Goal: Contribute content: Add original content to the website for others to see

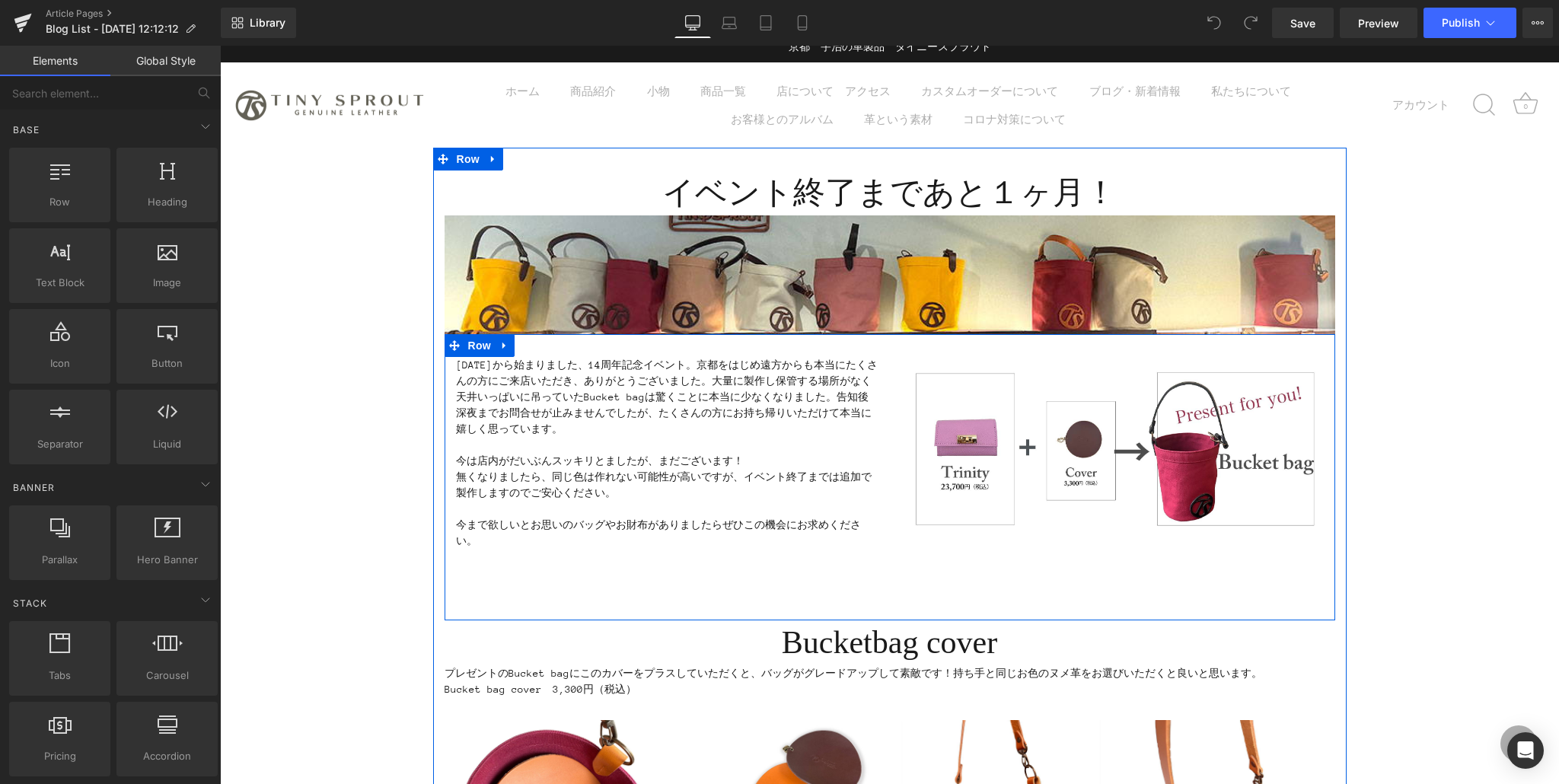
scroll to position [13, 0]
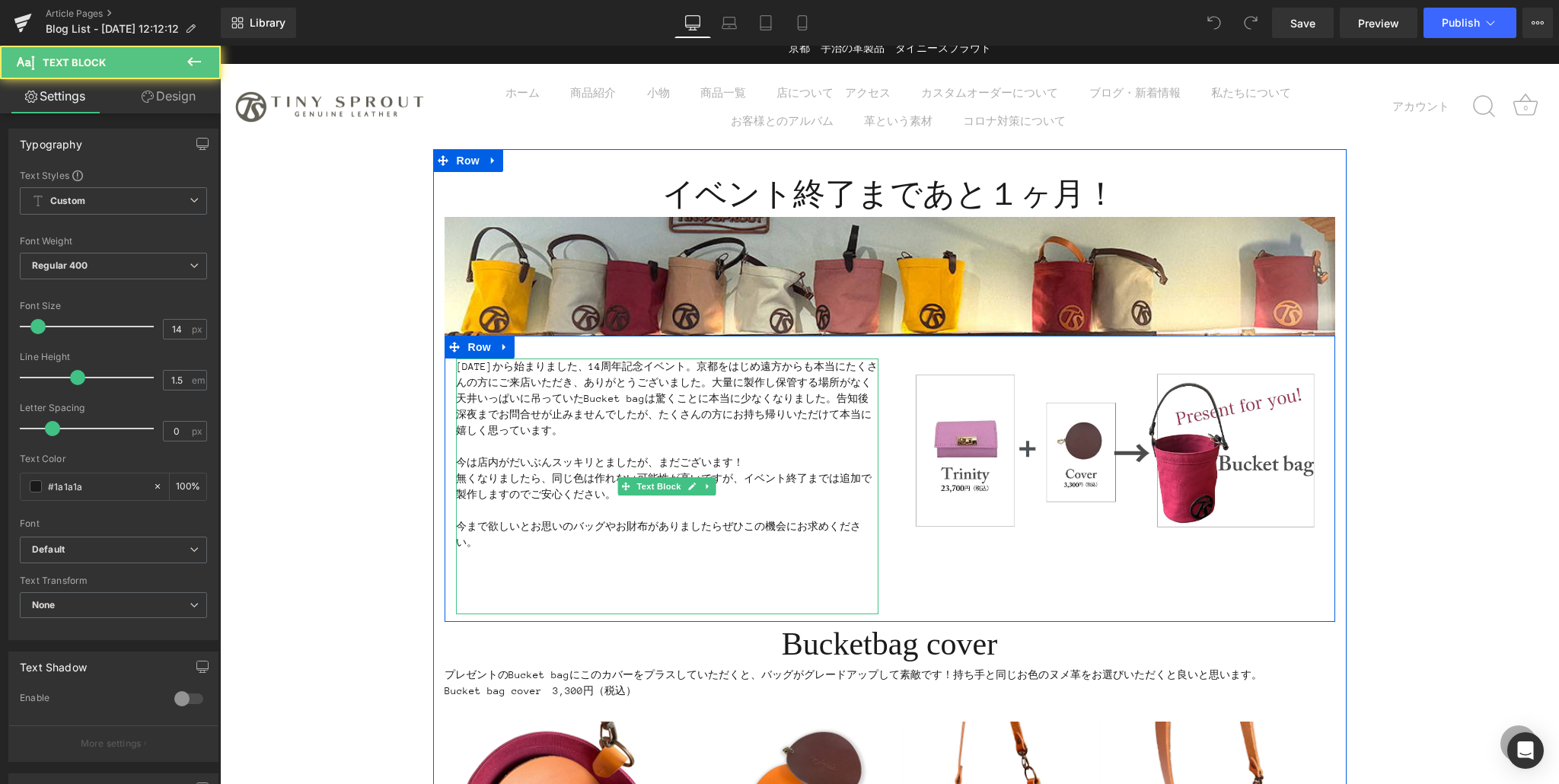
click at [753, 366] on p "２０２５年７月７日から始まりました、14周年記念イベント。京都をはじめ遠方からも本当にたくさんの方にご来店いただき、ありがとうございました。大量に製作し保管す…" at bounding box center [667, 398] width 423 height 80
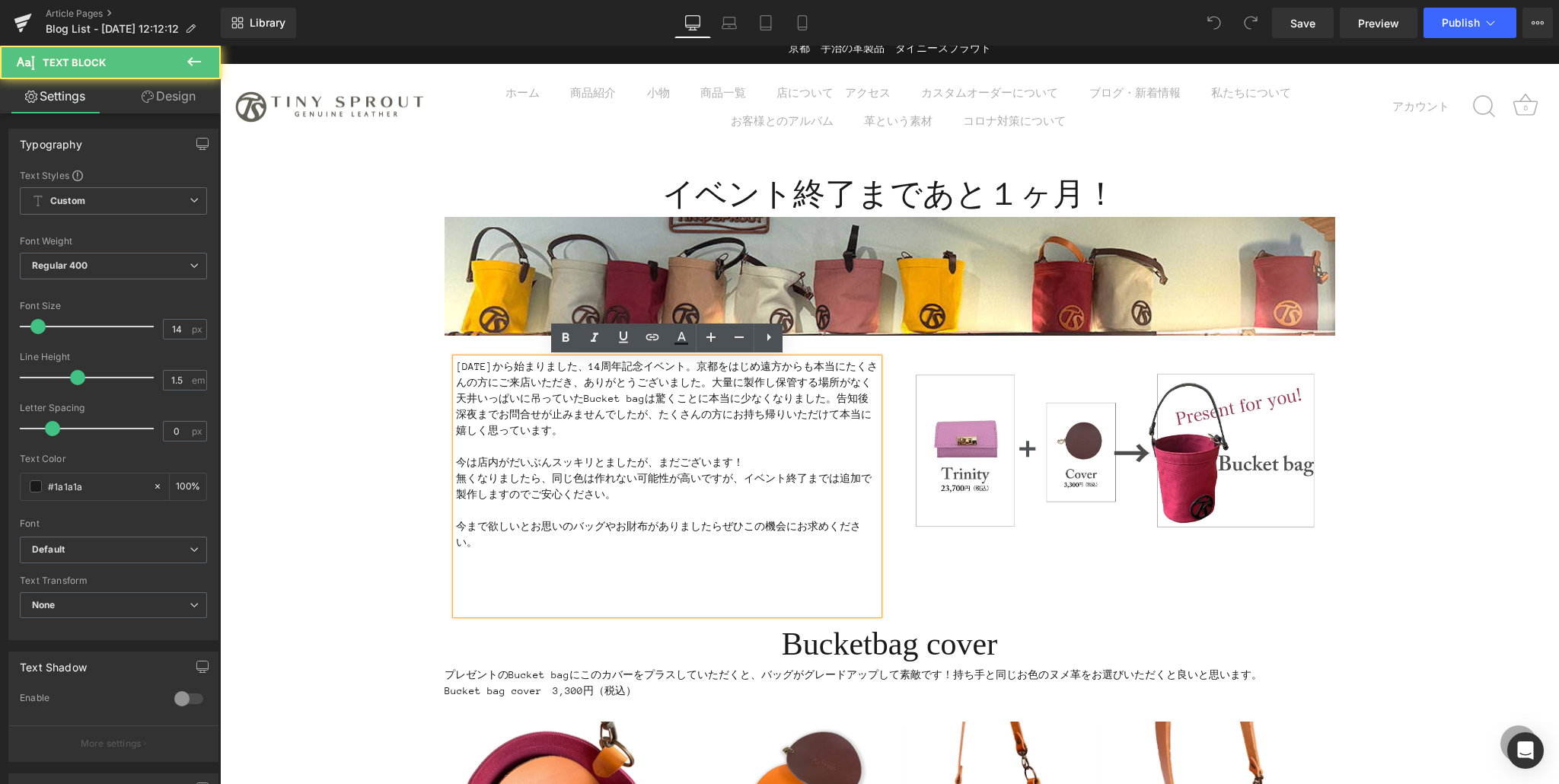
click at [756, 365] on p "２０２５年７月７日から始まりました、14周年記念イベント。京都をはじめ遠方からも本当にたくさんの方にご来店いただき、ありがとうございました。大量に製作し保管す…" at bounding box center [667, 398] width 423 height 80
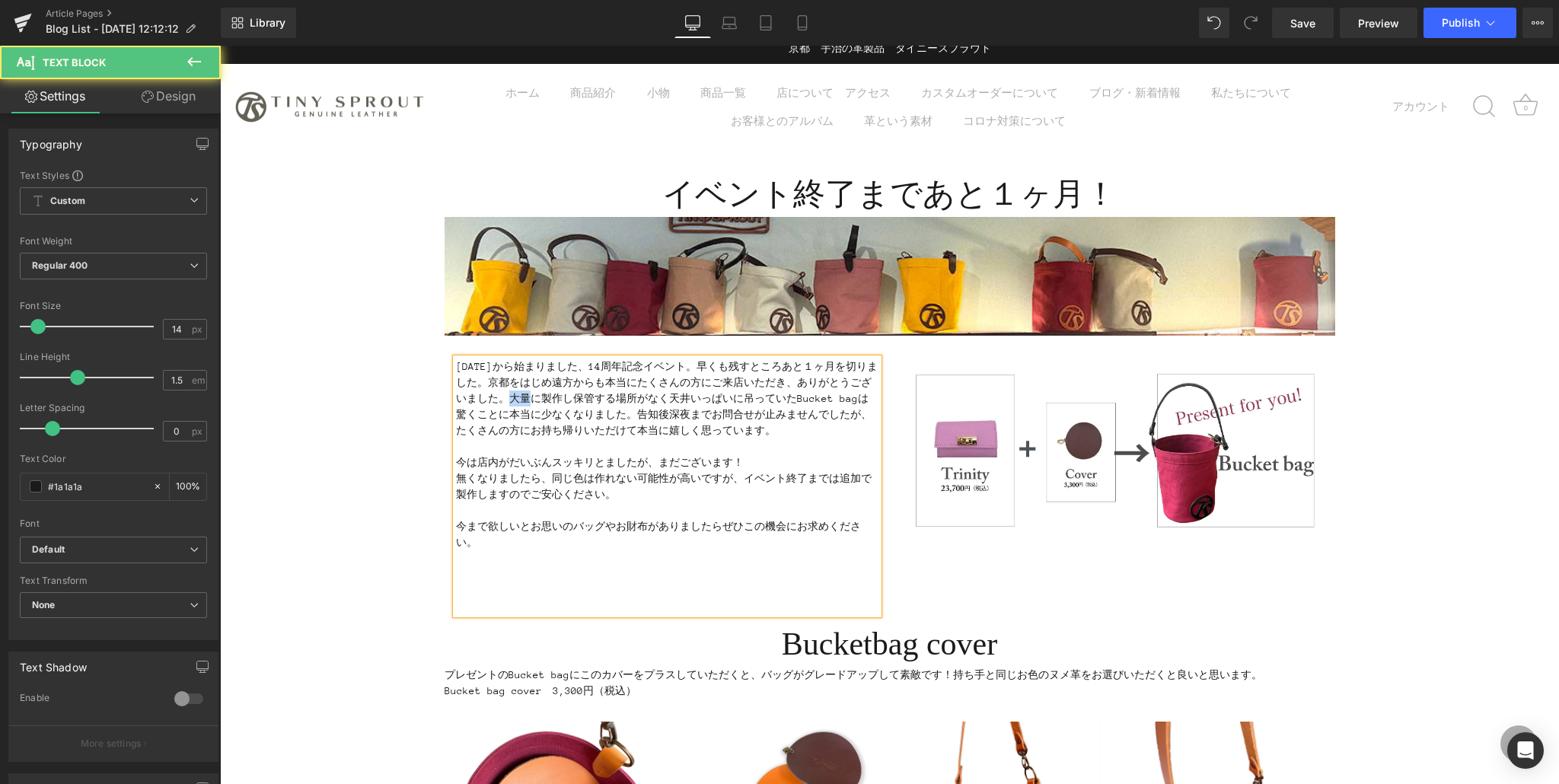
drag, startPoint x: 541, startPoint y: 401, endPoint x: 559, endPoint y: 399, distance: 18.1
click at [559, 399] on p "２０２５年７月７日から始まりました、14周年記念イベント。早くも残すところあと１ヶ月を切りました。京都をはじめ遠方からも本当にたくさんの方にご来店いただき、あ…" at bounding box center [667, 398] width 423 height 80
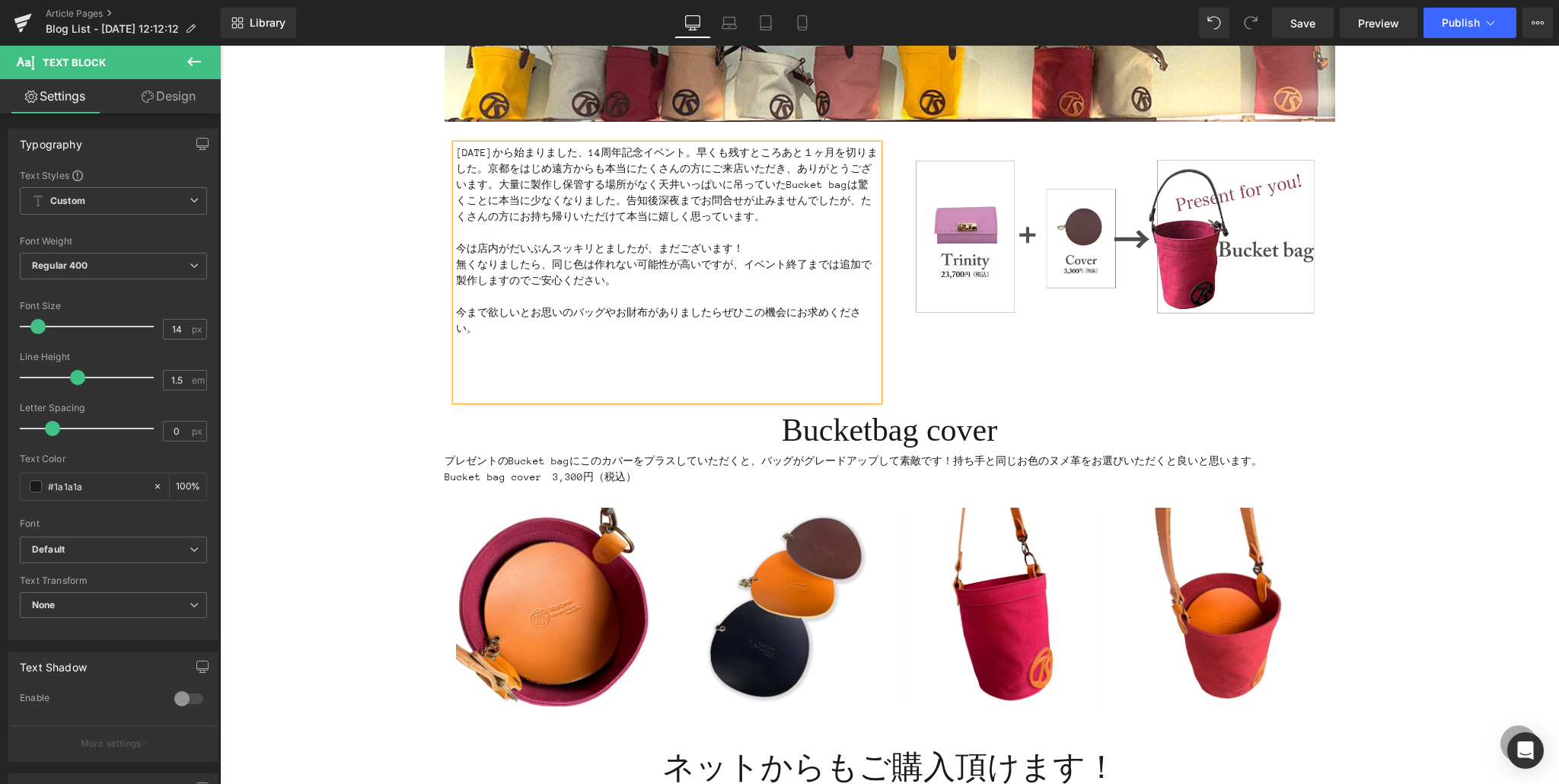
scroll to position [238, 0]
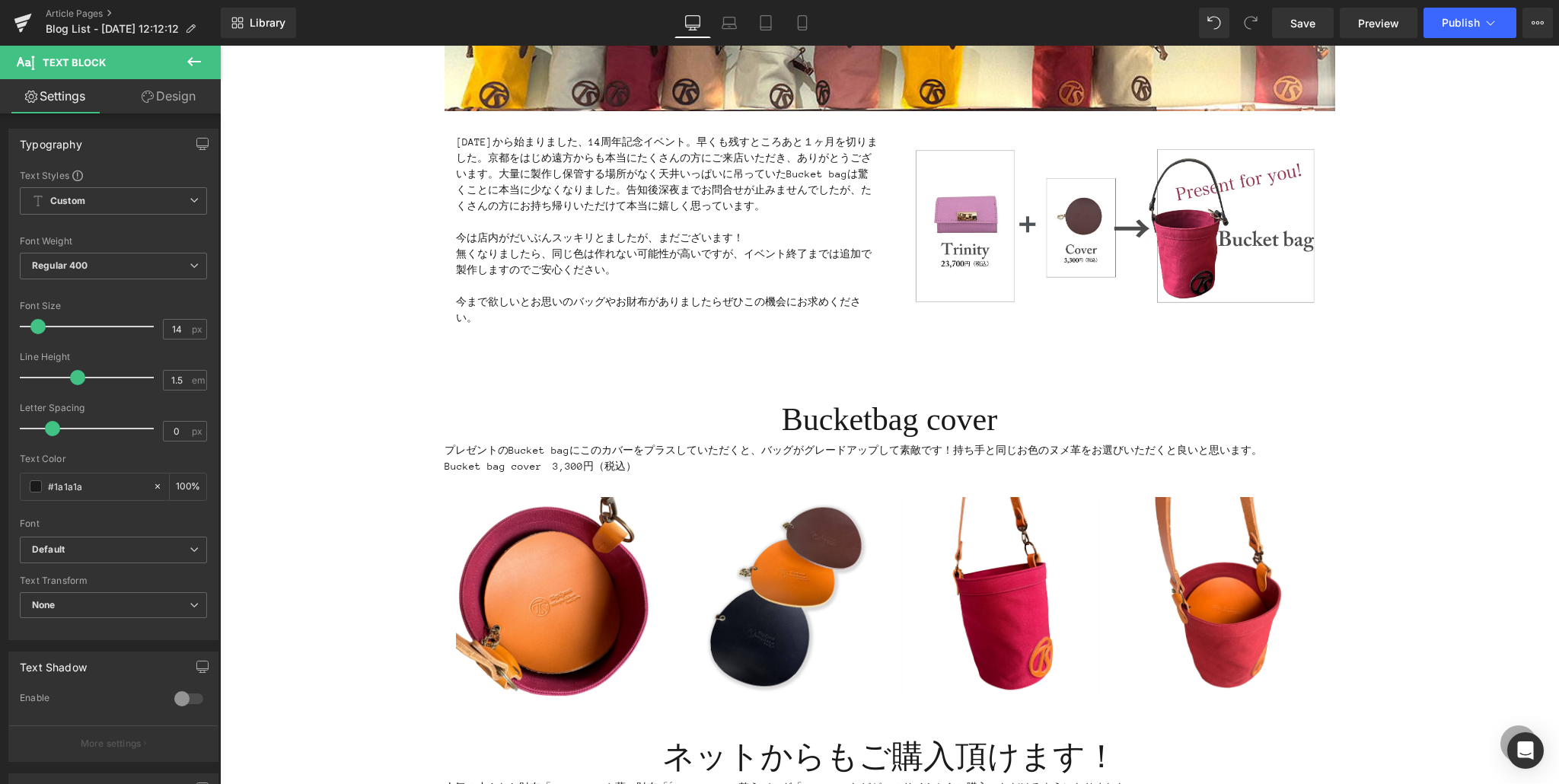
click at [188, 56] on icon at bounding box center [194, 61] width 18 height 18
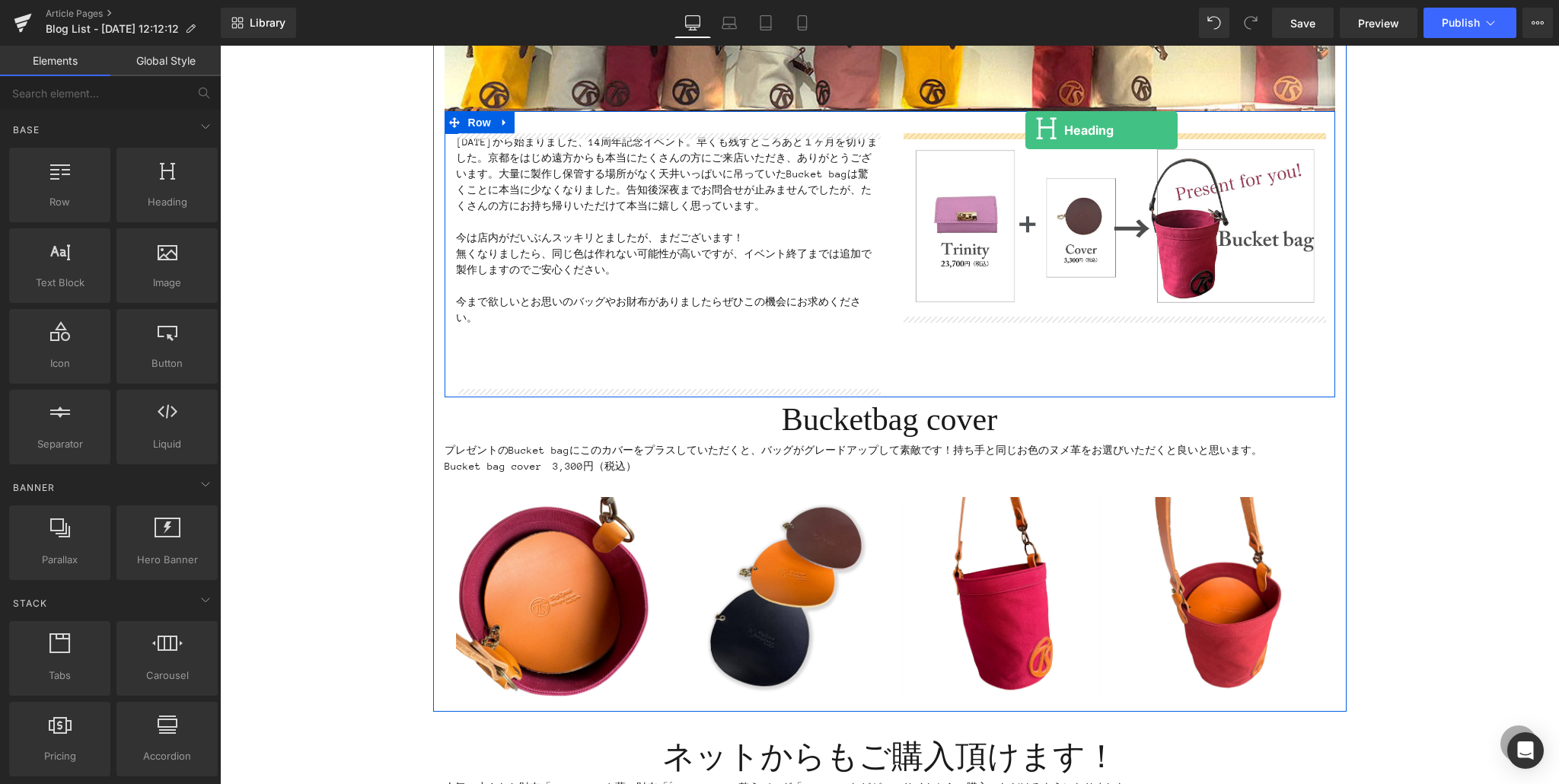
drag, startPoint x: 407, startPoint y: 235, endPoint x: 1025, endPoint y: 131, distance: 626.7
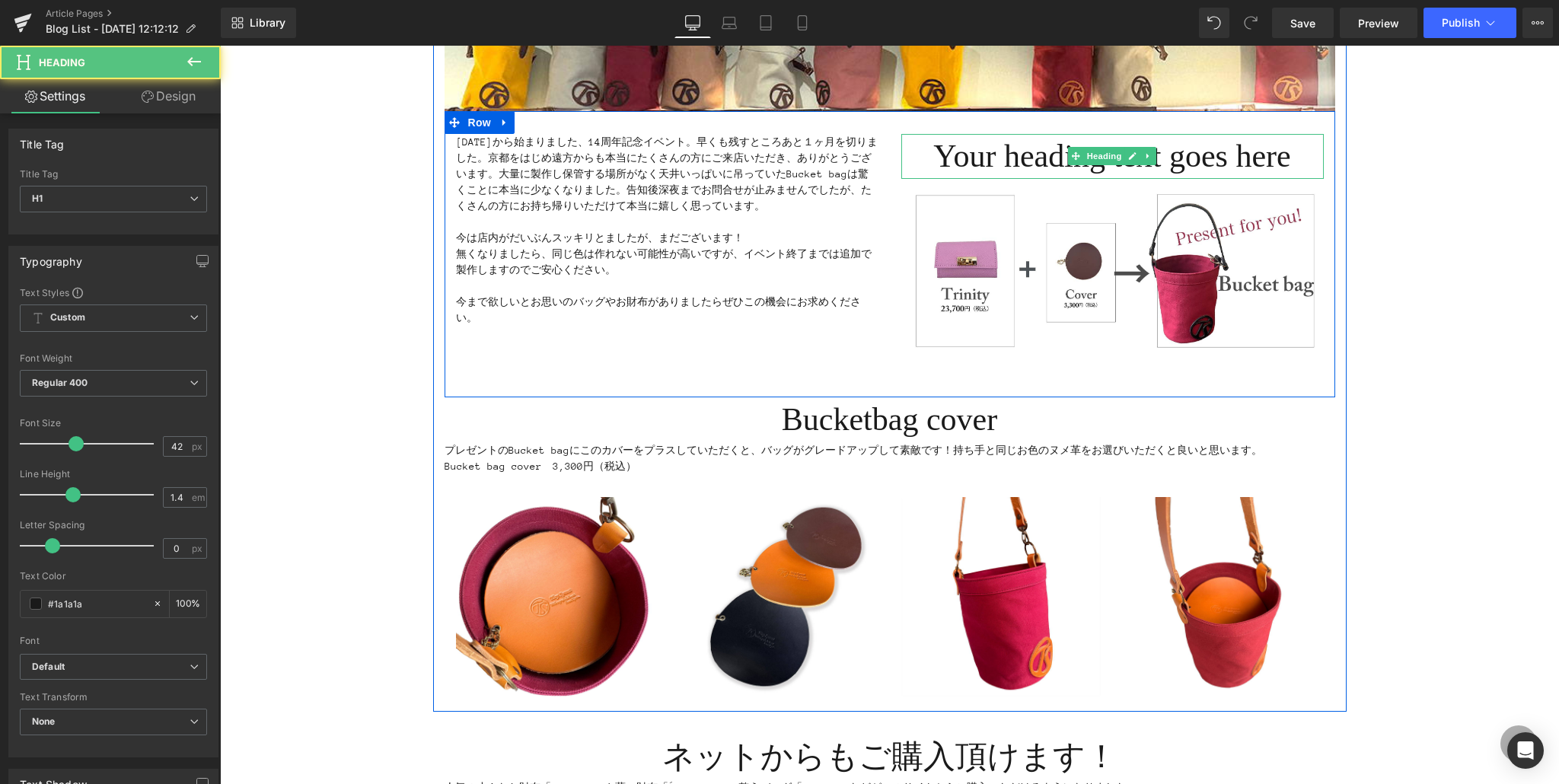
click at [924, 159] on h1 "Your heading text goes here" at bounding box center [1113, 156] width 423 height 45
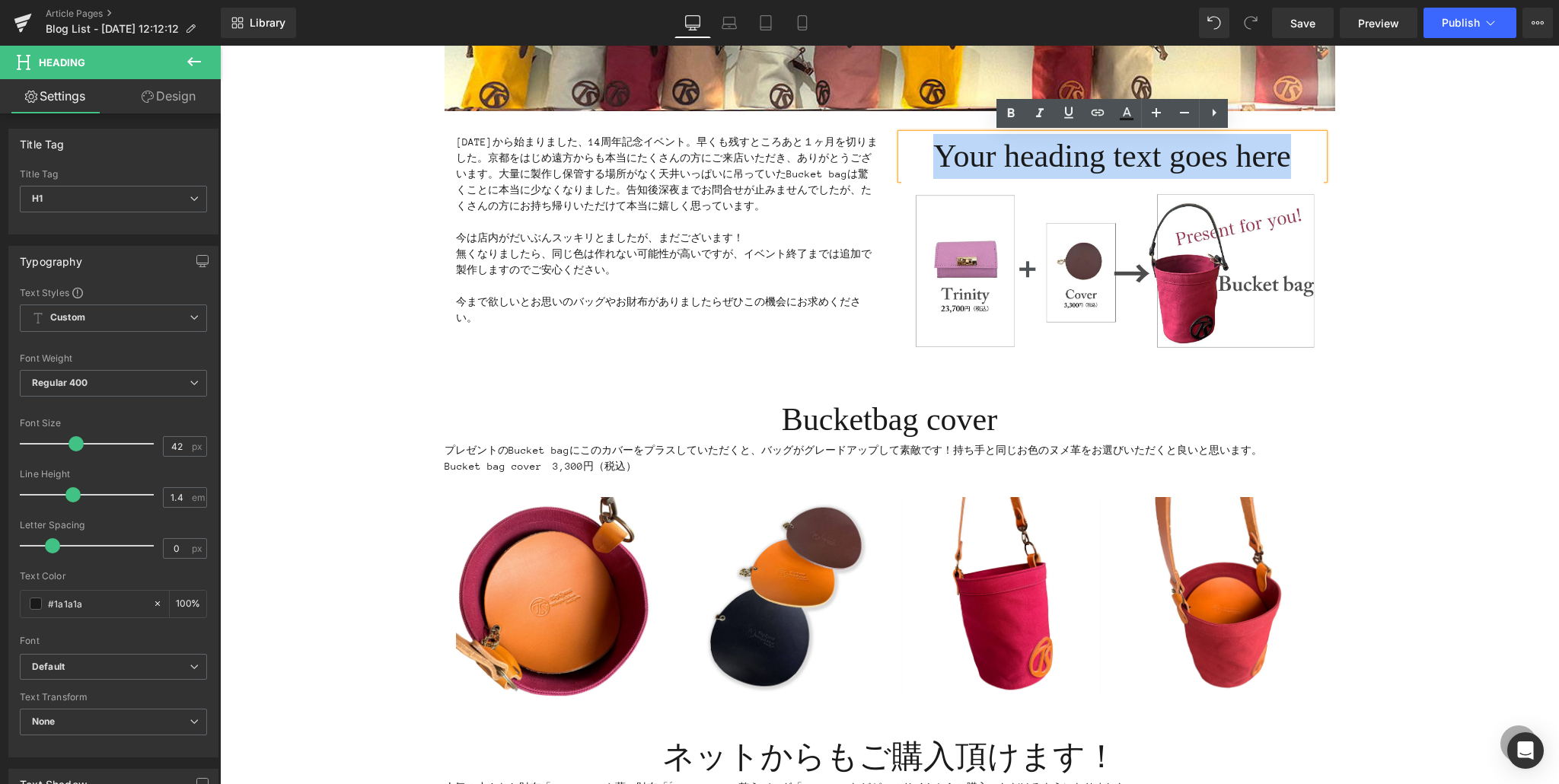
drag, startPoint x: 917, startPoint y: 160, endPoint x: 1309, endPoint y: 165, distance: 392.0
click at [1309, 165] on h1 "Your heading text goes here" at bounding box center [1113, 156] width 423 height 45
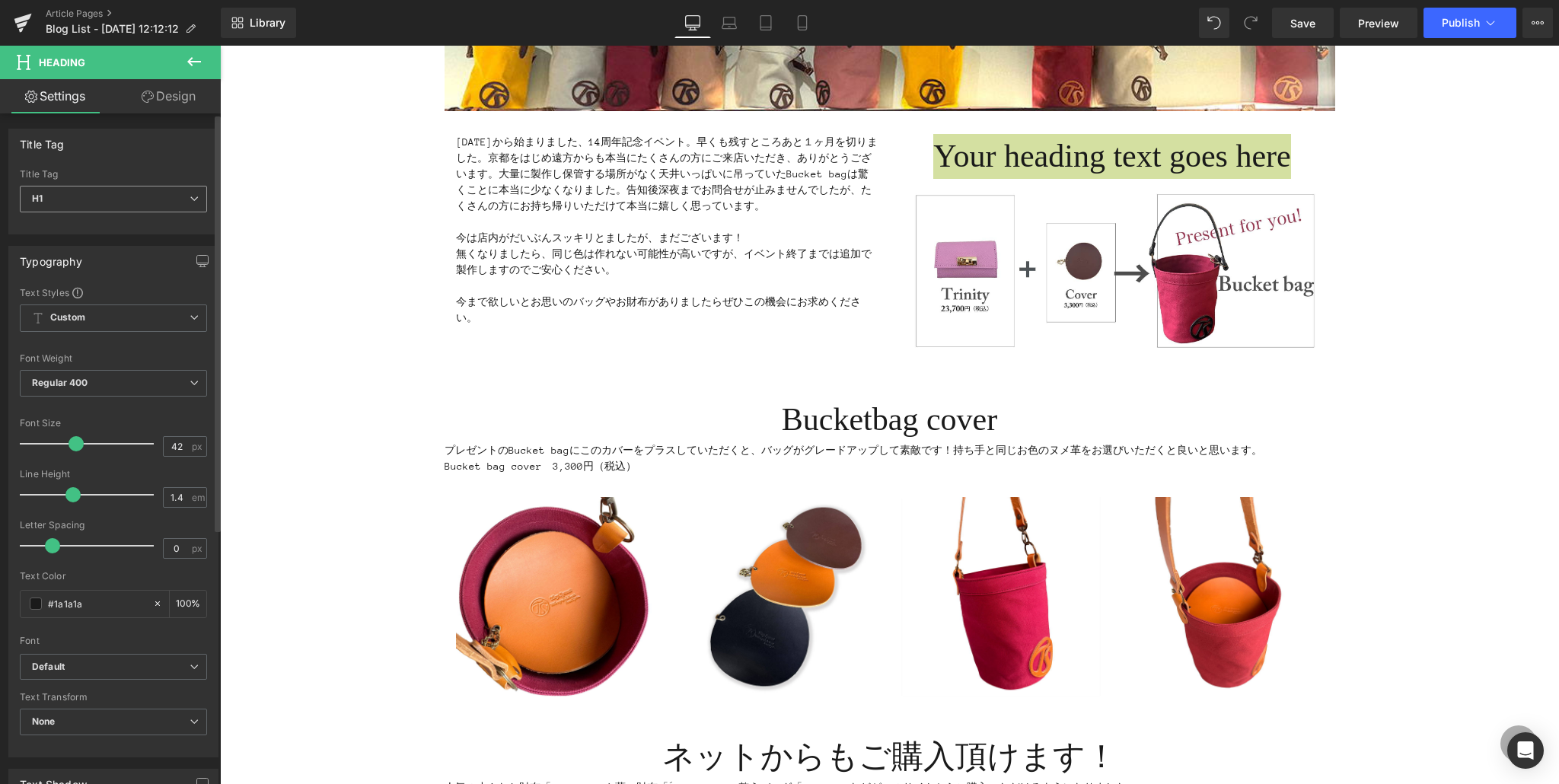
click at [119, 198] on span "H1" at bounding box center [113, 199] width 188 height 27
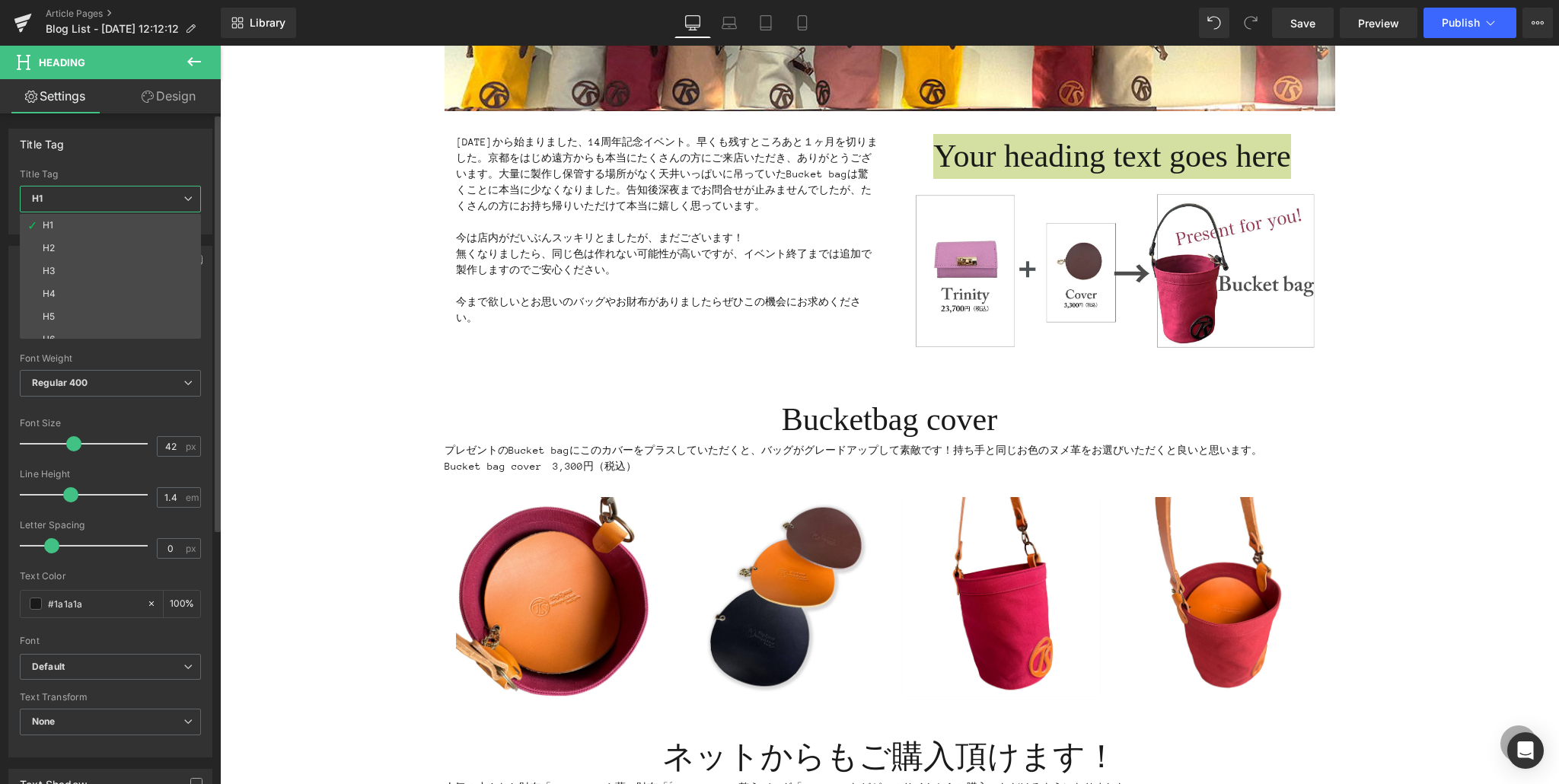
click at [80, 246] on li "H2" at bounding box center [113, 248] width 188 height 23
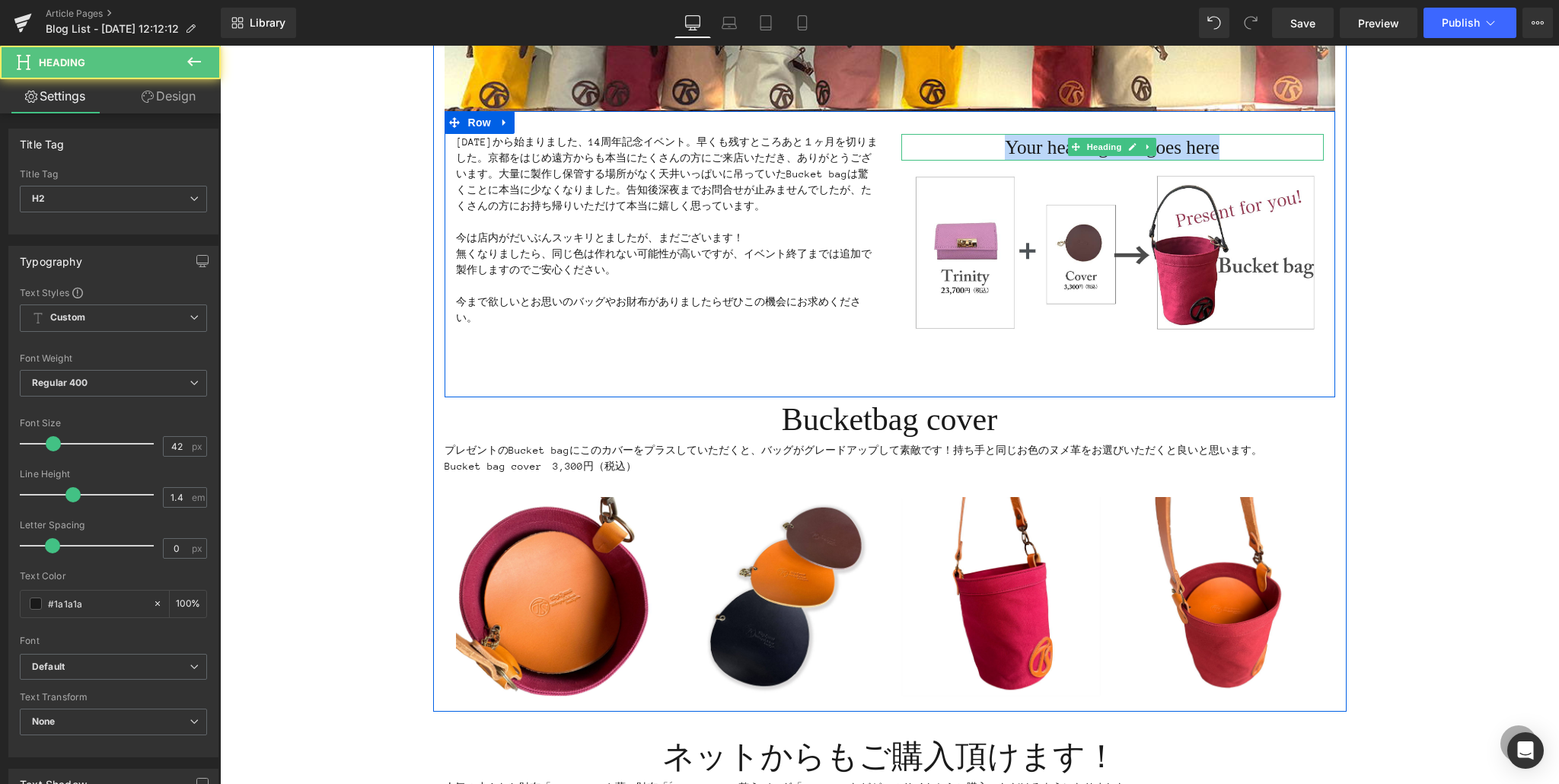
drag, startPoint x: 990, startPoint y: 144, endPoint x: 1263, endPoint y: 146, distance: 273.0
click at [1263, 146] on h2 "Your heading text goes here" at bounding box center [1113, 146] width 423 height 27
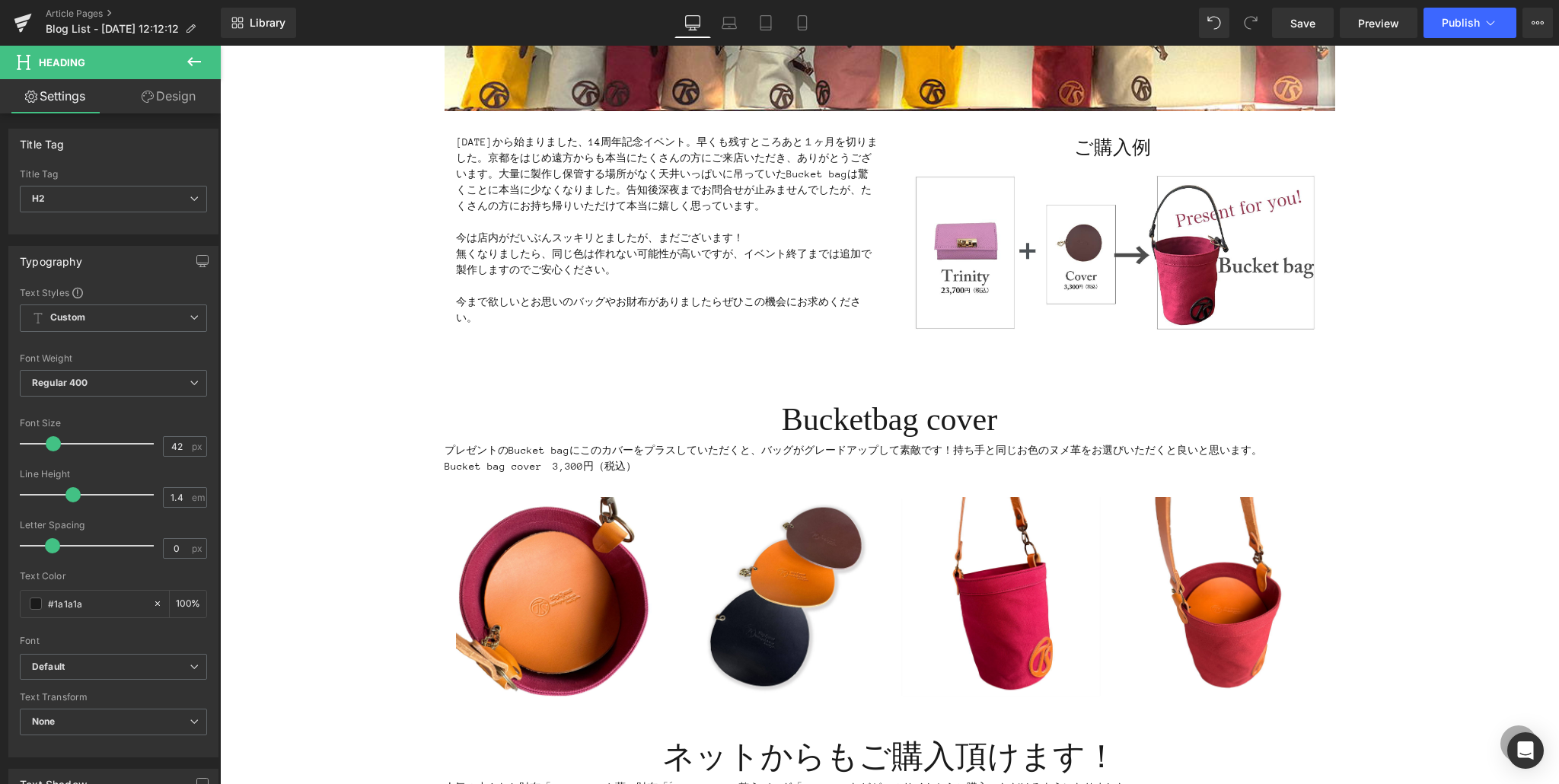
click at [200, 61] on icon at bounding box center [194, 61] width 14 height 9
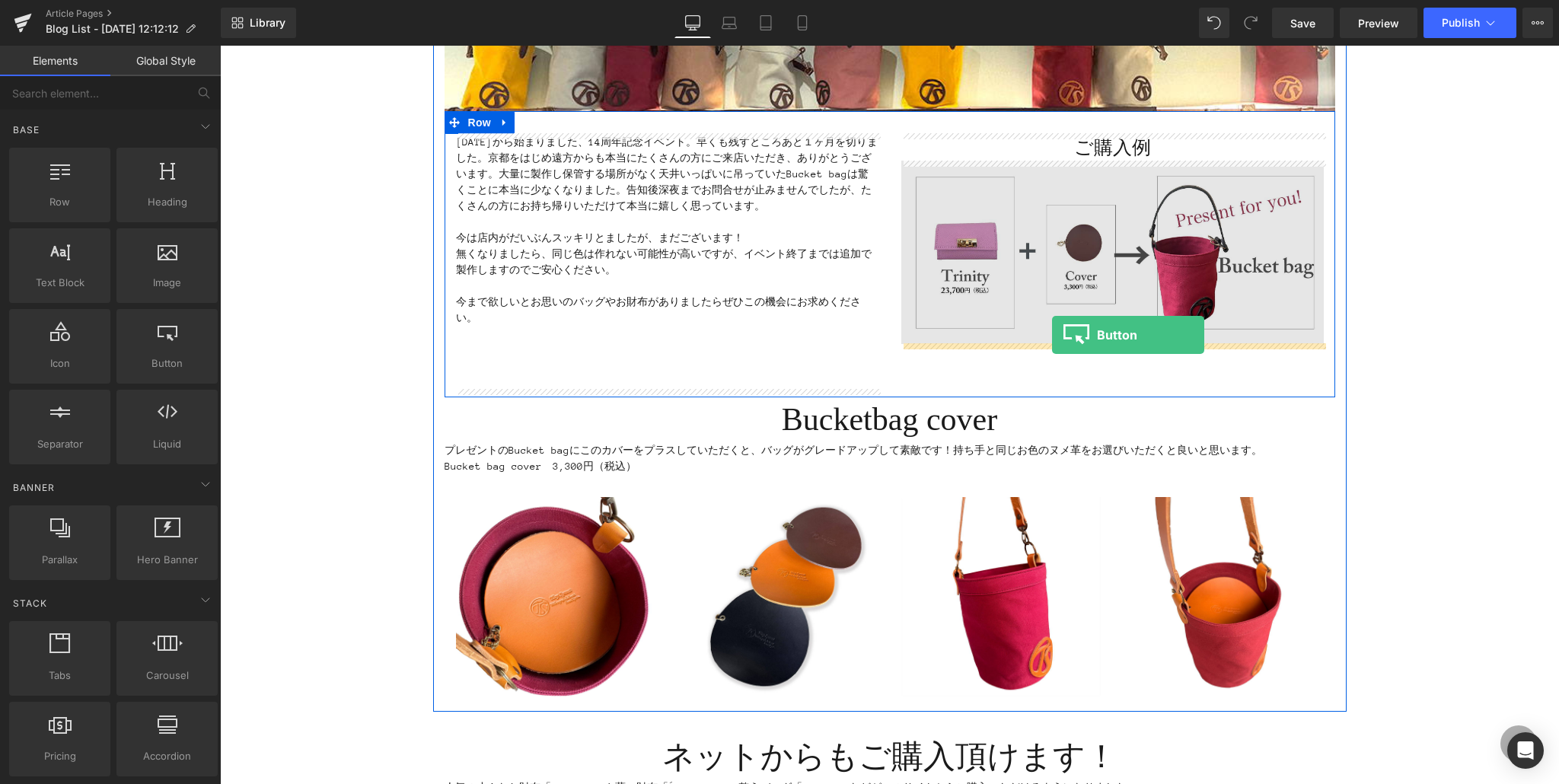
drag, startPoint x: 387, startPoint y: 412, endPoint x: 1052, endPoint y: 335, distance: 669.4
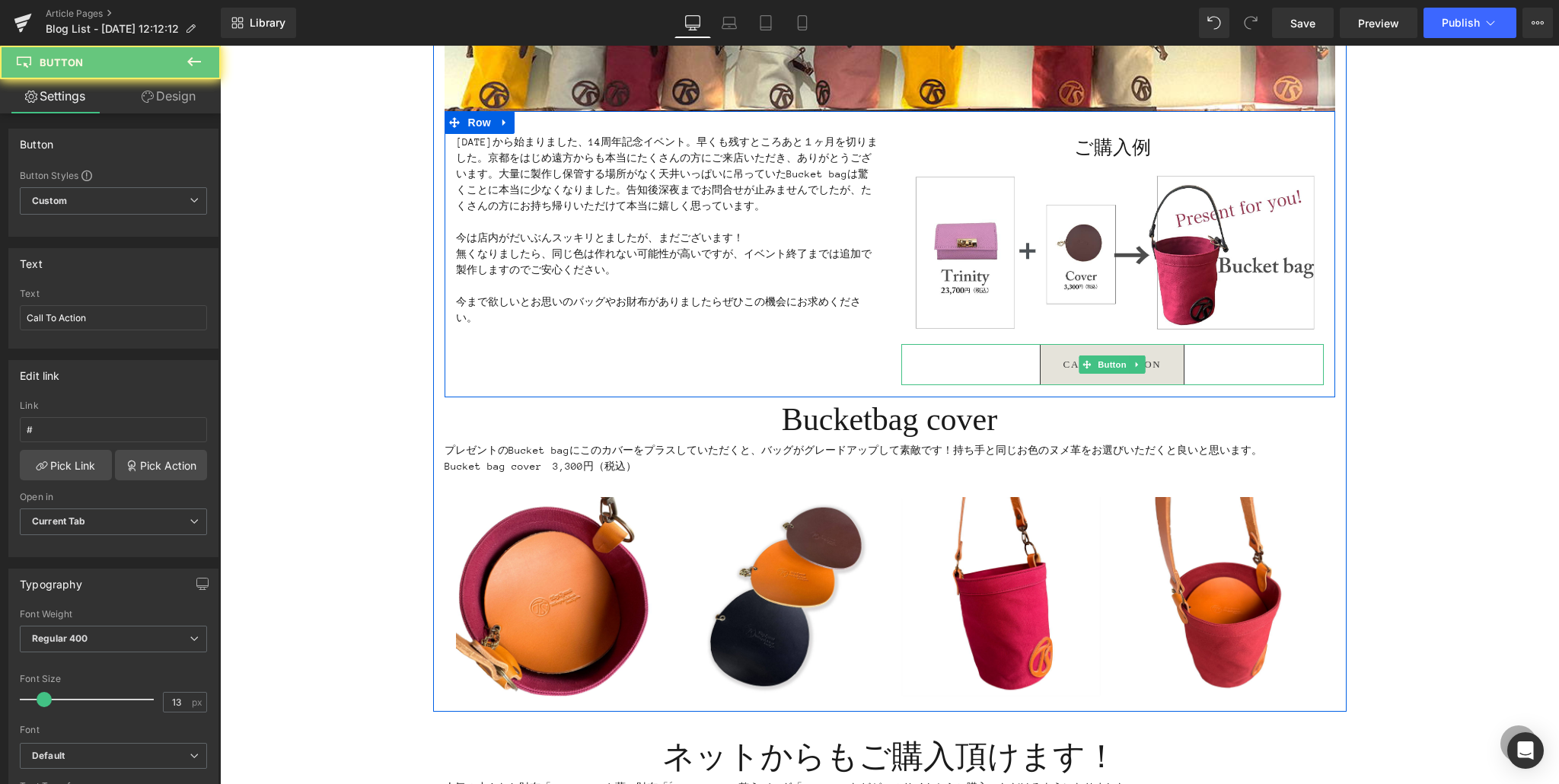
click at [1063, 368] on span "Call To Action" at bounding box center [1112, 364] width 98 height 12
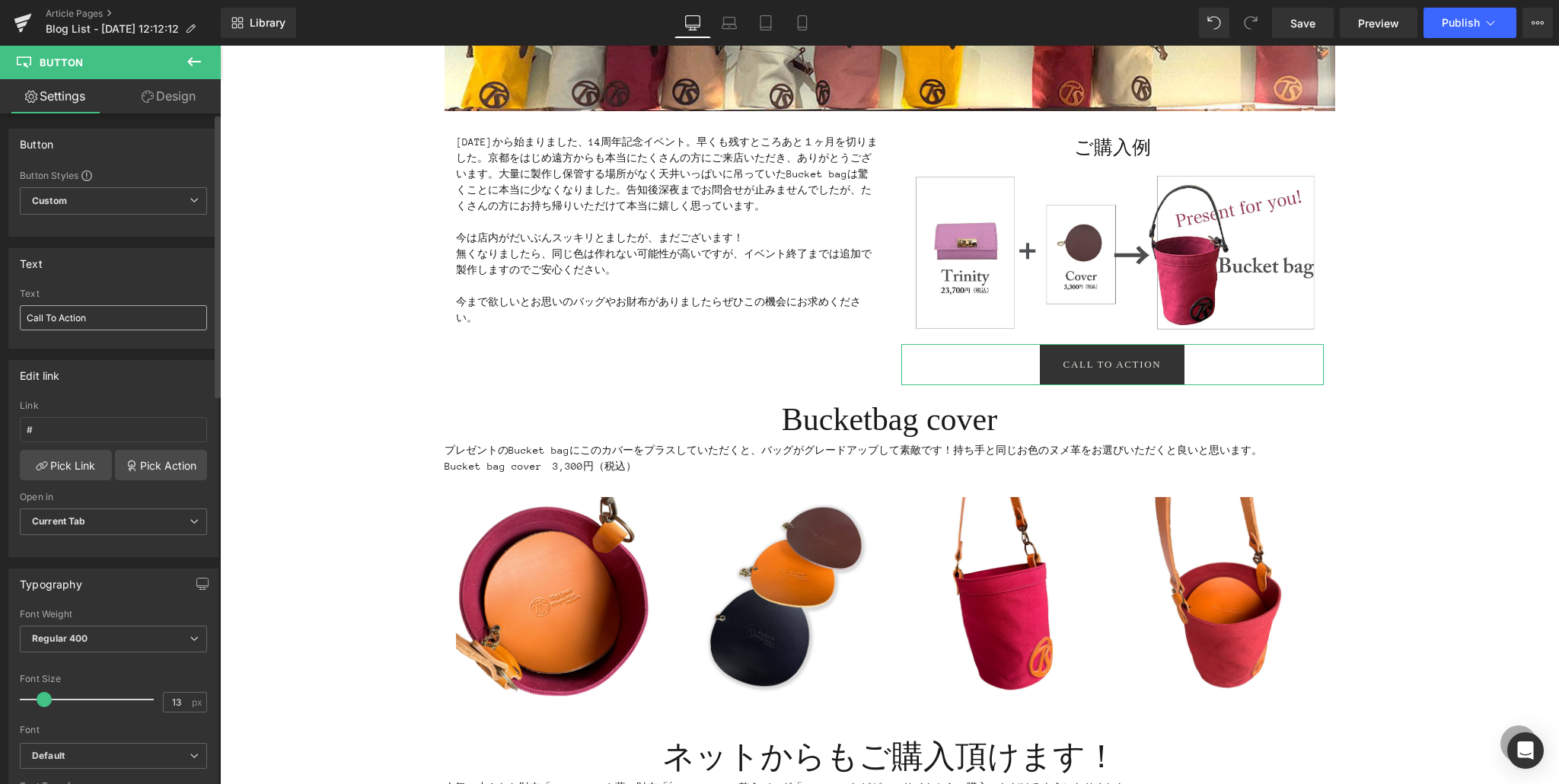
click at [88, 322] on input "Call To Action" at bounding box center [113, 317] width 188 height 25
drag, startPoint x: 120, startPoint y: 319, endPoint x: 16, endPoint y: 300, distance: 105.7
click at [0, 301] on div "Text Call To Action Text Call To Action" at bounding box center [113, 293] width 228 height 112
type input "ご購入事例を見る"
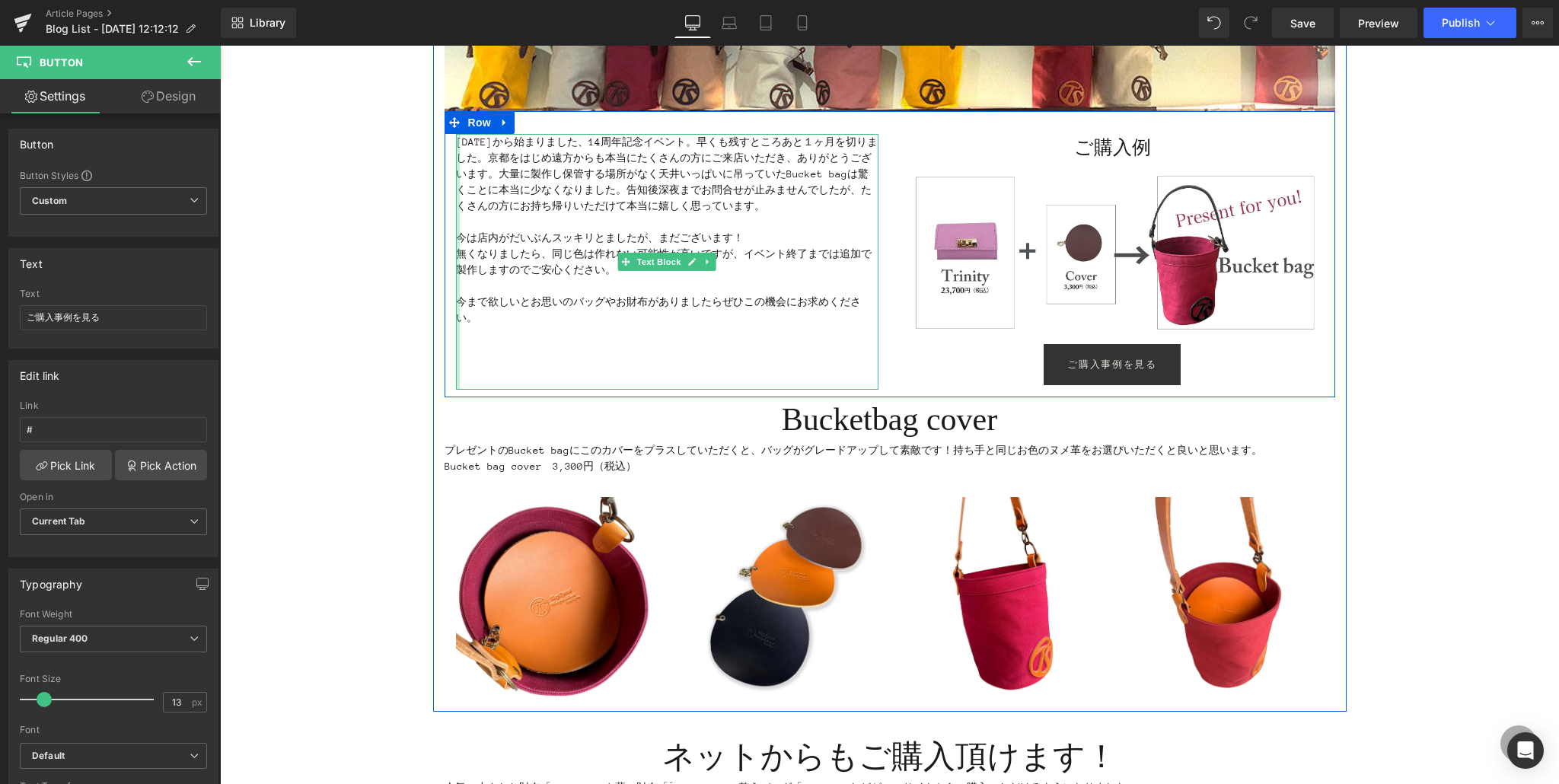
click at [456, 364] on div at bounding box center [457, 261] width 4 height 255
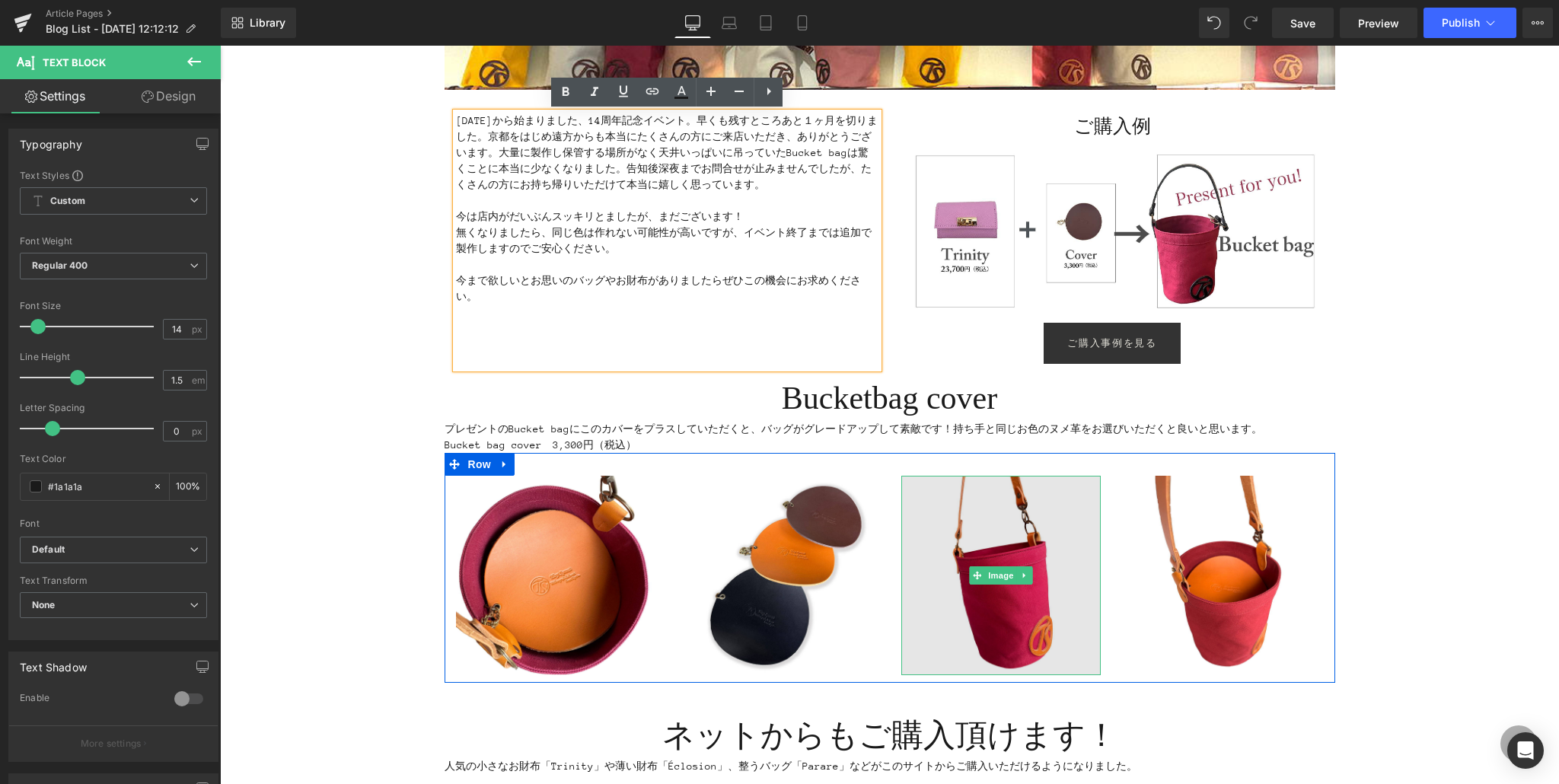
scroll to position [265, 0]
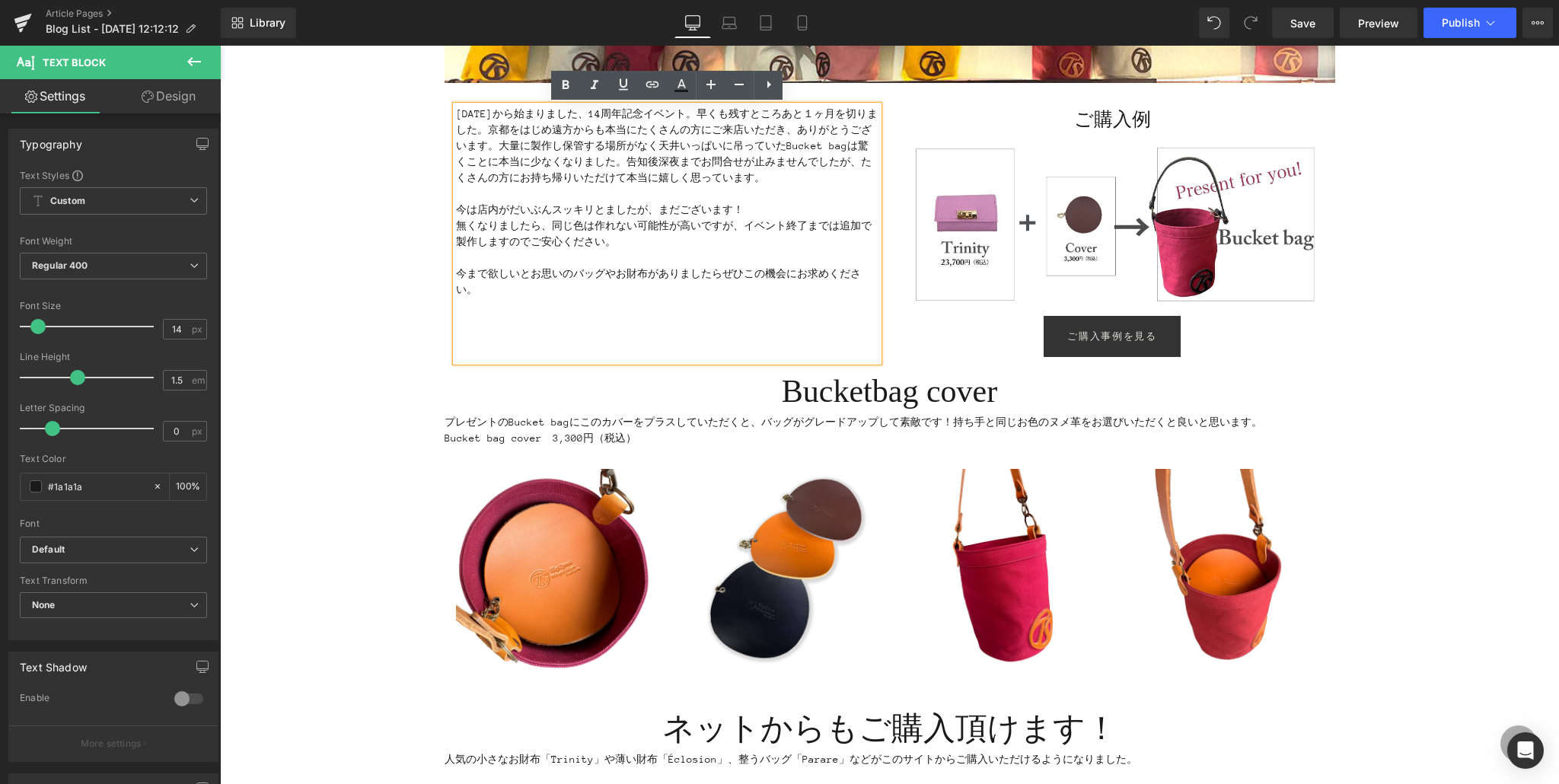
click at [506, 287] on p "今まで欲しいとお思いのバッグやお財布がありましたらぜひこの機会にお求めください。" at bounding box center [667, 289] width 423 height 48
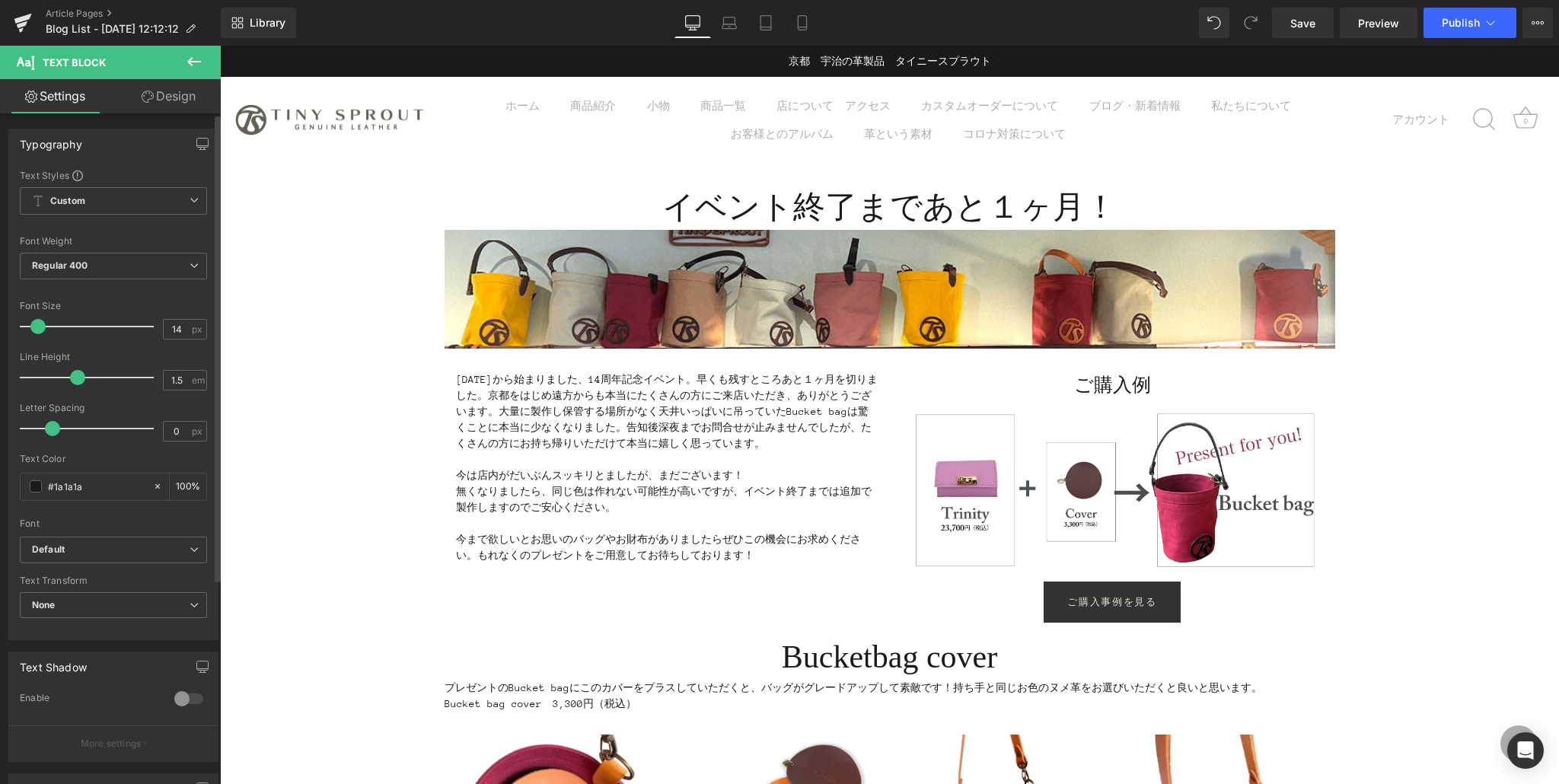
scroll to position [2, 0]
click at [1304, 25] on span "Save" at bounding box center [1302, 23] width 25 height 16
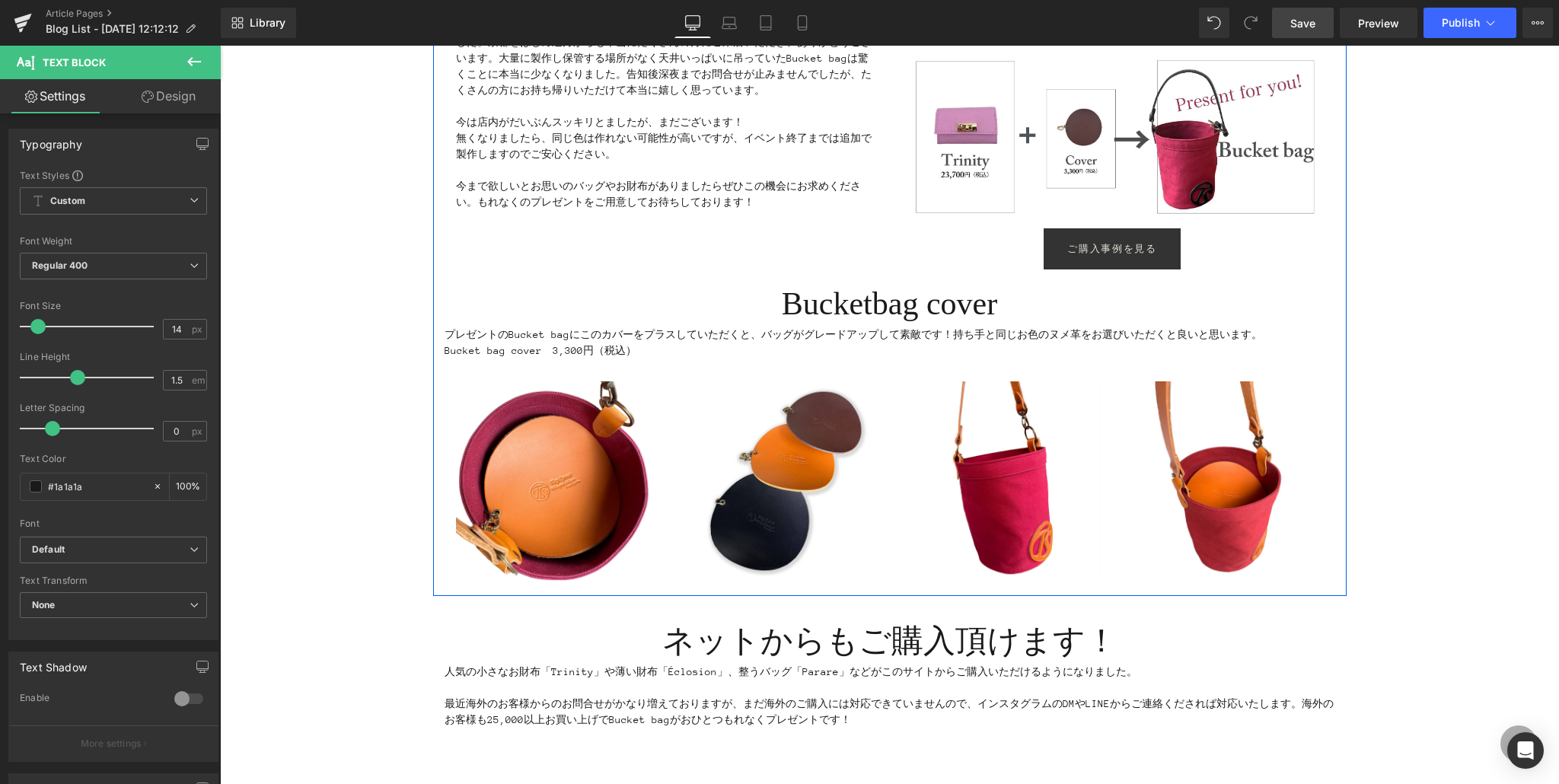
scroll to position [151, 0]
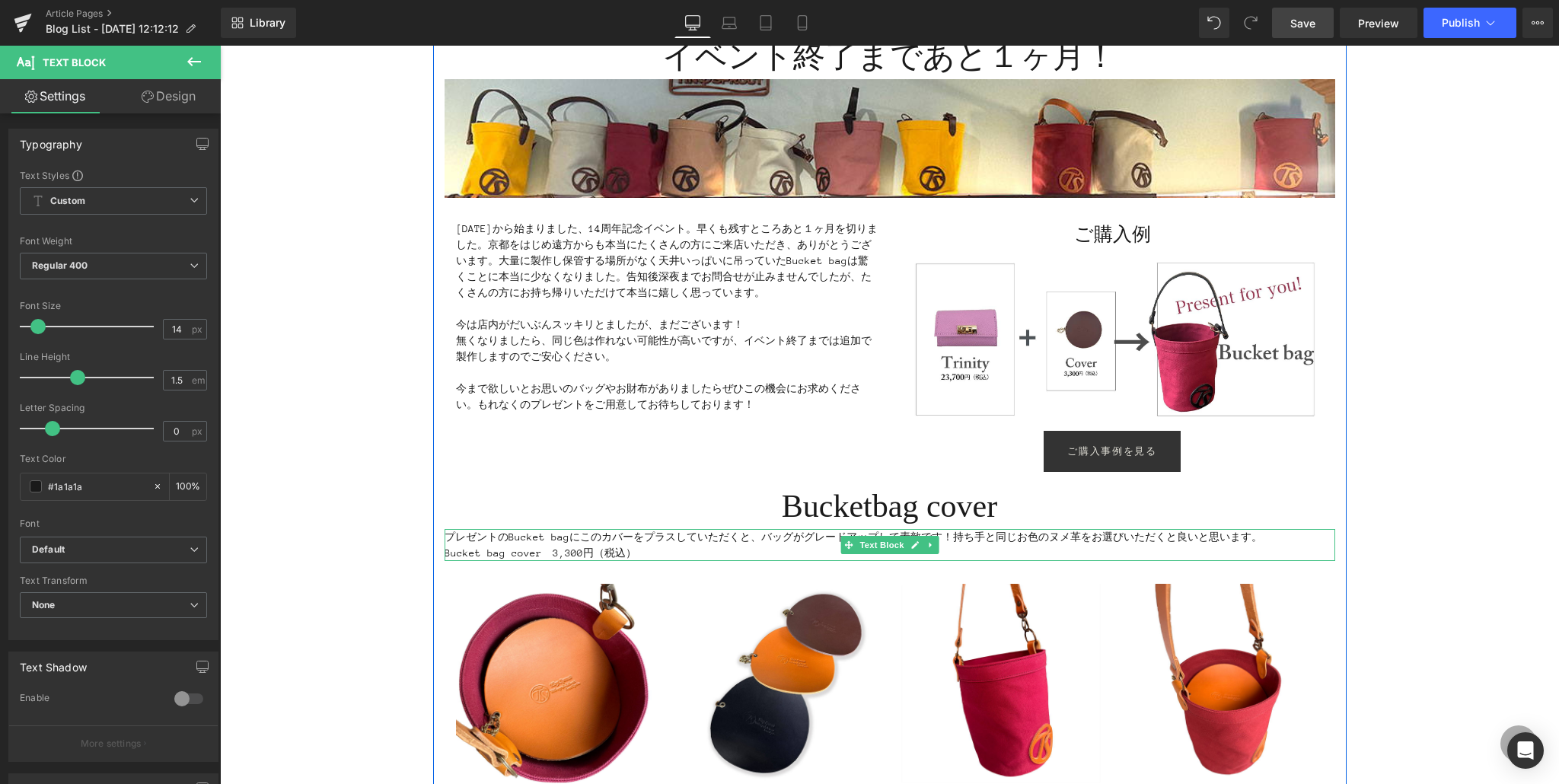
click at [581, 536] on p "プレゼントのBucket bagにこのカバーをプラスしていただくと、バッグがグレードアップして素敵です！持ち手と同じお色のヌメ革をお選びいただくと良いと思いま…" at bounding box center [889, 544] width 890 height 32
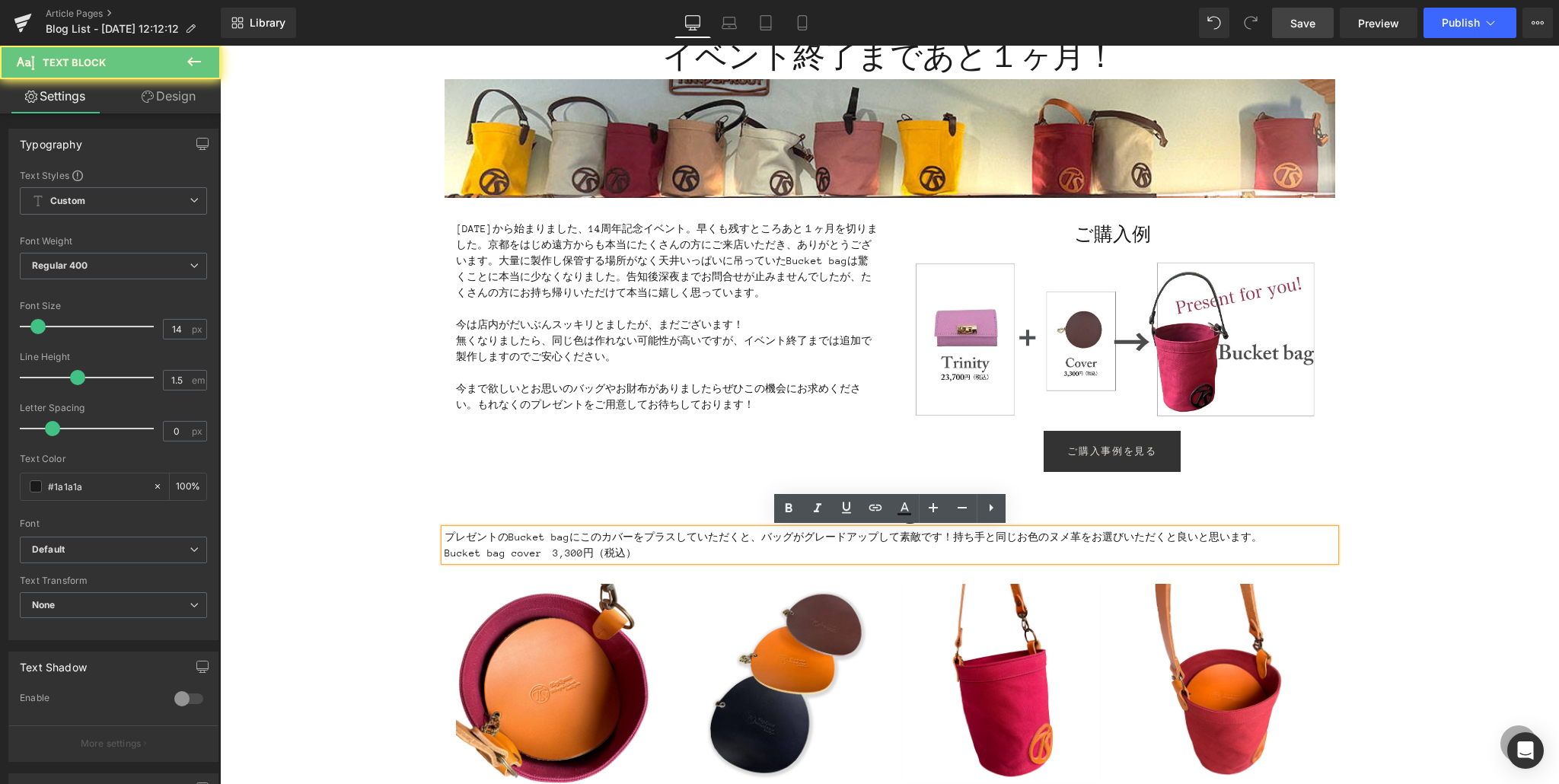
click at [613, 532] on p "プレゼントのBucket bagにこのカバーをプラスしていただくと、バッグがグレードアップして素敵です！持ち手と同じお色のヌメ革をお選びいただくと良いと思いま…" at bounding box center [889, 544] width 890 height 32
click at [632, 534] on p "プレゼントのBucket bagにこのカバーをプラスしていただくと、バッグがグレードアップして素敵です！持ち手と同じお色のヌメ革をお選びいただくと良いと思いま…" at bounding box center [889, 544] width 890 height 32
click at [947, 537] on p "プレゼントのBucket bagにこのカバーをプラスしていただくと、バッグがグレードアップして素敵です！持ち手と同じお色のヌメ革をお選びいただくと良いと思いま…" at bounding box center [889, 544] width 890 height 32
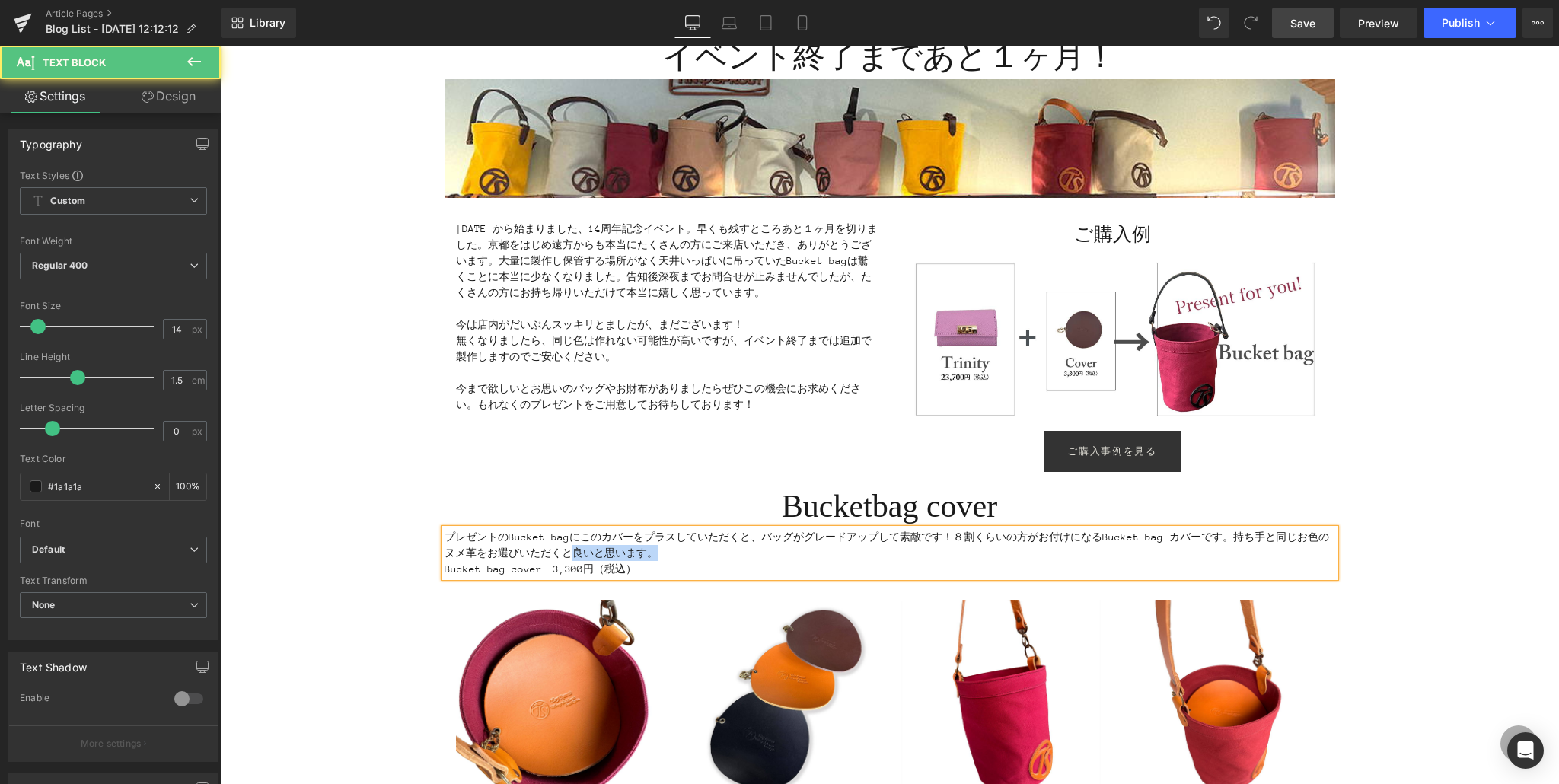
drag, startPoint x: 560, startPoint y: 552, endPoint x: 650, endPoint y: 553, distance: 90.0
click at [650, 553] on p "プレゼントのBucket bagにこのカバーをプラスしていただくと、バッグがグレードアップして素敵です！８割くらいの方がお付けになるBucket bag カバ…" at bounding box center [889, 544] width 890 height 32
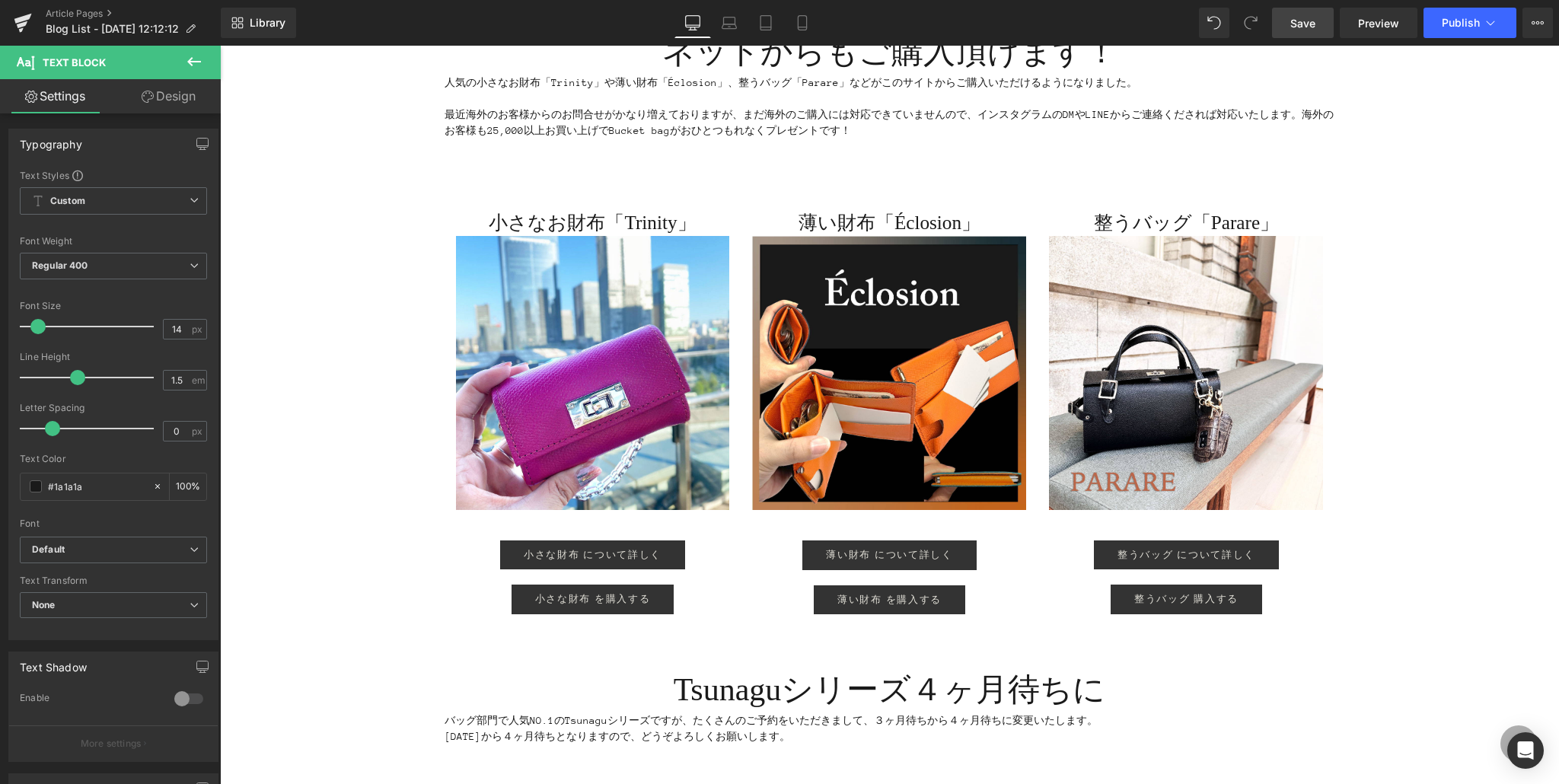
scroll to position [1046, 0]
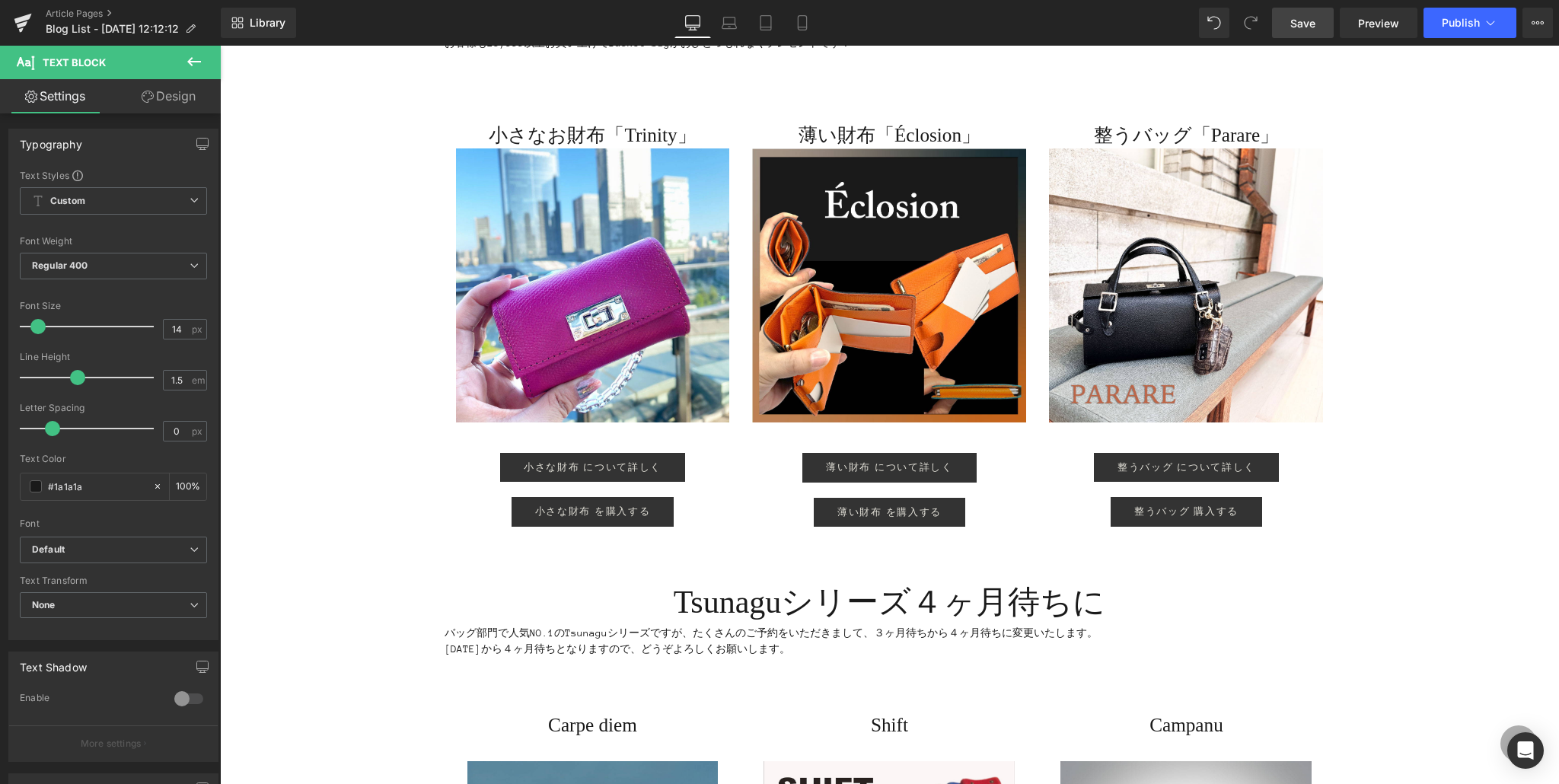
click at [1295, 31] on link "Save" at bounding box center [1302, 22] width 61 height 30
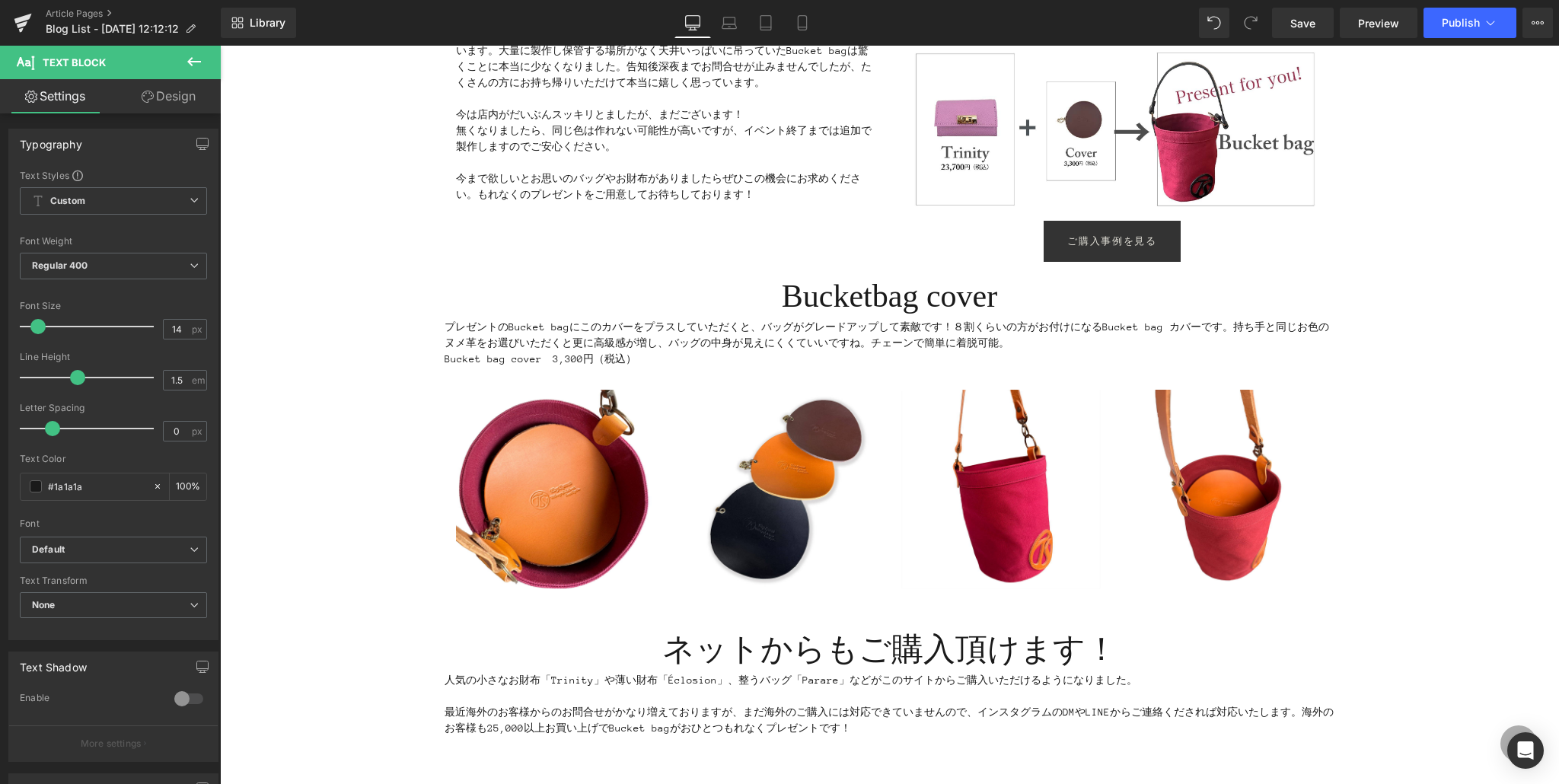
scroll to position [0, 0]
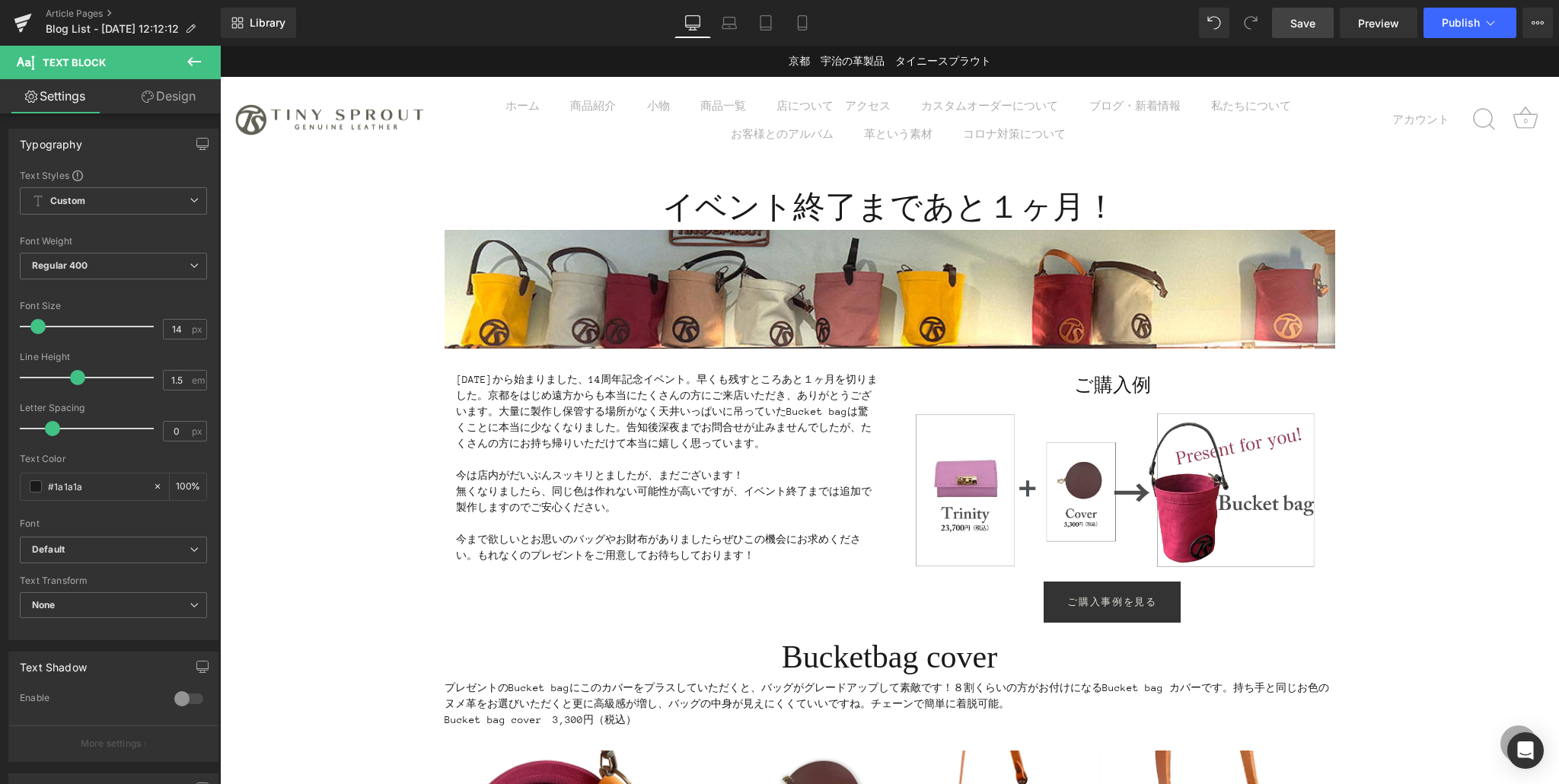
click at [1318, 22] on link "Save" at bounding box center [1302, 22] width 61 height 30
click at [190, 60] on icon at bounding box center [194, 61] width 14 height 9
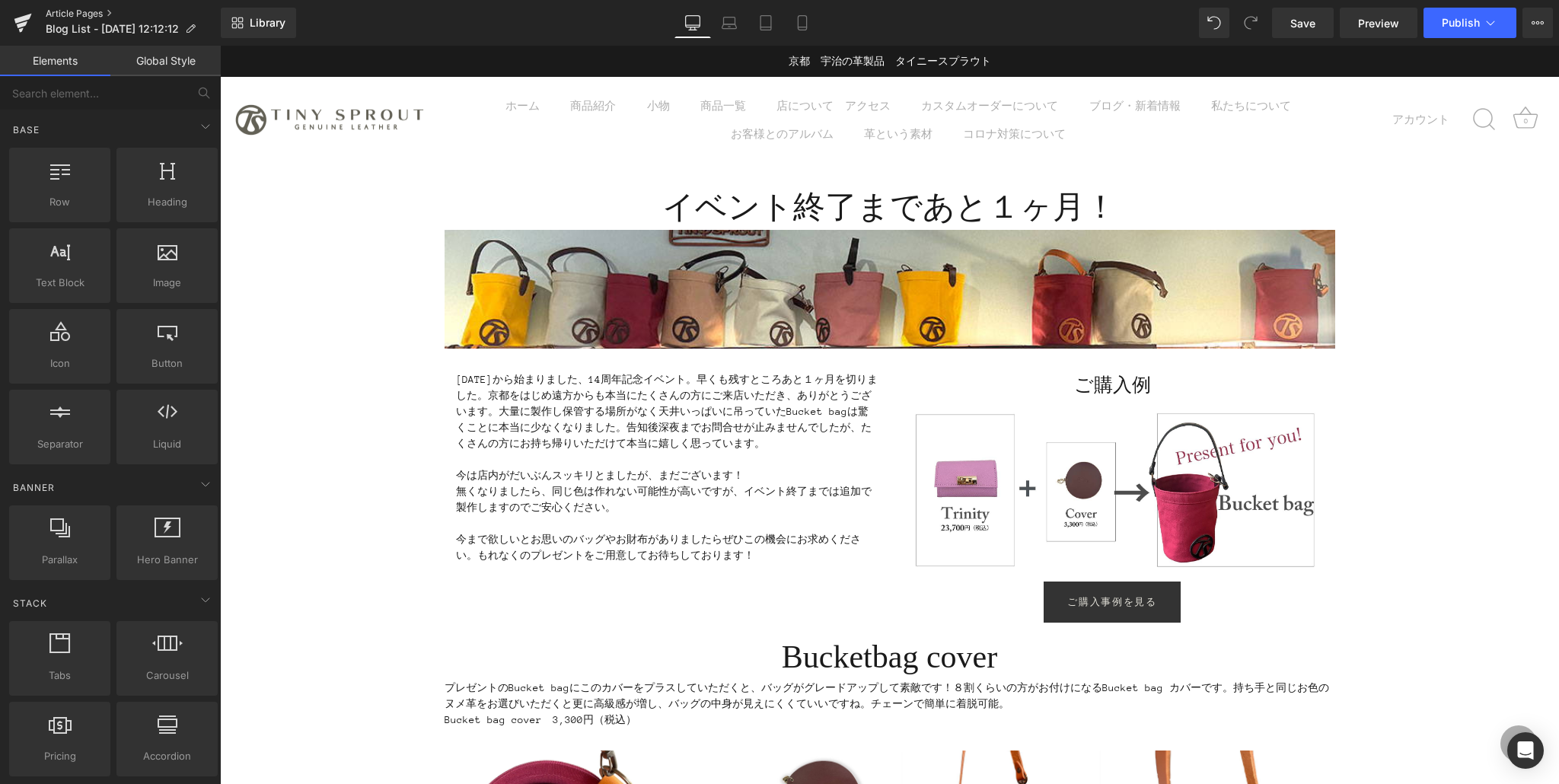
click at [88, 16] on link "Article Pages" at bounding box center [133, 13] width 175 height 12
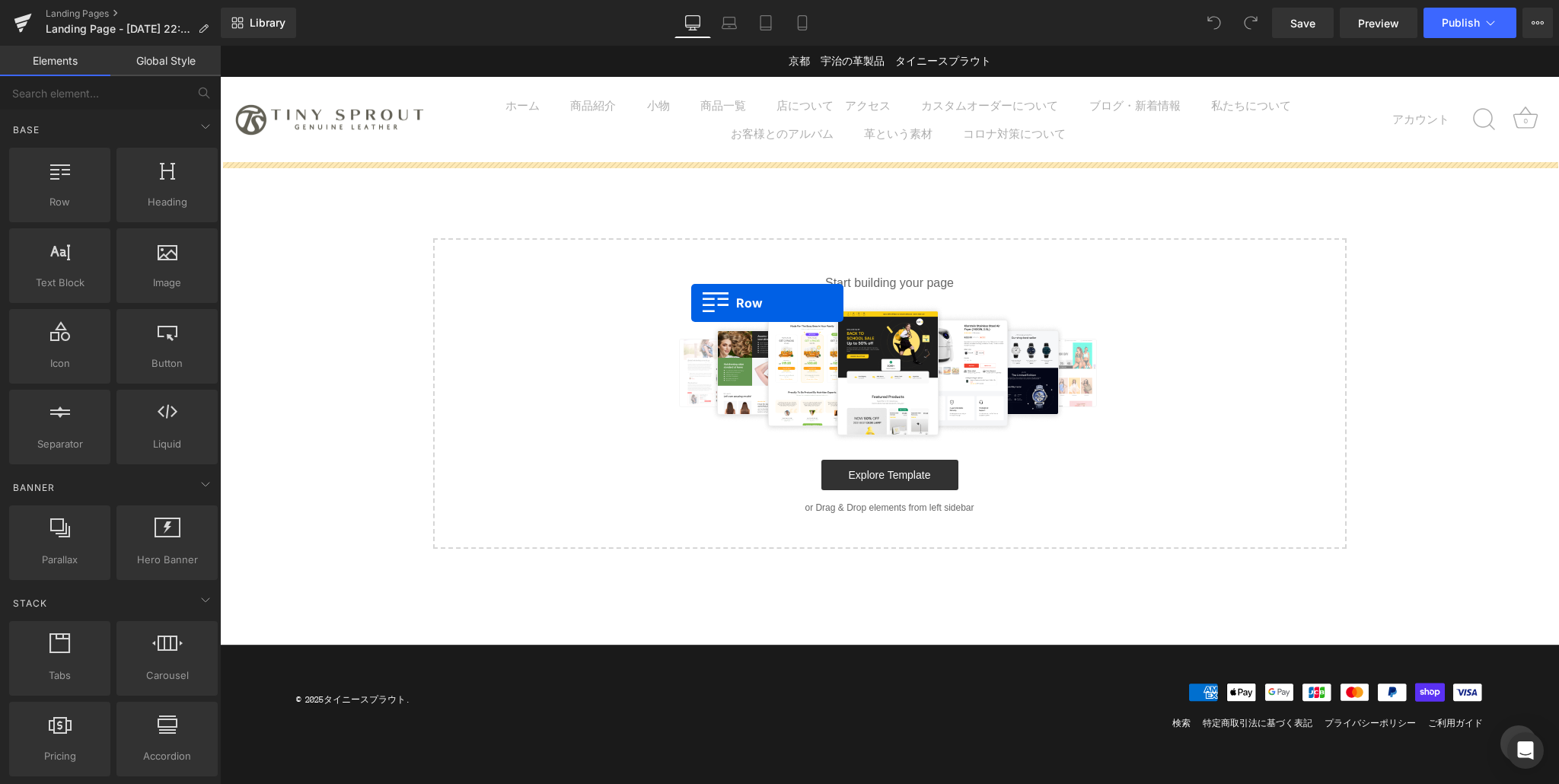
drag, startPoint x: 270, startPoint y: 221, endPoint x: 691, endPoint y: 303, distance: 428.9
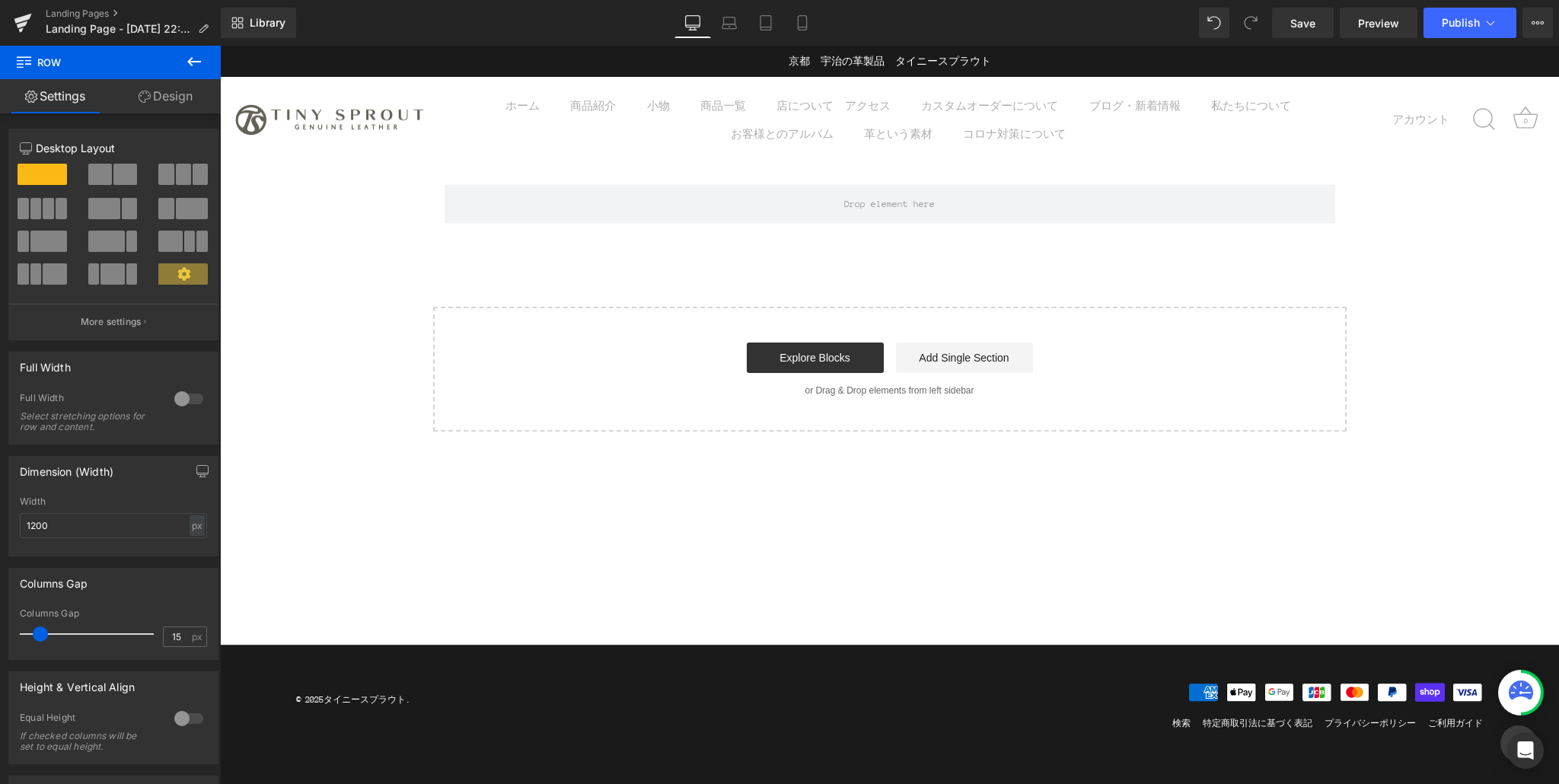
click at [185, 61] on icon at bounding box center [194, 61] width 18 height 18
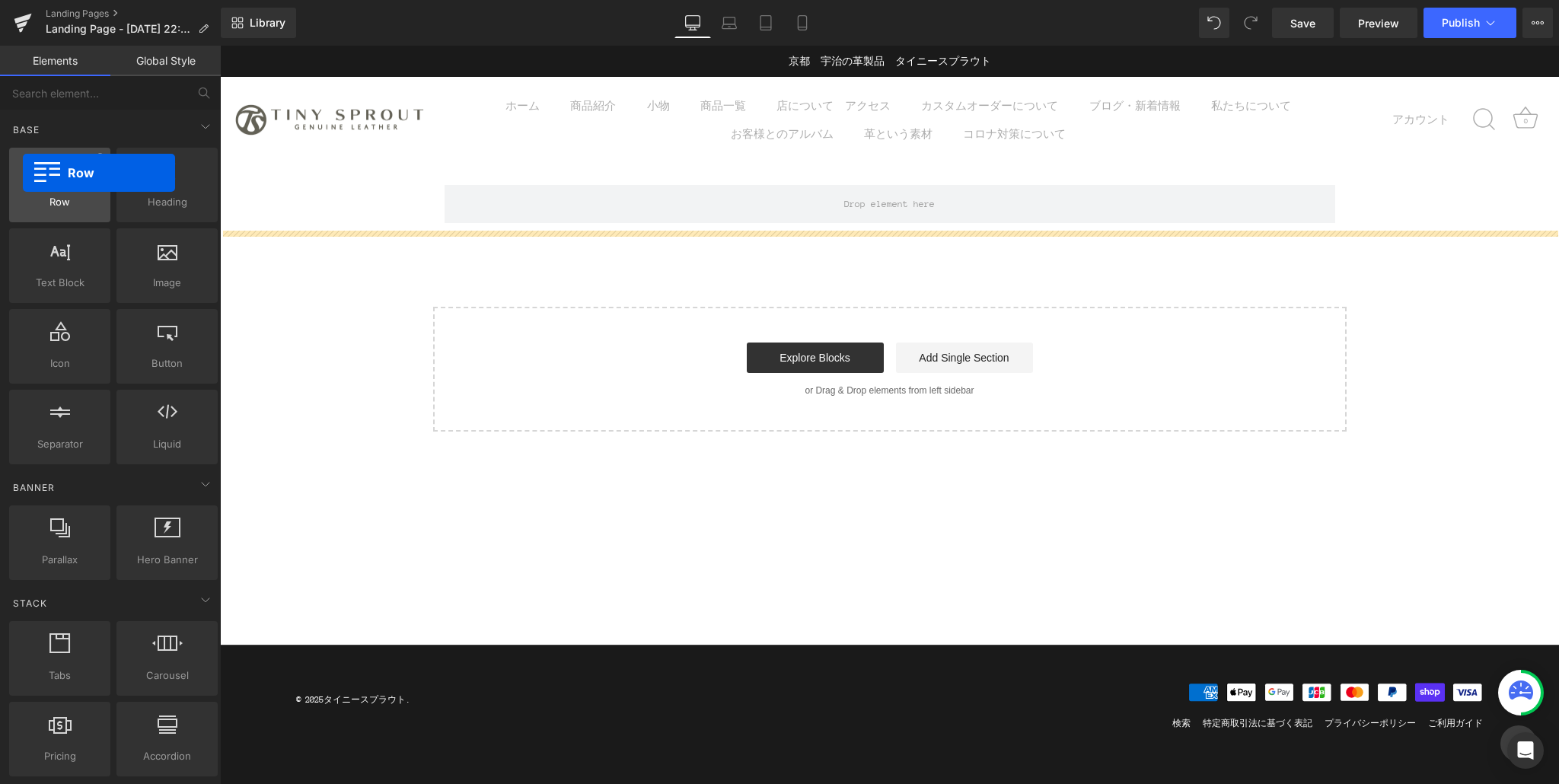
drag, startPoint x: 79, startPoint y: 194, endPoint x: 38, endPoint y: 174, distance: 45.6
click at [23, 173] on div "Row rows, columns, layouts, div" at bounding box center [59, 185] width 102 height 75
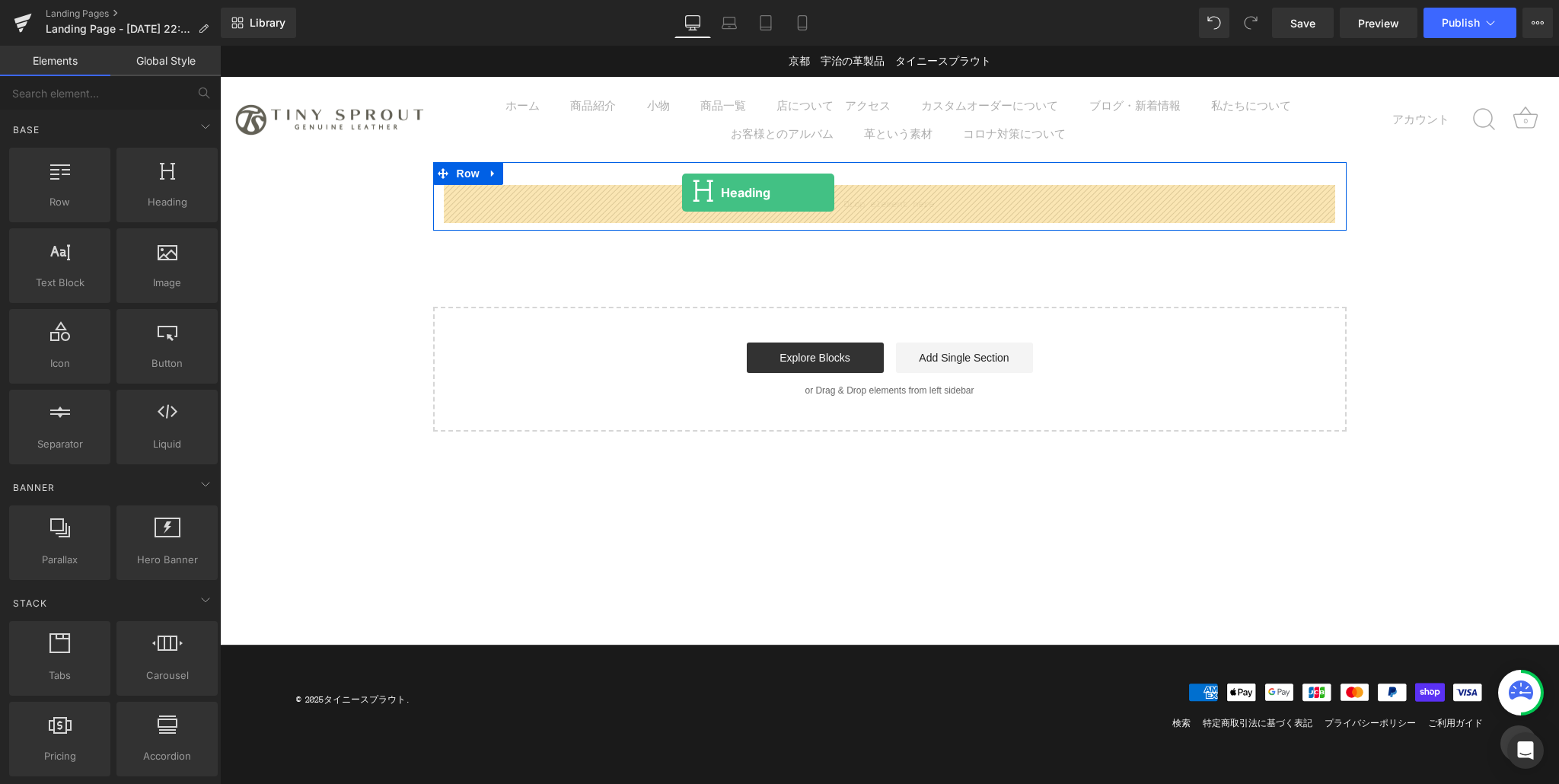
drag, startPoint x: 377, startPoint y: 233, endPoint x: 682, endPoint y: 192, distance: 307.7
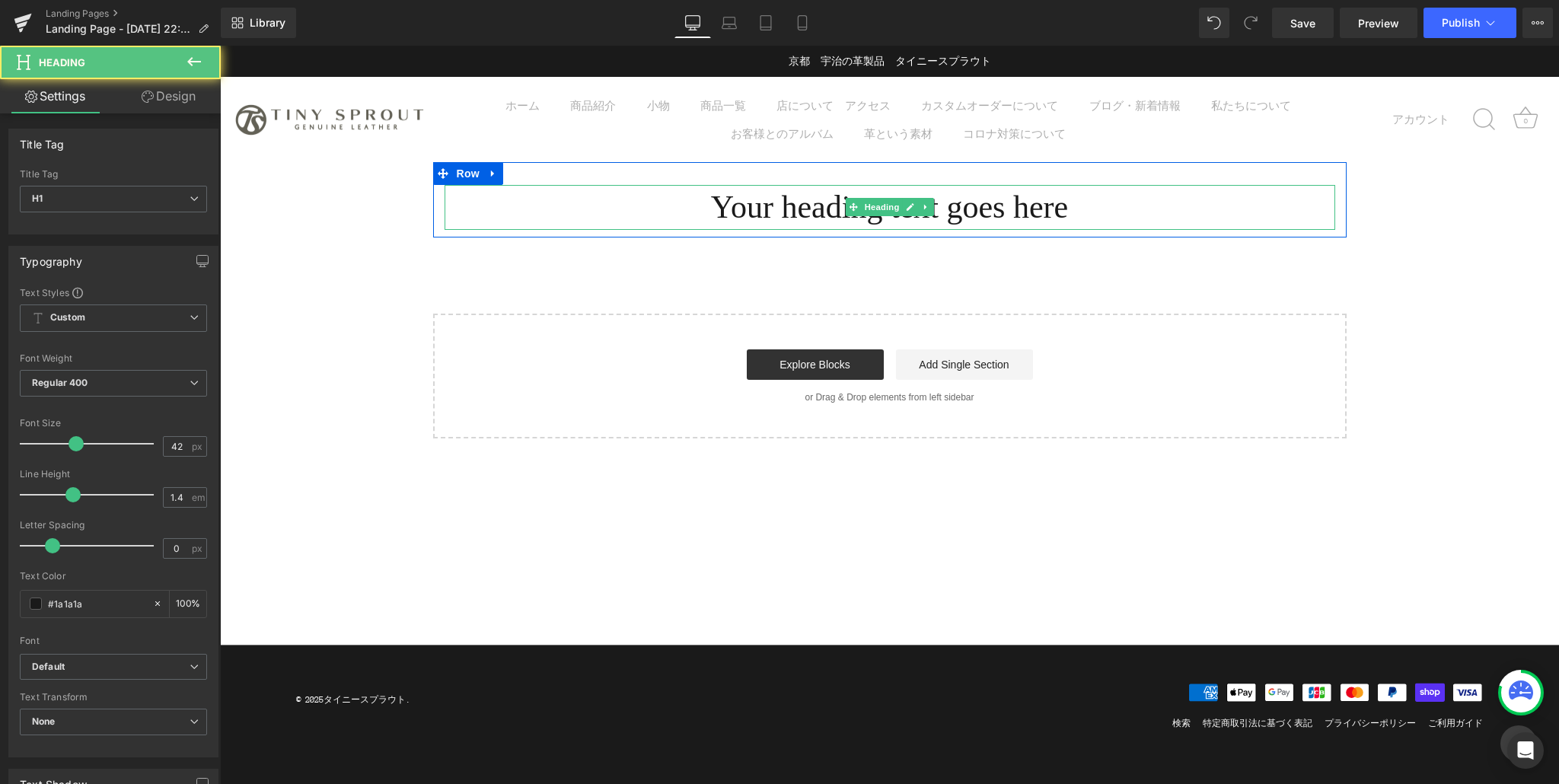
click at [698, 215] on h1 "Your heading text goes here" at bounding box center [889, 207] width 890 height 45
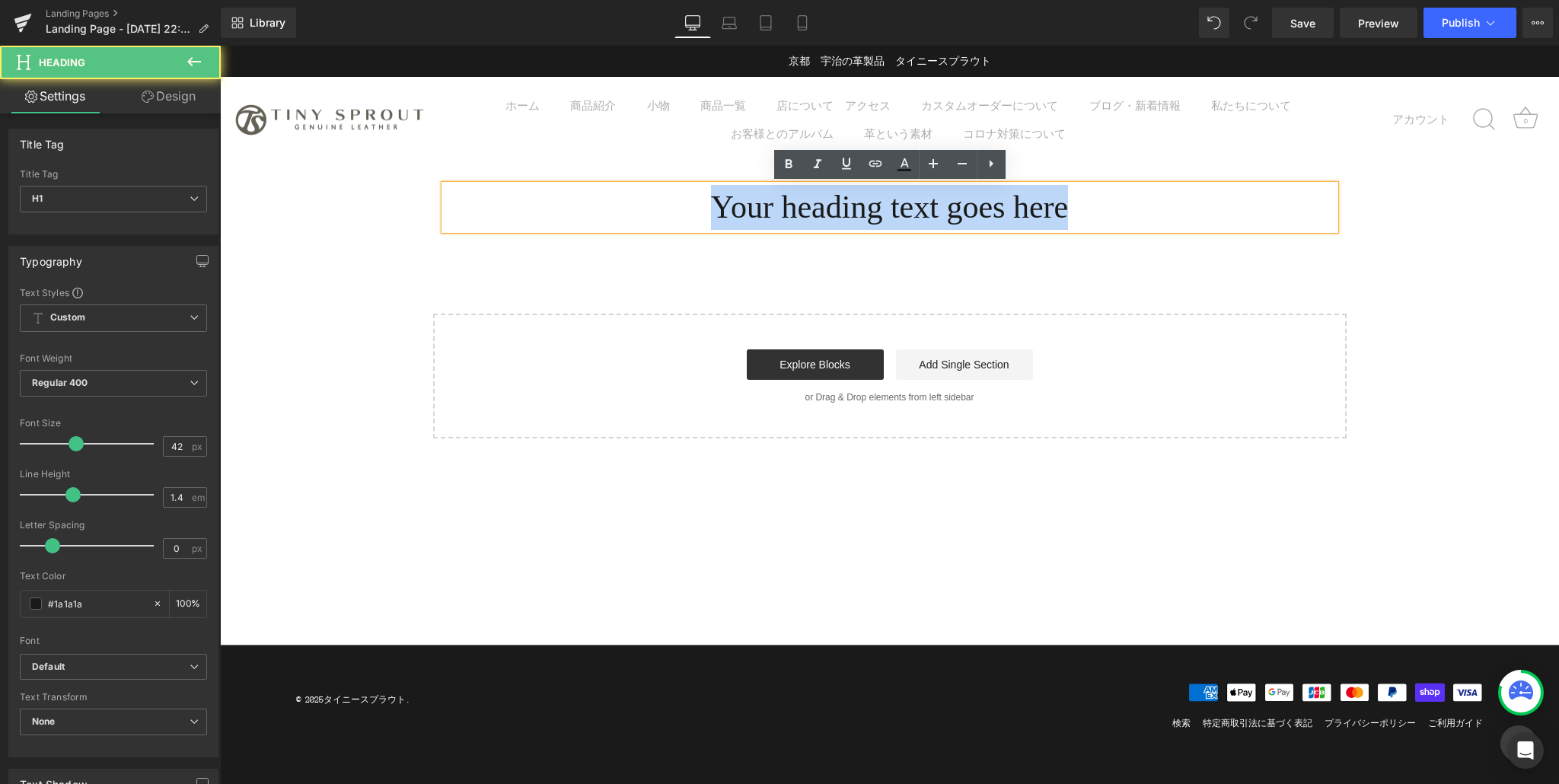
drag, startPoint x: 695, startPoint y: 210, endPoint x: 1090, endPoint y: 212, distance: 395.0
click at [1090, 212] on h1 "Your heading text goes here" at bounding box center [889, 207] width 890 height 45
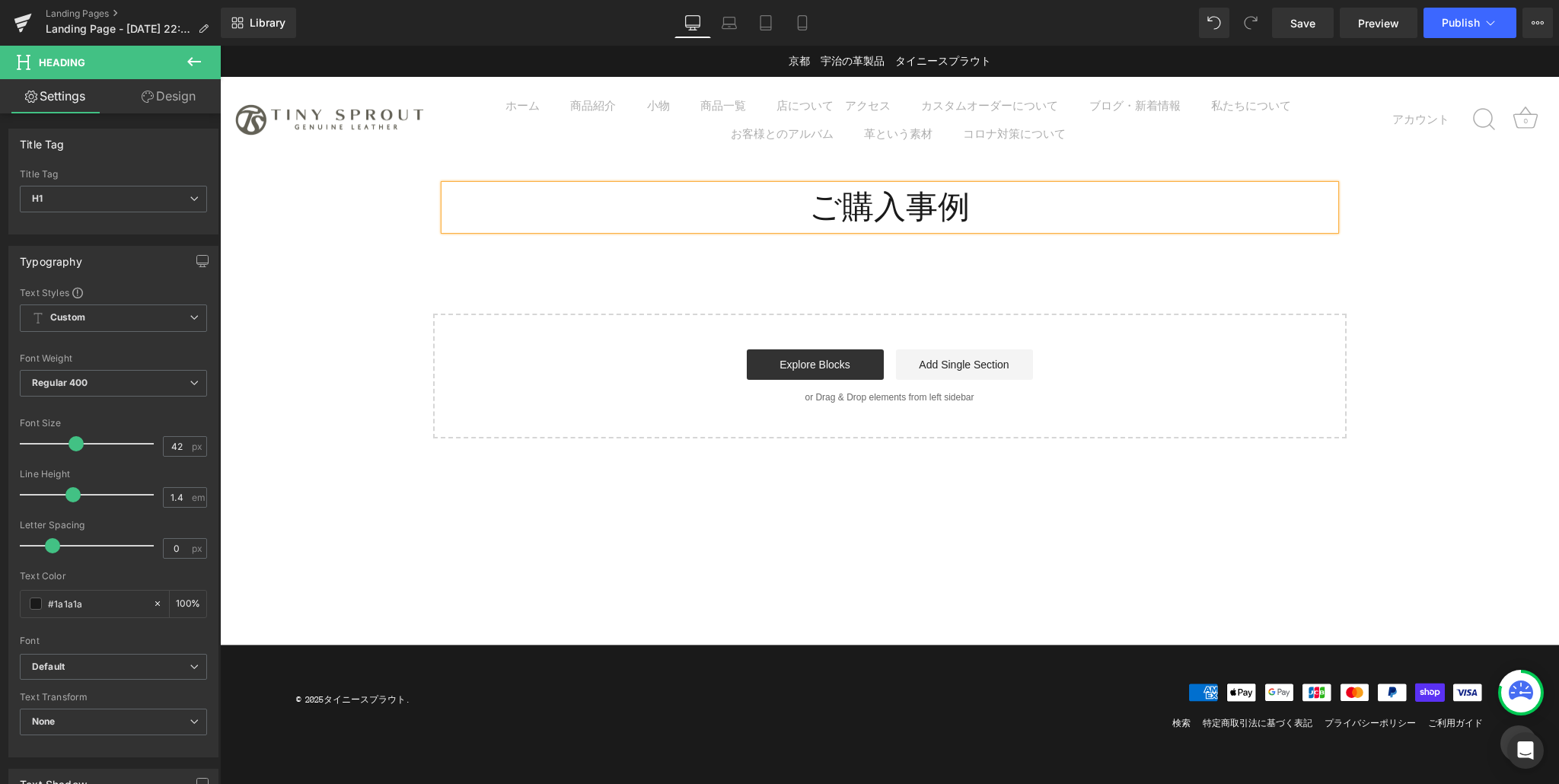
click at [1040, 265] on div "ご購入事例 Heading Row Select your layout" at bounding box center [888, 300] width 1339 height 276
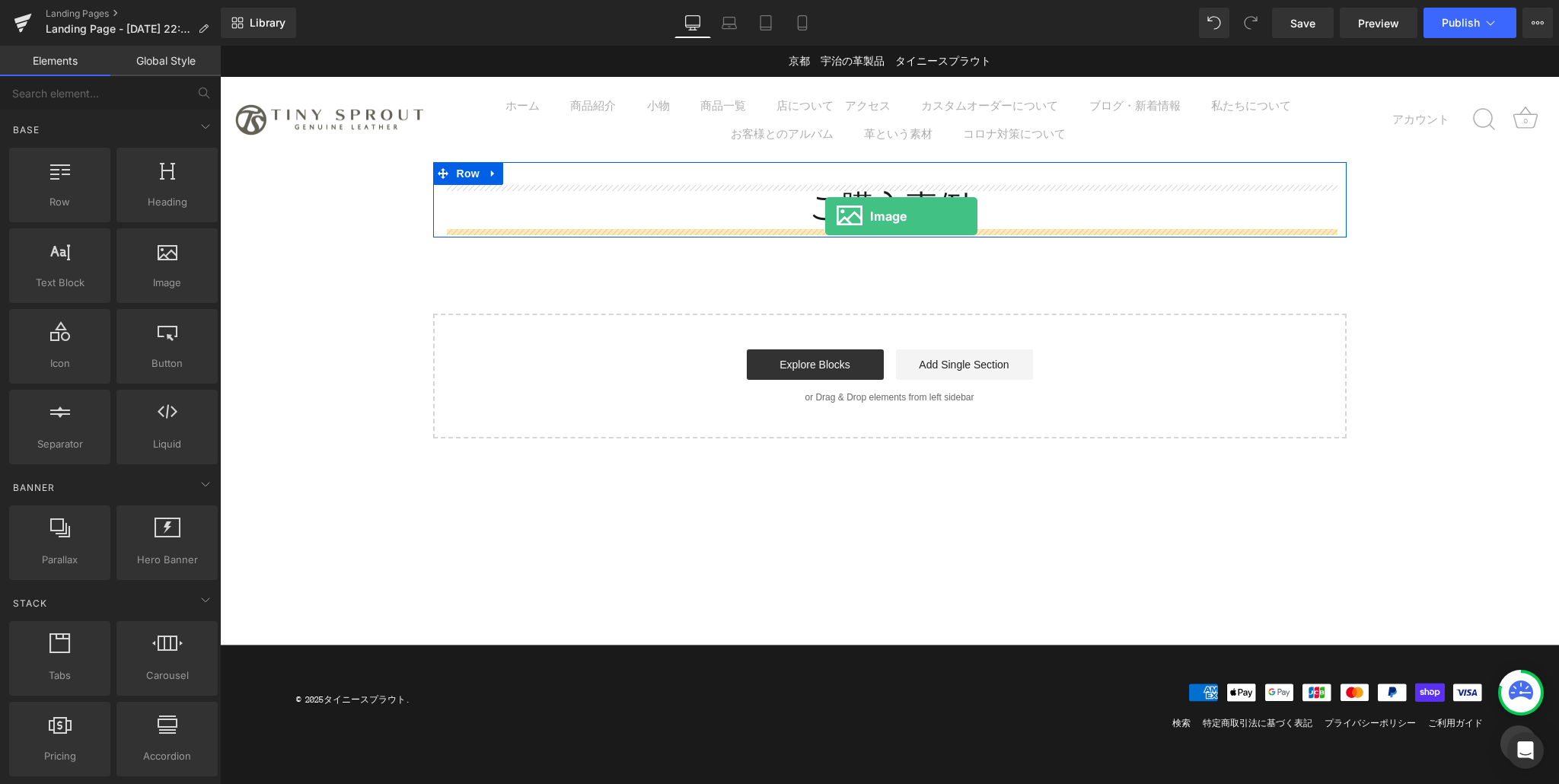
drag, startPoint x: 392, startPoint y: 310, endPoint x: 825, endPoint y: 216, distance: 443.1
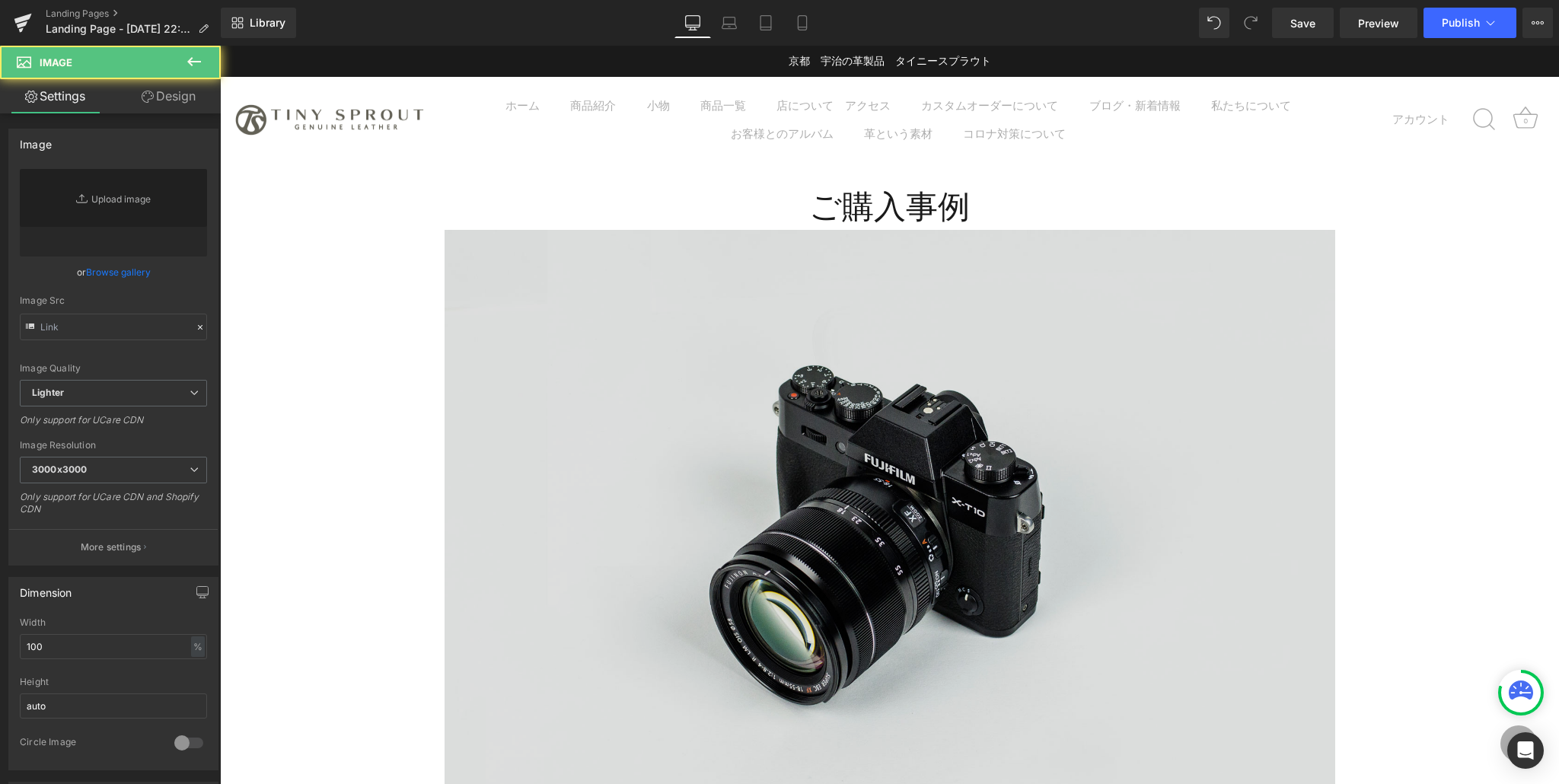
type input "//[DOMAIN_NAME][URL]"
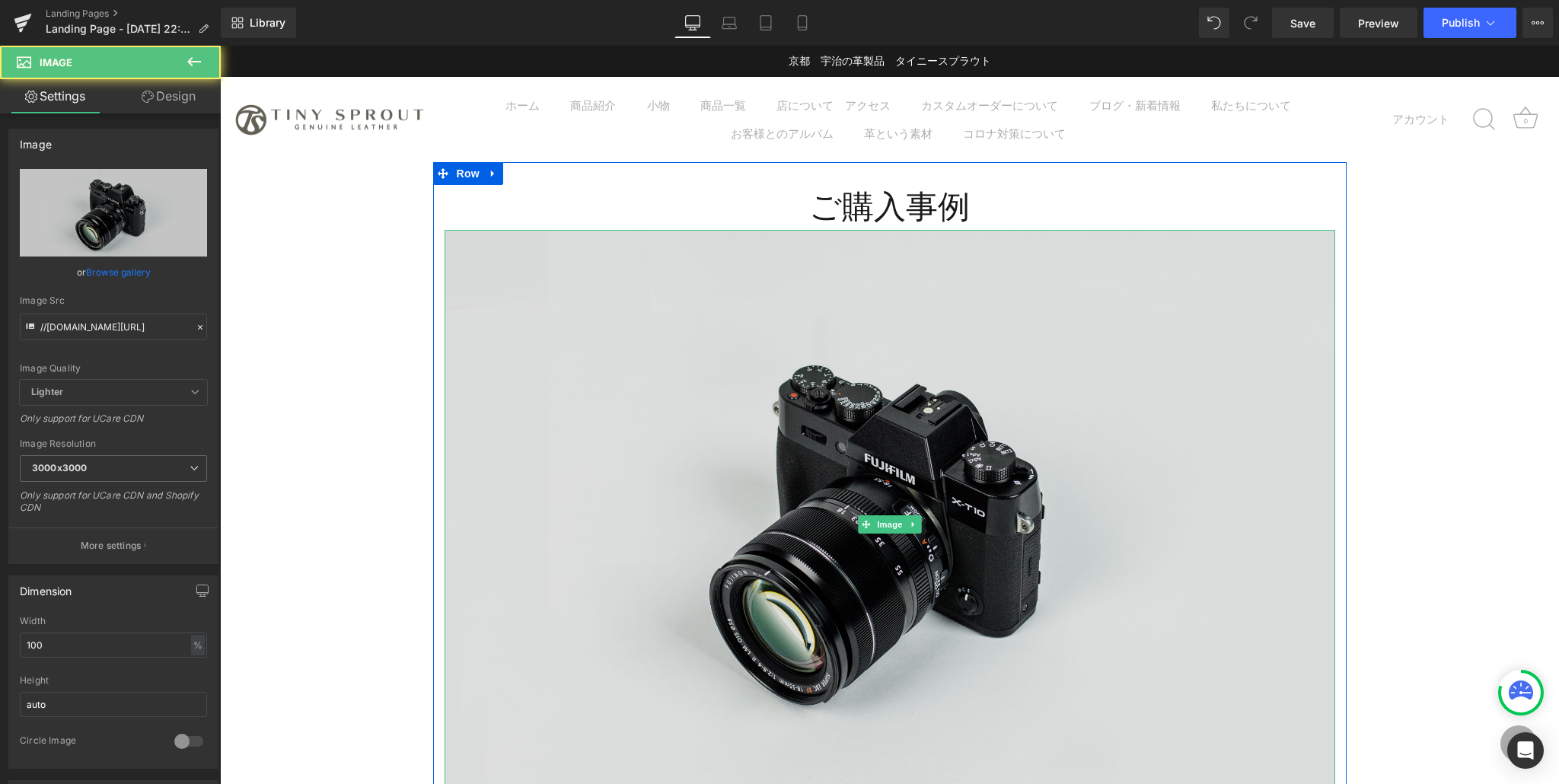
click at [641, 309] on img at bounding box center [889, 524] width 890 height 590
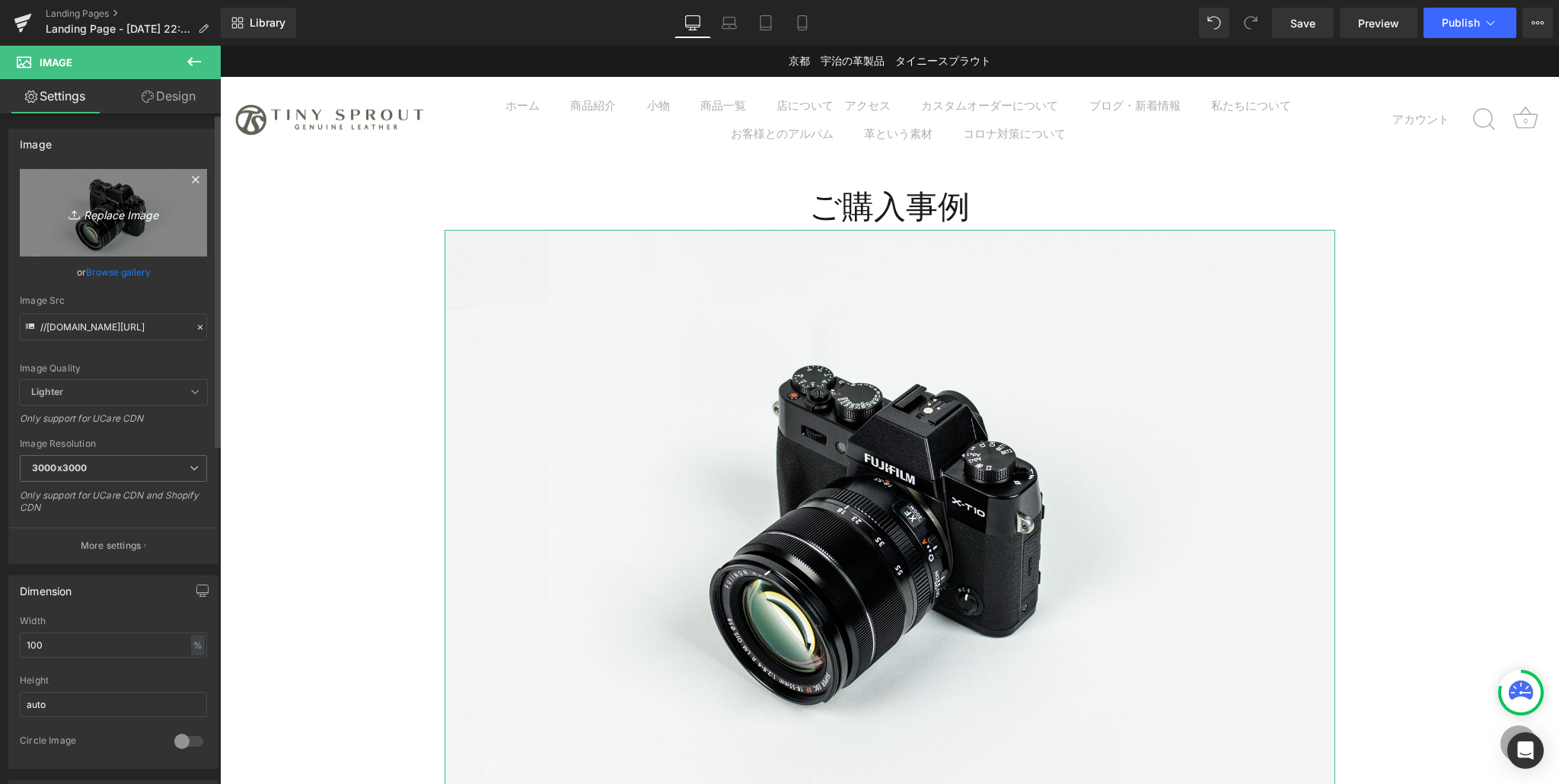
click at [149, 222] on link "Replace Image" at bounding box center [113, 213] width 188 height 88
type input "C:\fakepath\purchase_pattern_アートボード 1 のコピー 2.jpg"
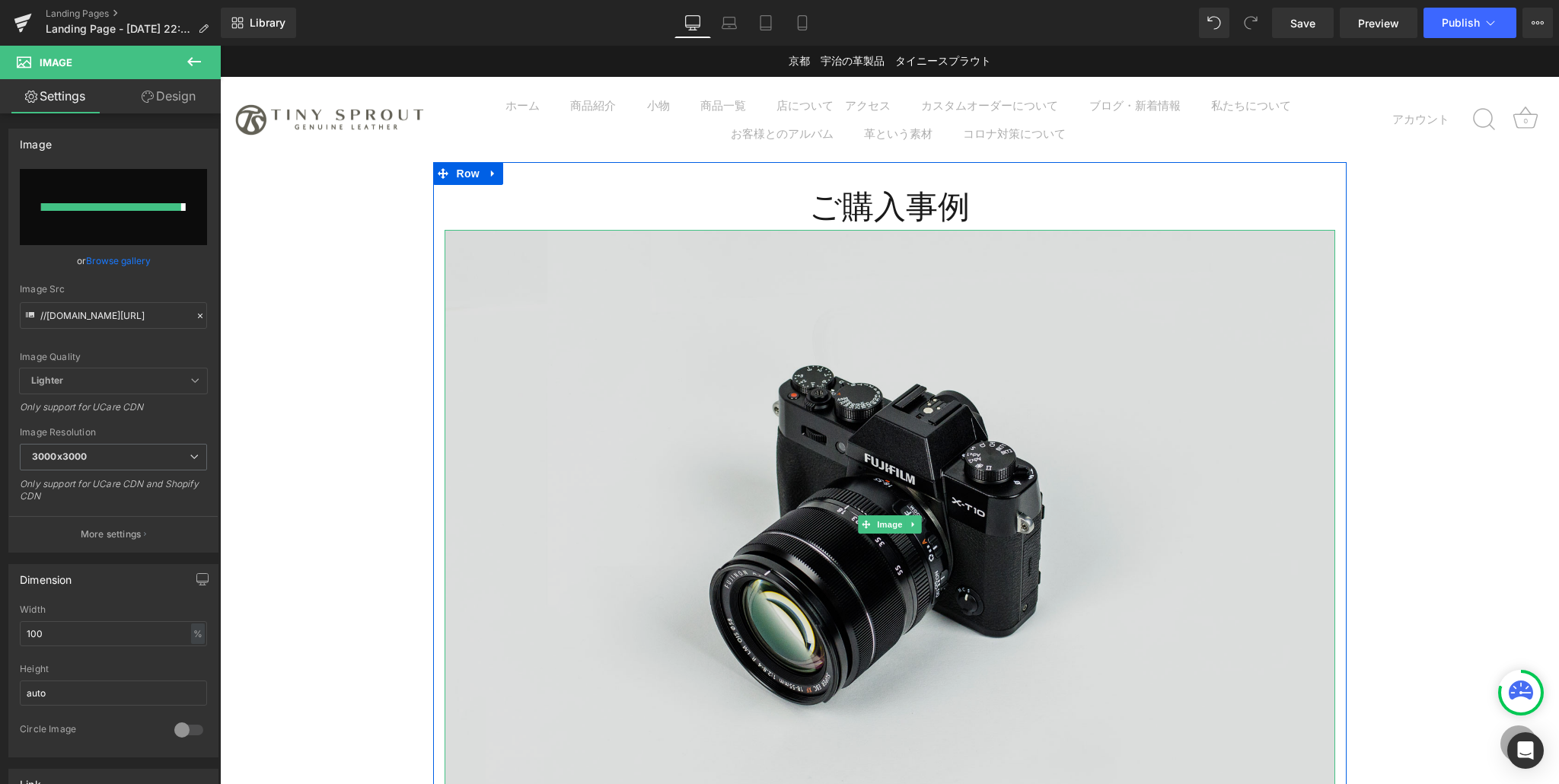
type input "[URL][DOMAIN_NAME]"
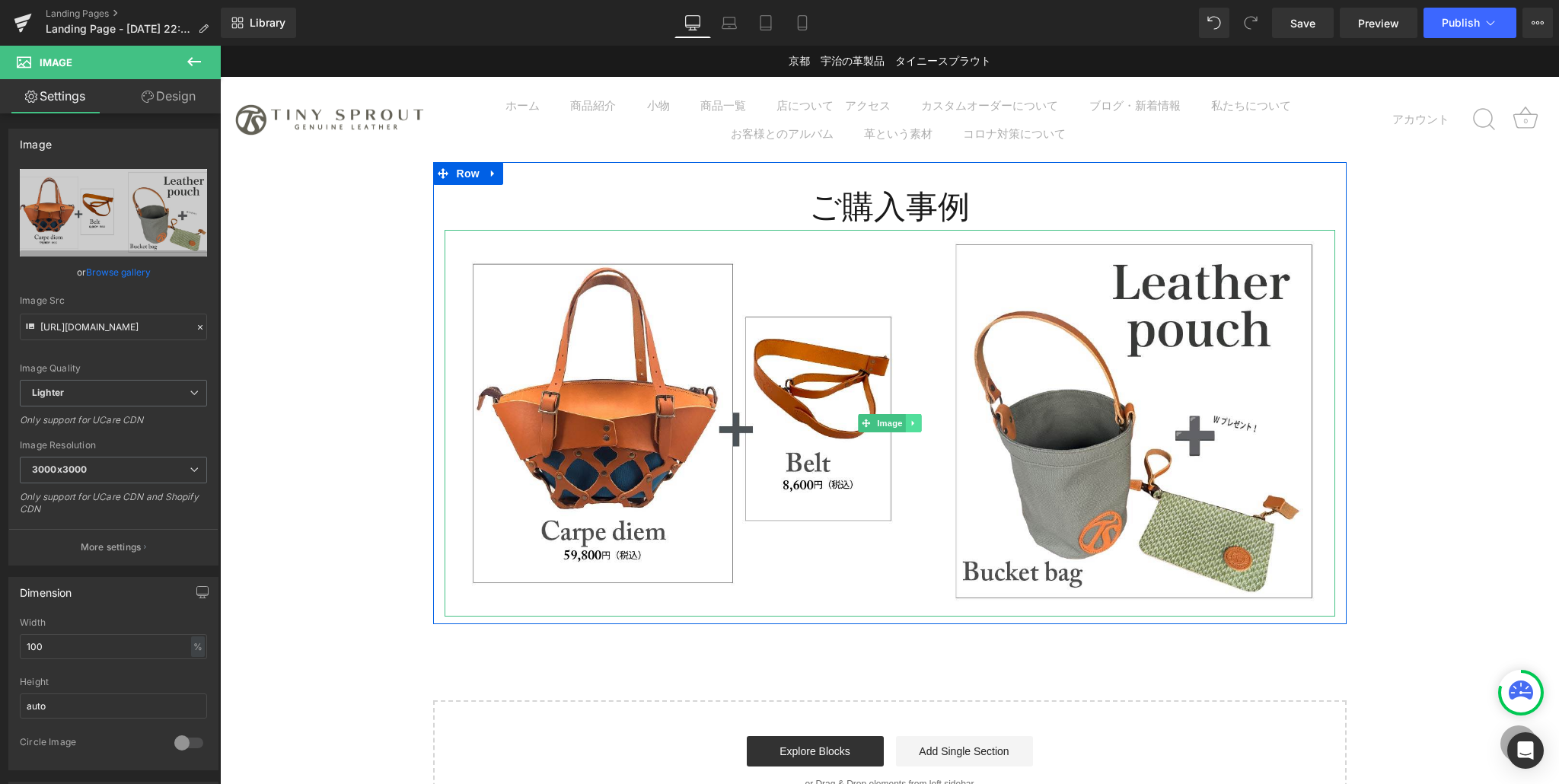
click at [917, 417] on link at bounding box center [912, 424] width 16 height 18
click at [908, 420] on icon at bounding box center [905, 422] width 8 height 8
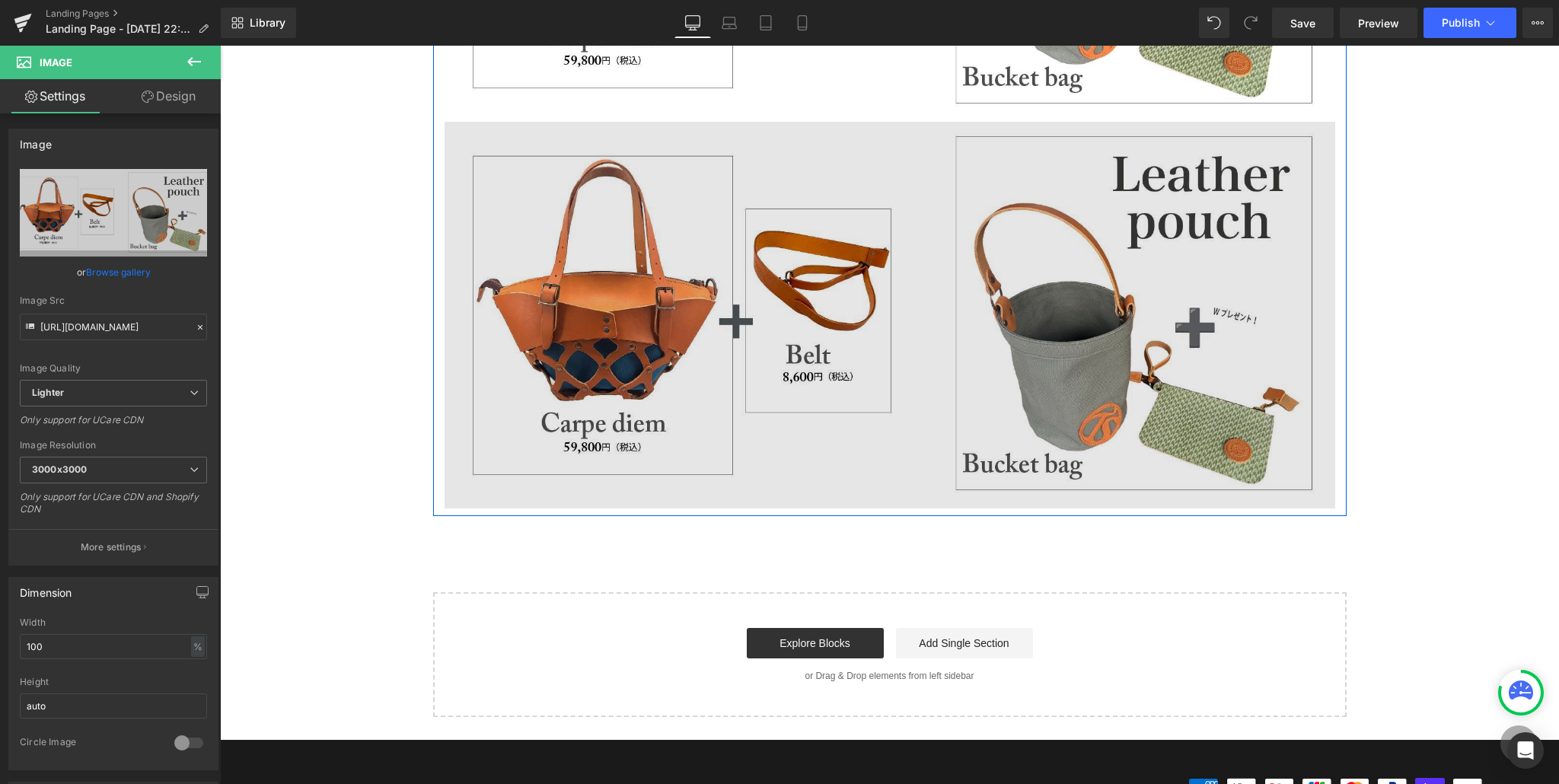
scroll to position [510, 0]
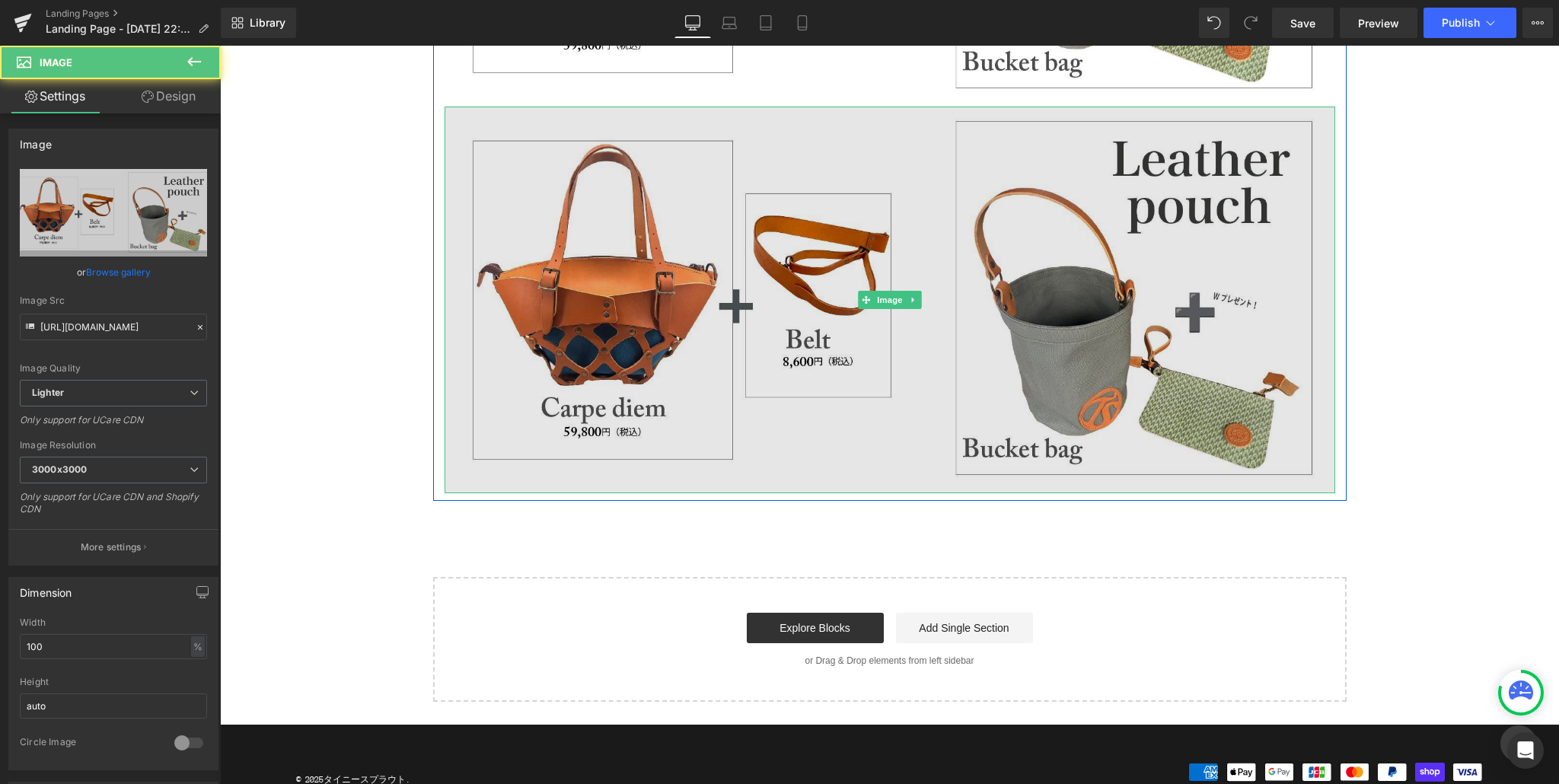
click at [950, 294] on img at bounding box center [889, 299] width 890 height 387
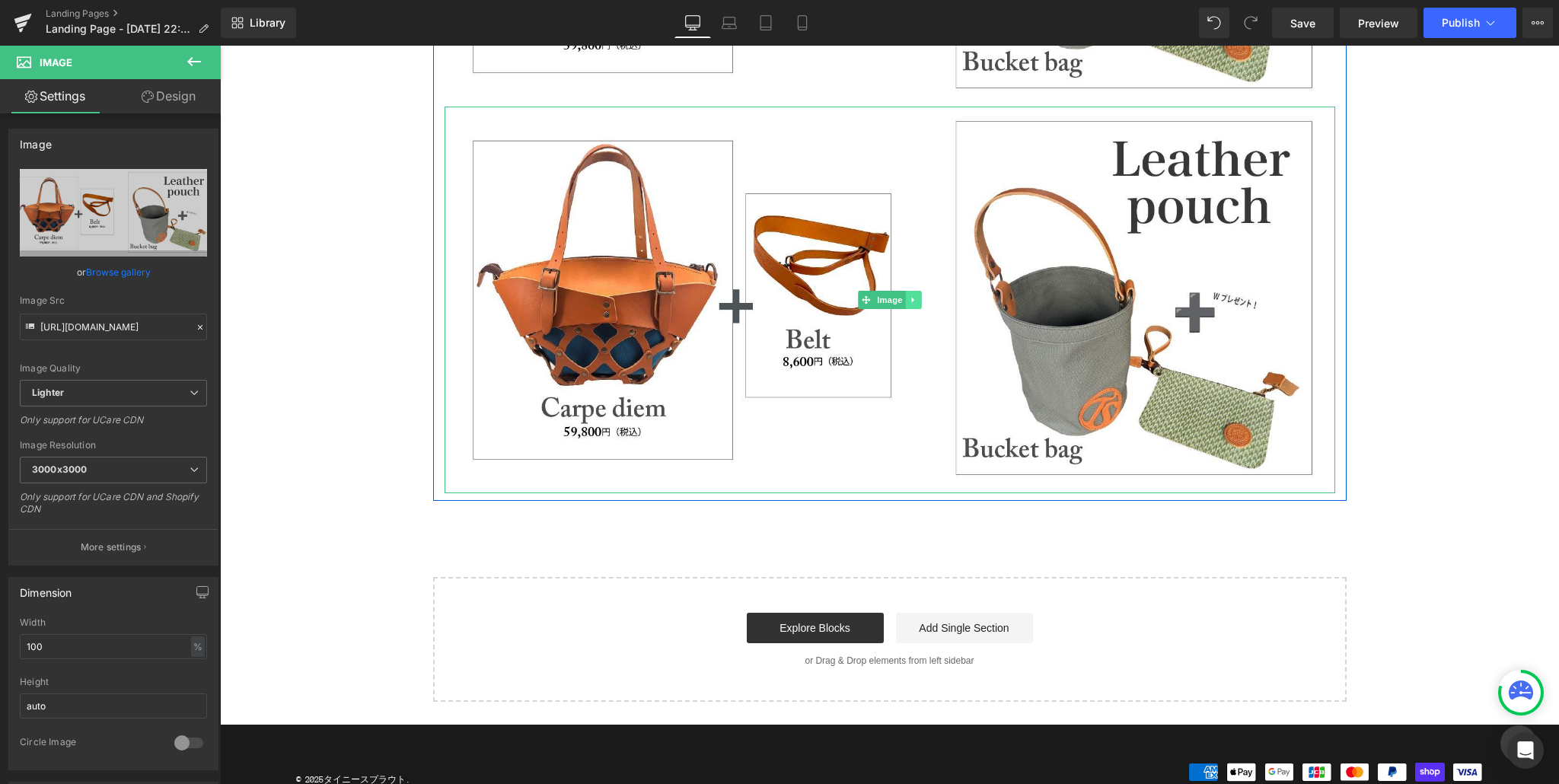
click at [917, 299] on icon at bounding box center [912, 300] width 8 height 9
click at [908, 297] on icon at bounding box center [905, 299] width 8 height 8
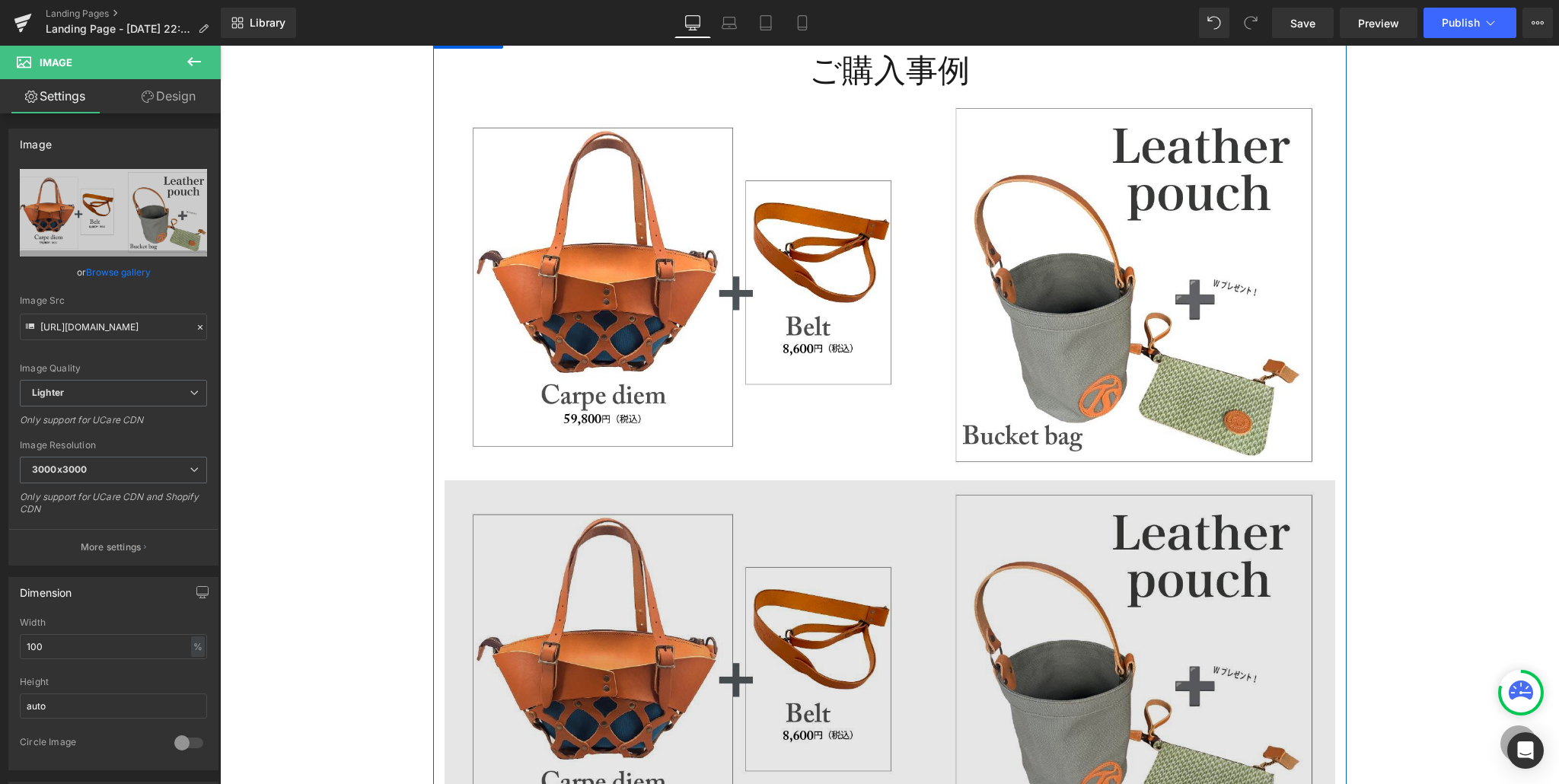
scroll to position [0, 0]
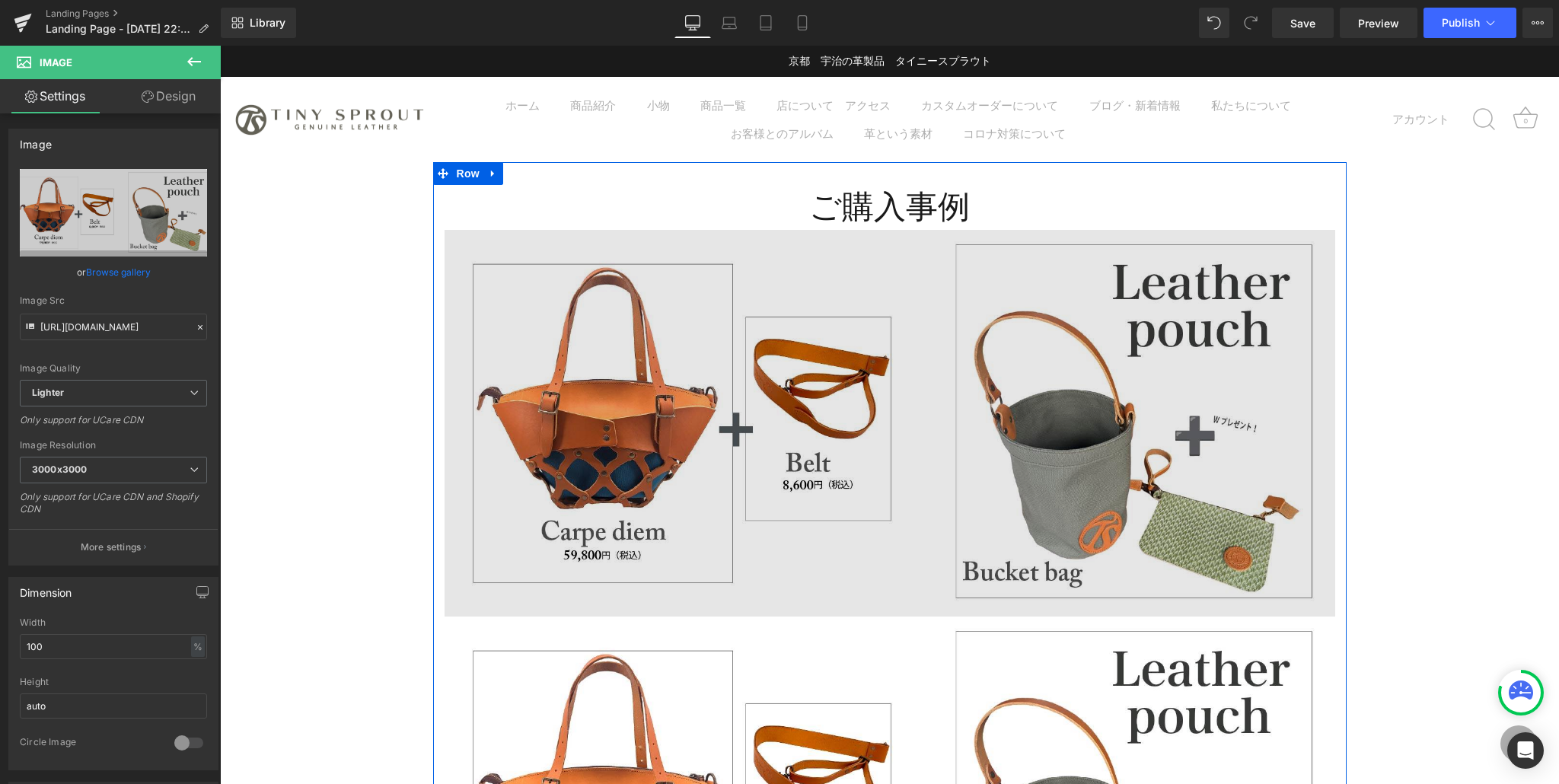
click at [866, 300] on img at bounding box center [889, 423] width 890 height 387
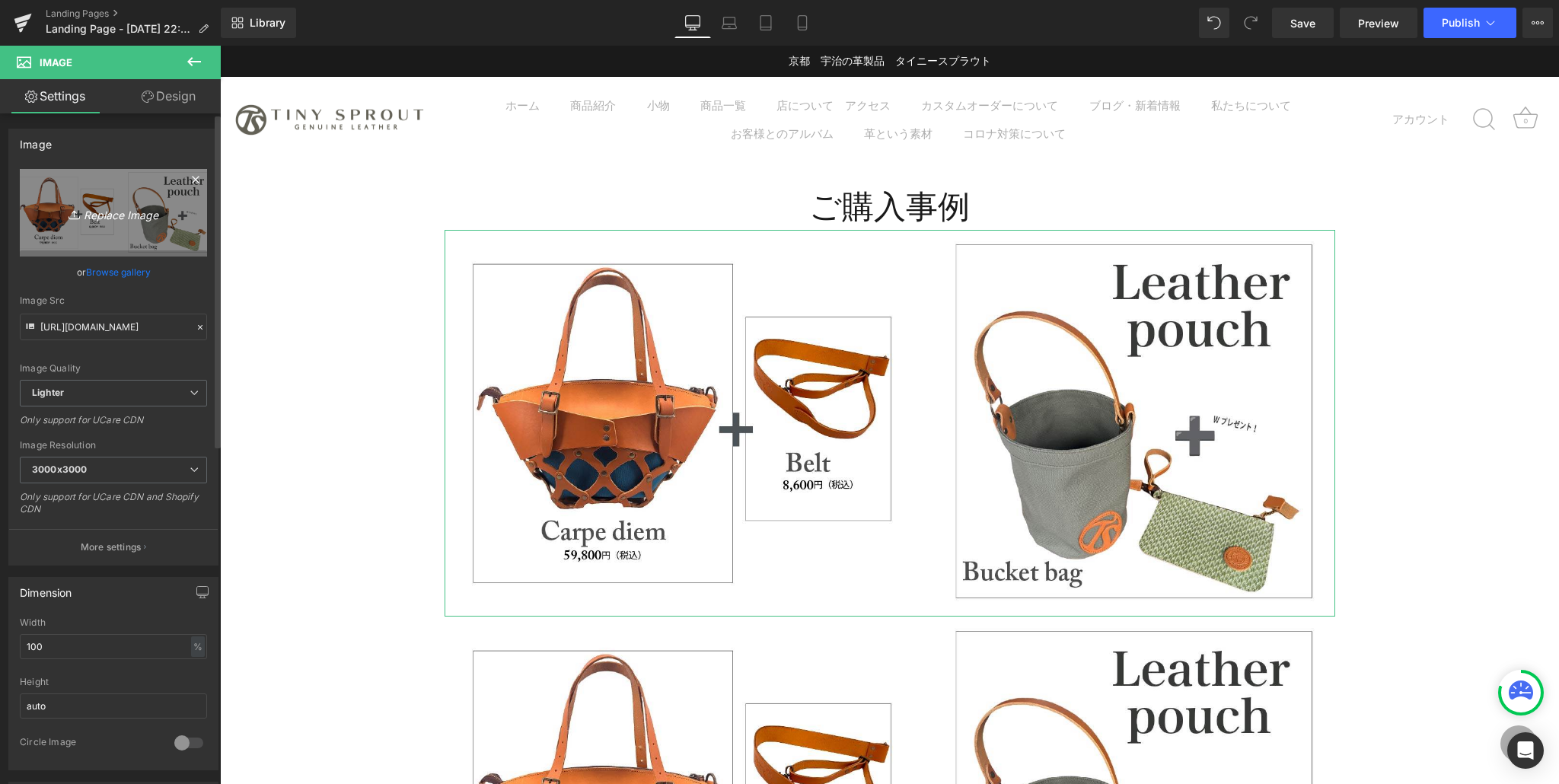
click at [142, 197] on link "Replace Image" at bounding box center [113, 213] width 188 height 88
type input "C:\fakepath\purchase_pattern_アートボード 1.jpg"
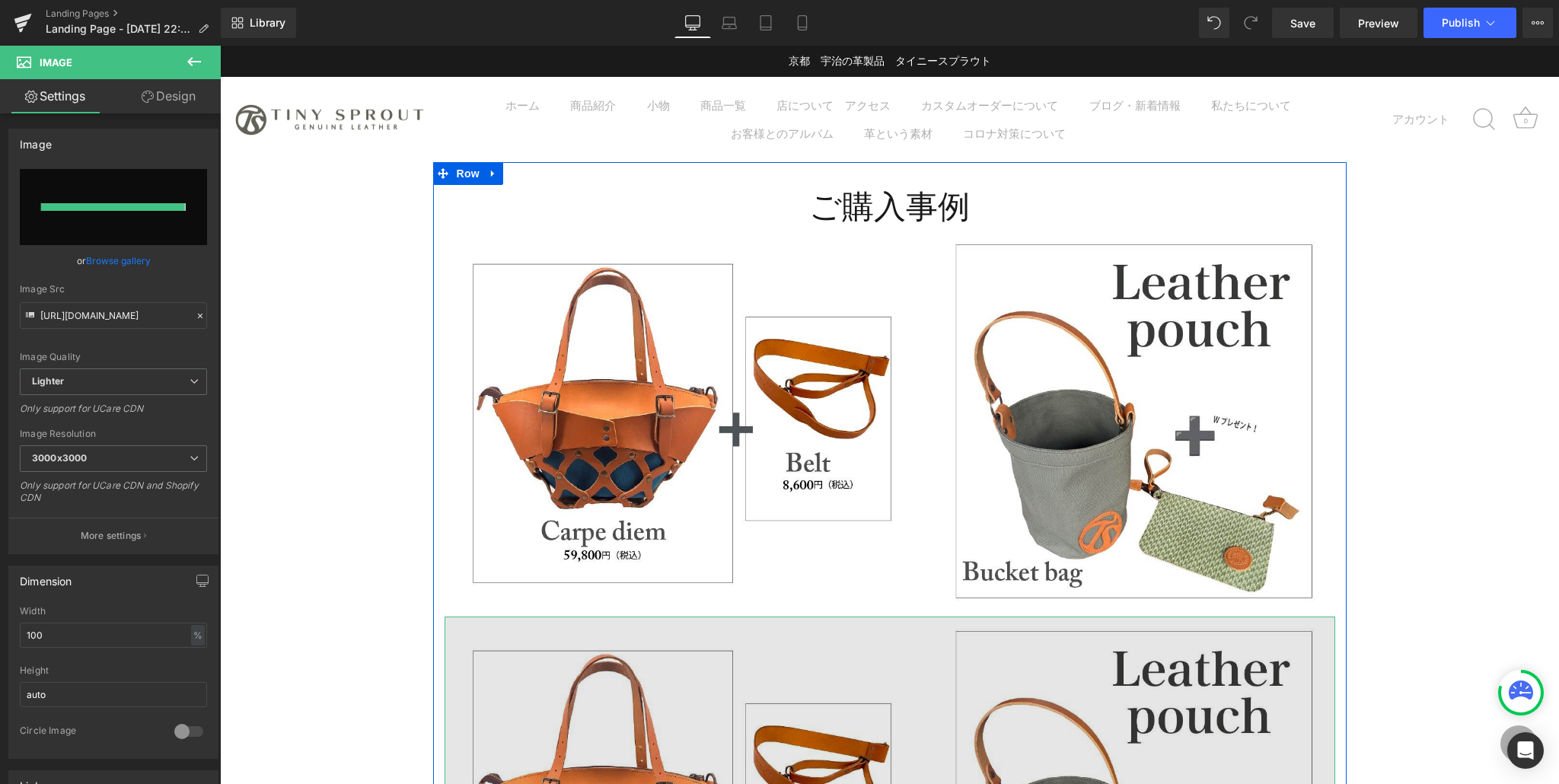
type input "[URL][DOMAIN_NAME]"
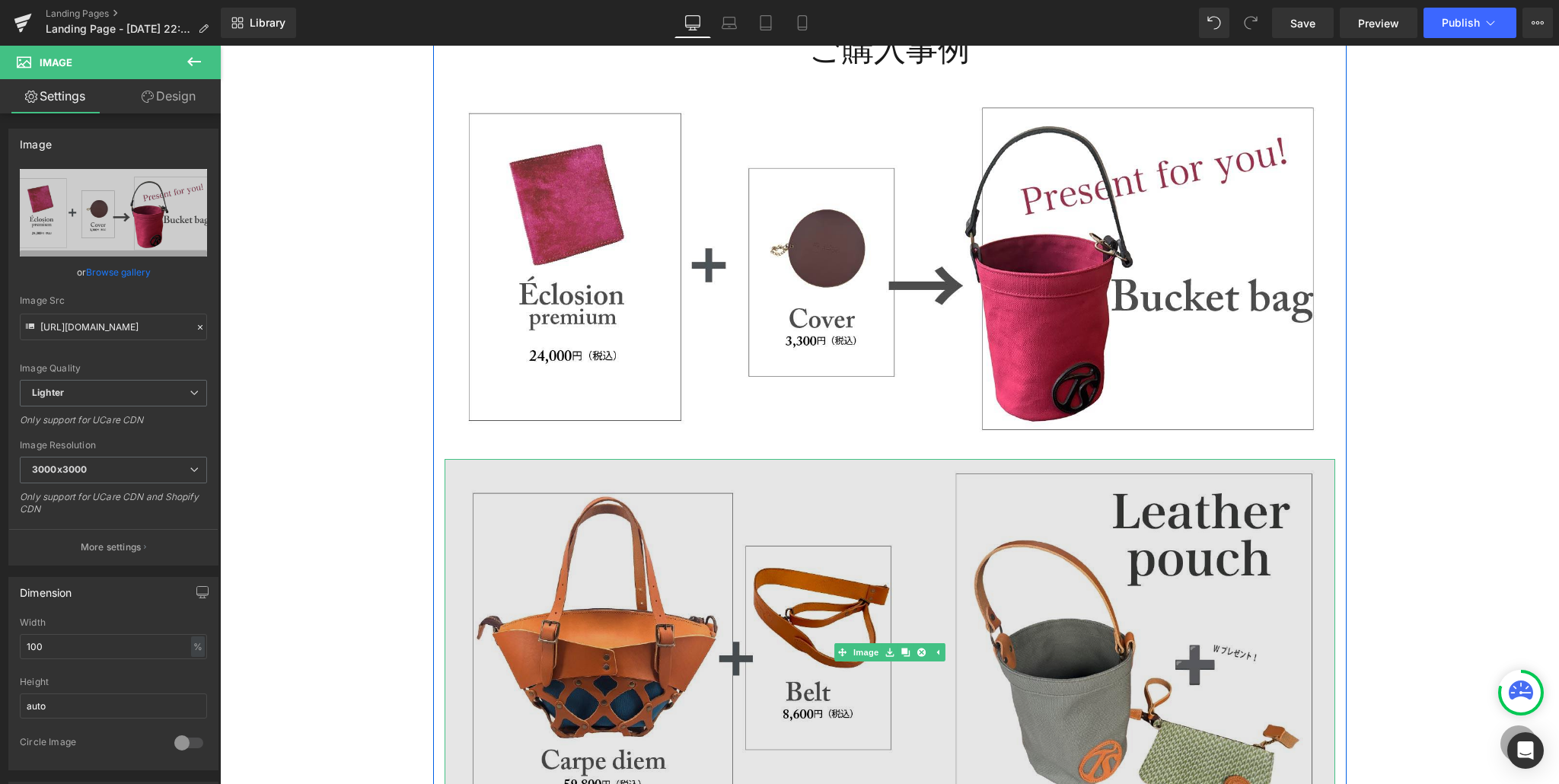
scroll to position [149, 0]
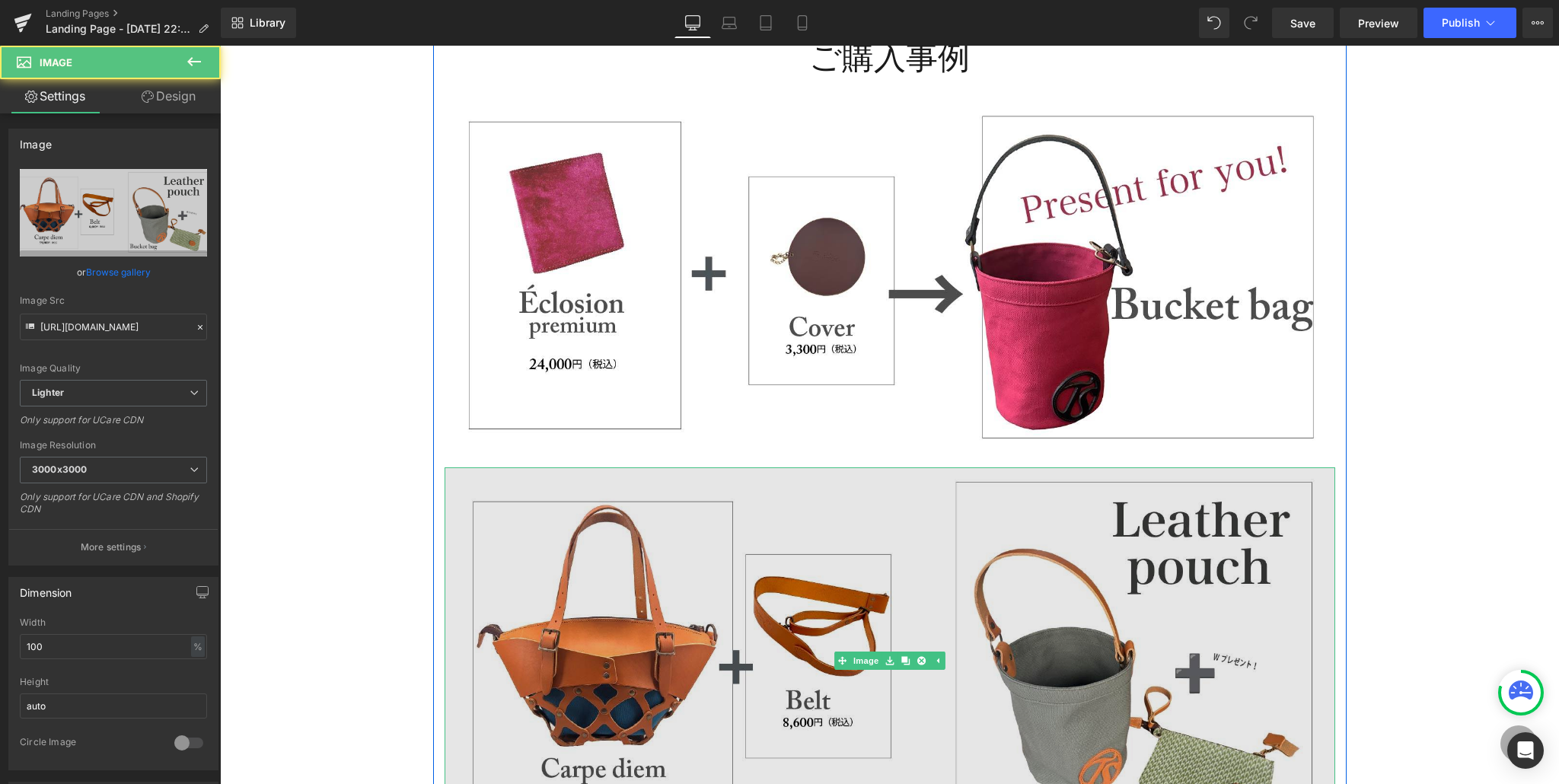
click at [872, 582] on img at bounding box center [889, 660] width 890 height 387
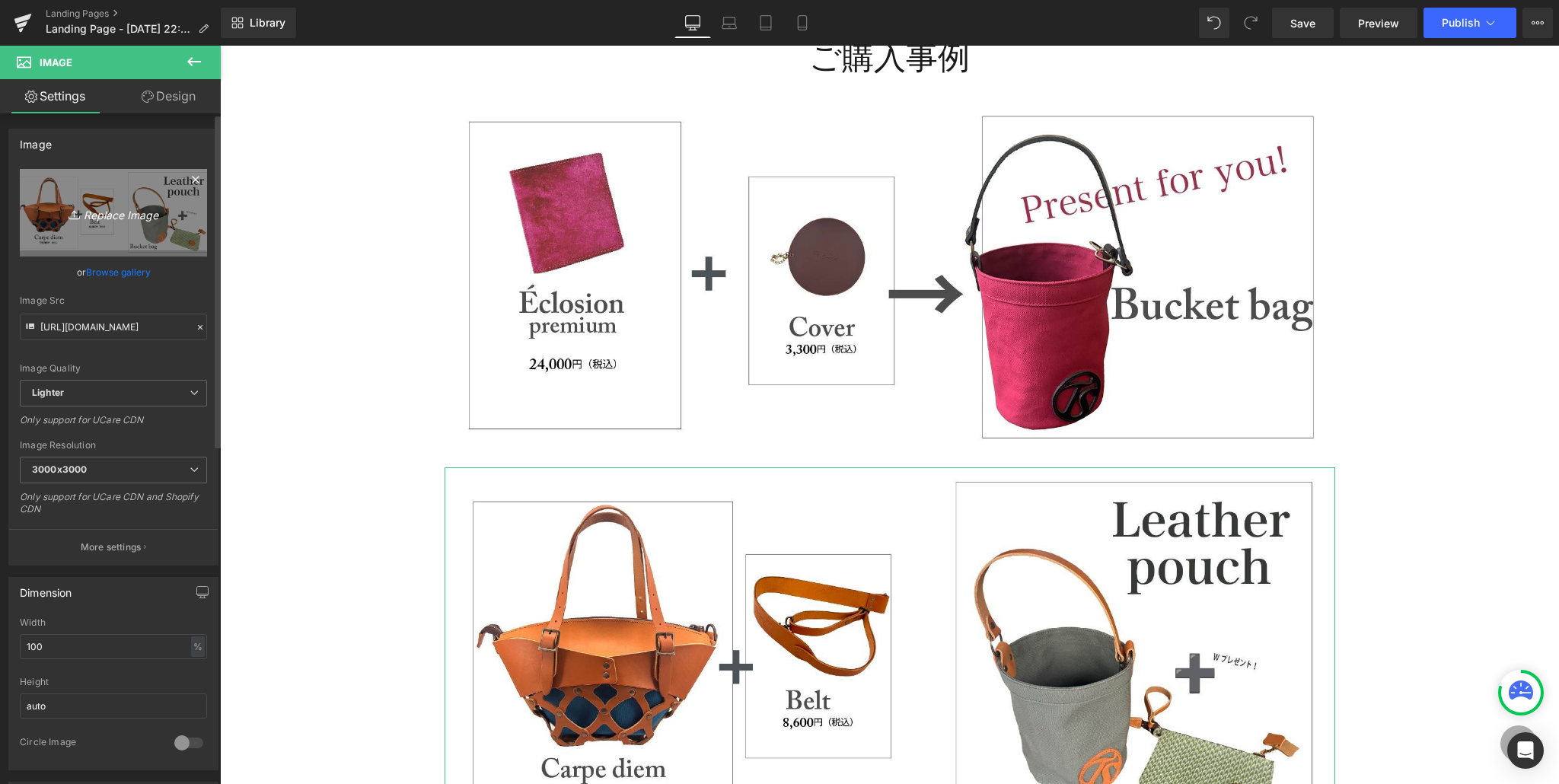
click at [120, 252] on link "Replace Image" at bounding box center [113, 213] width 188 height 88
type input "C:\fakepath\purchase_pattern_アートボード 1 のコピー.jpg"
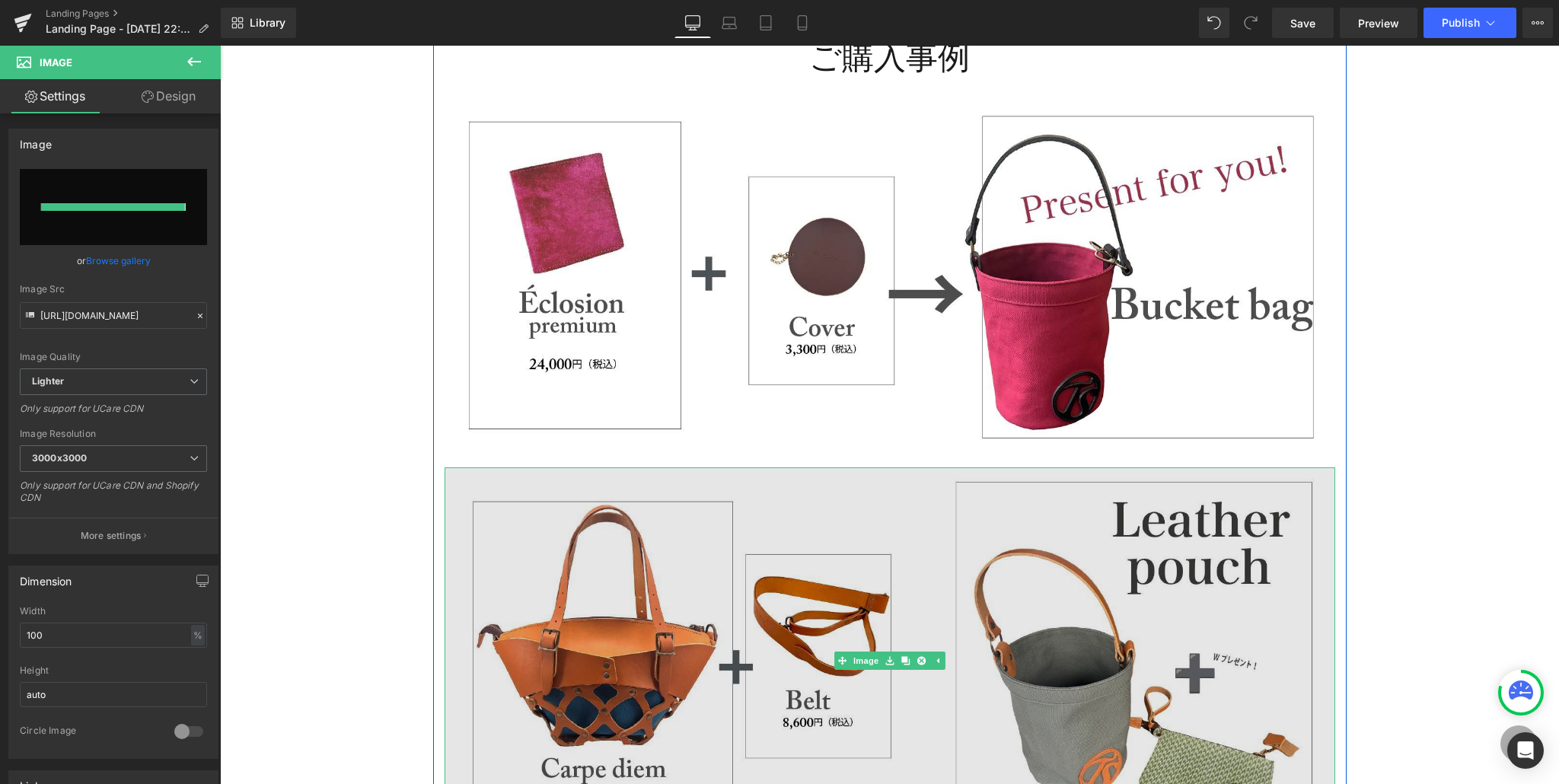
type input "[URL][DOMAIN_NAME]"
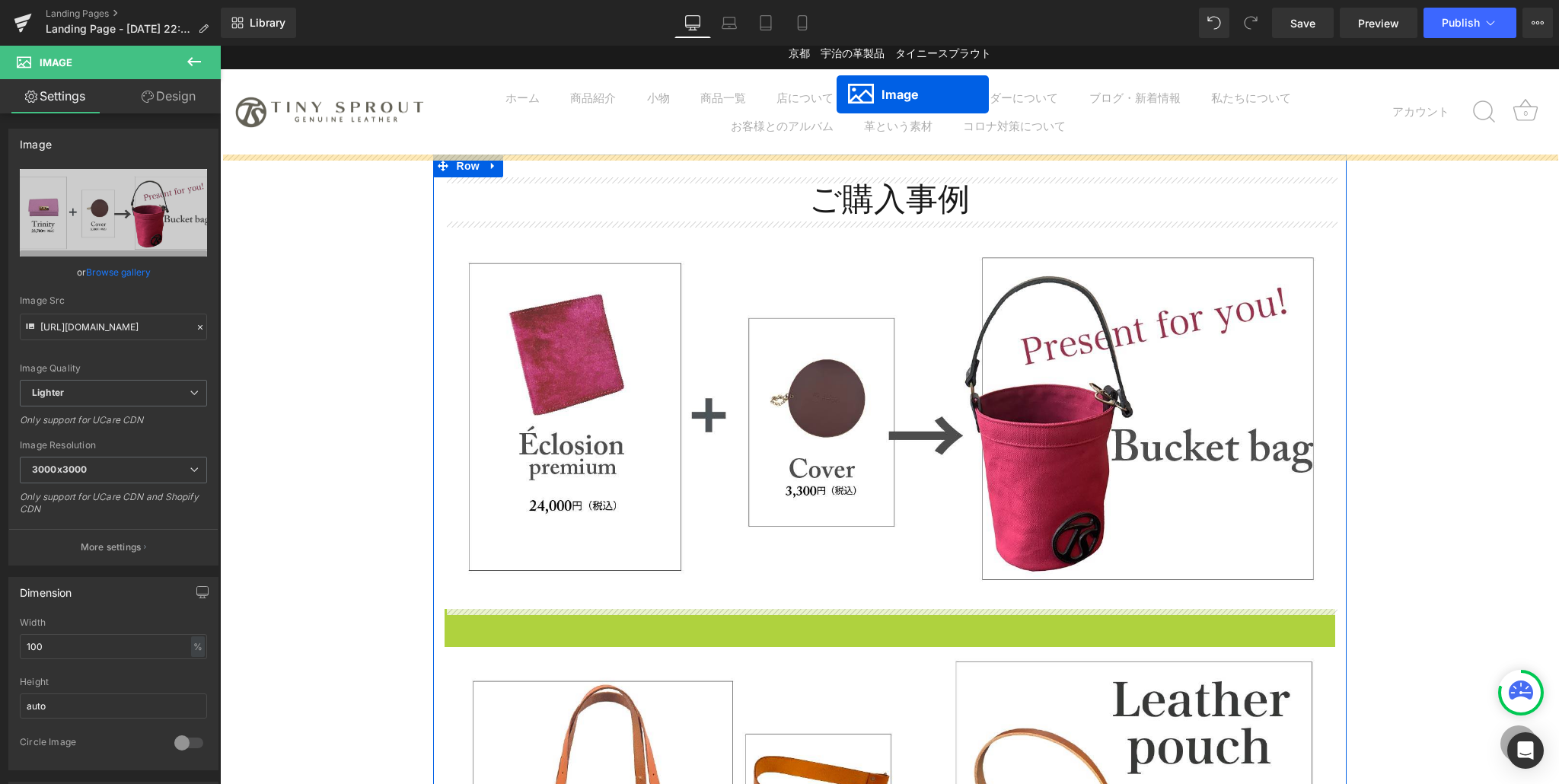
scroll to position [0, 0]
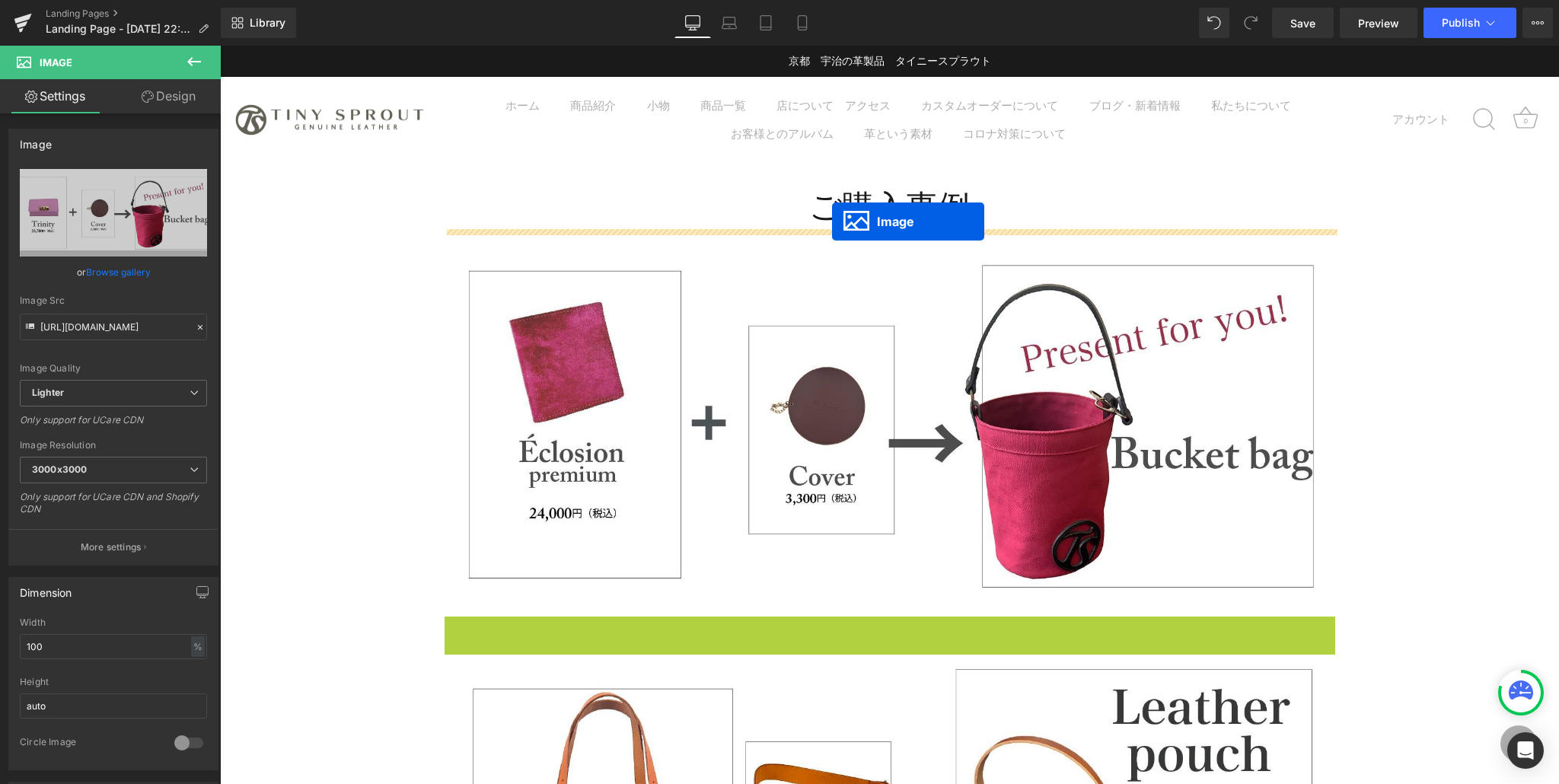
drag, startPoint x: 838, startPoint y: 605, endPoint x: 832, endPoint y: 221, distance: 384.0
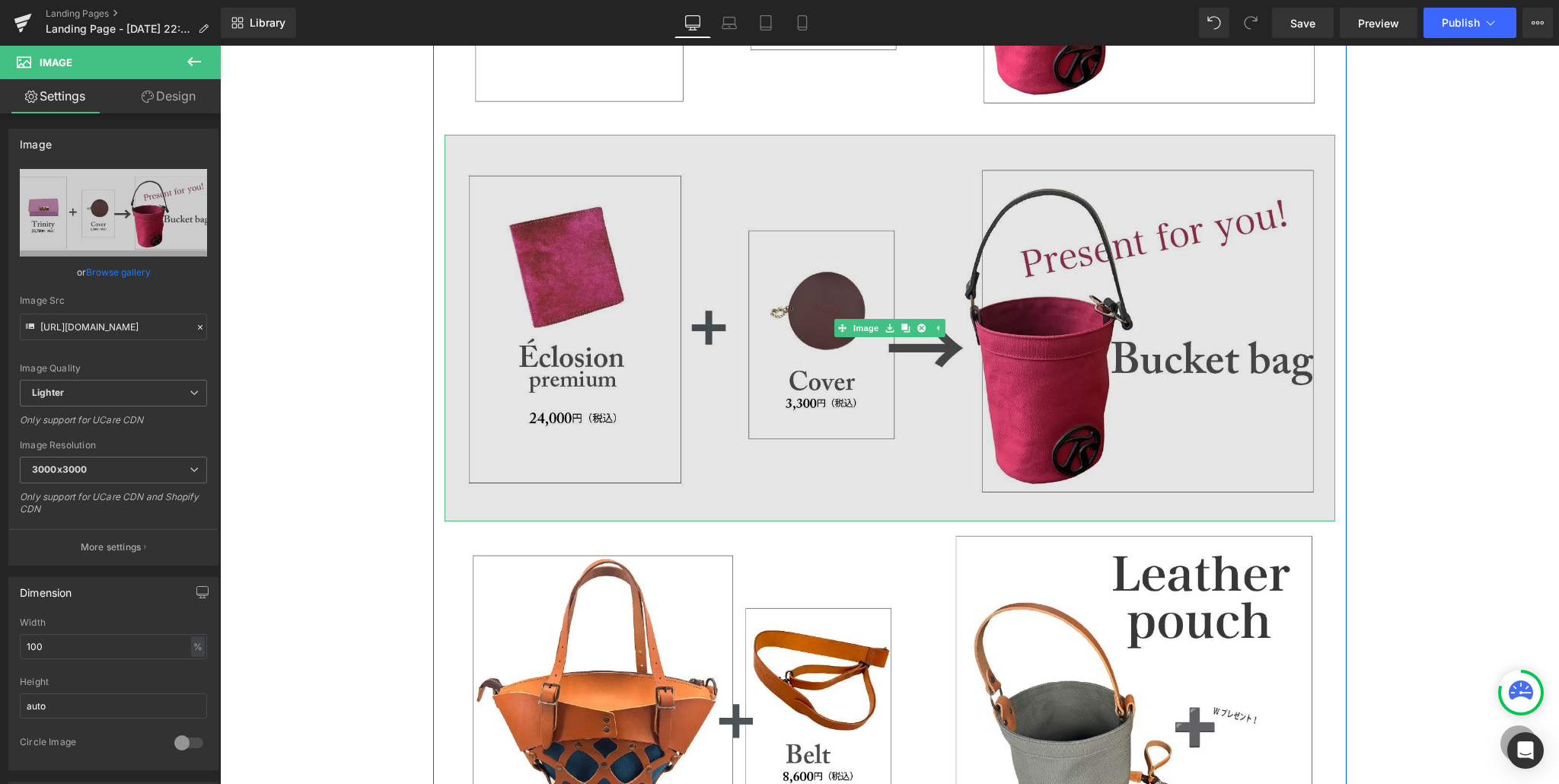
scroll to position [510, 0]
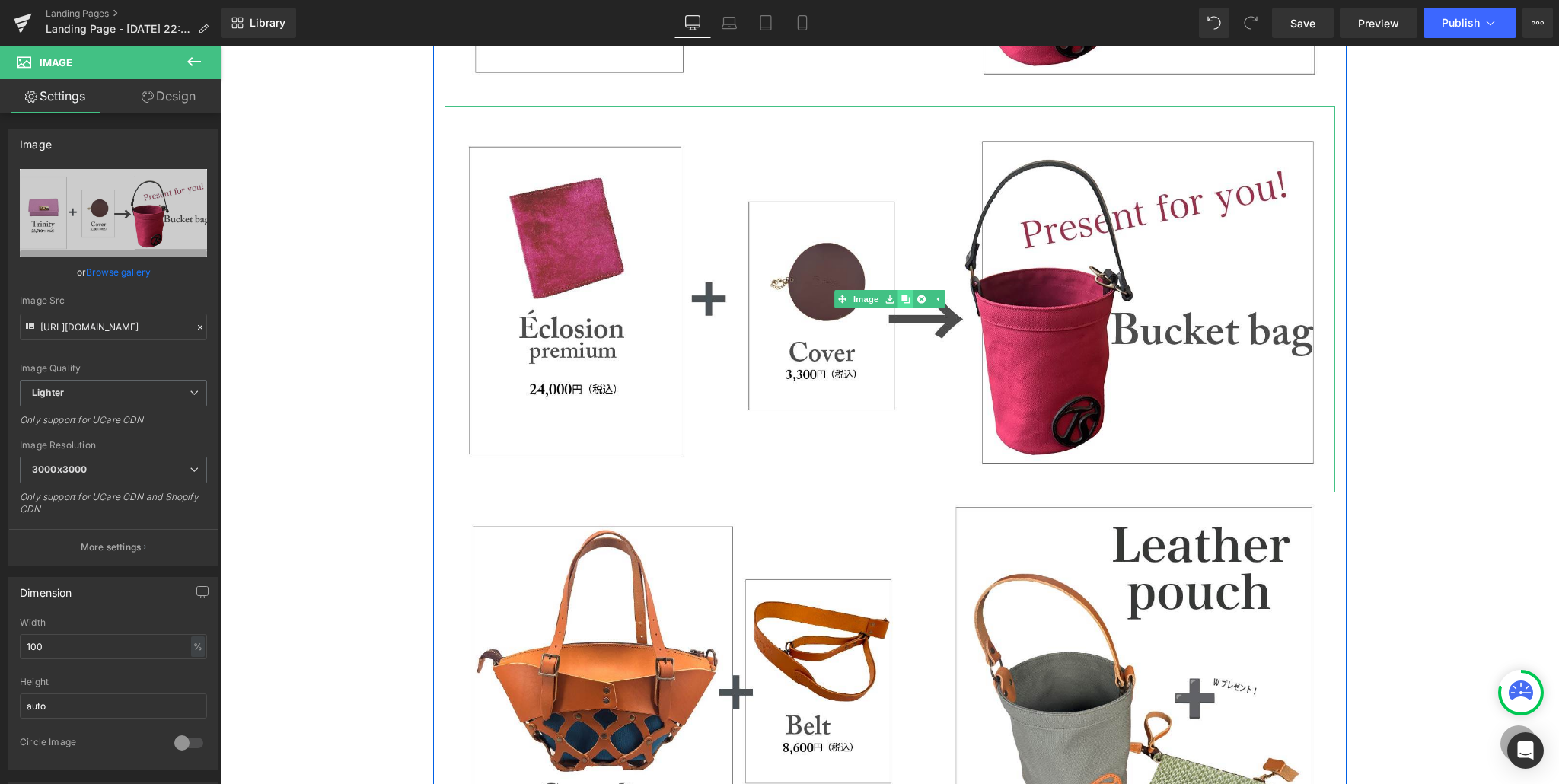
click at [906, 298] on icon at bounding box center [905, 298] width 8 height 8
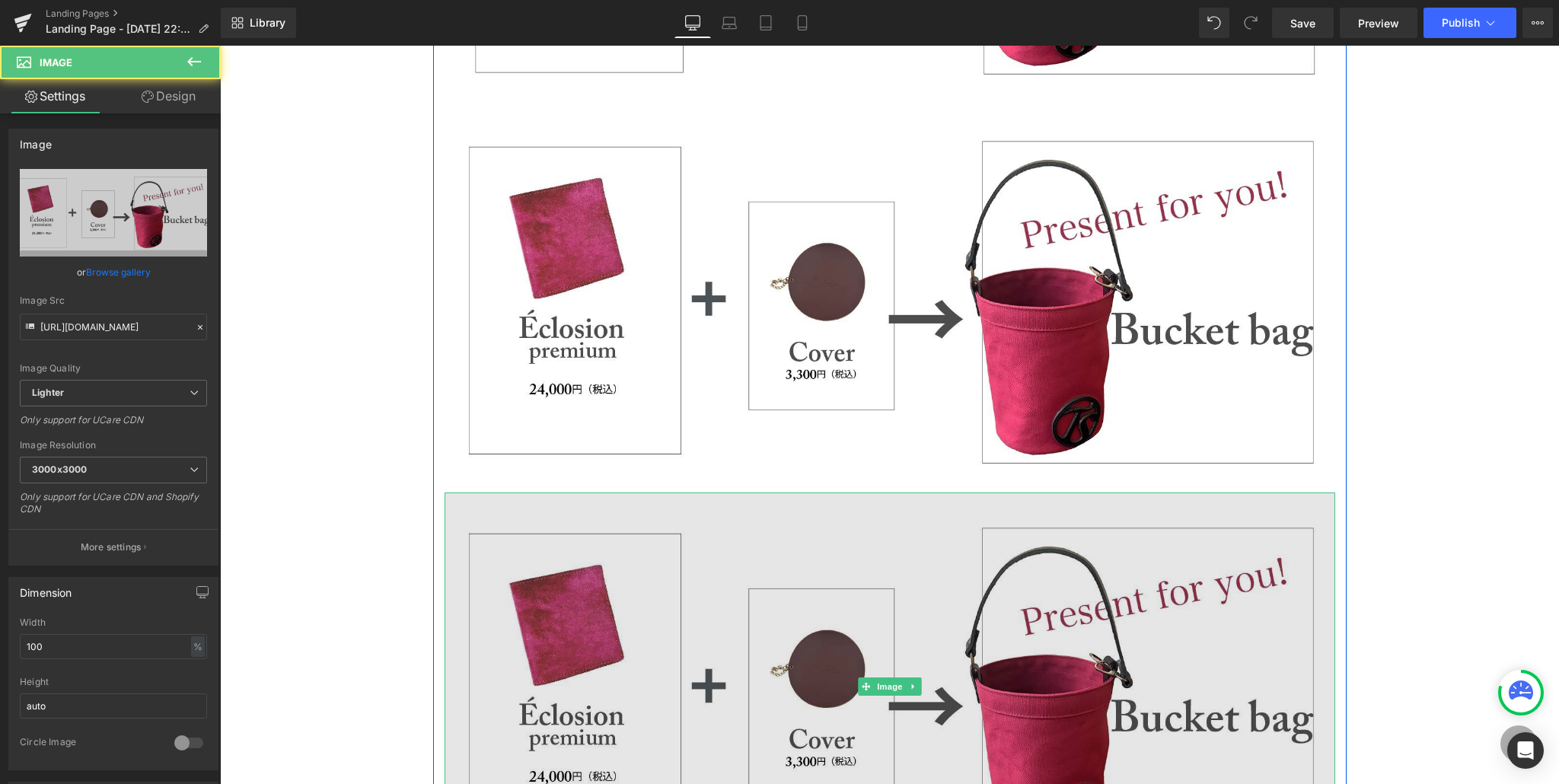
click at [532, 577] on img at bounding box center [889, 685] width 890 height 387
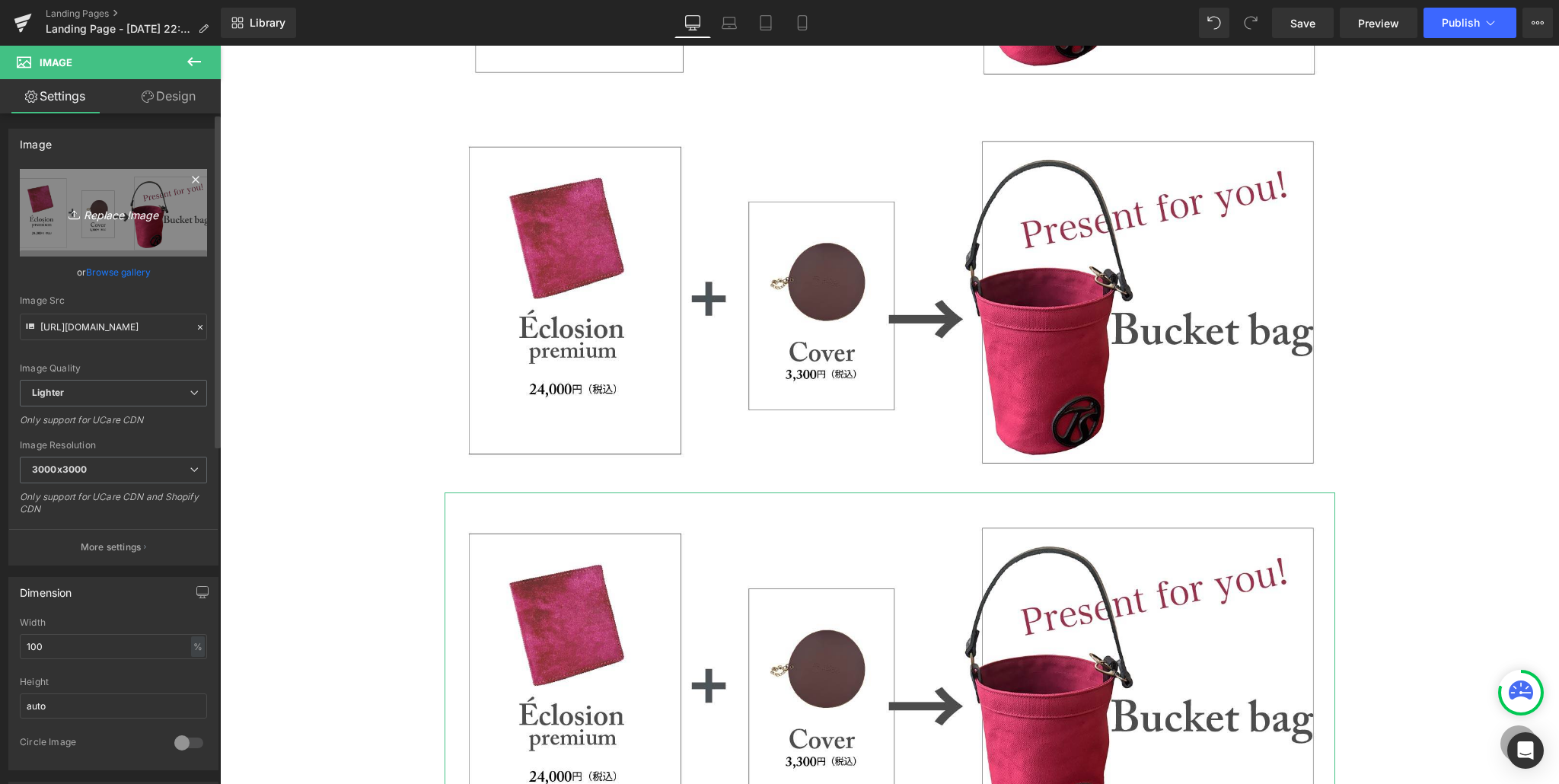
click at [102, 189] on link "Replace Image" at bounding box center [113, 213] width 188 height 88
type input "C:\fakepath\purchase_pattern_アートボード 1 のコピー 5.jpg"
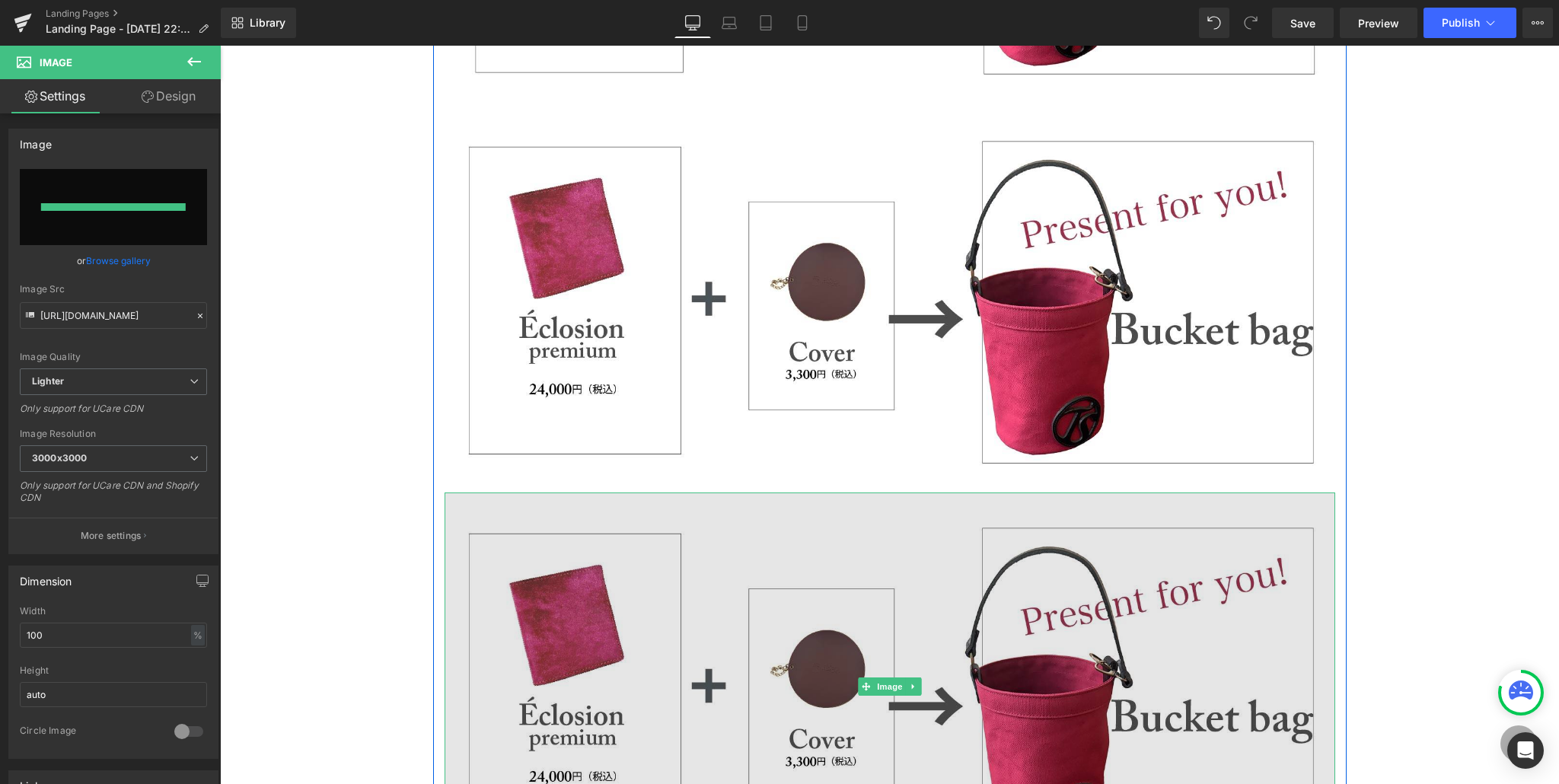
type input "[URL][DOMAIN_NAME]"
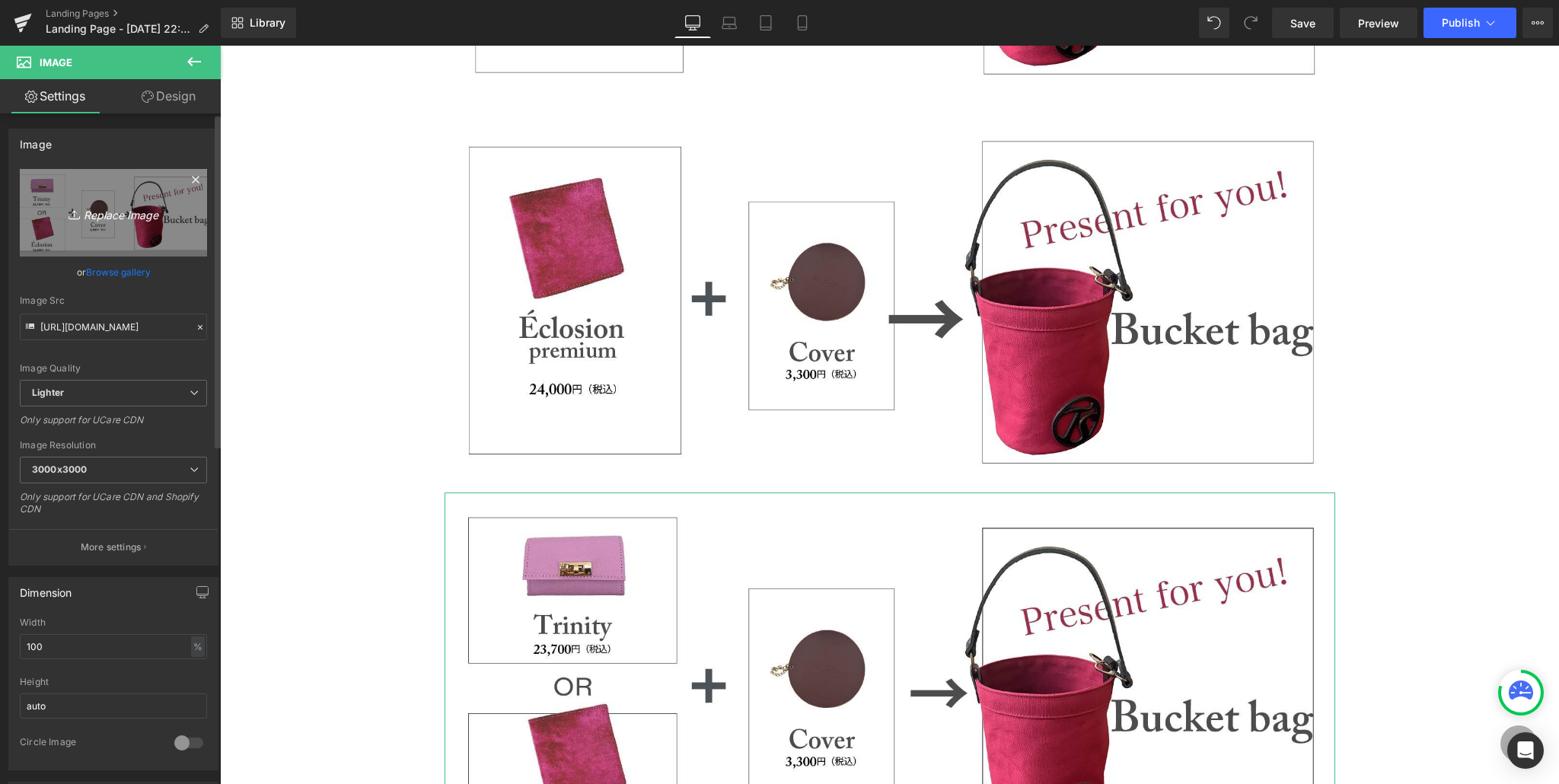
click at [69, 197] on link "Replace Image" at bounding box center [113, 213] width 188 height 88
type input "C:\fakepath\purchase_pattern_アートボード 1 のコピー 4.jpg"
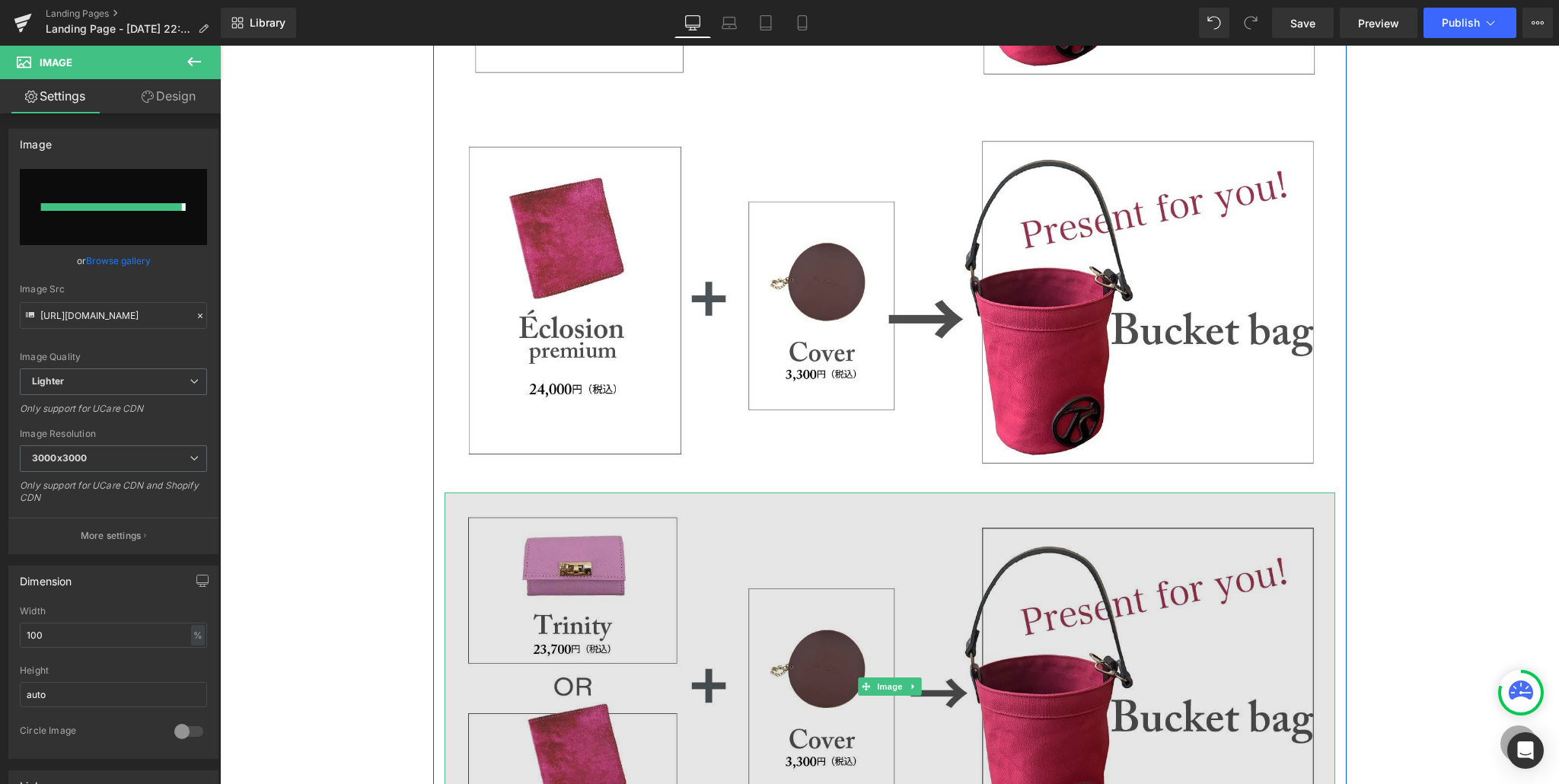
type input "[URL][DOMAIN_NAME]"
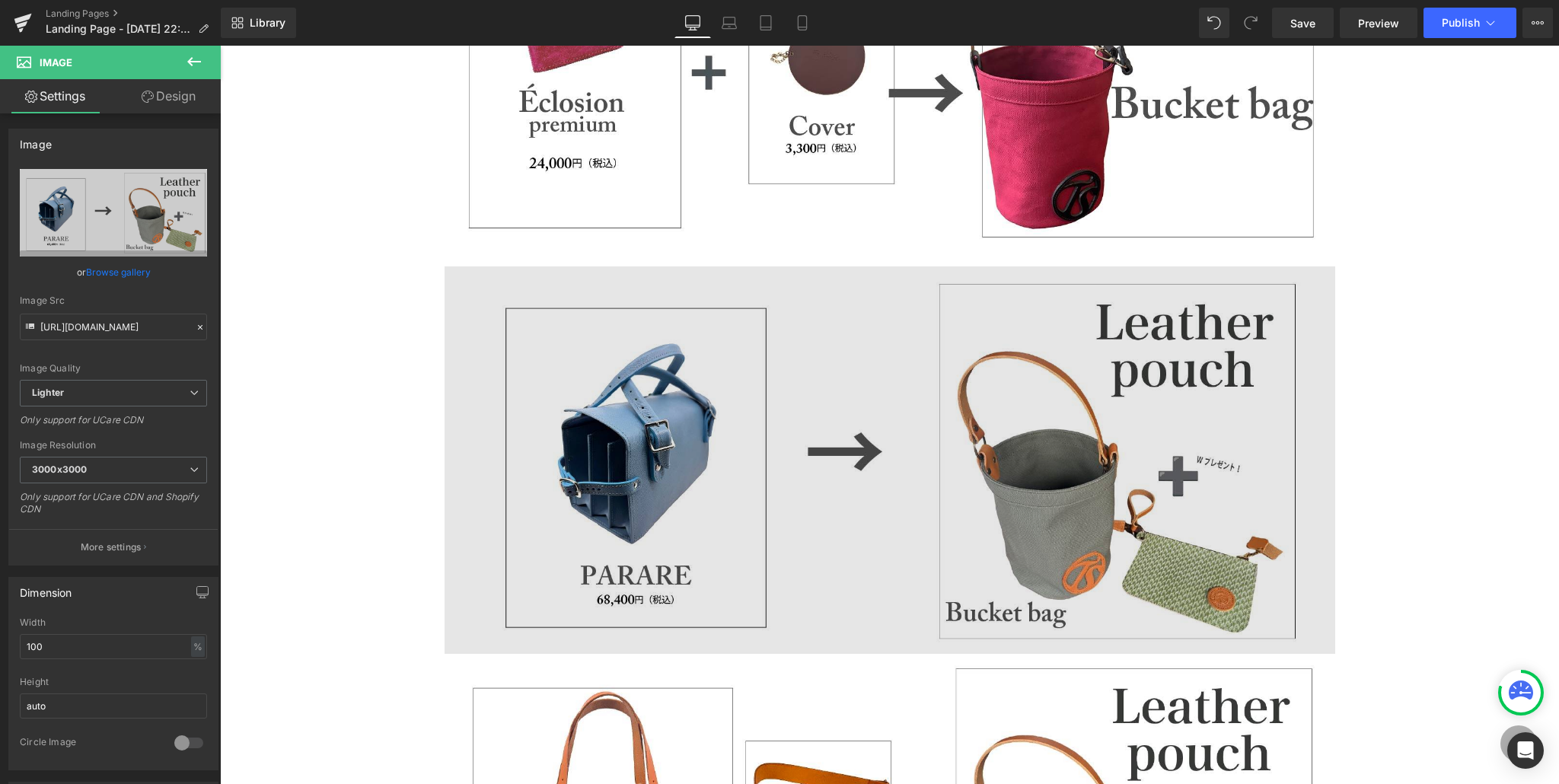
scroll to position [711, 0]
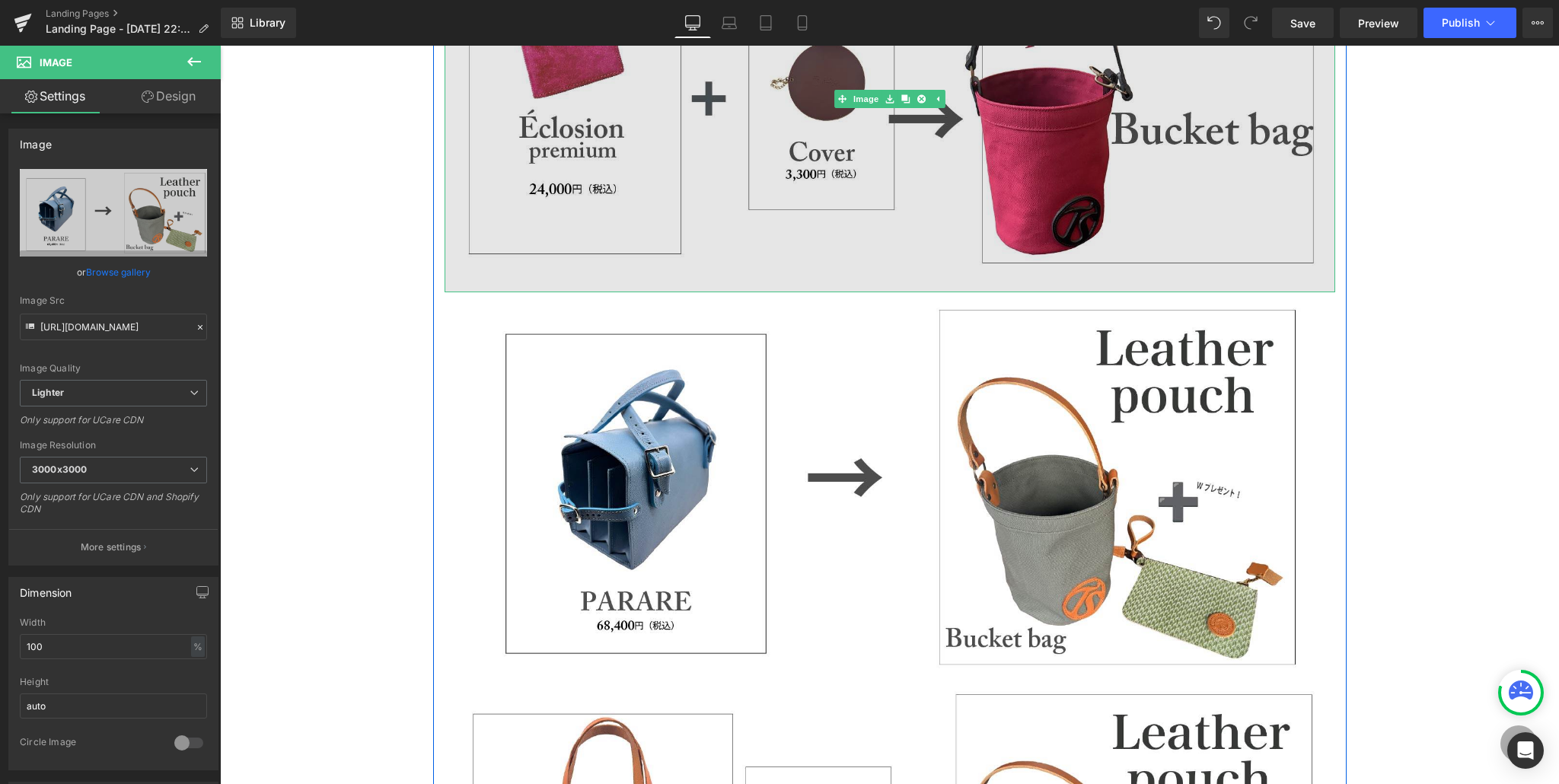
click at [926, 247] on img at bounding box center [889, 99] width 890 height 387
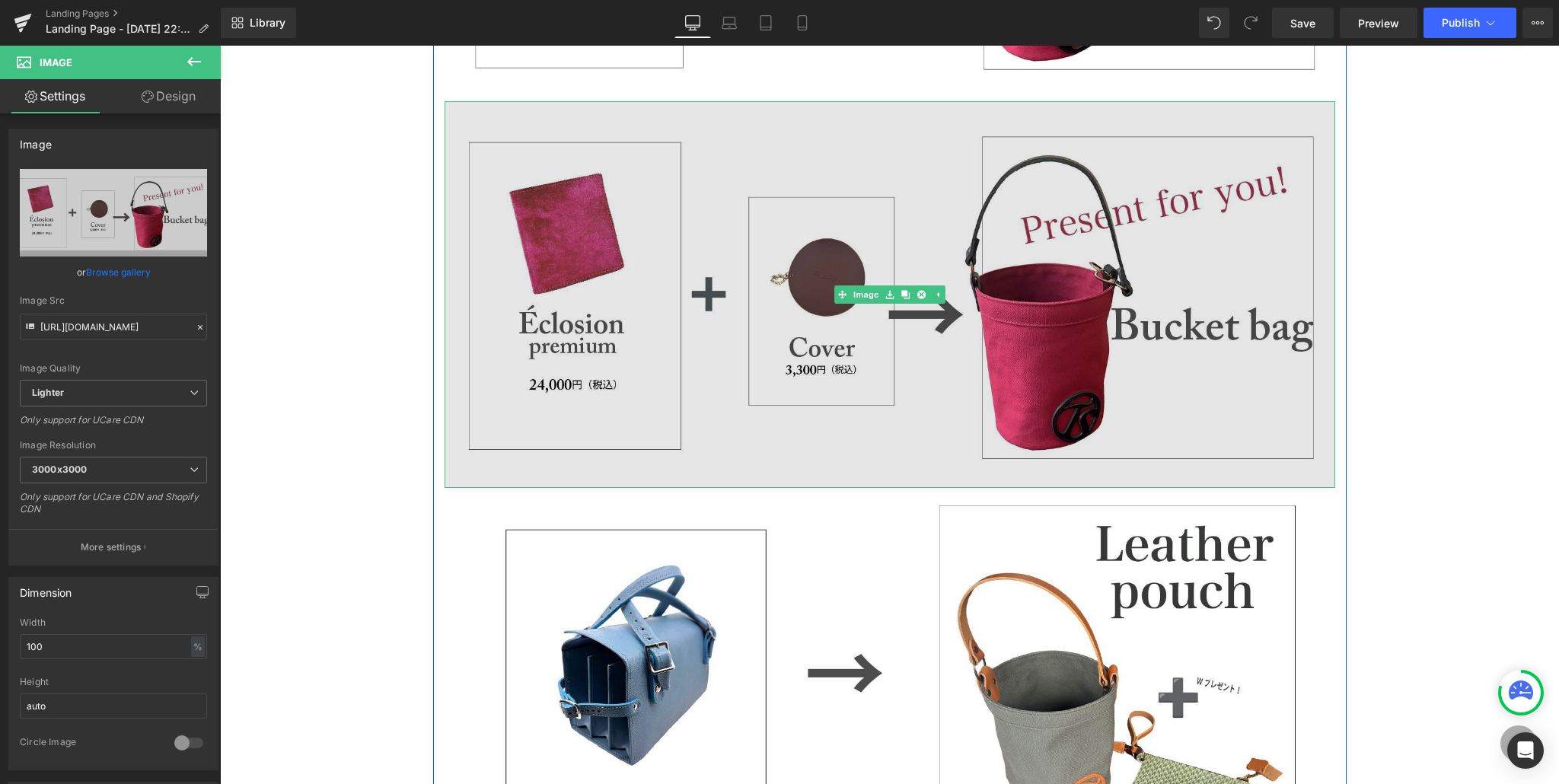
scroll to position [478, 0]
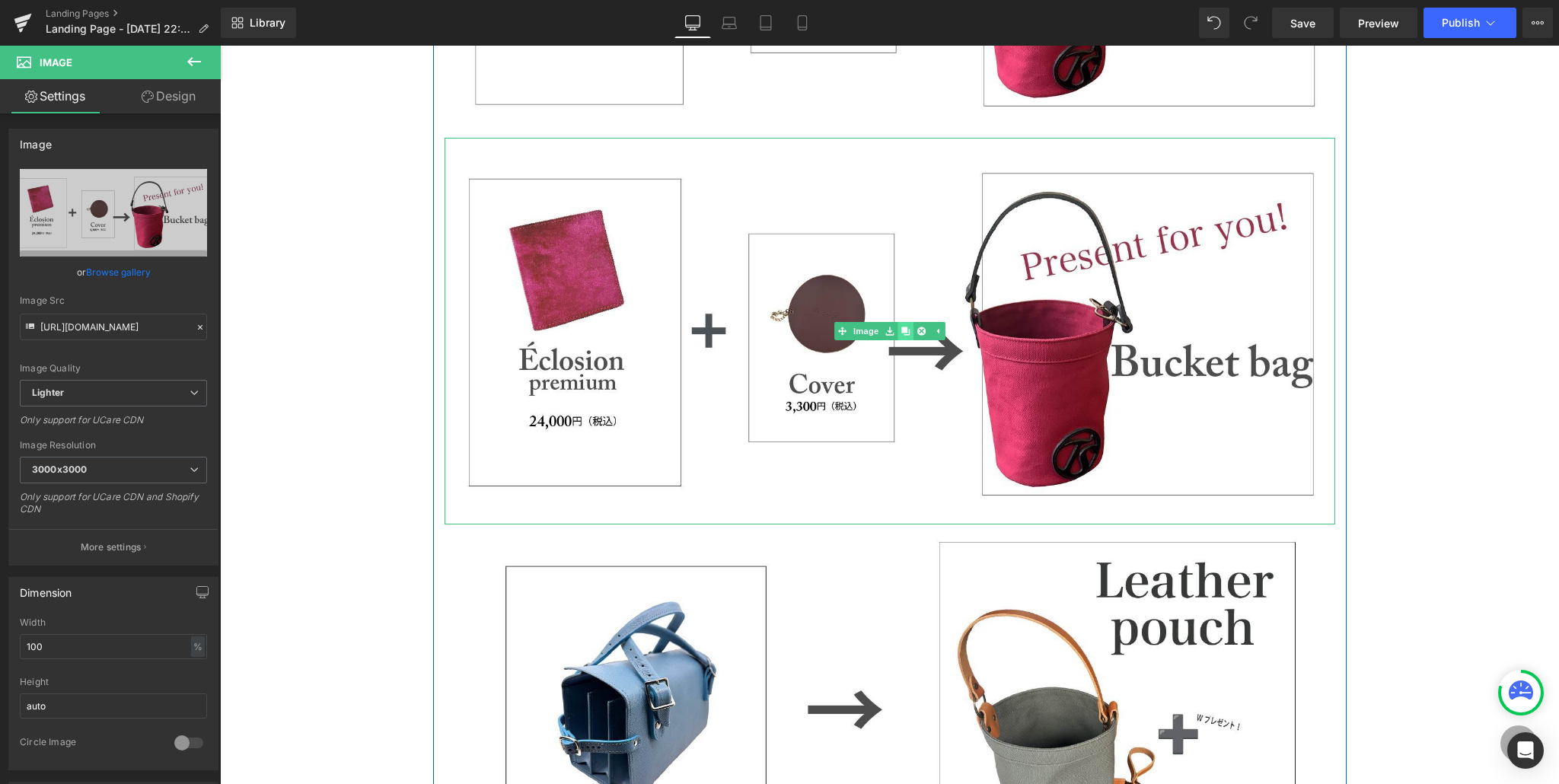
click at [908, 328] on icon at bounding box center [905, 331] width 8 height 9
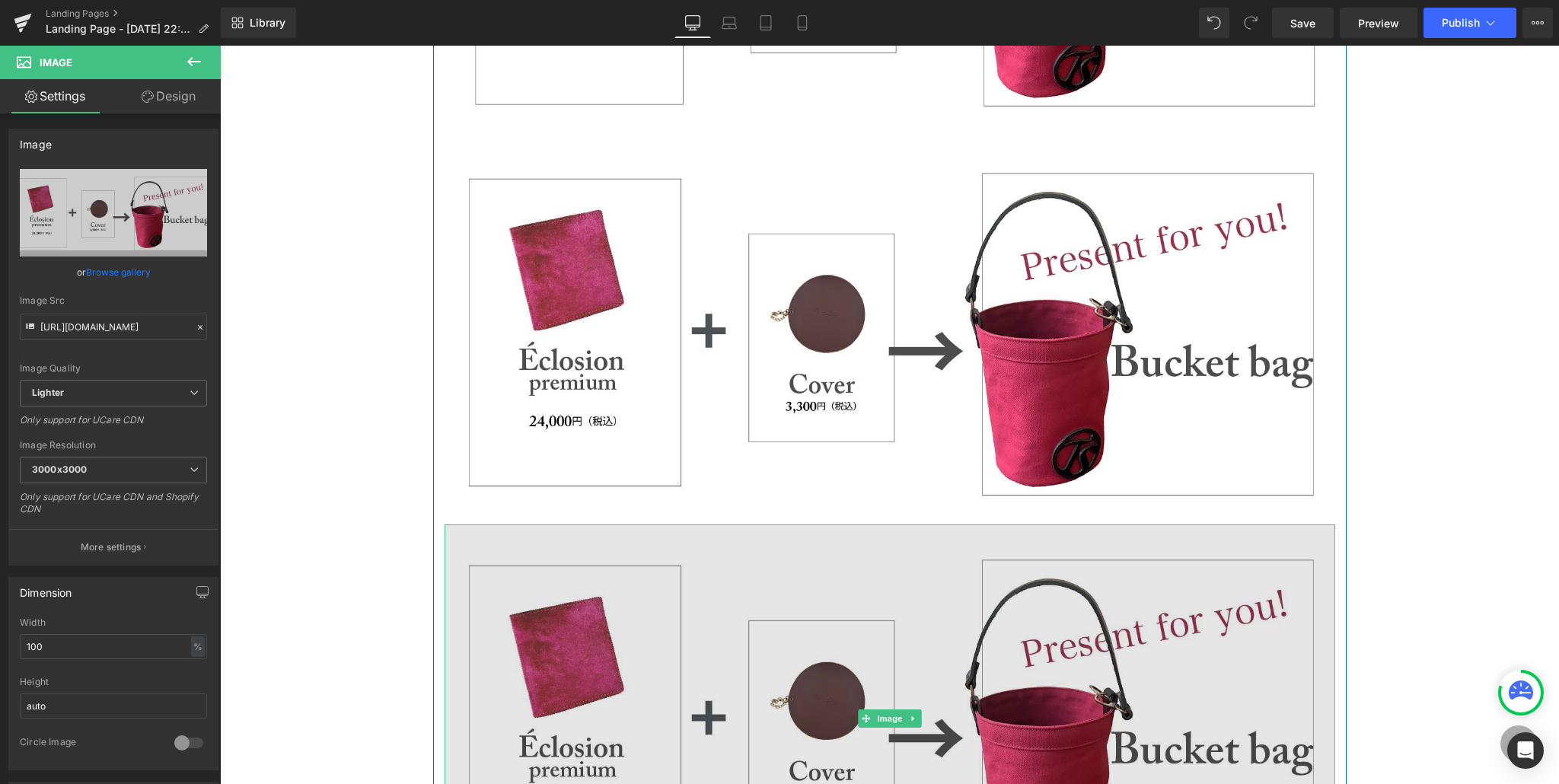
click at [608, 690] on img at bounding box center [889, 717] width 890 height 387
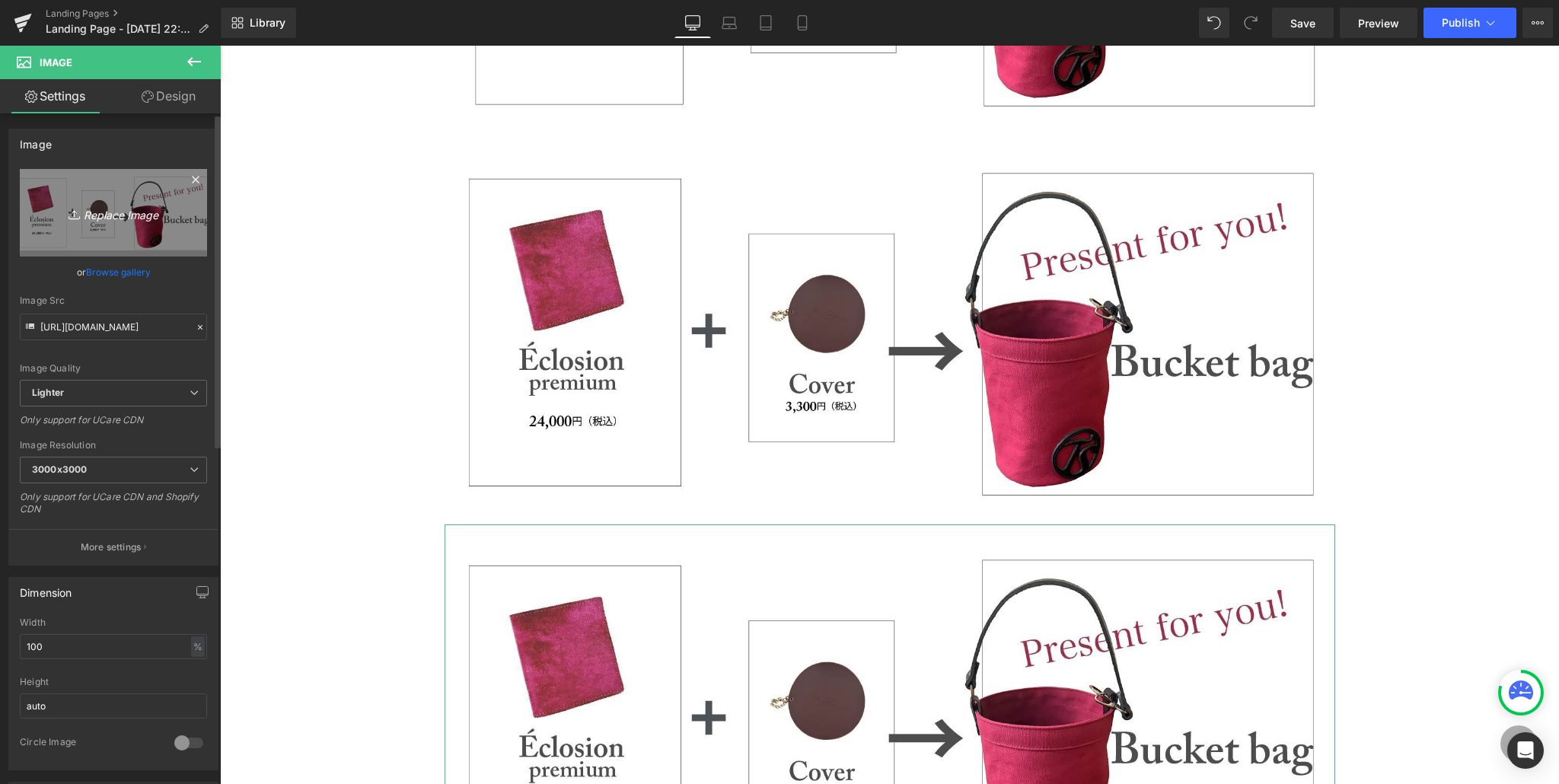
click at [107, 231] on link "Replace Image" at bounding box center [113, 213] width 188 height 88
type input "C:\fakepath\purchase_pattern_アートボード 1 のコピー 3.jpg"
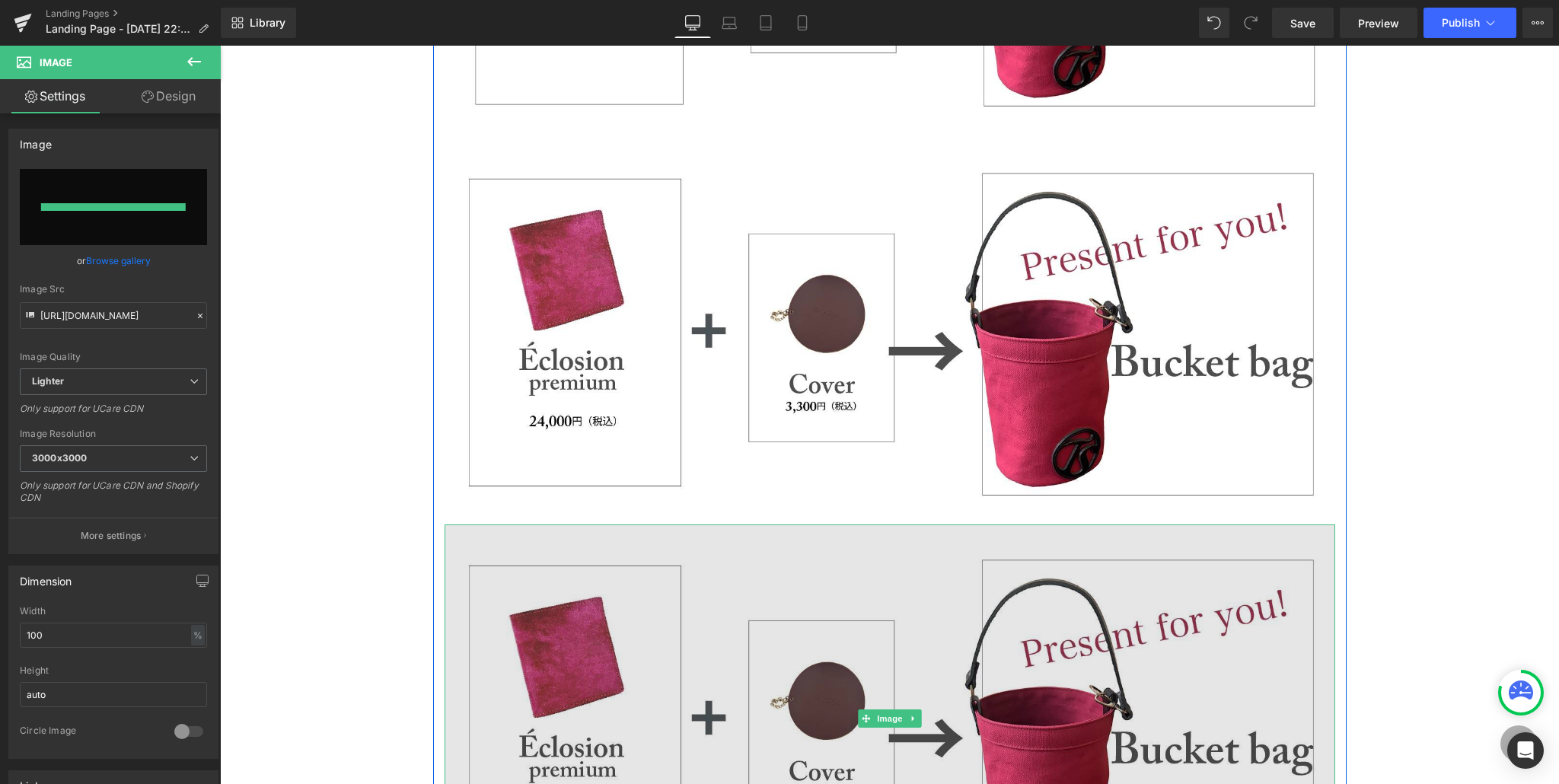
type input "[URL][DOMAIN_NAME]"
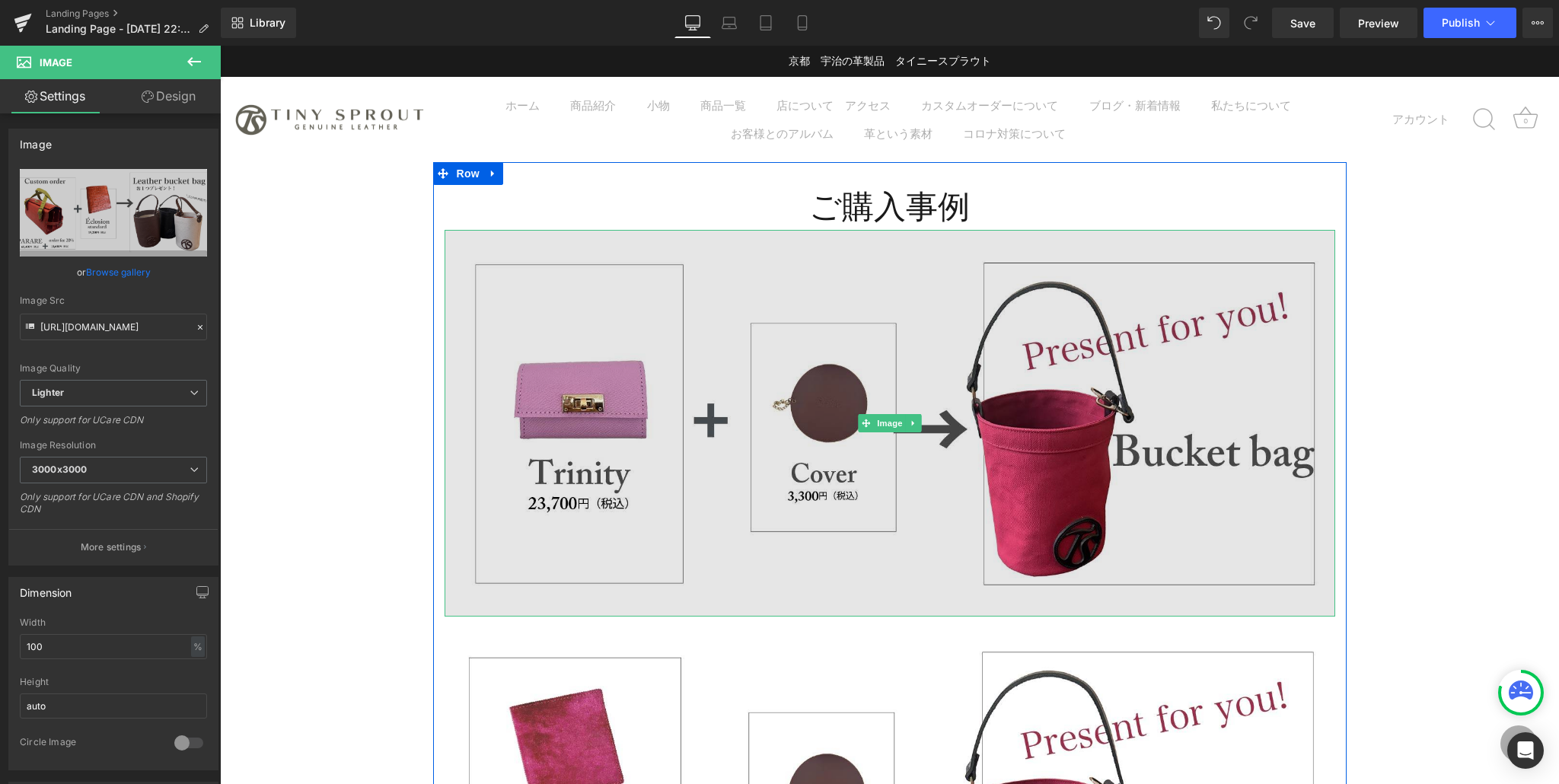
scroll to position [1, 0]
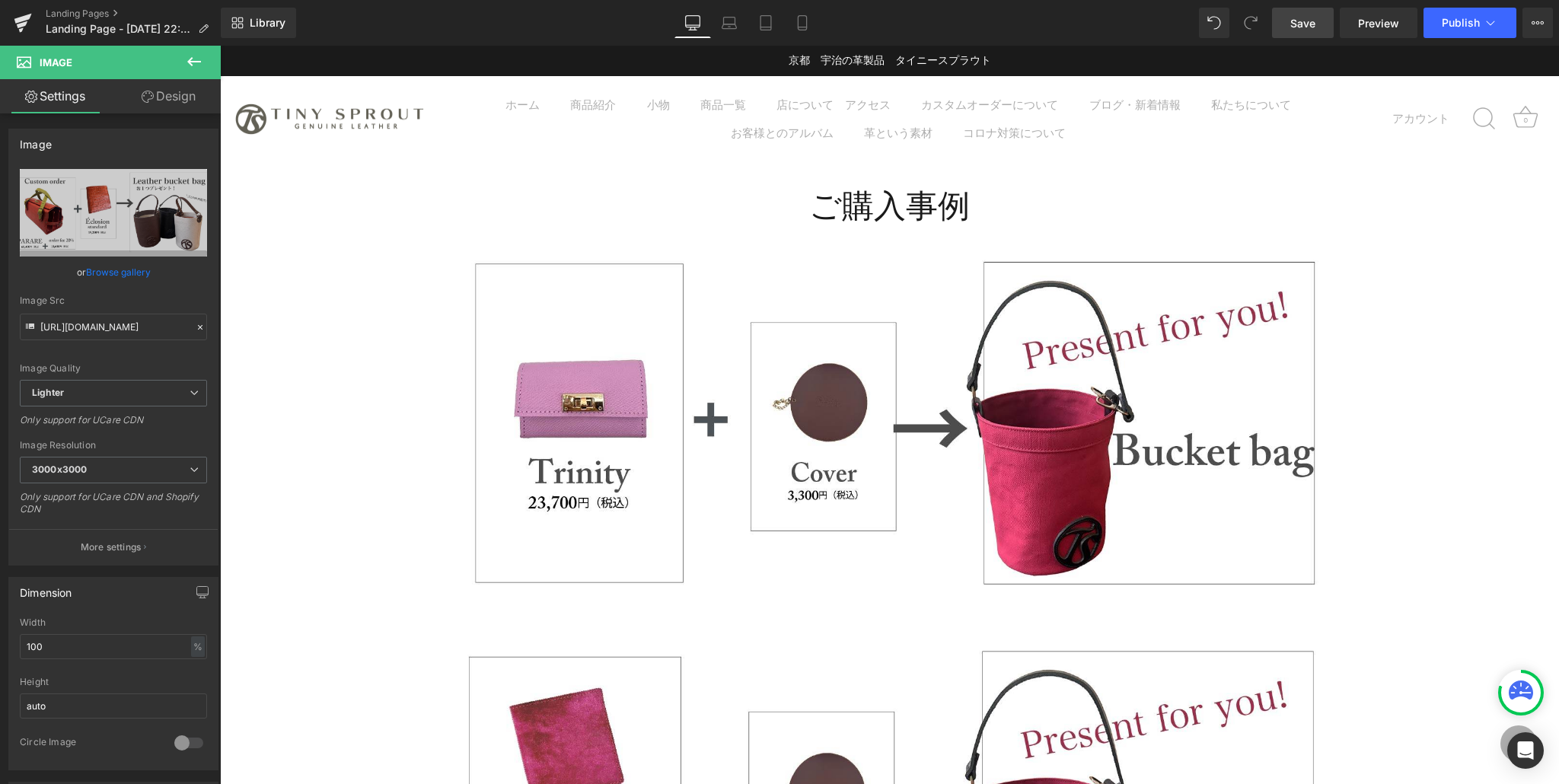
click at [1307, 27] on span "Save" at bounding box center [1302, 23] width 25 height 16
click at [1371, 23] on span "Preview" at bounding box center [1378, 23] width 41 height 16
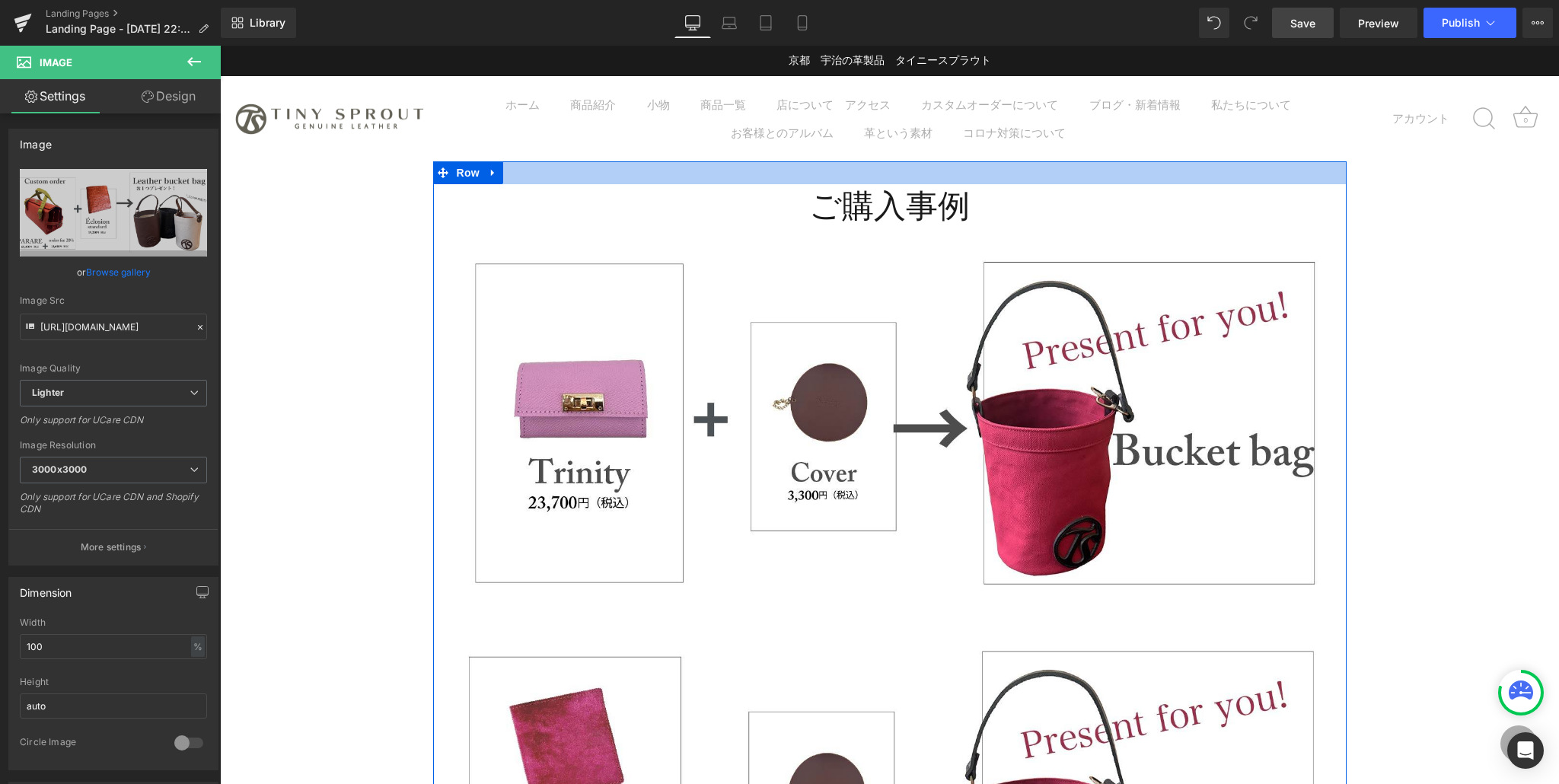
scroll to position [5, 0]
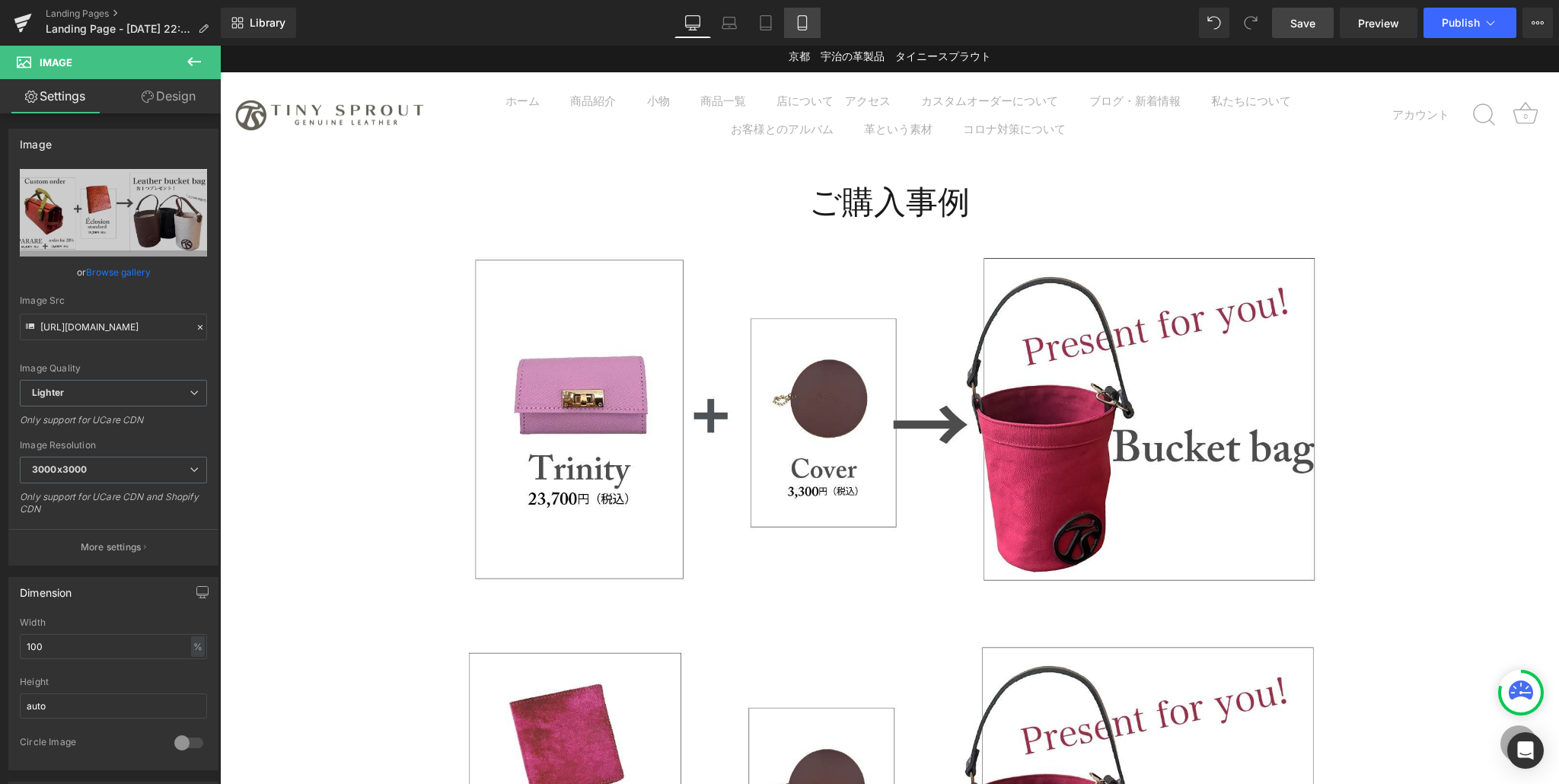
click at [806, 16] on icon at bounding box center [801, 23] width 16 height 16
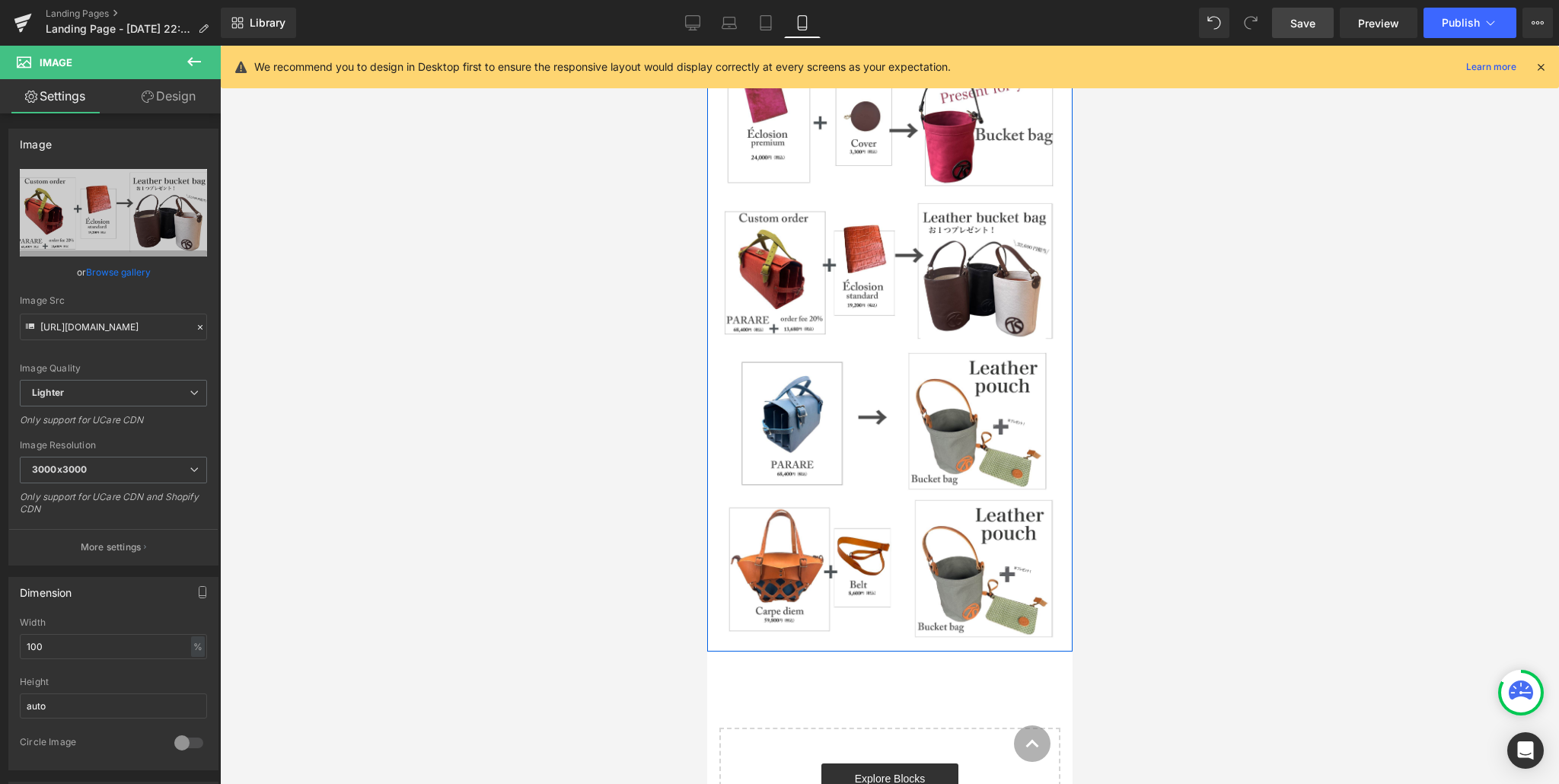
scroll to position [275, 0]
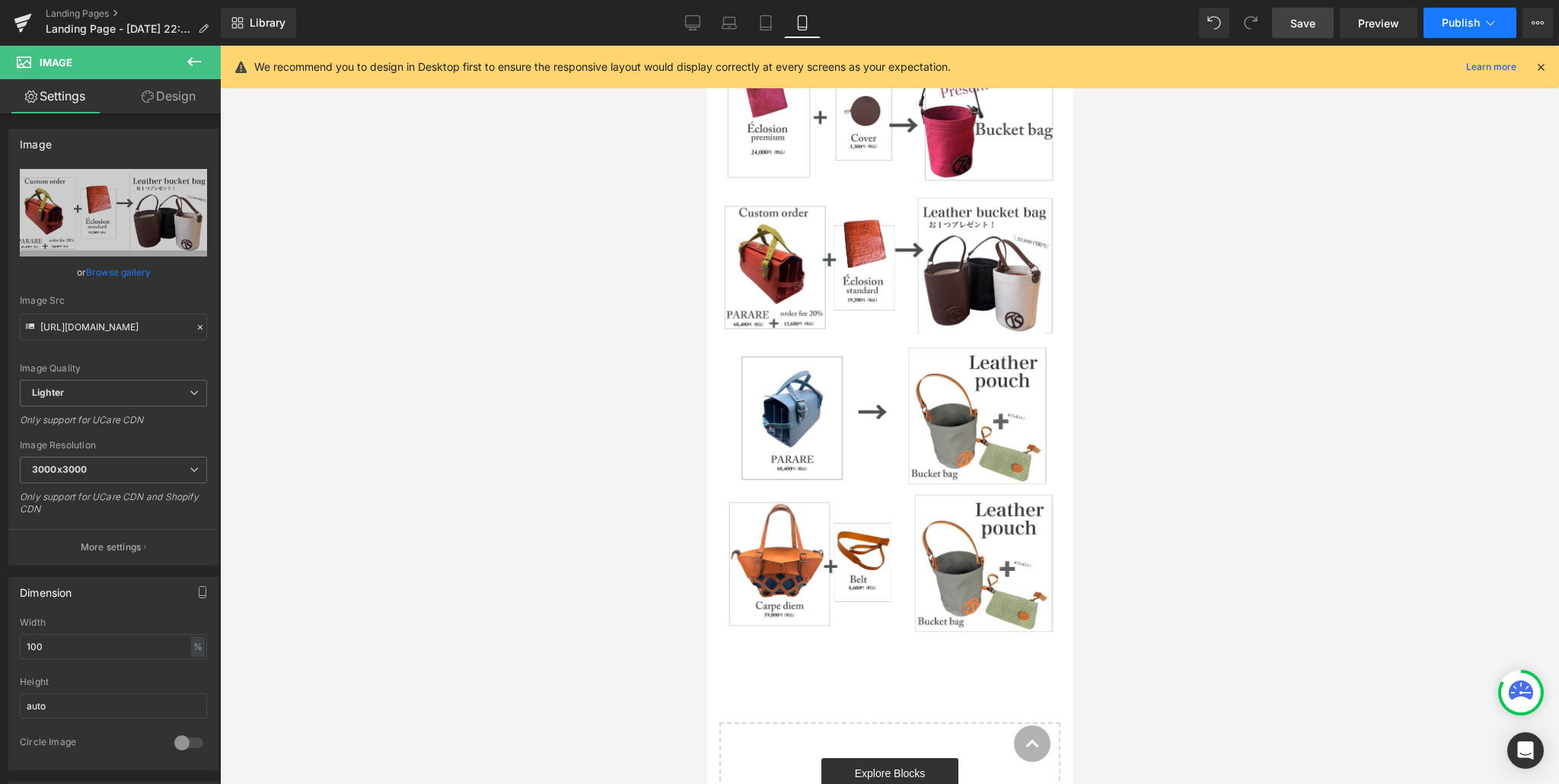
click at [1458, 22] on span "Publish" at bounding box center [1460, 22] width 38 height 12
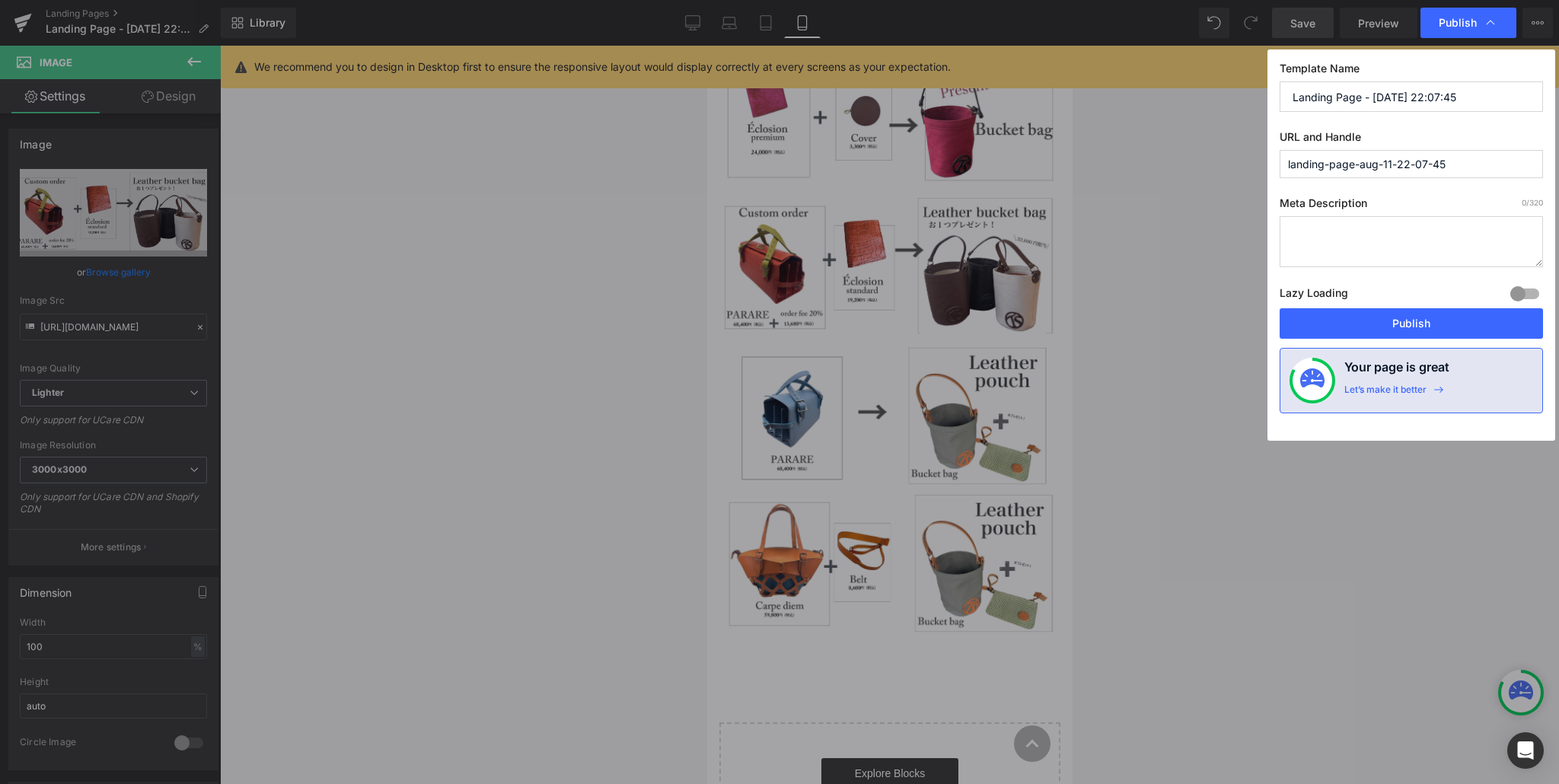
click at [1396, 103] on input "Landing Page - [DATE] 22:07:45" at bounding box center [1411, 96] width 263 height 30
drag, startPoint x: 1468, startPoint y: 100, endPoint x: 1229, endPoint y: 91, distance: 239.2
click at [1229, 91] on div "Publish Template Name Landing Page - [DATE] 22:07:45 URL and Handle landing-pag…" at bounding box center [780, 392] width 1559 height 784
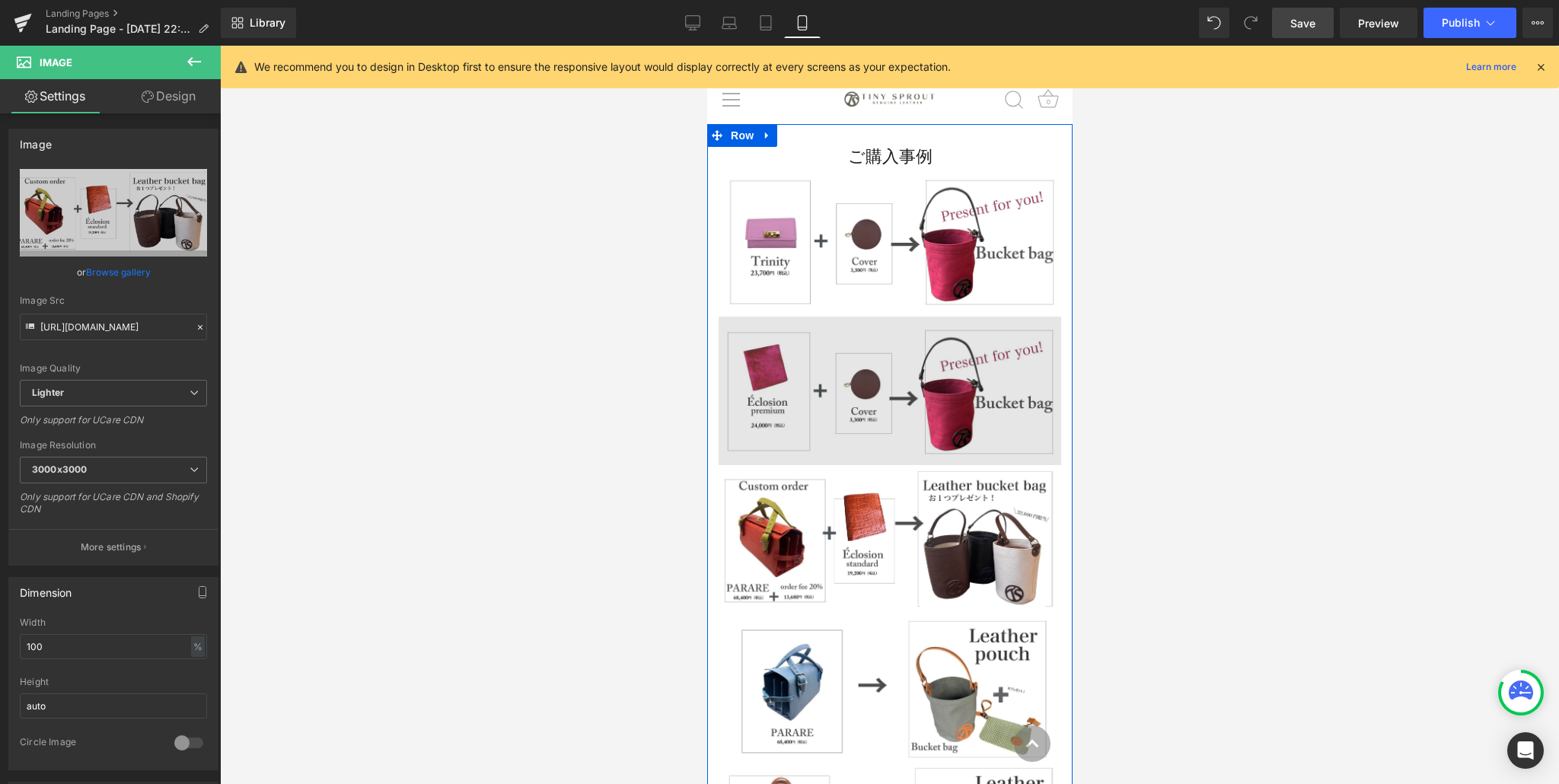
scroll to position [0, 0]
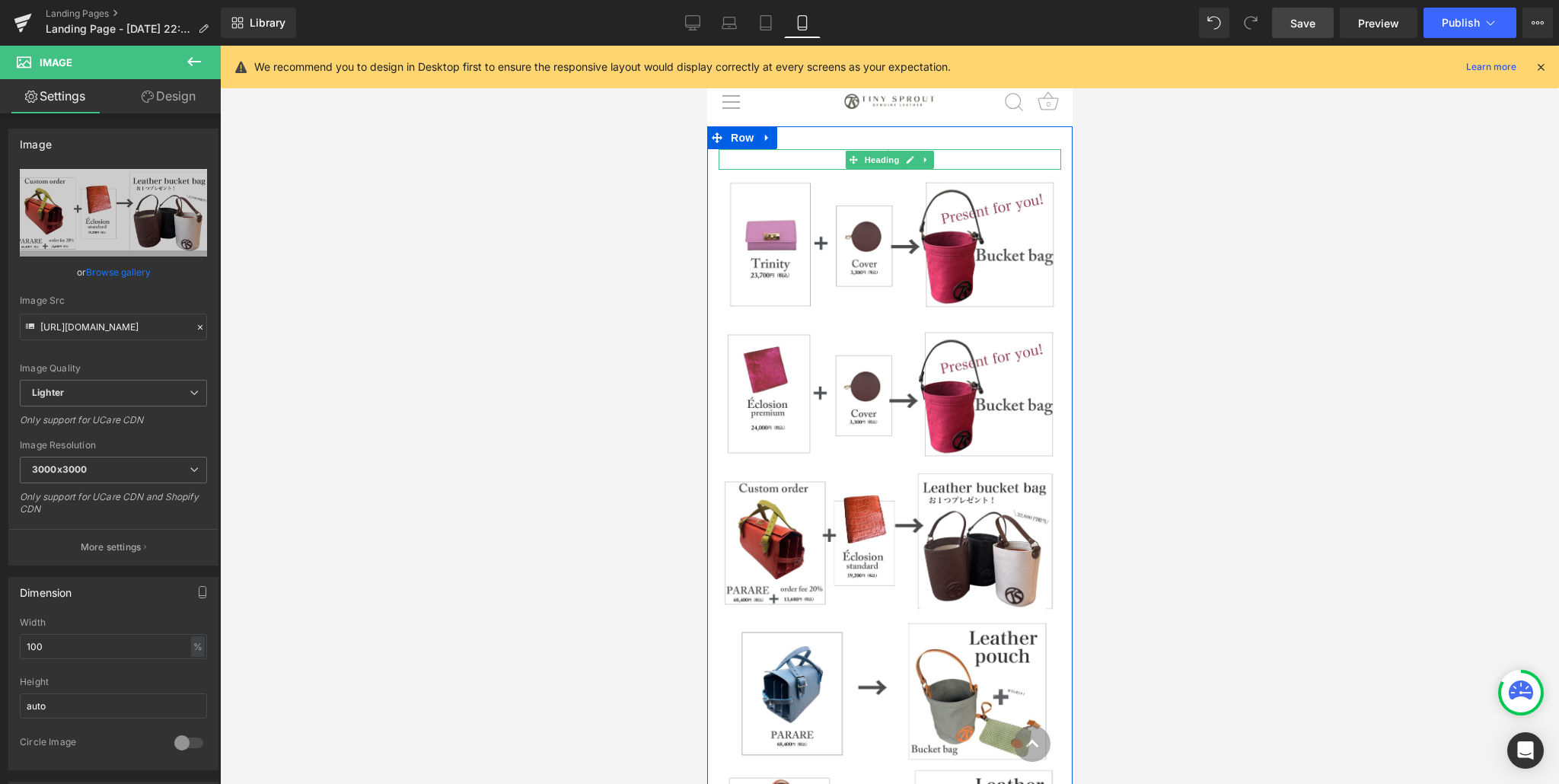
click at [905, 156] on icon at bounding box center [909, 160] width 8 height 9
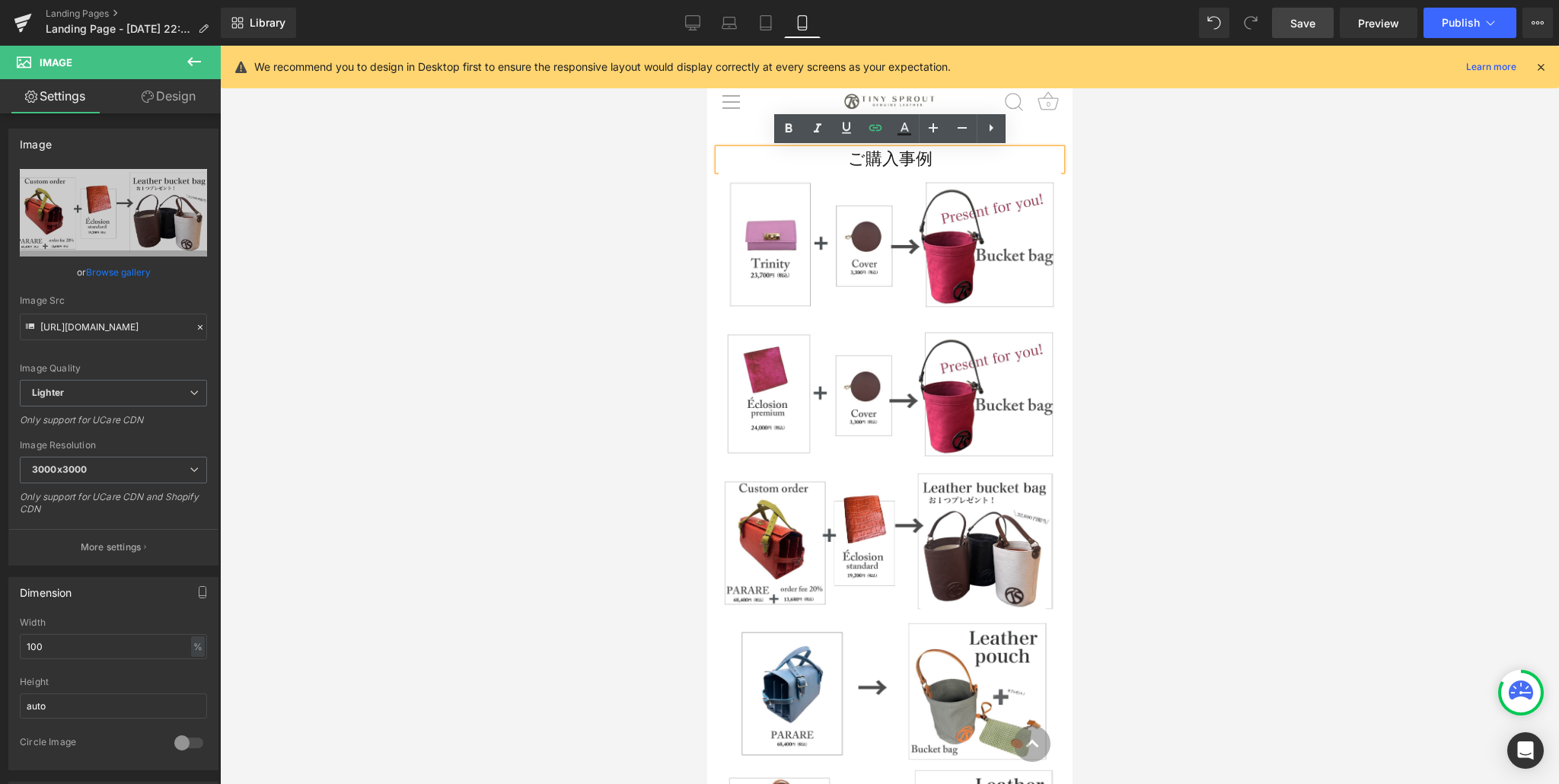
click at [939, 161] on h1 "ご購入事例" at bounding box center [888, 159] width 342 height 20
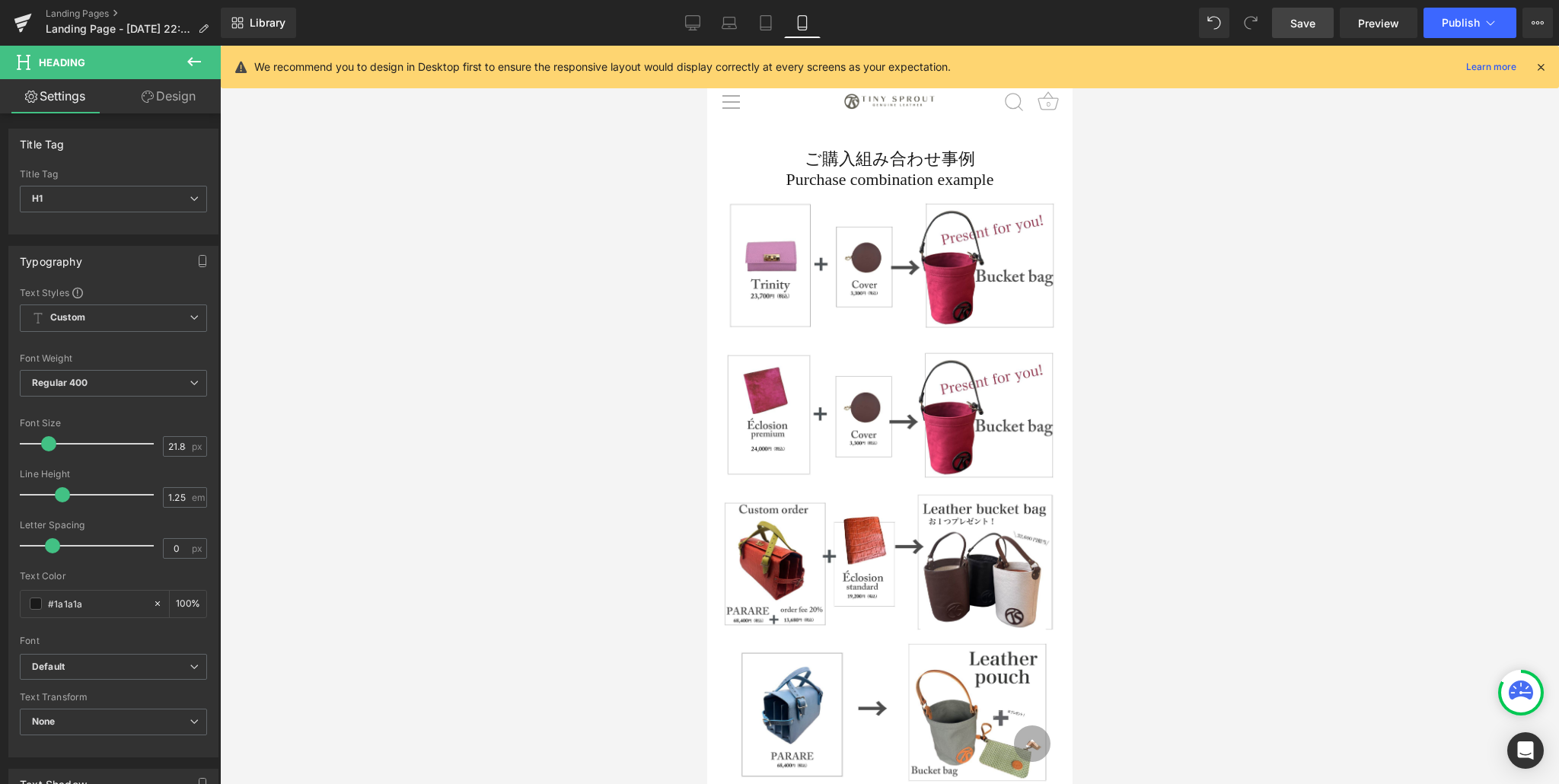
click at [1190, 212] on div at bounding box center [888, 414] width 1339 height 738
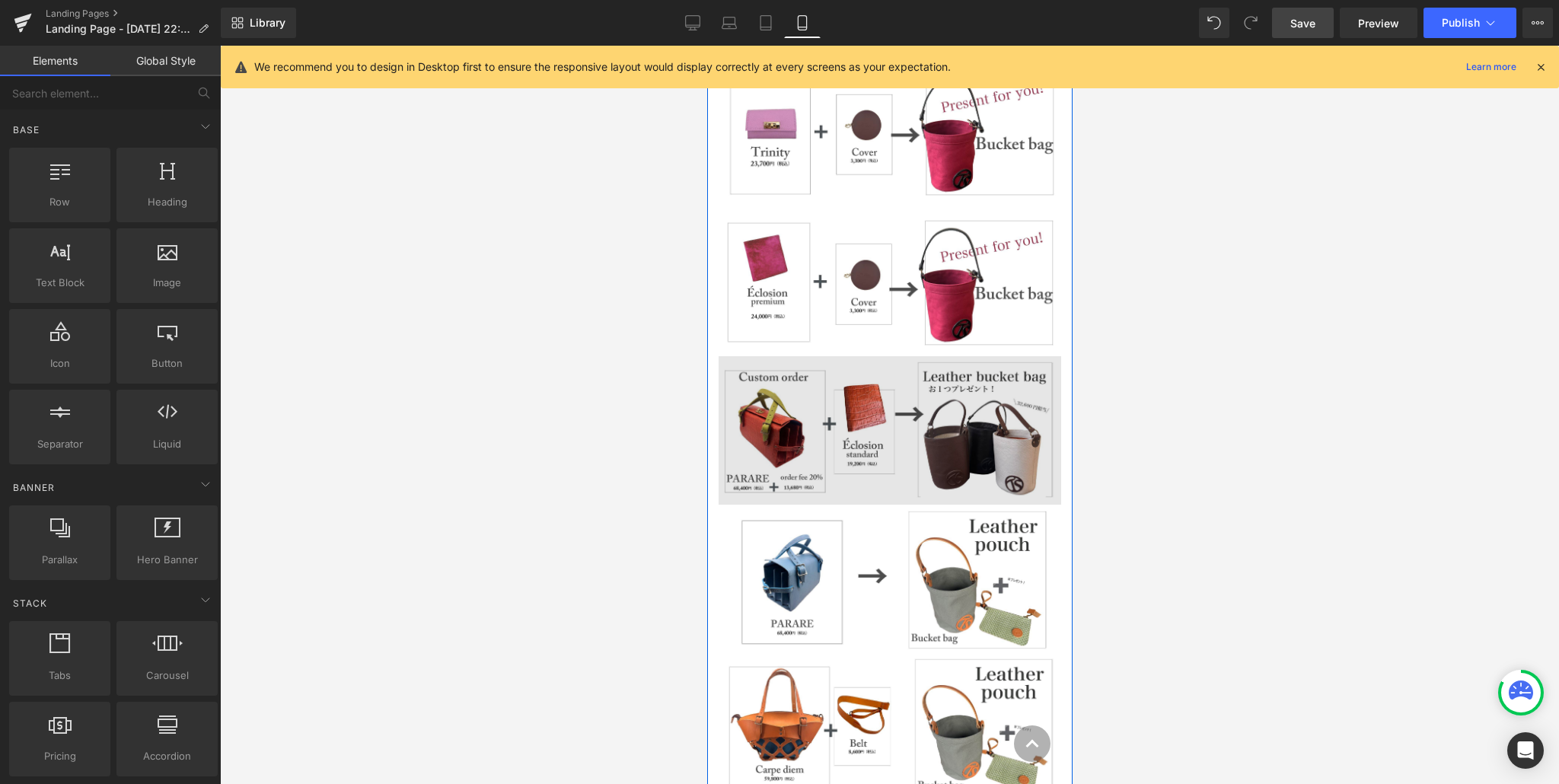
scroll to position [148, 0]
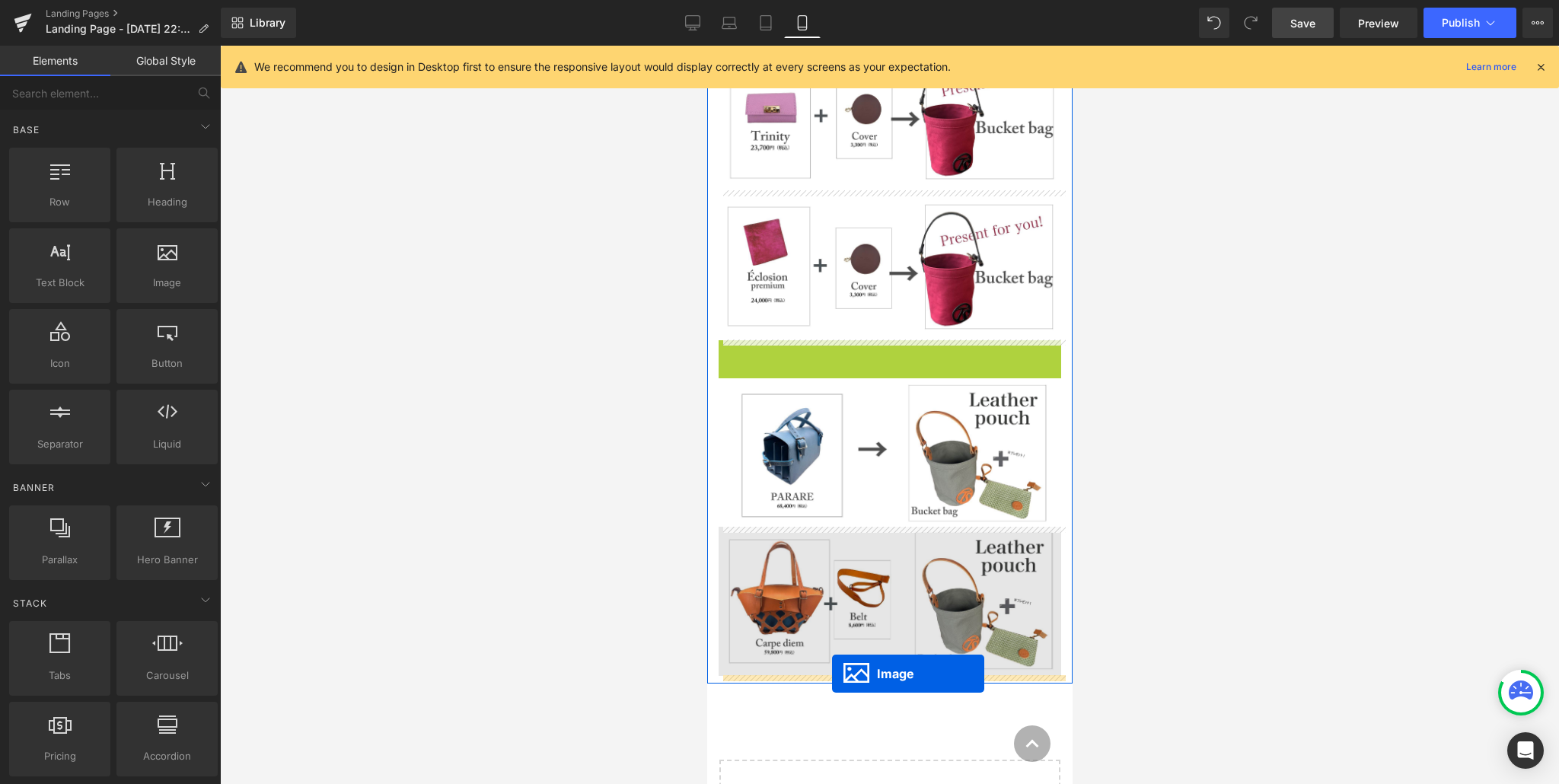
drag, startPoint x: 860, startPoint y: 412, endPoint x: 831, endPoint y: 673, distance: 262.6
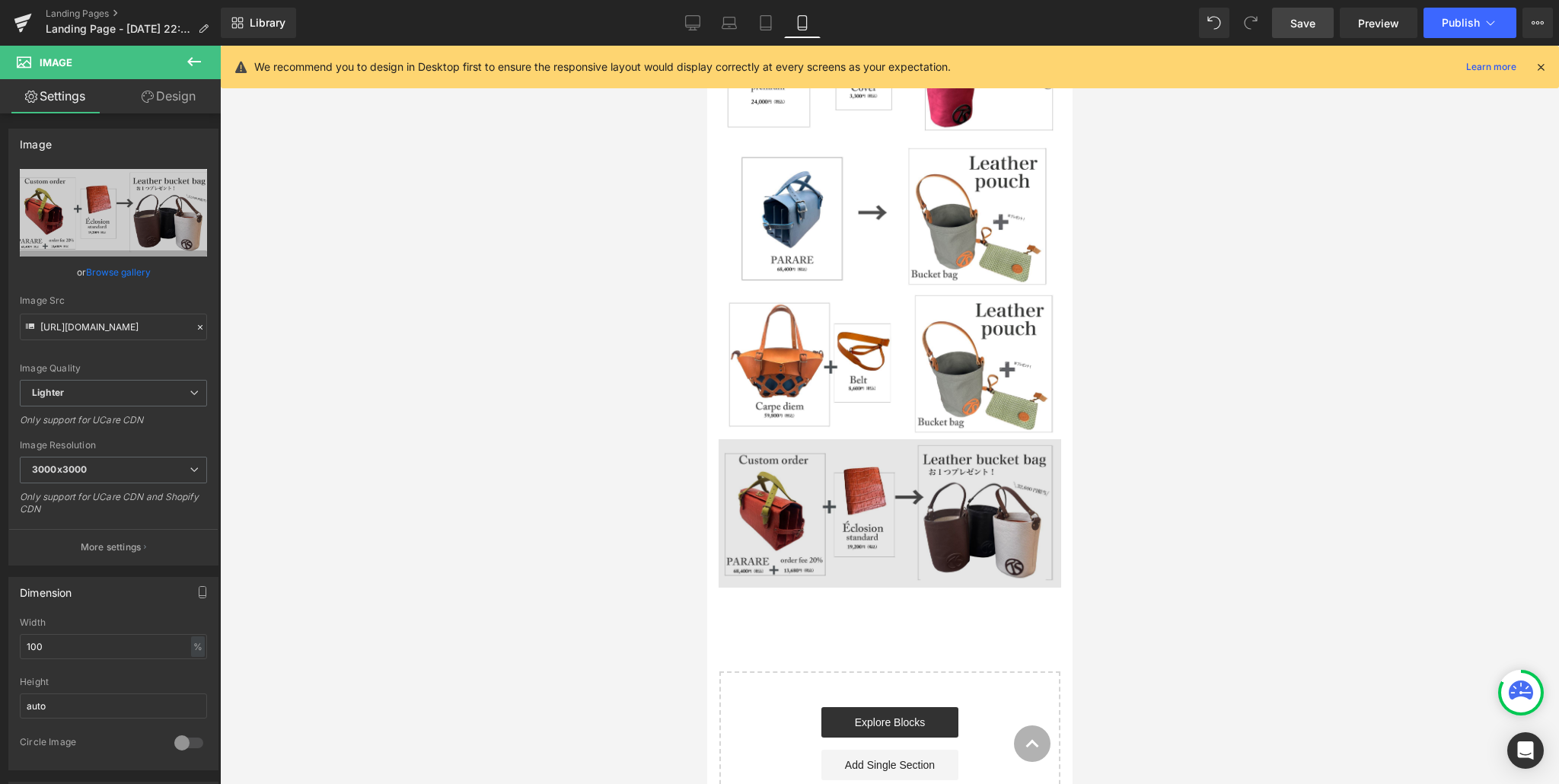
scroll to position [0, 0]
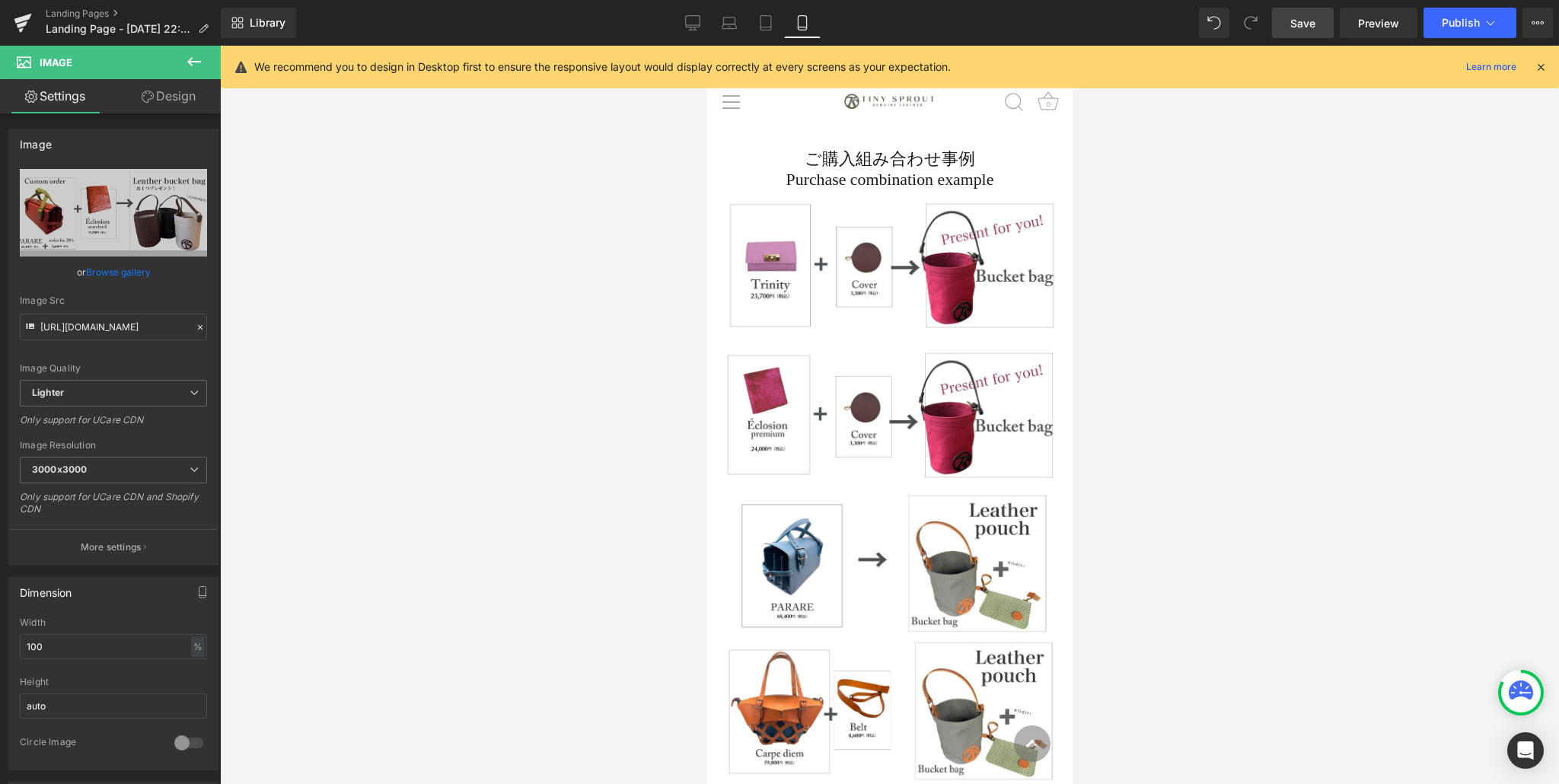
click at [192, 61] on icon at bounding box center [194, 61] width 14 height 9
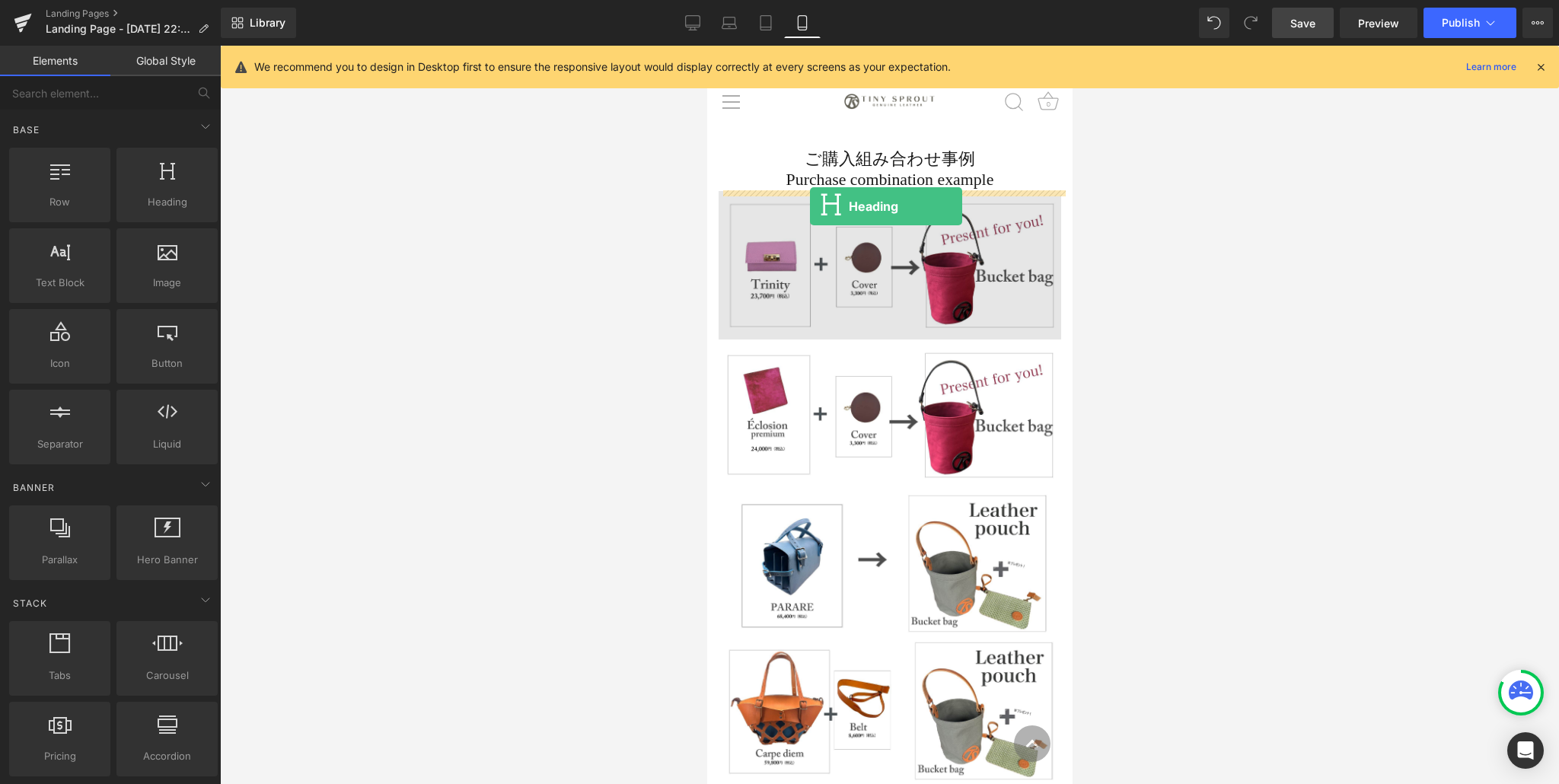
drag, startPoint x: 855, startPoint y: 224, endPoint x: 809, endPoint y: 206, distance: 49.4
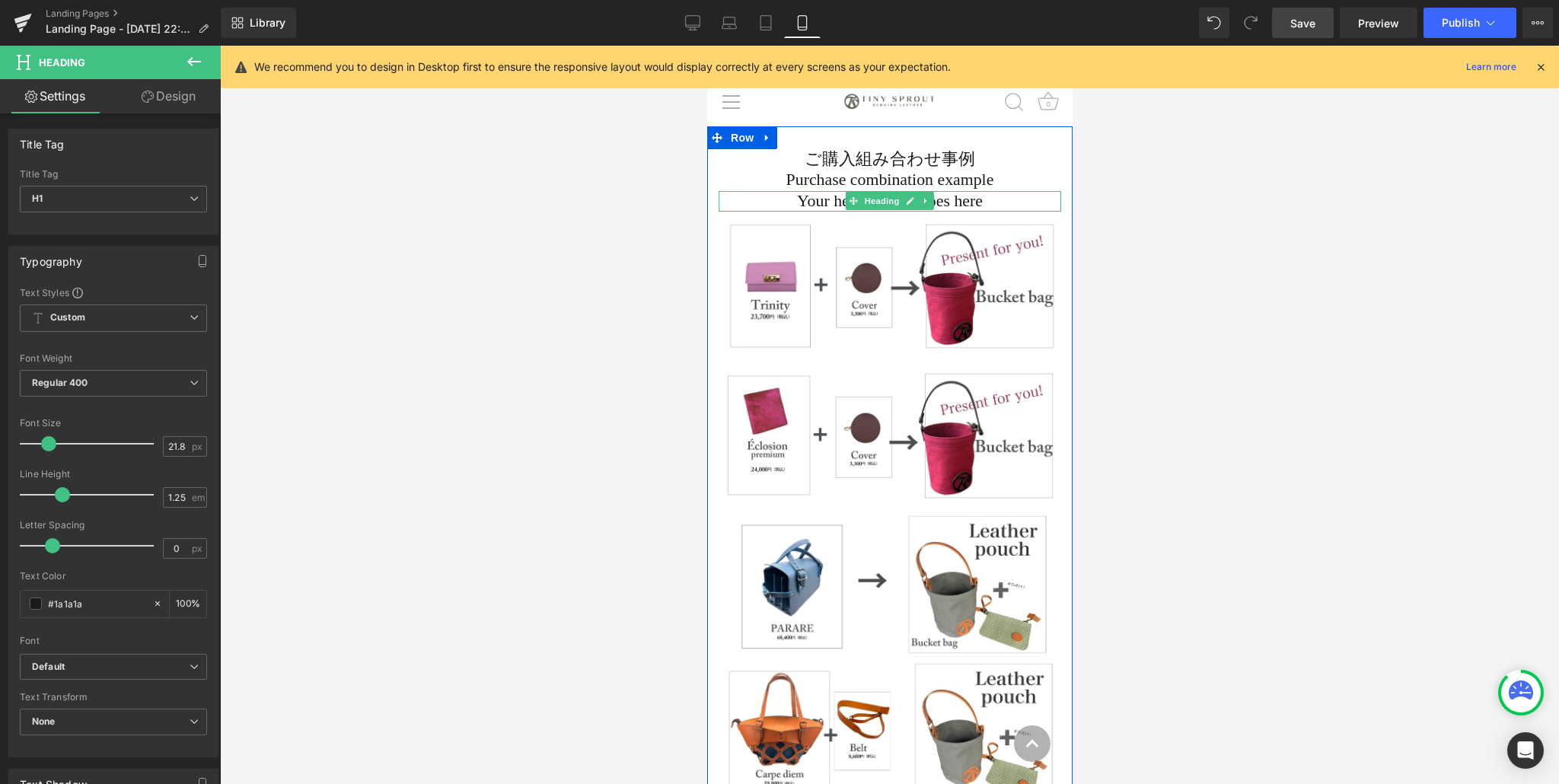
click at [783, 204] on h1 "Your heading text goes here" at bounding box center [888, 201] width 342 height 20
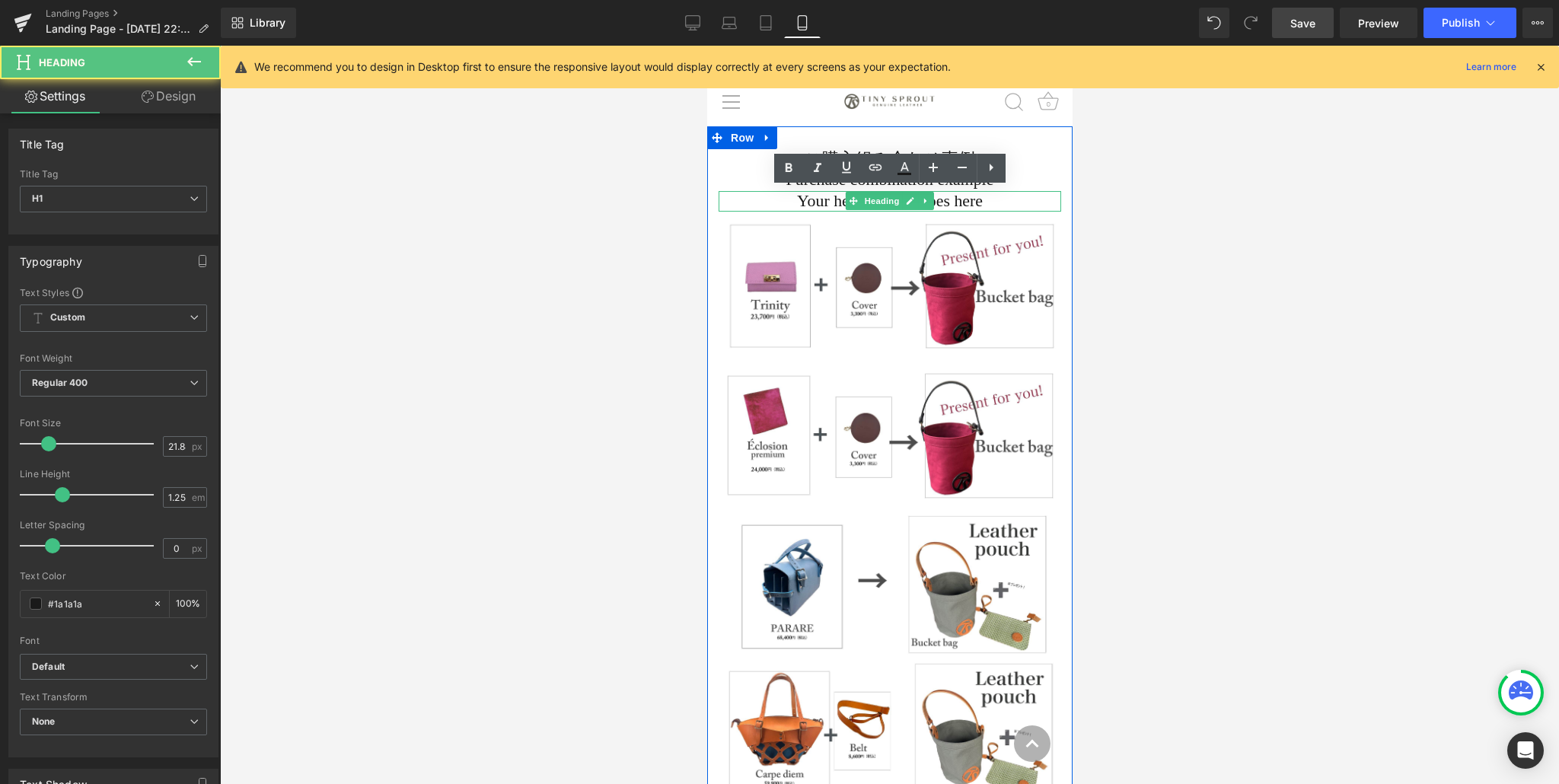
scroll to position [2, 0]
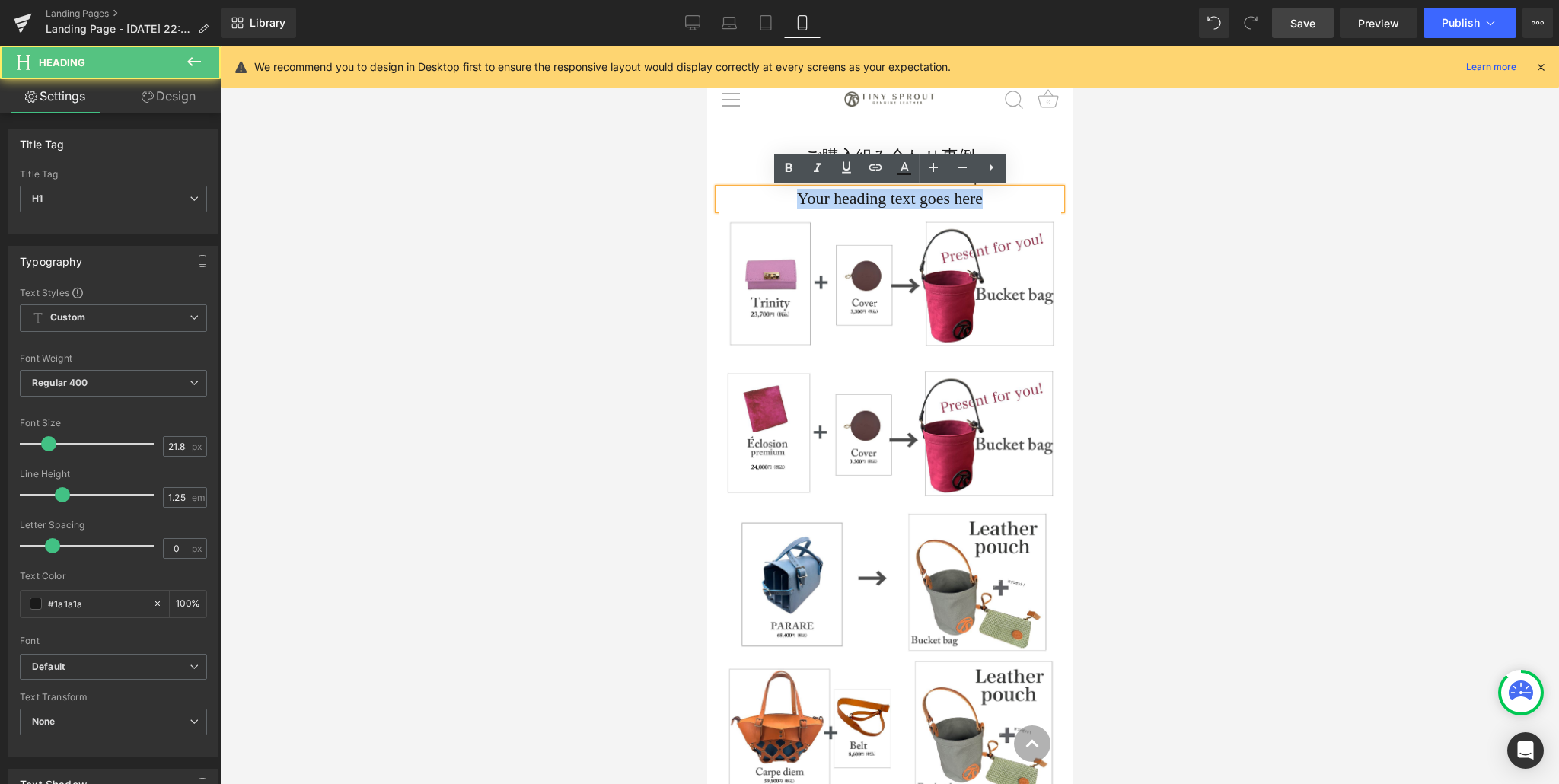
drag, startPoint x: 776, startPoint y: 204, endPoint x: 1067, endPoint y: 218, distance: 291.3
click at [1067, 218] on div "ご購入組み合わせ事例 Purchase combination example Heading Your heading text goes here Hea…" at bounding box center [888, 550] width 365 height 806
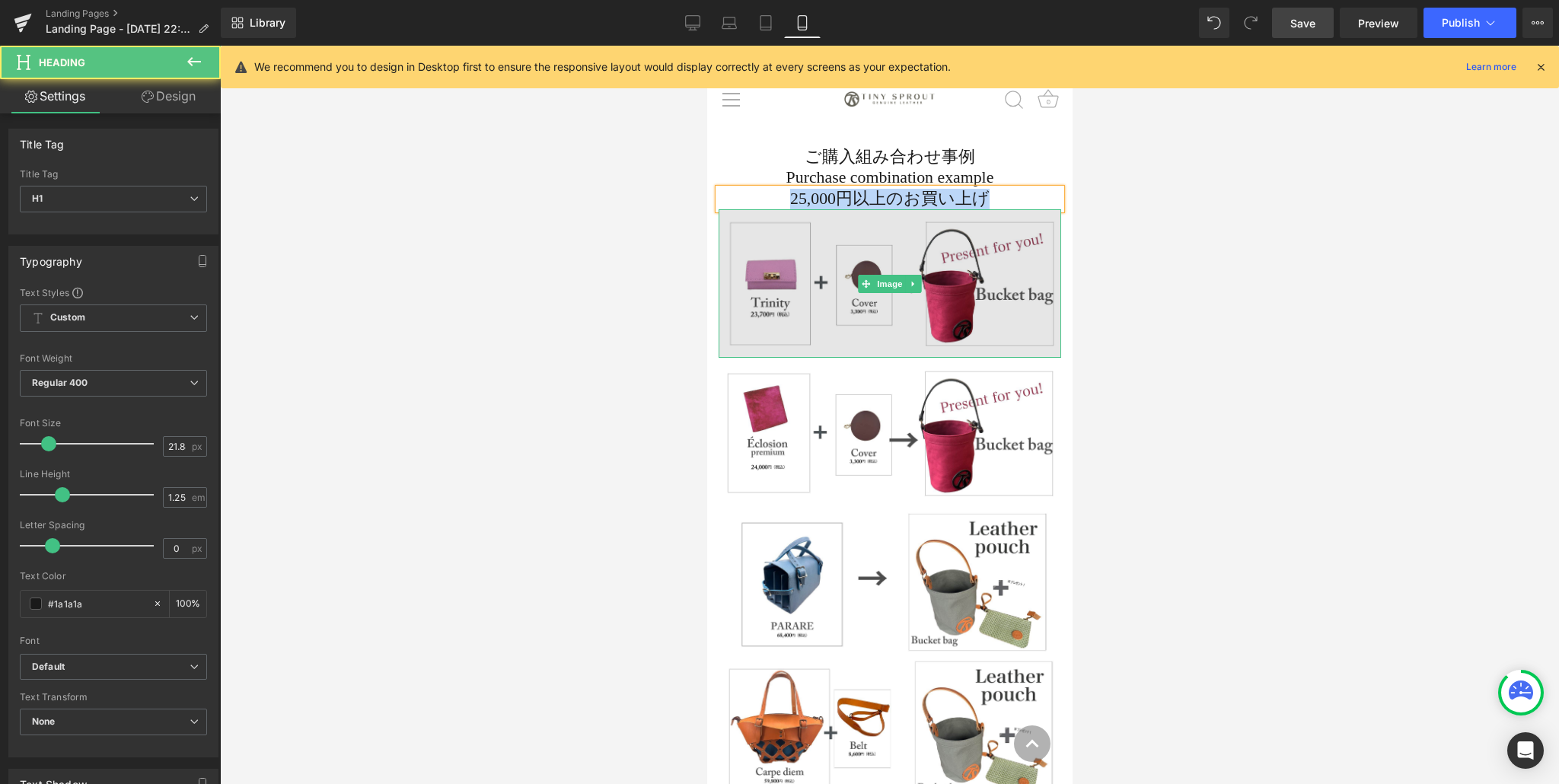
drag, startPoint x: 790, startPoint y: 199, endPoint x: 1014, endPoint y: 215, distance: 224.6
click at [1014, 215] on div "ご購入組み合わせ事例 Purchase combination example Heading 25,000円以上のお買い上げ Heading Image I…" at bounding box center [888, 550] width 365 height 806
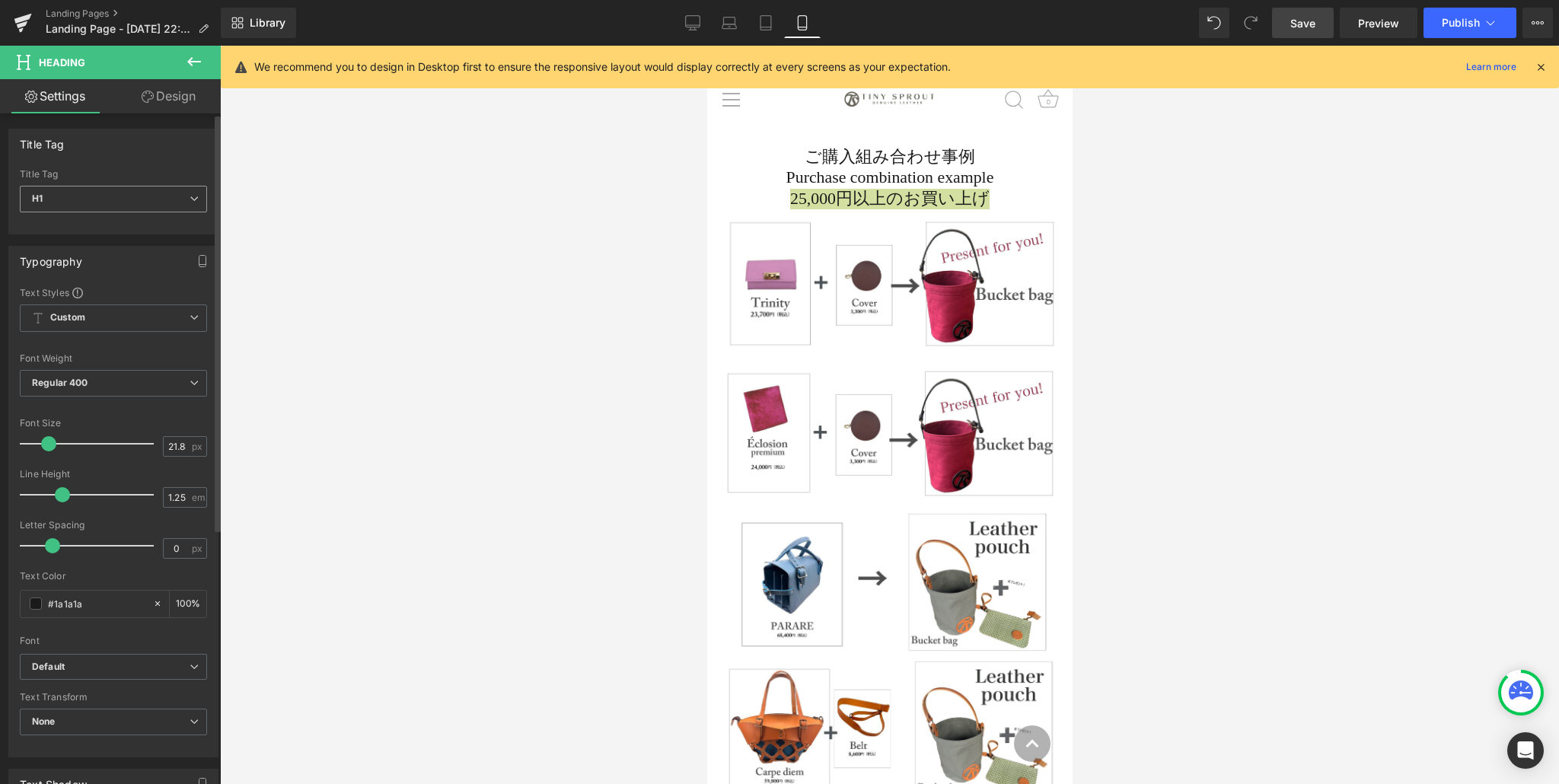
click at [189, 197] on icon at bounding box center [194, 199] width 9 height 9
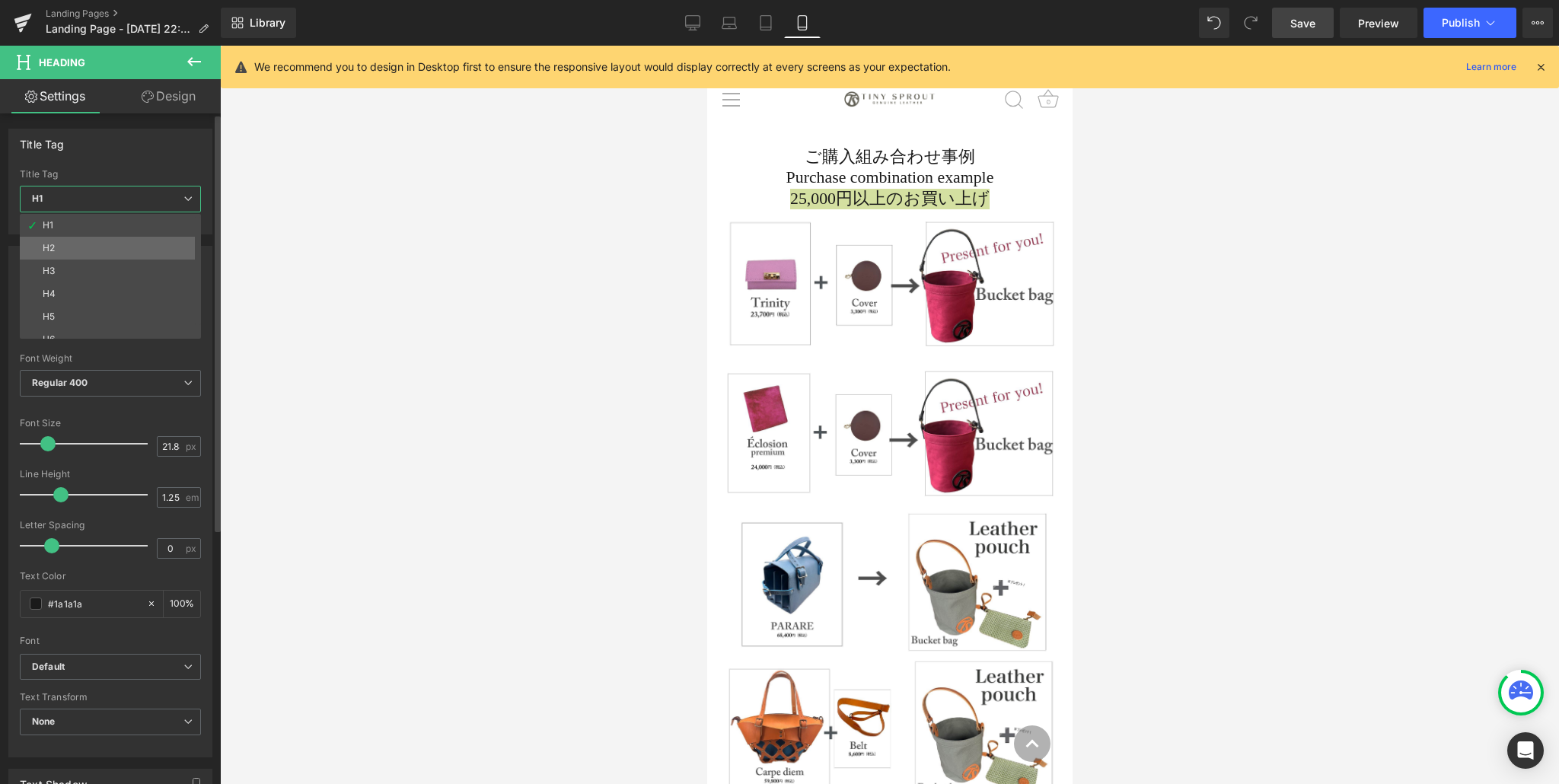
click at [117, 241] on li "H2" at bounding box center [113, 248] width 188 height 23
type input "100"
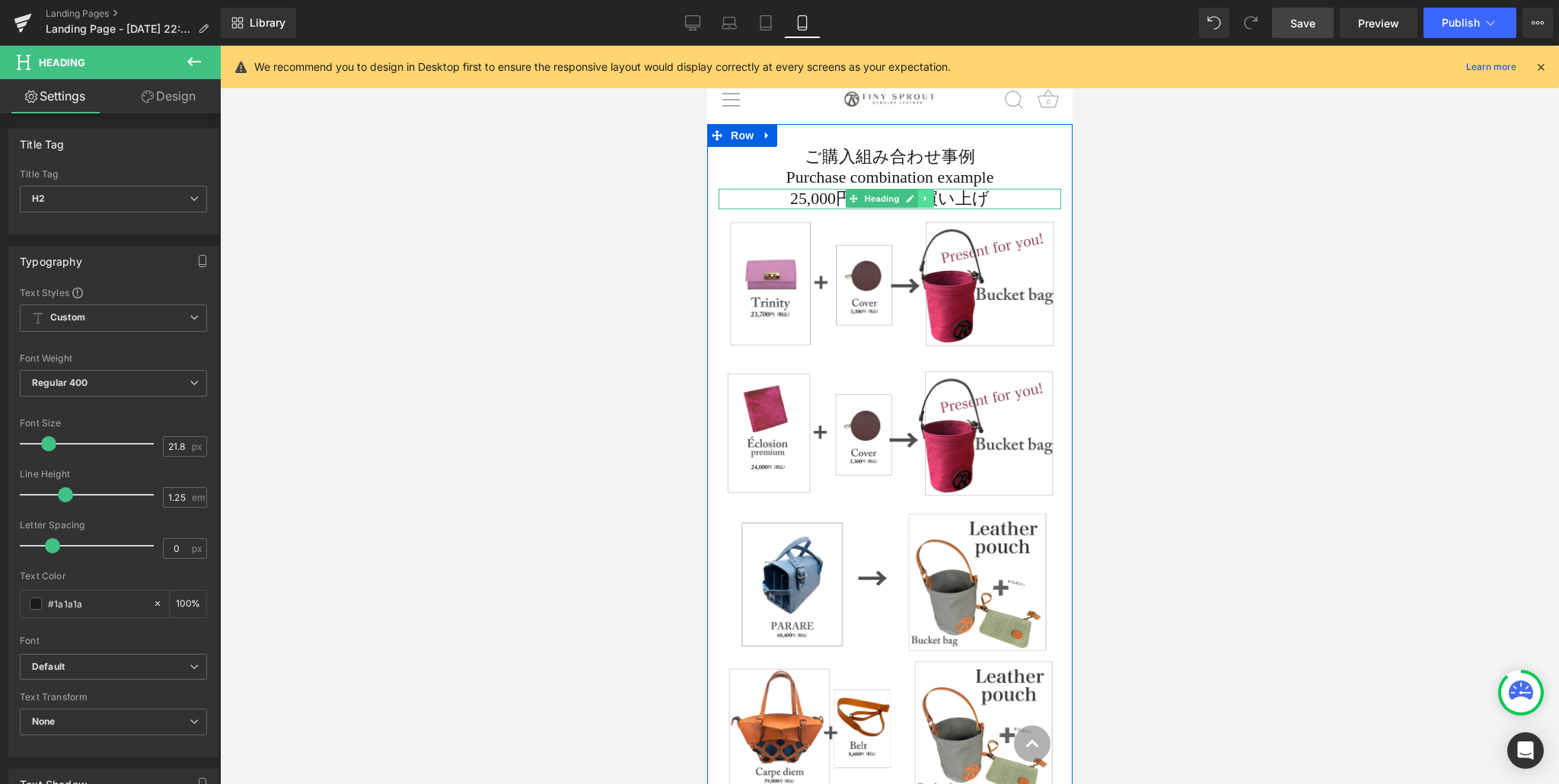
click at [924, 197] on icon at bounding box center [924, 199] width 2 height 5
click at [920, 198] on icon at bounding box center [917, 199] width 8 height 8
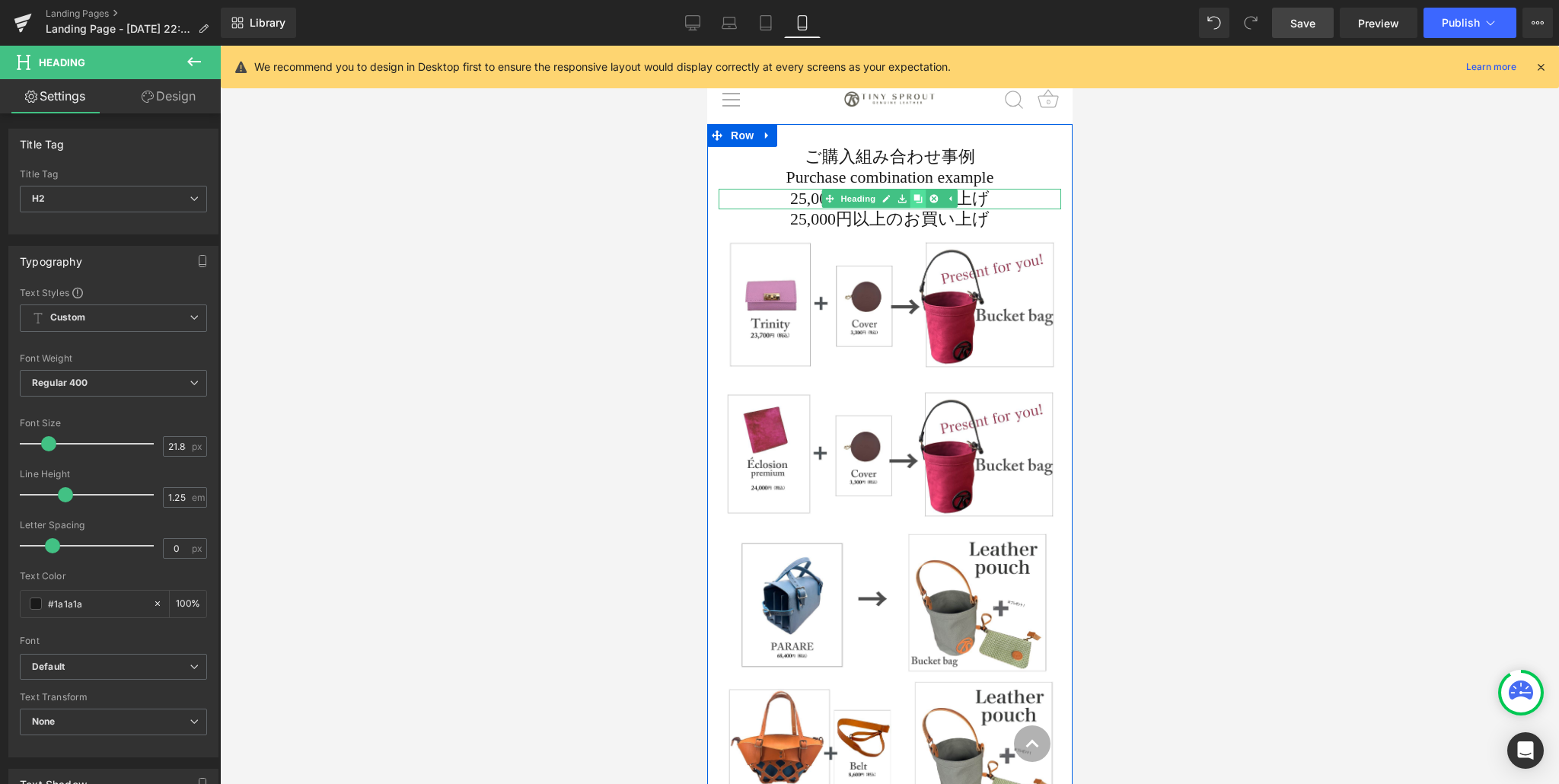
click at [920, 198] on icon at bounding box center [917, 199] width 8 height 8
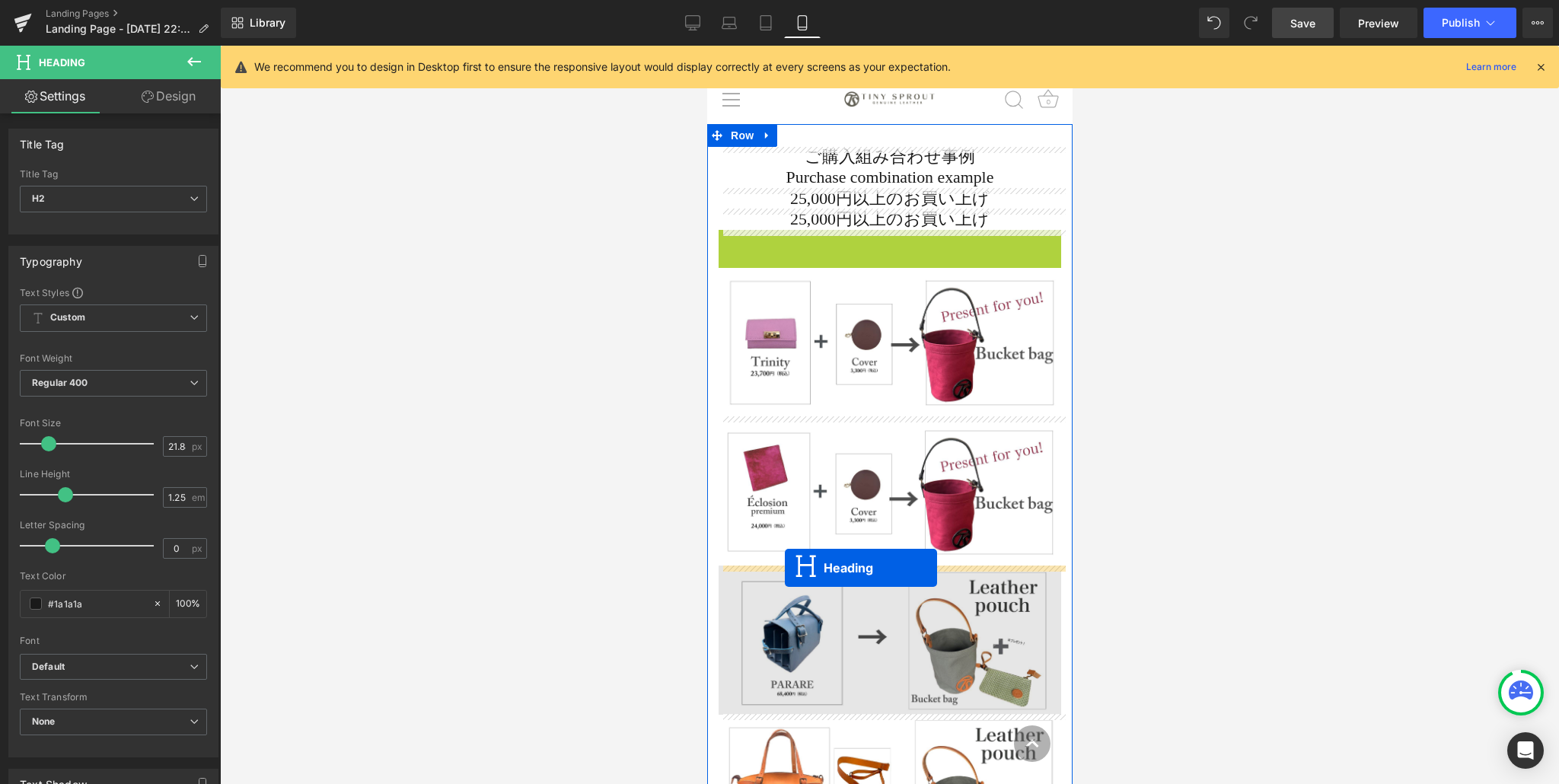
drag, startPoint x: 848, startPoint y: 236, endPoint x: 784, endPoint y: 568, distance: 338.1
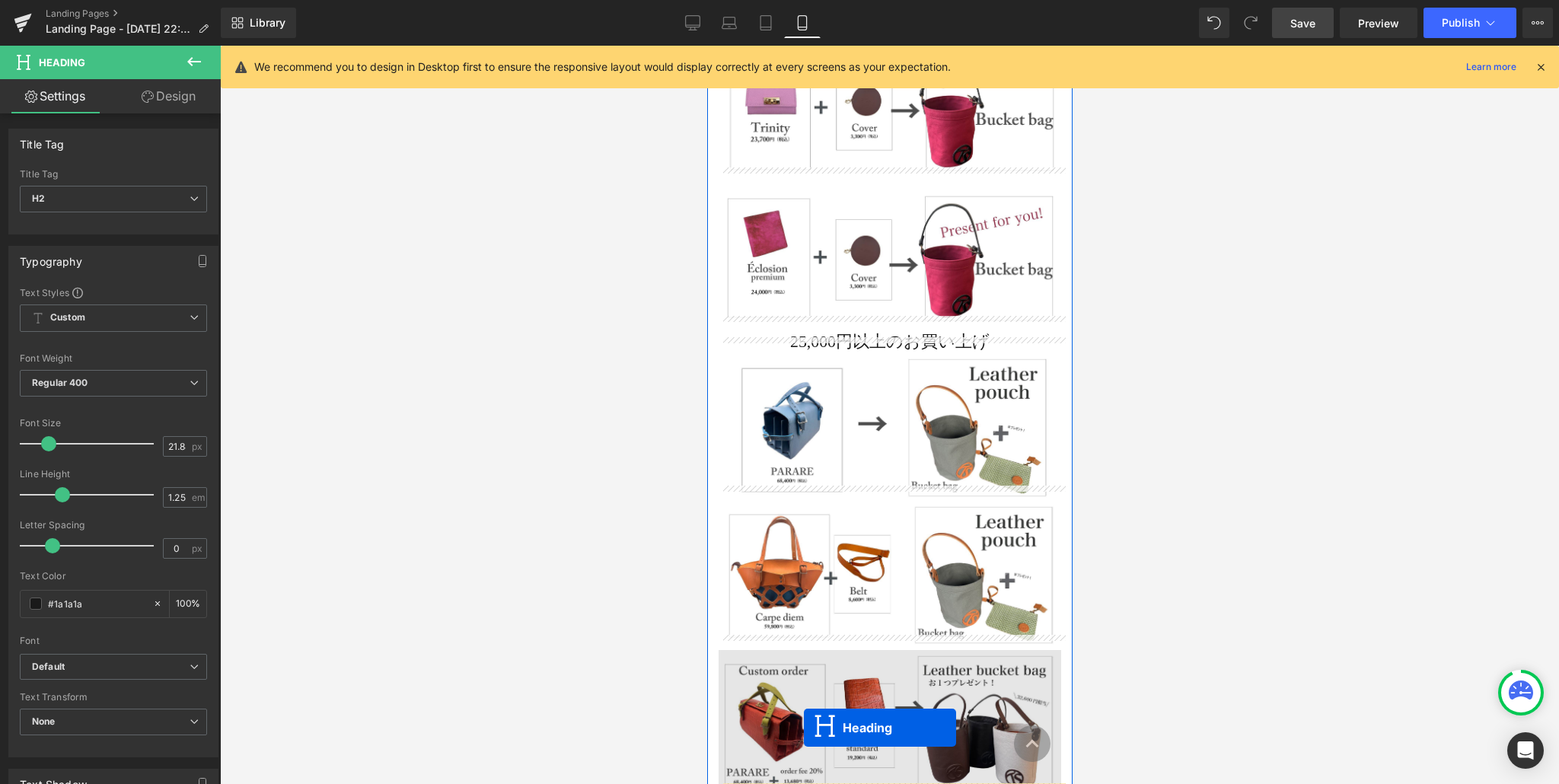
scroll to position [306, 0]
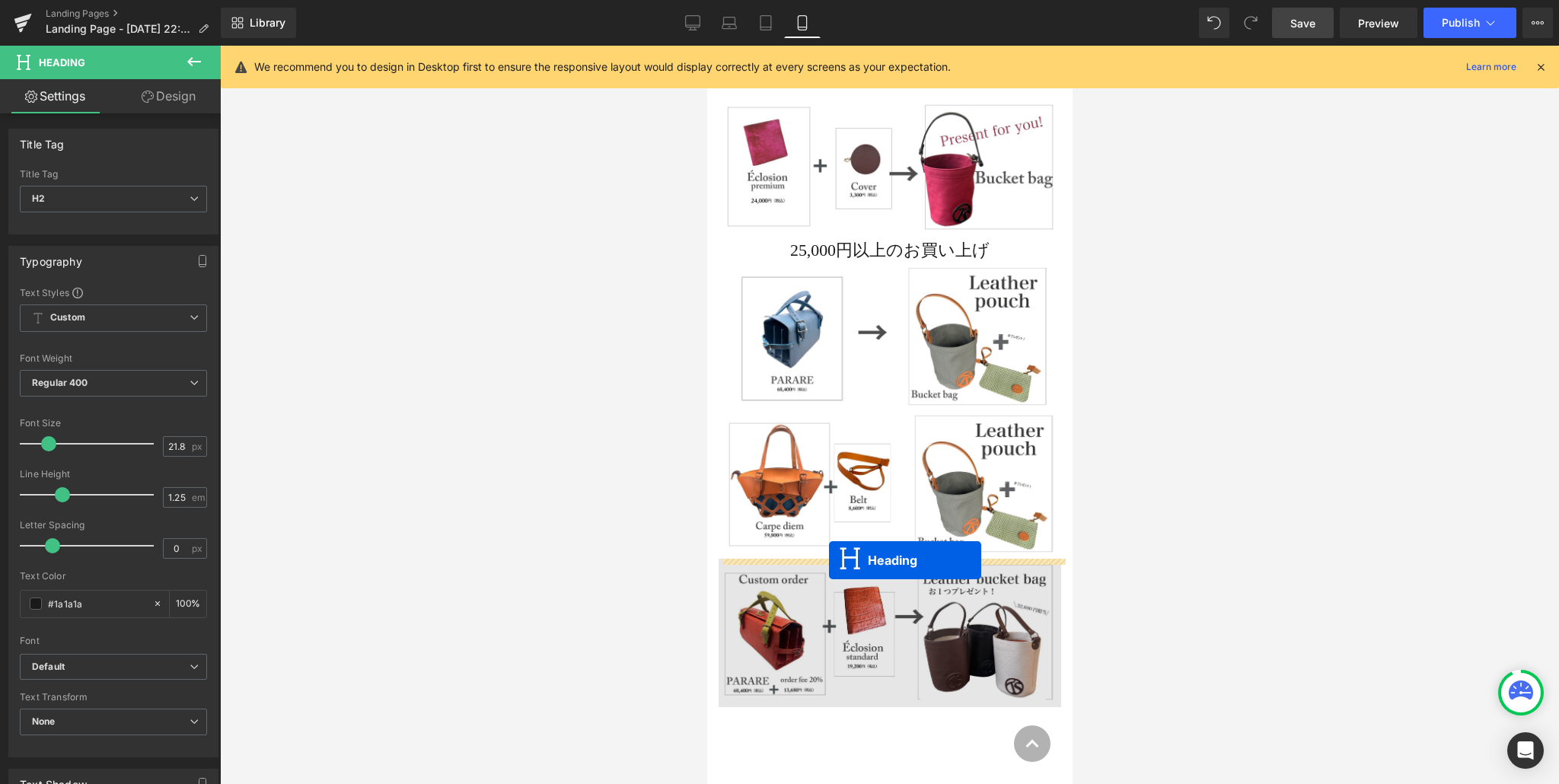
drag, startPoint x: 853, startPoint y: 220, endPoint x: 828, endPoint y: 560, distance: 340.9
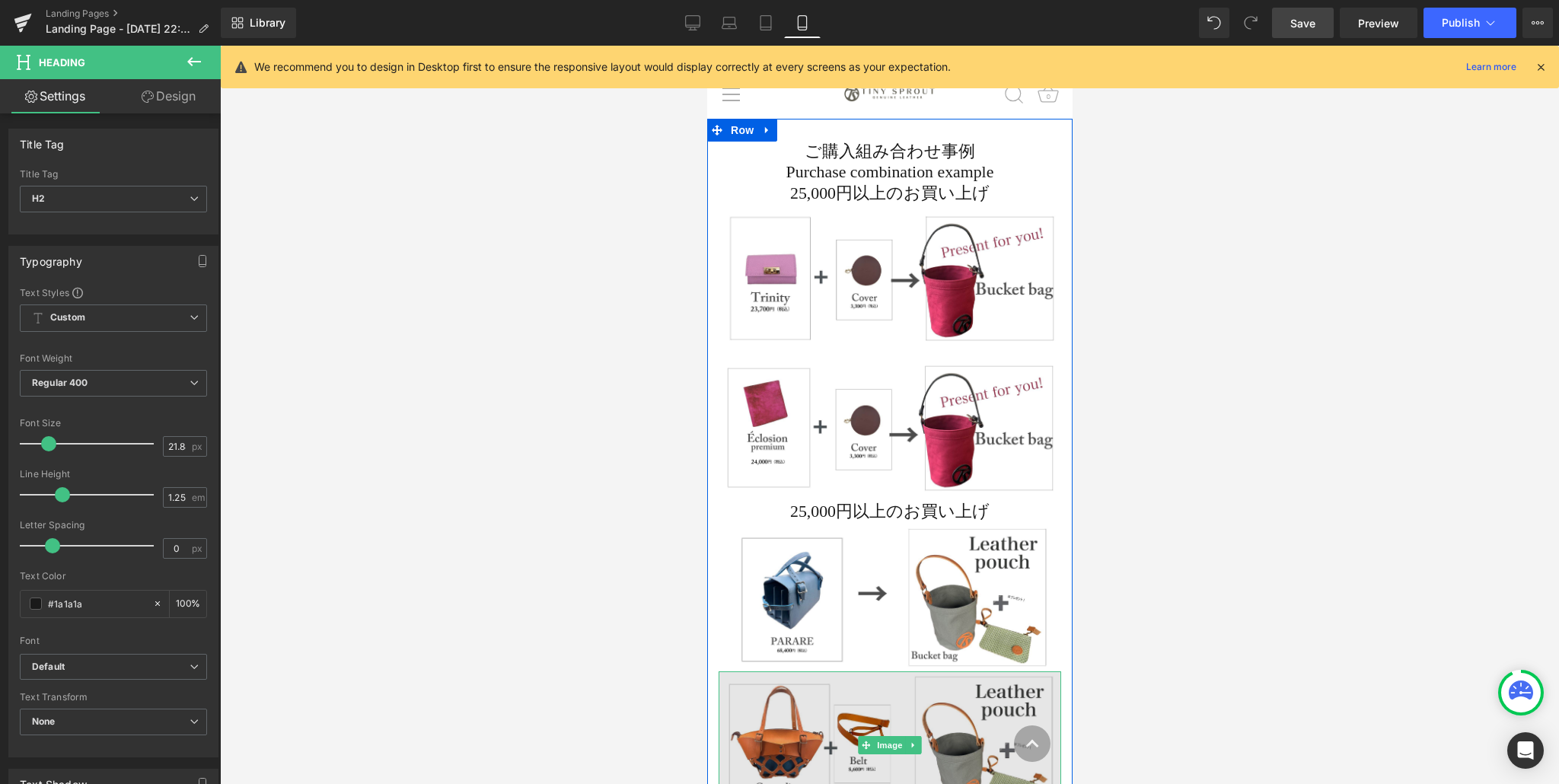
scroll to position [0, 0]
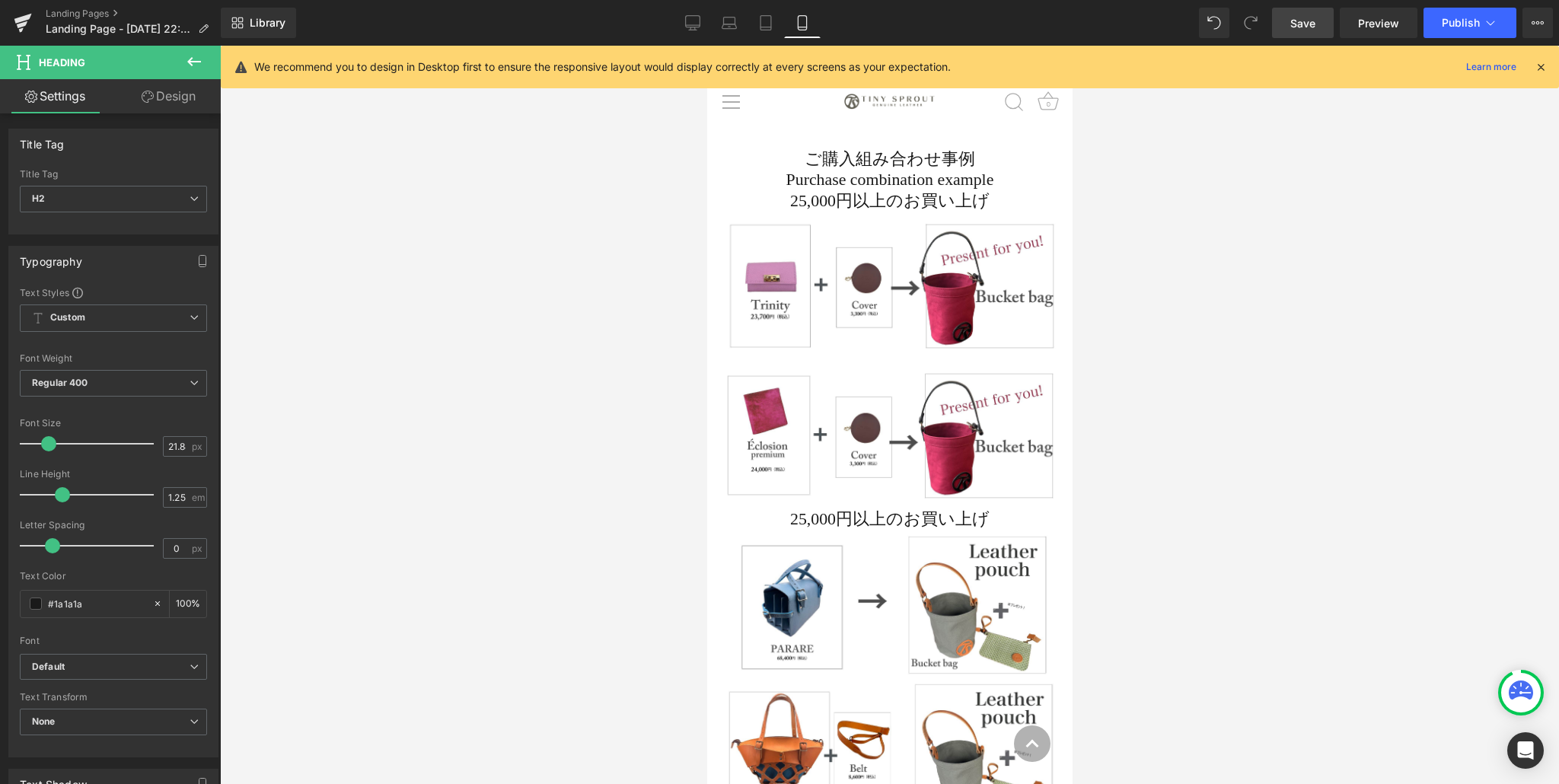
click at [191, 55] on icon at bounding box center [194, 61] width 18 height 18
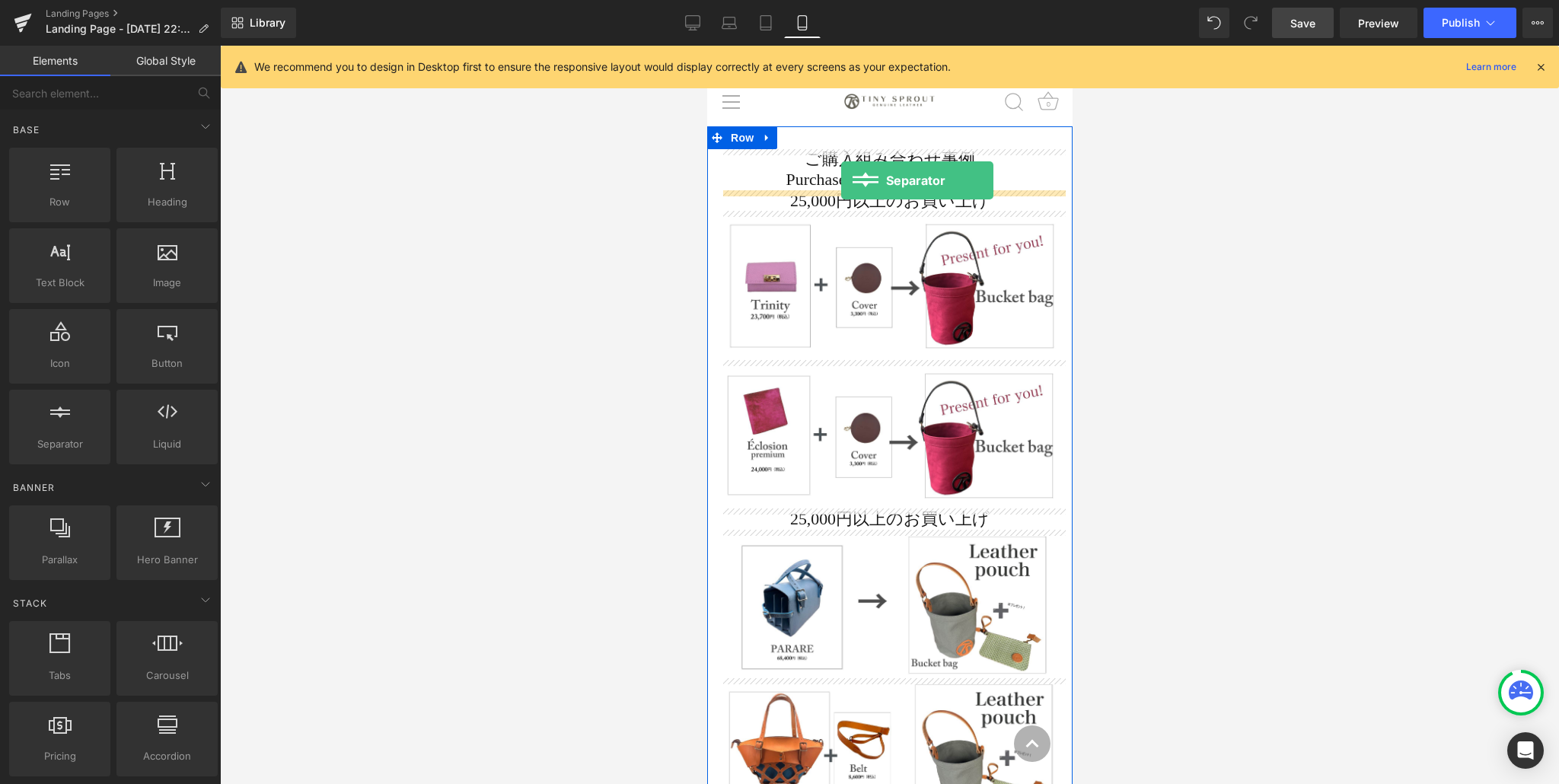
drag, startPoint x: 751, startPoint y: 467, endPoint x: 840, endPoint y: 180, distance: 300.5
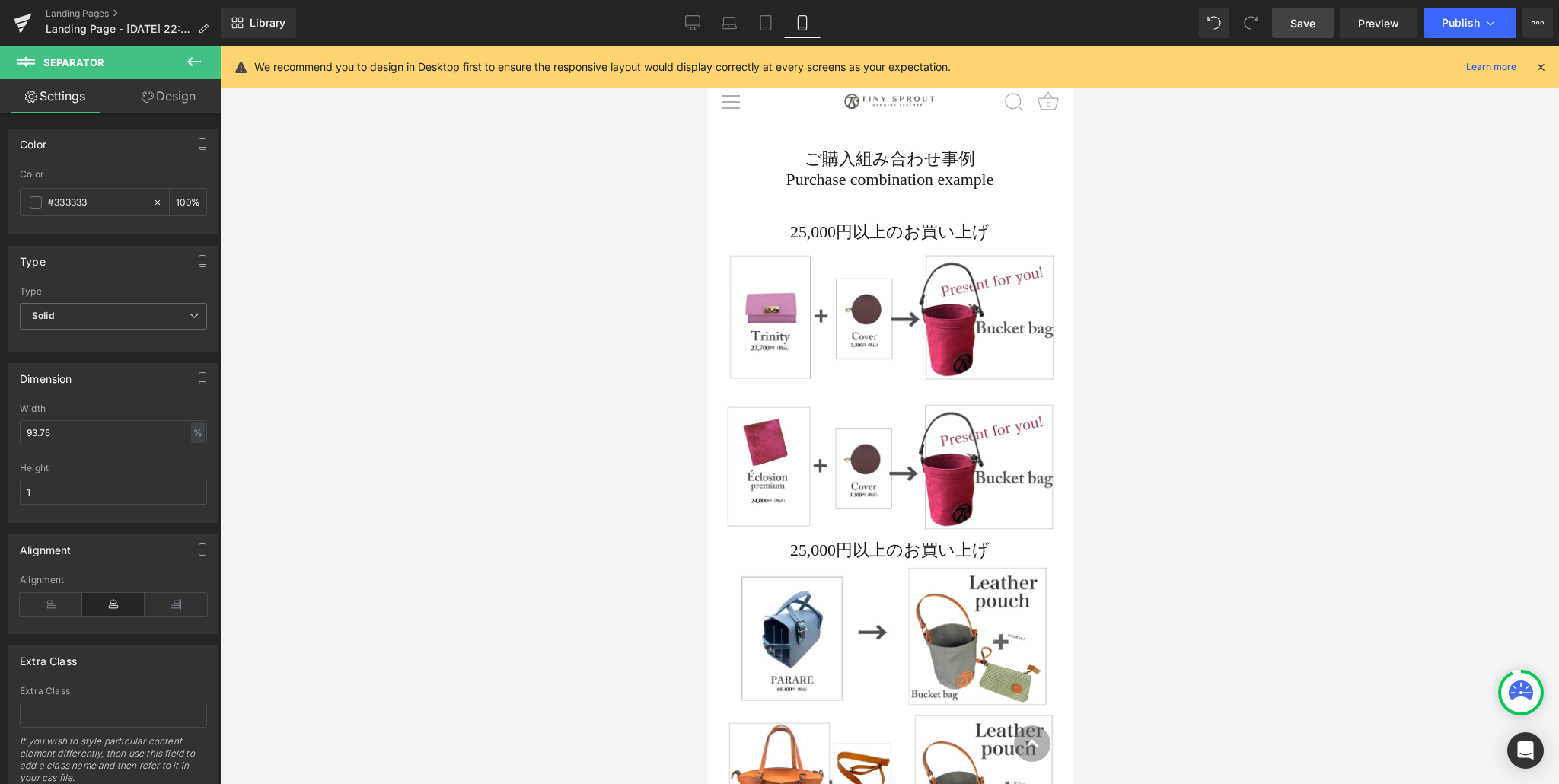
click at [191, 57] on icon at bounding box center [194, 61] width 18 height 18
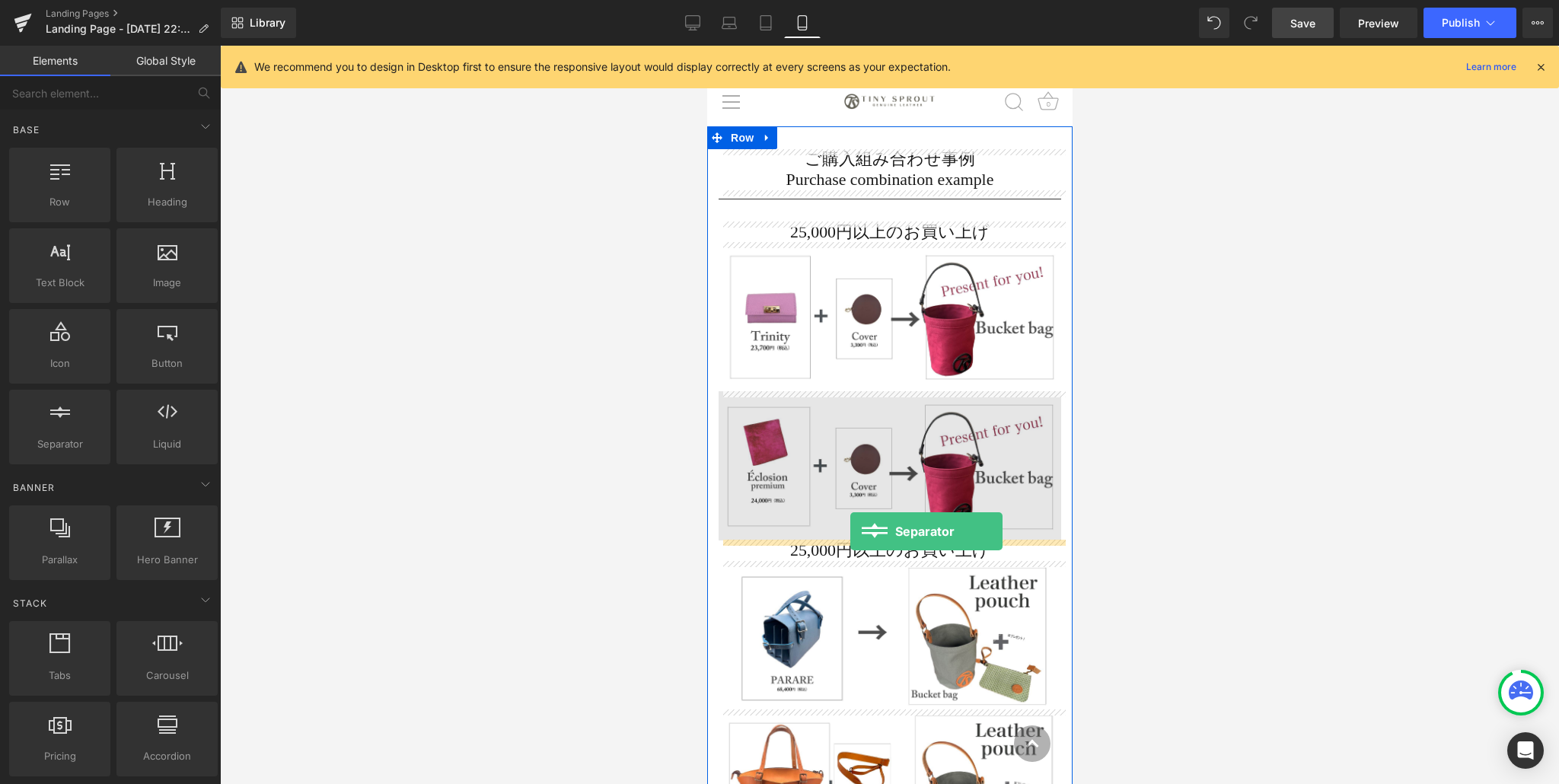
drag, startPoint x: 785, startPoint y: 468, endPoint x: 849, endPoint y: 532, distance: 90.5
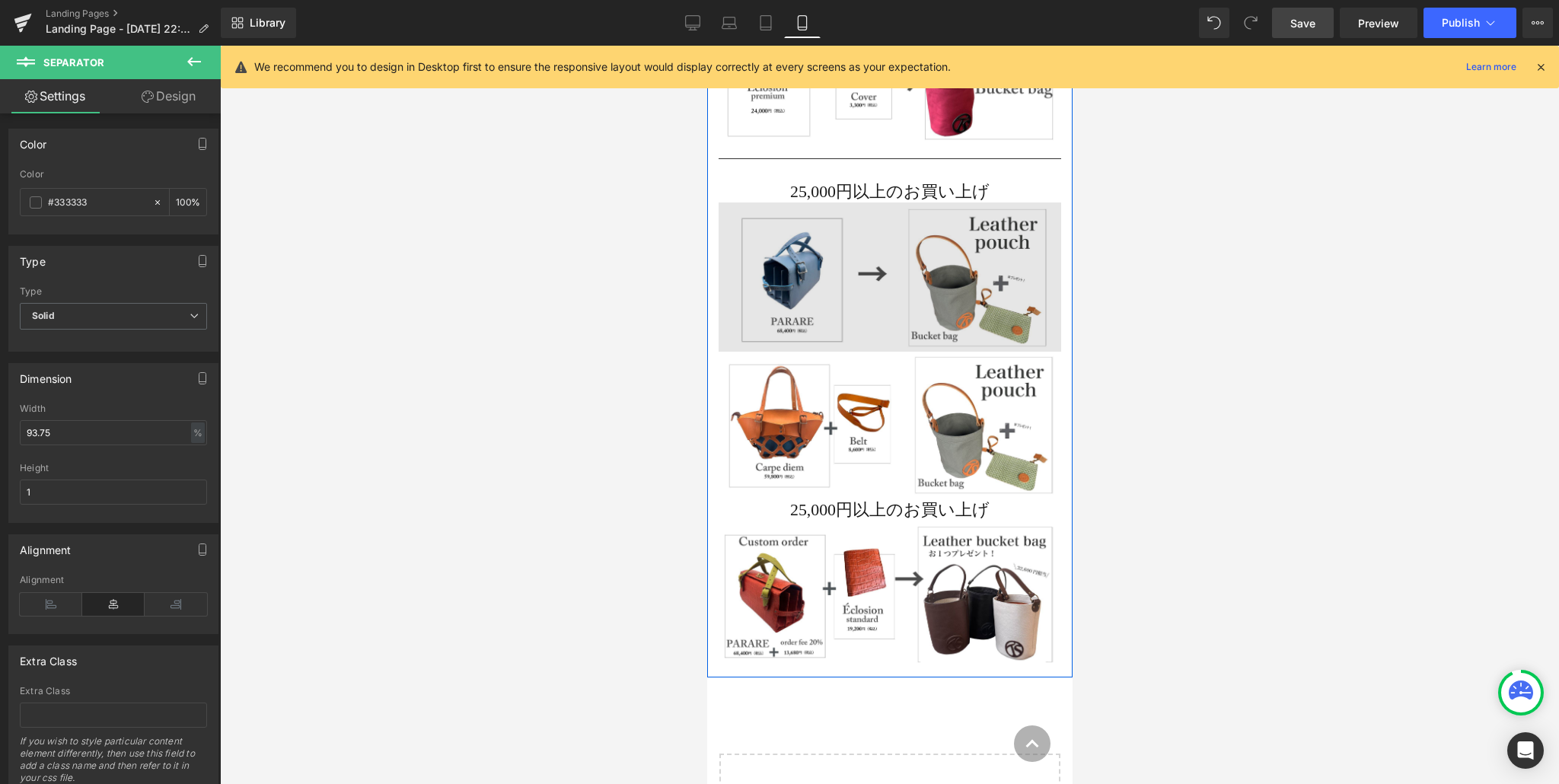
scroll to position [410, 0]
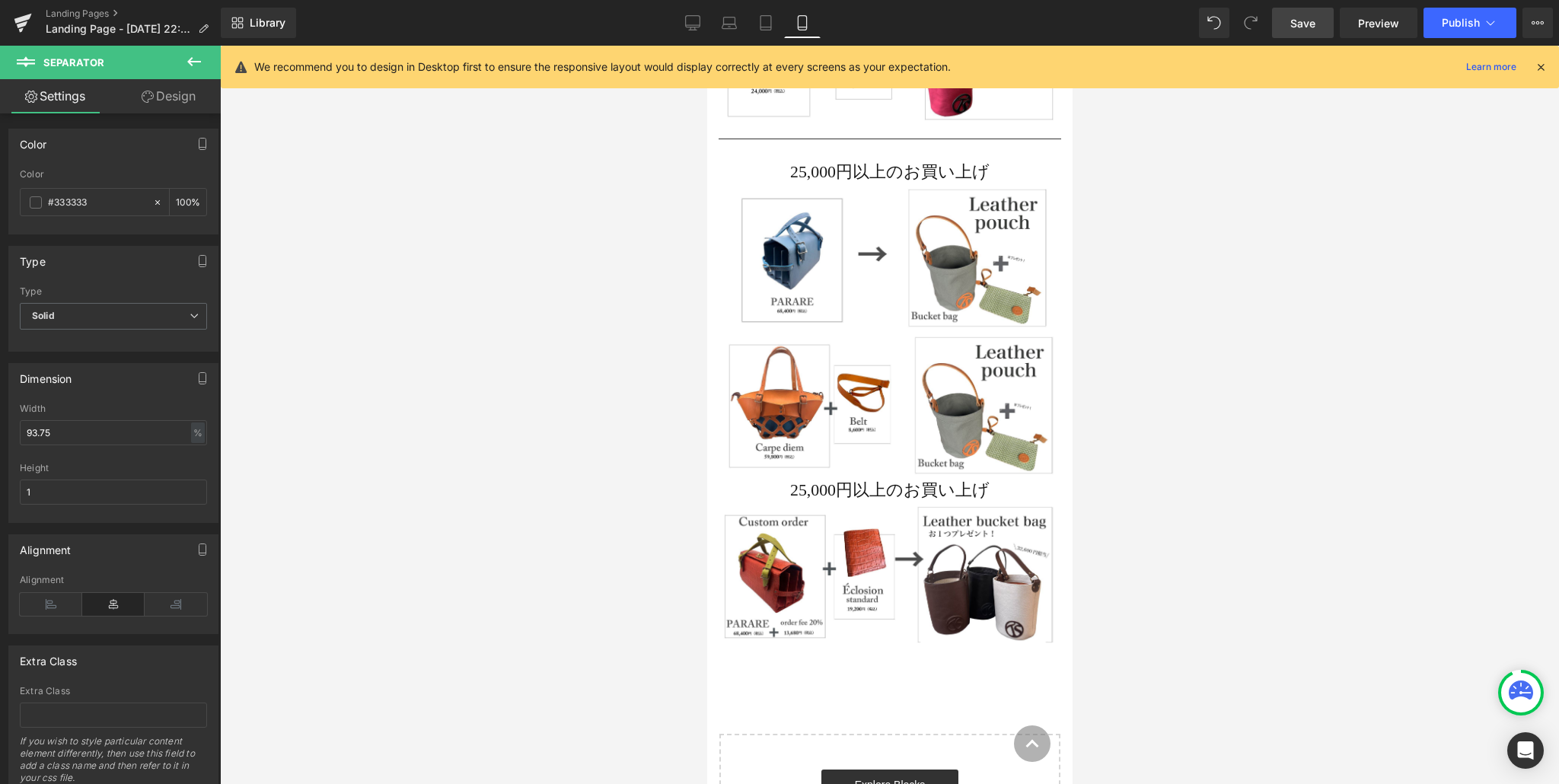
click at [192, 57] on icon at bounding box center [194, 61] width 18 height 18
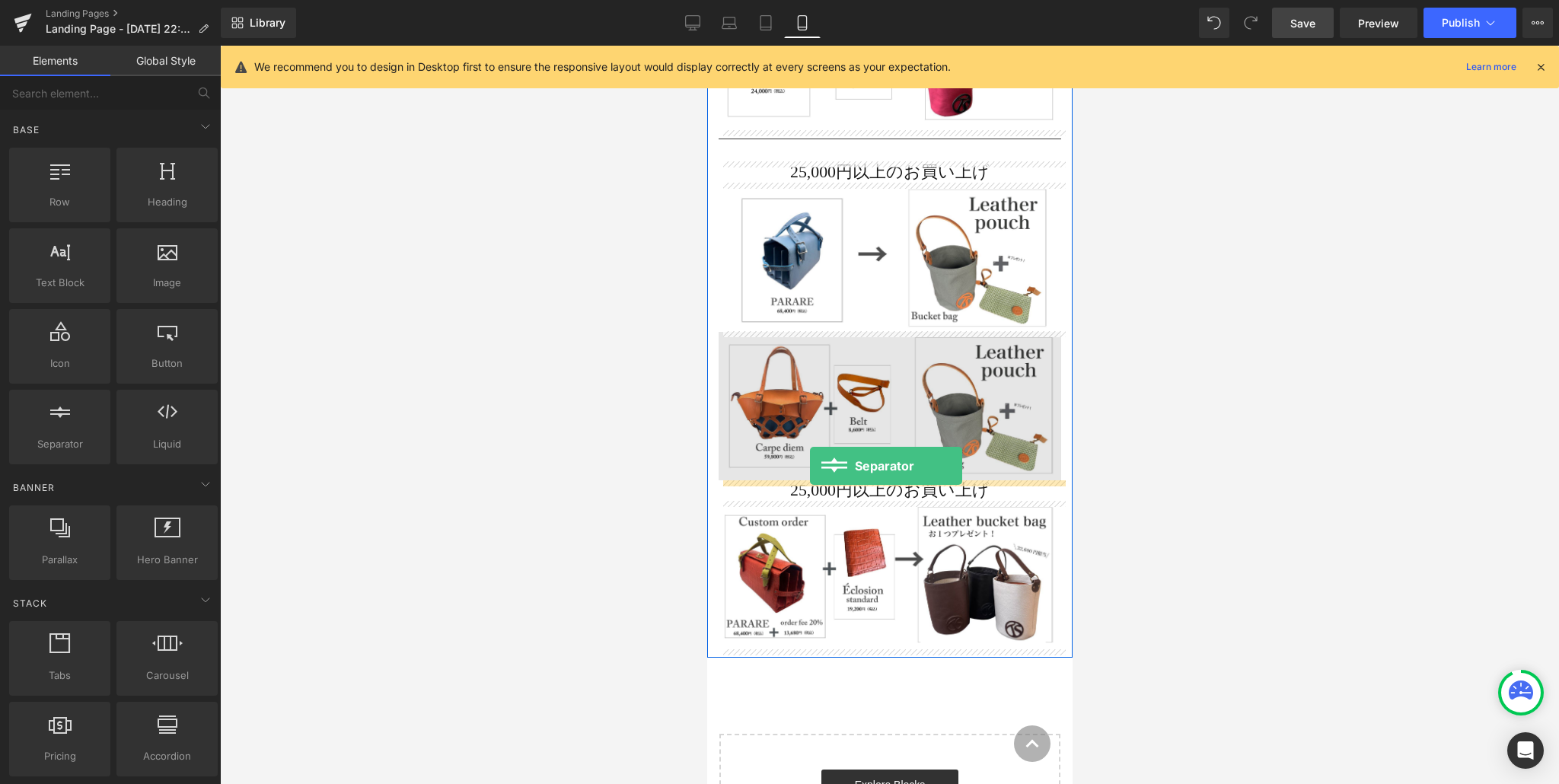
drag, startPoint x: 765, startPoint y: 473, endPoint x: 809, endPoint y: 466, distance: 44.6
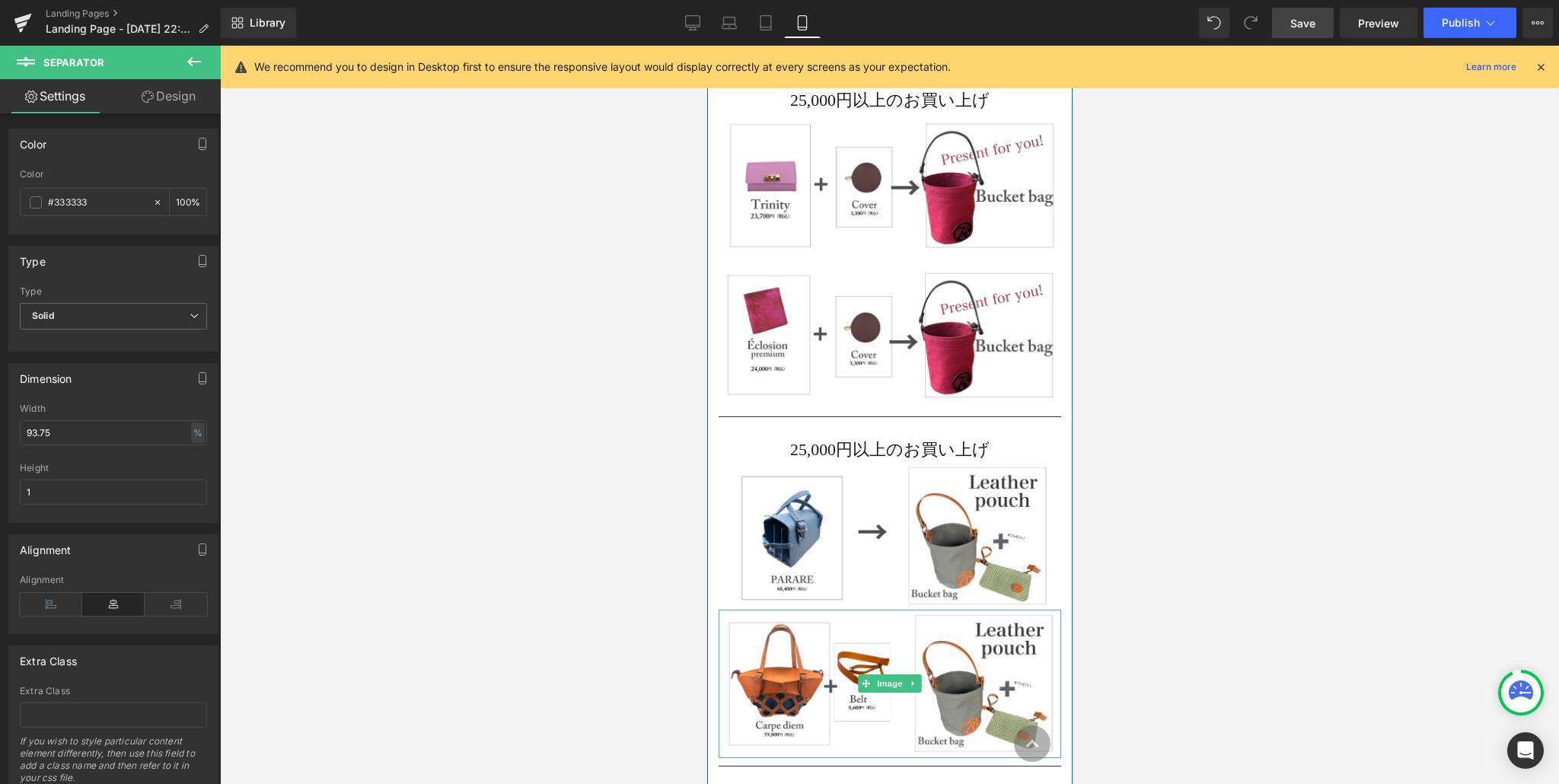
scroll to position [0, 0]
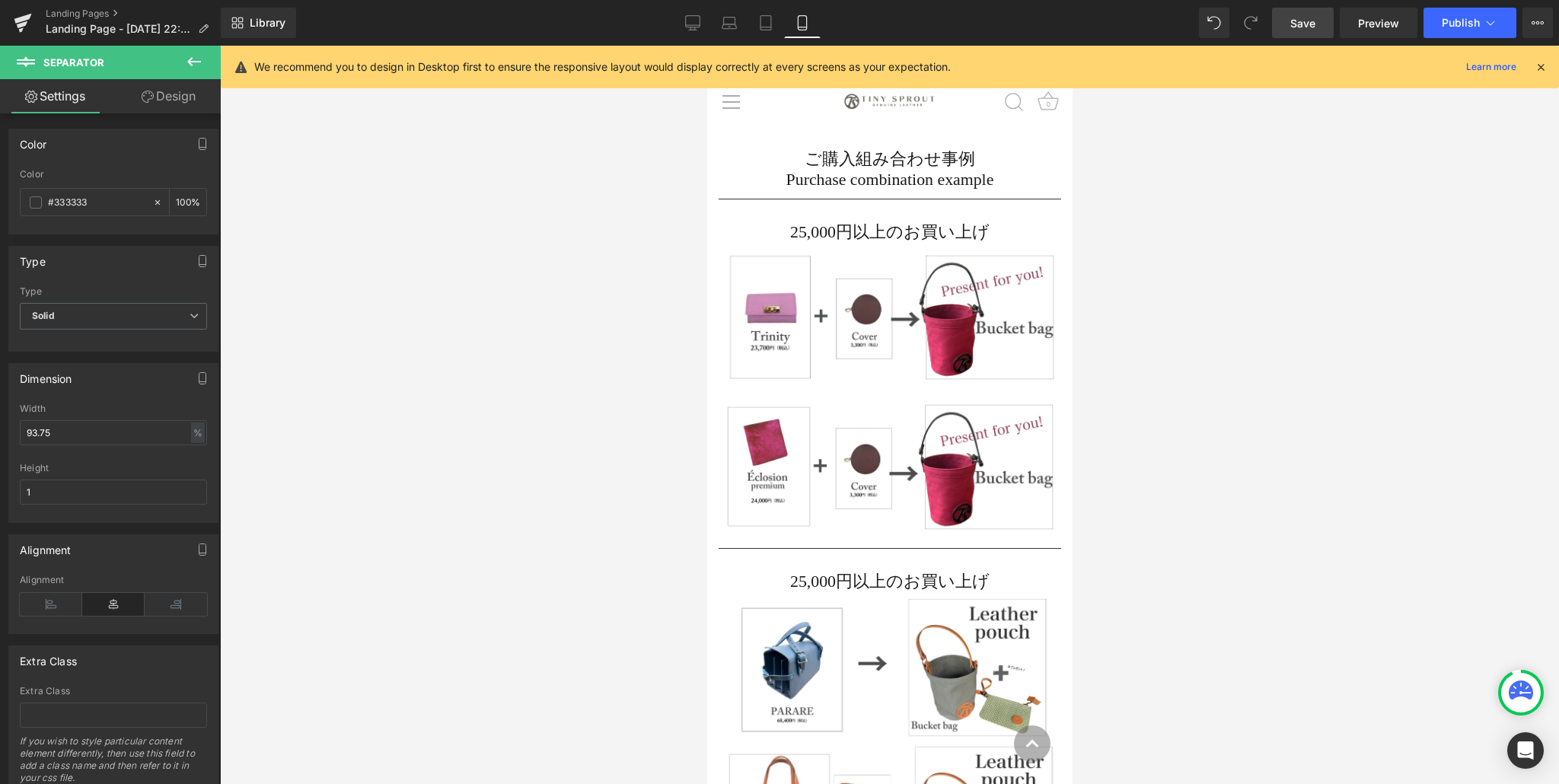
click at [189, 57] on icon at bounding box center [194, 61] width 18 height 18
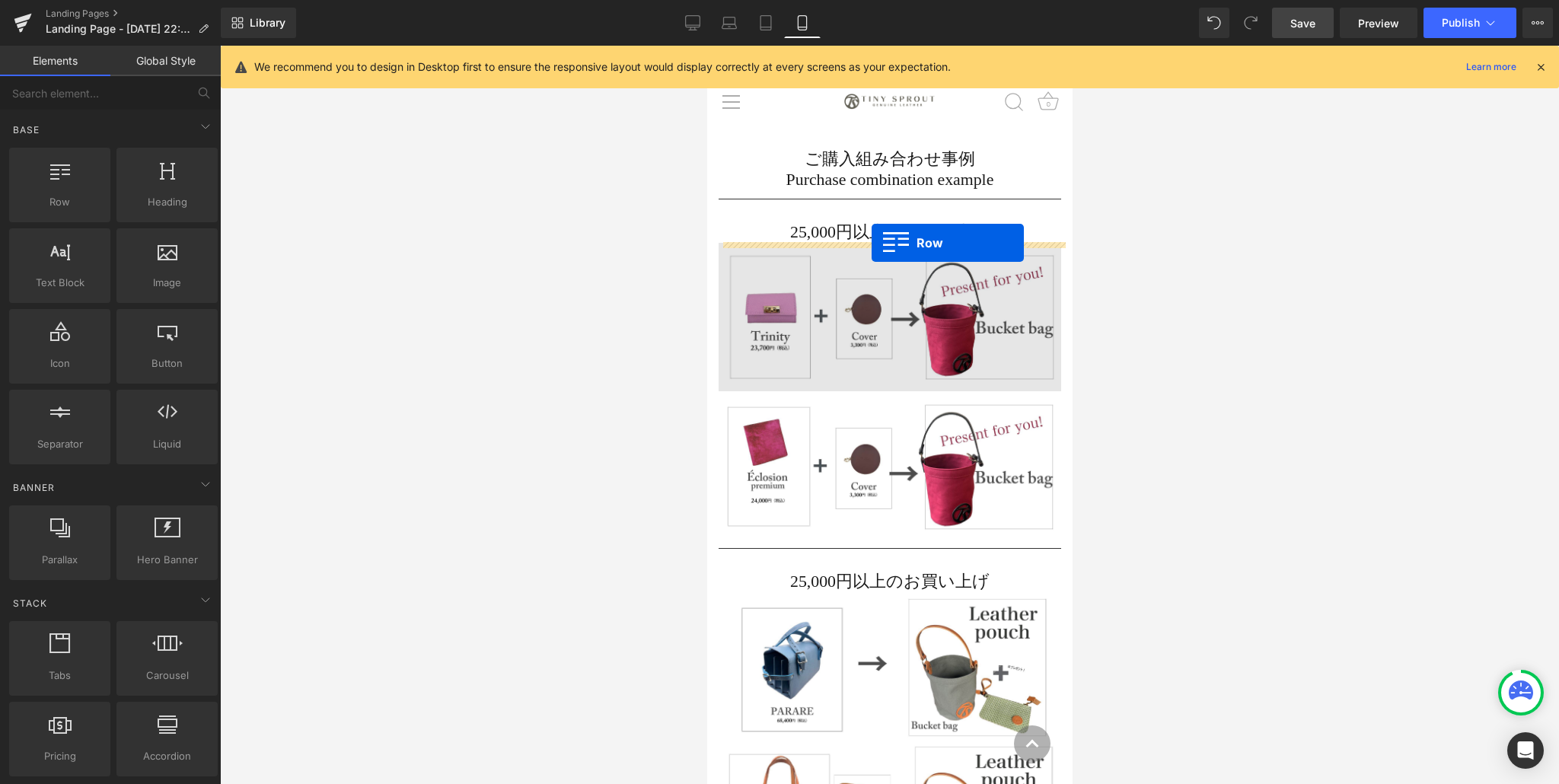
drag, startPoint x: 780, startPoint y: 243, endPoint x: 871, endPoint y: 242, distance: 91.0
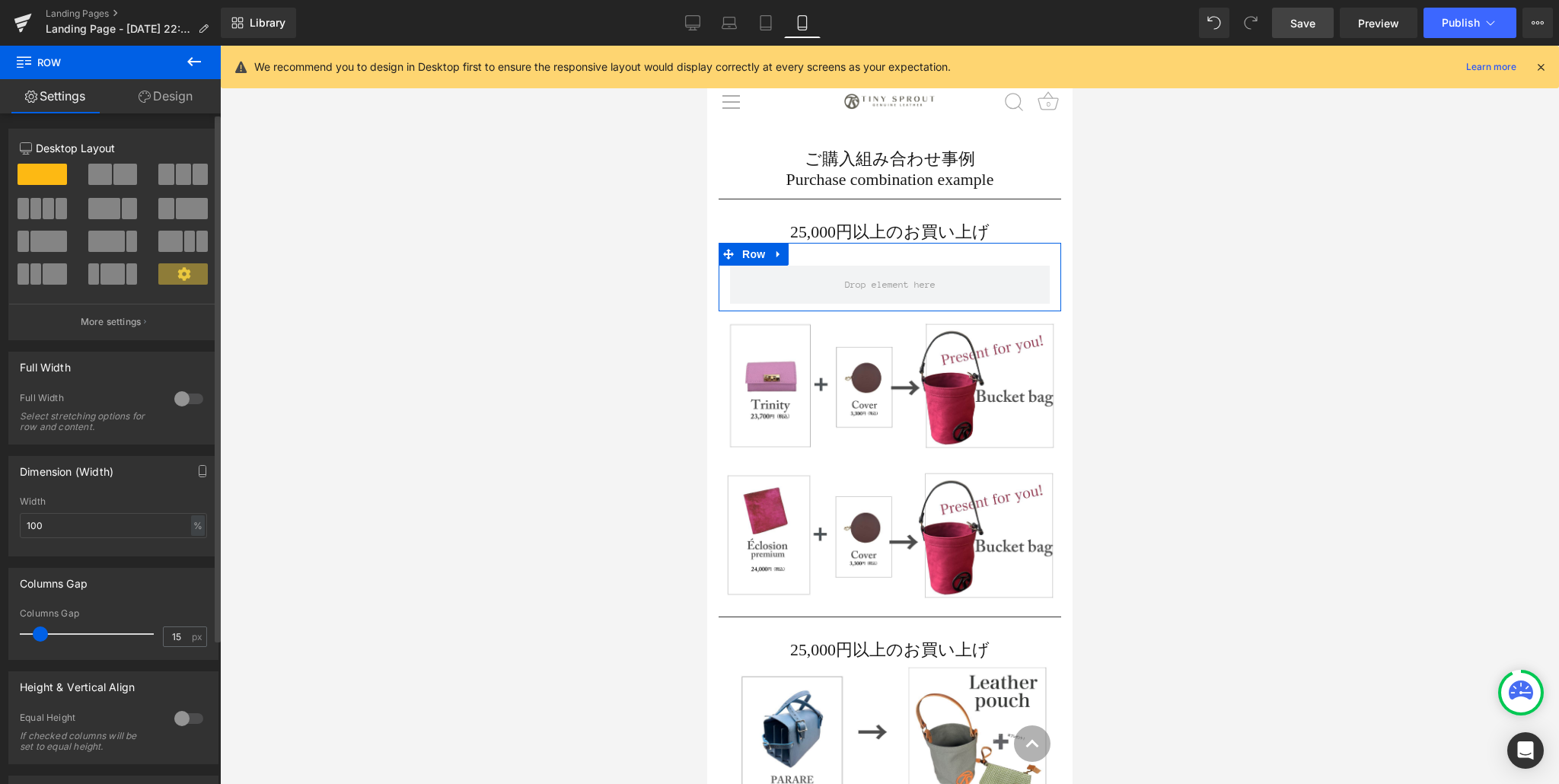
click at [107, 174] on span at bounding box center [100, 174] width 24 height 21
type input "1200"
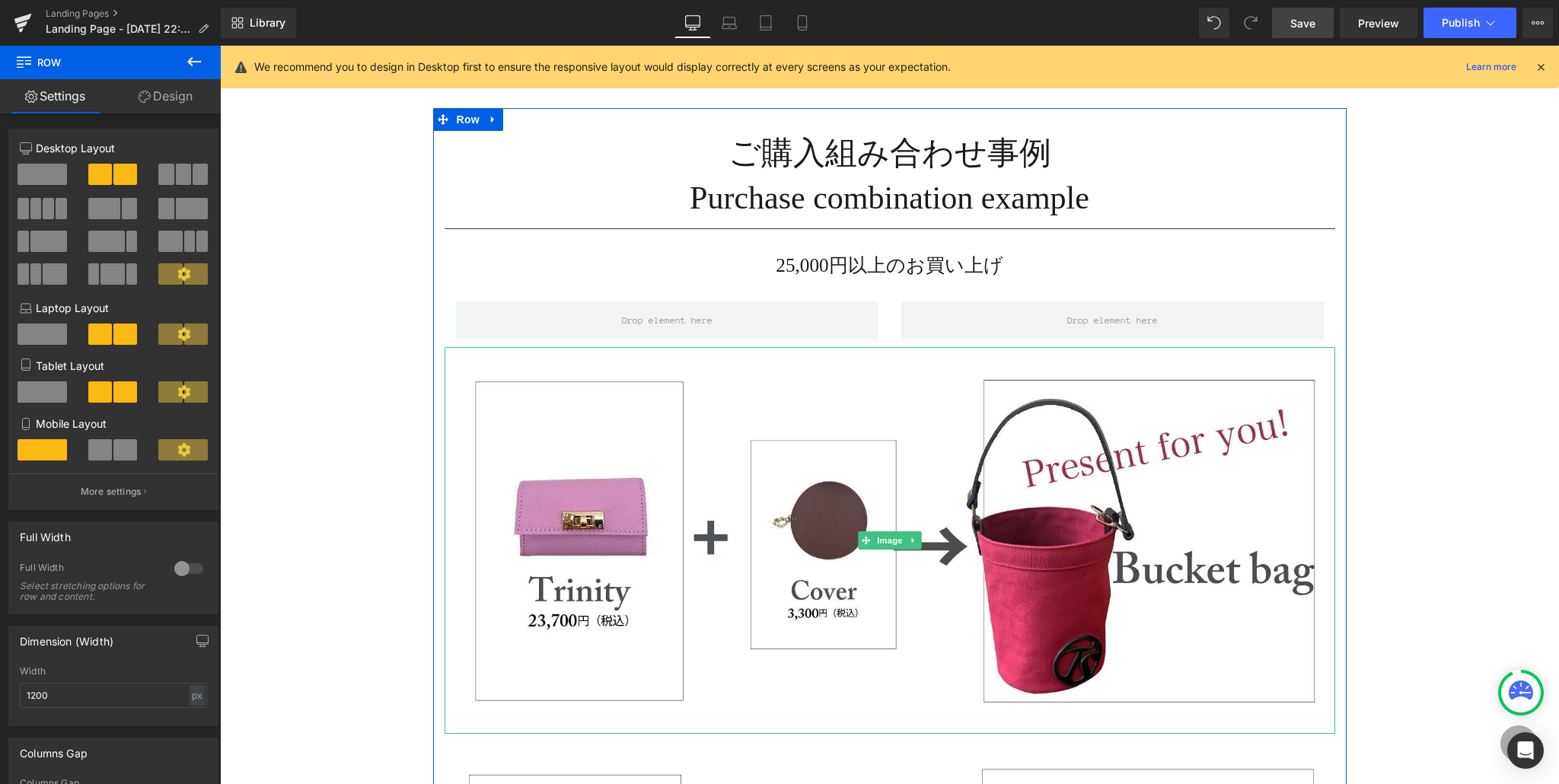
scroll to position [55, 0]
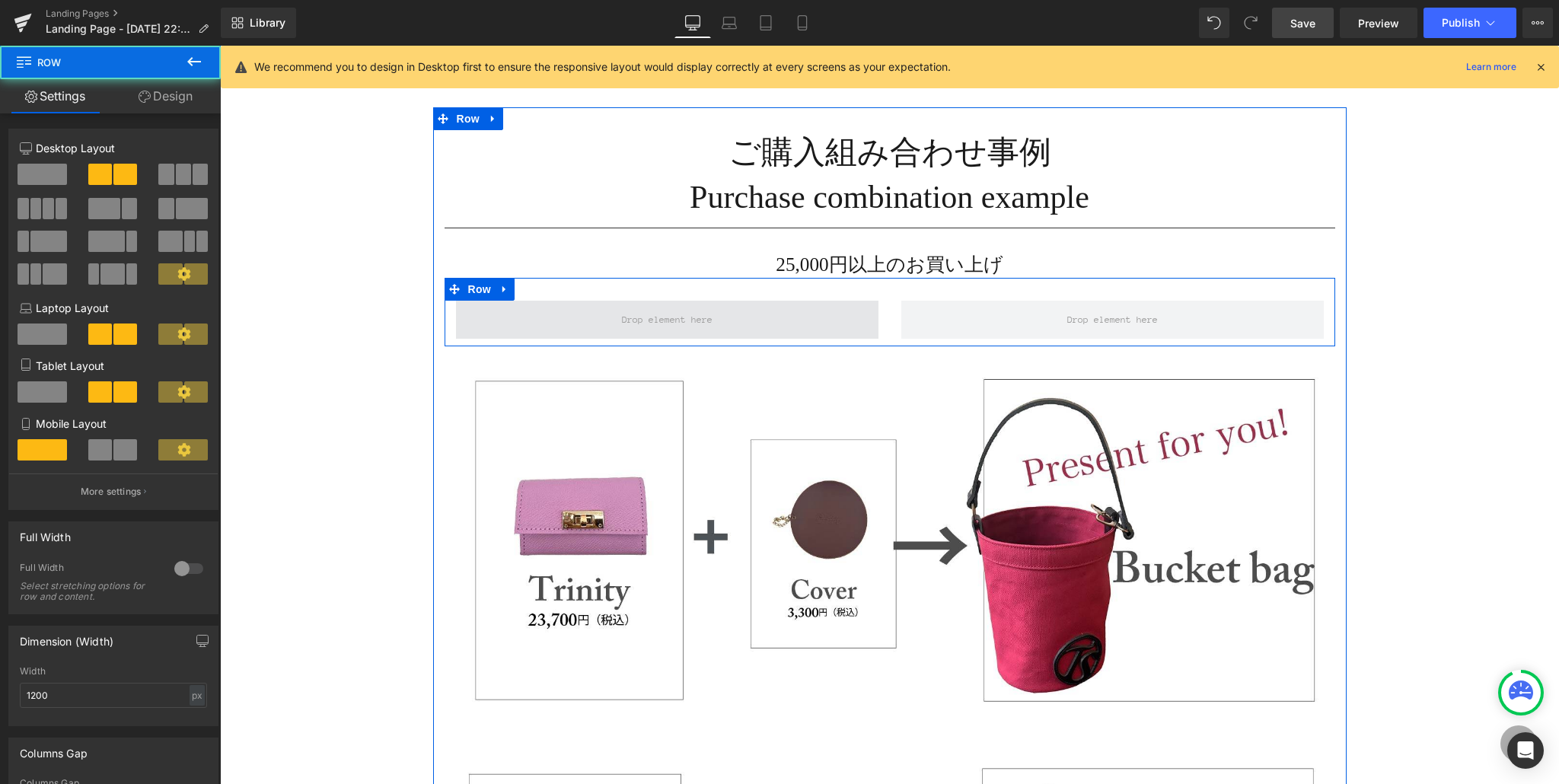
click at [599, 327] on span at bounding box center [667, 320] width 423 height 38
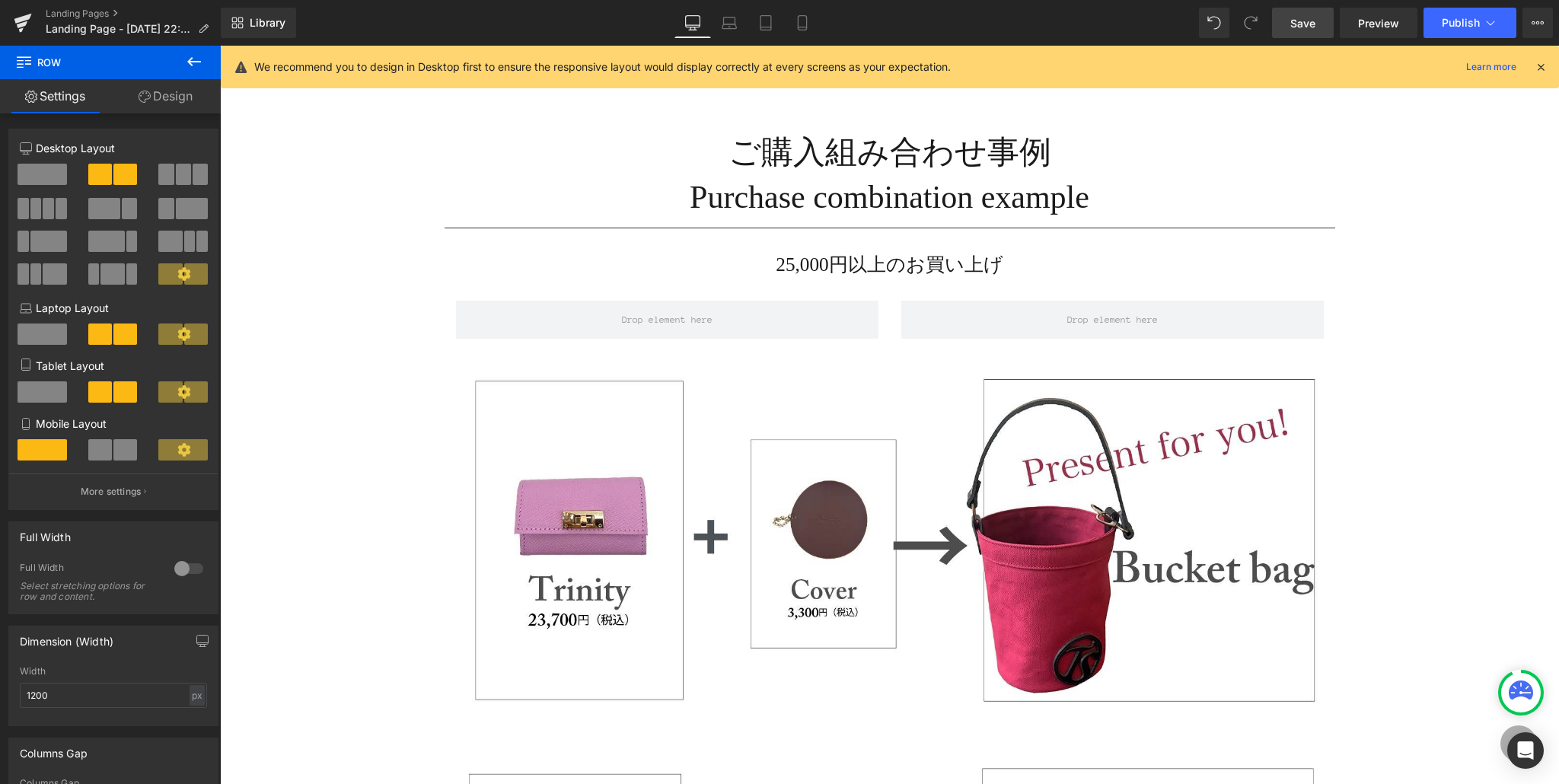
click at [189, 58] on icon at bounding box center [194, 61] width 18 height 18
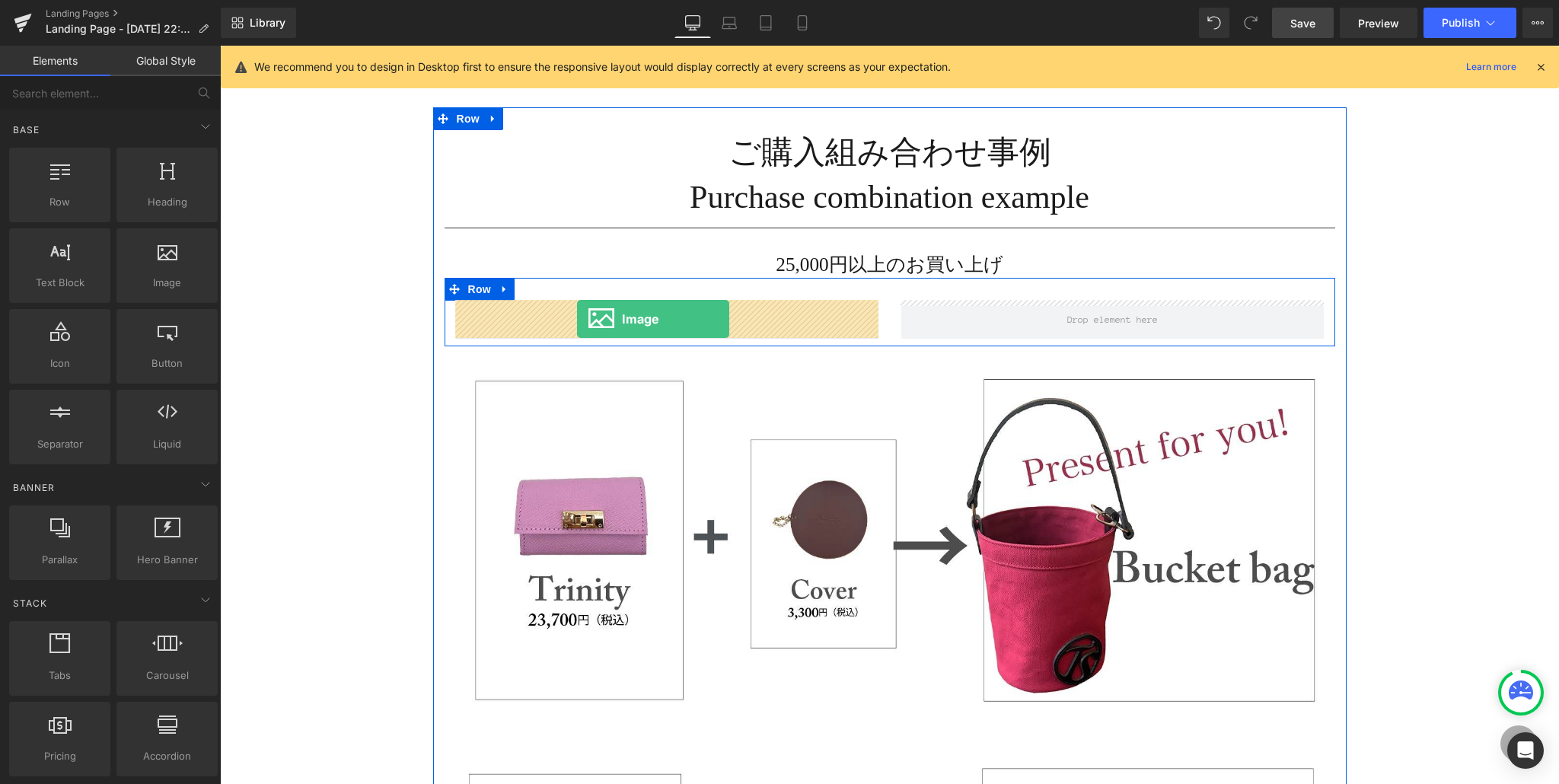
scroll to position [56, 0]
drag, startPoint x: 372, startPoint y: 315, endPoint x: 577, endPoint y: 319, distance: 205.0
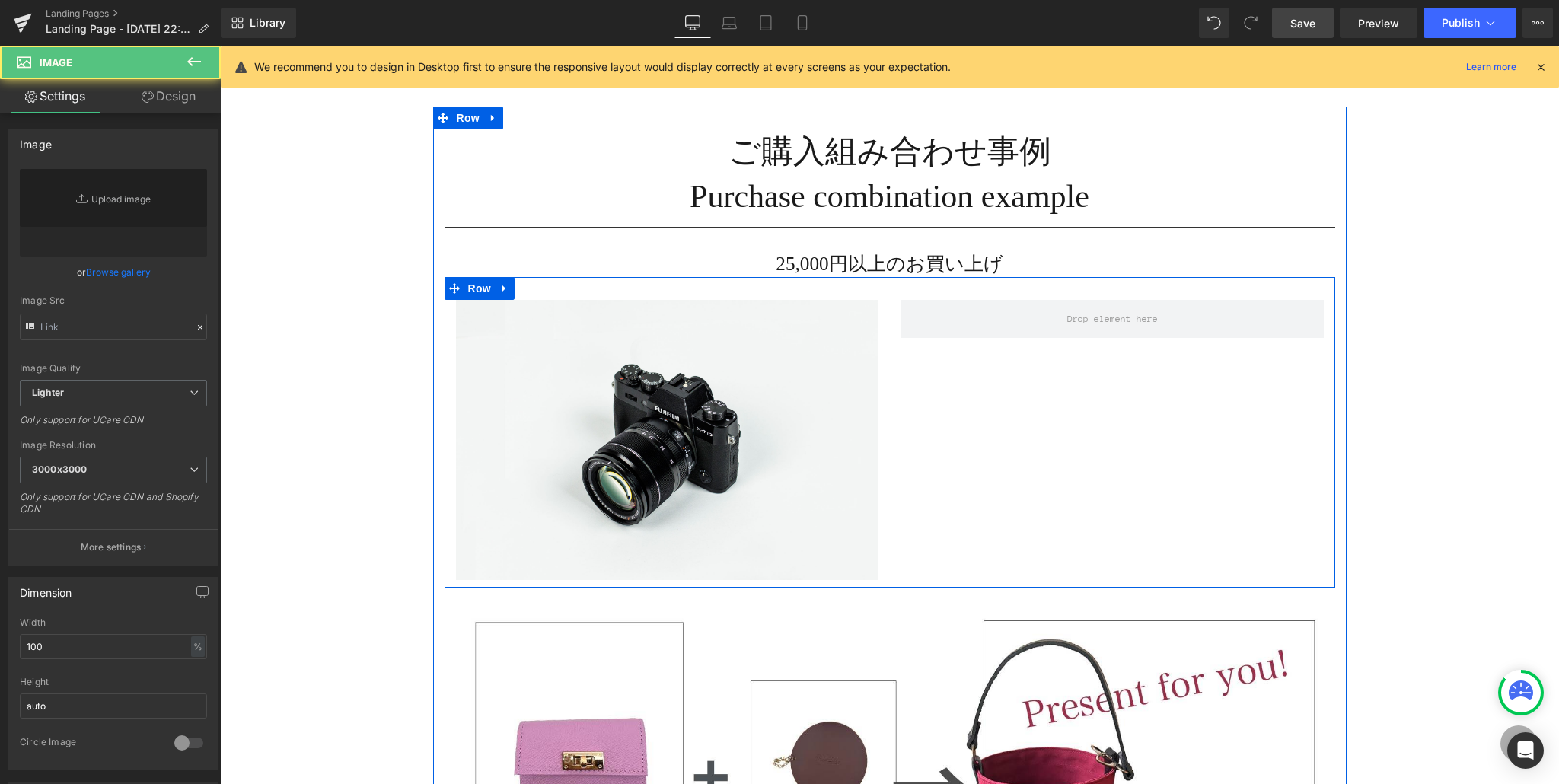
type input "//[DOMAIN_NAME][URL]"
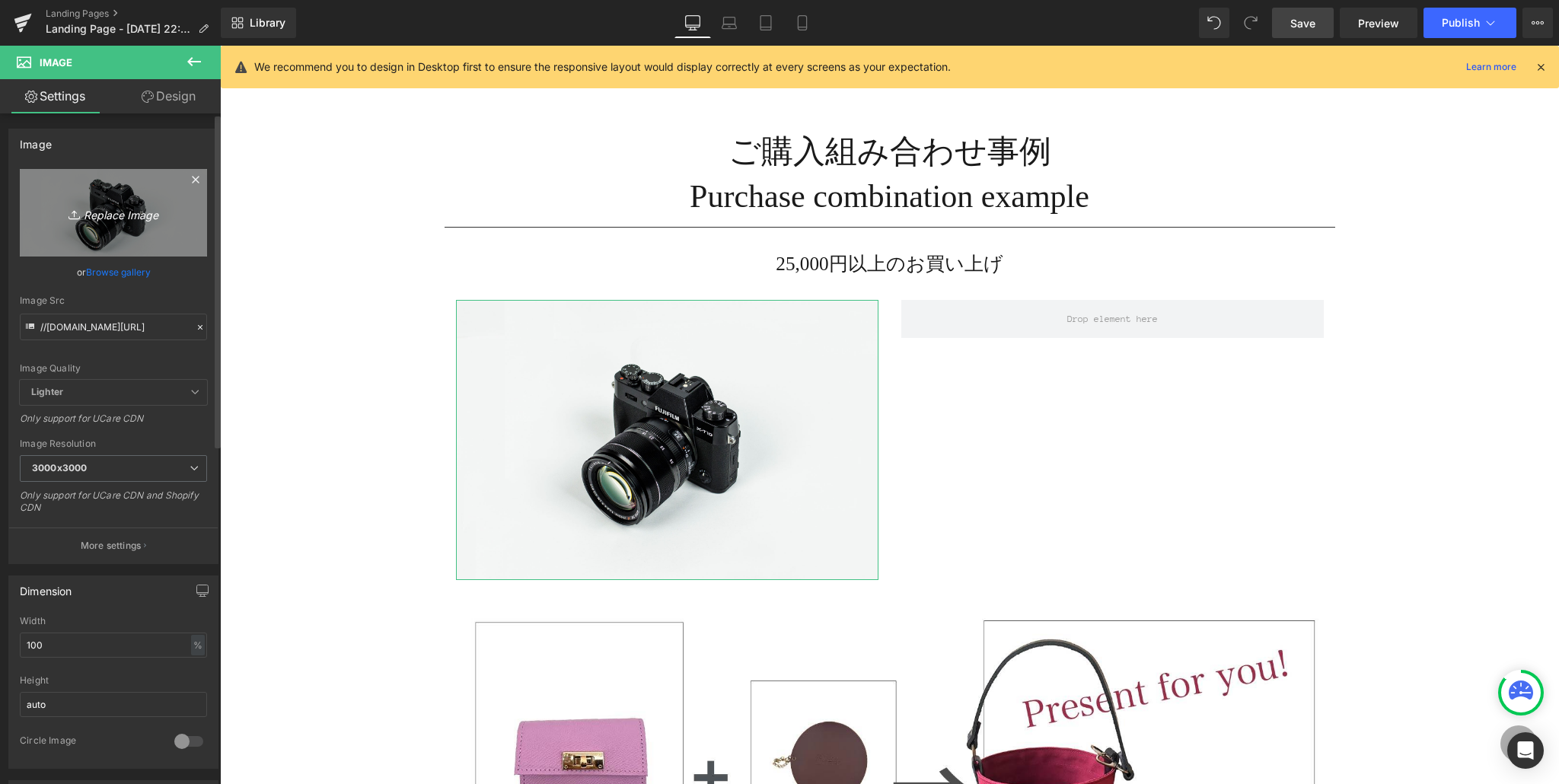
click at [129, 185] on link "Replace Image" at bounding box center [113, 213] width 188 height 88
type input "C:\fakepath\IMG_0460.jpg"
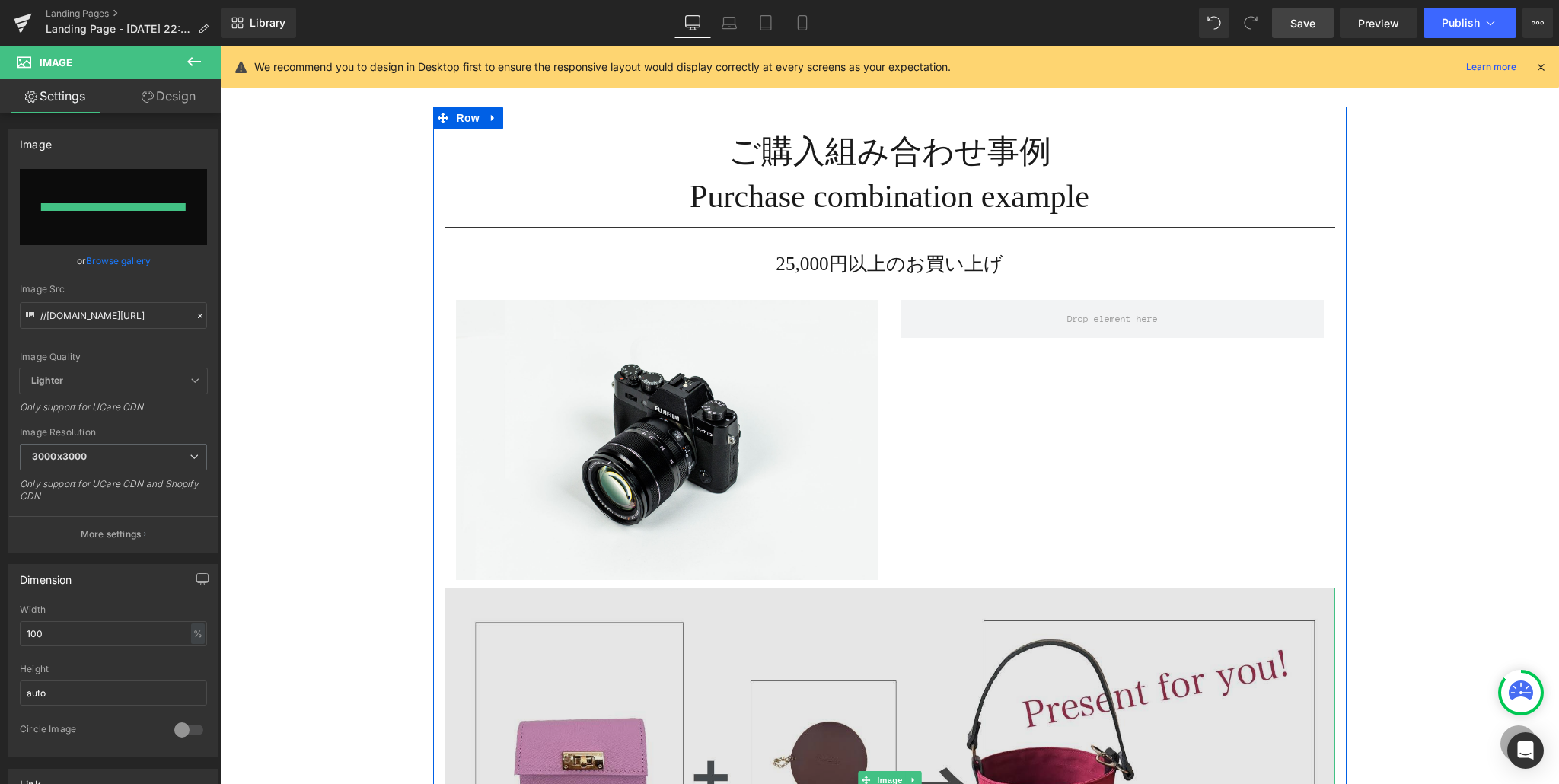
type input "[URL][DOMAIN_NAME]"
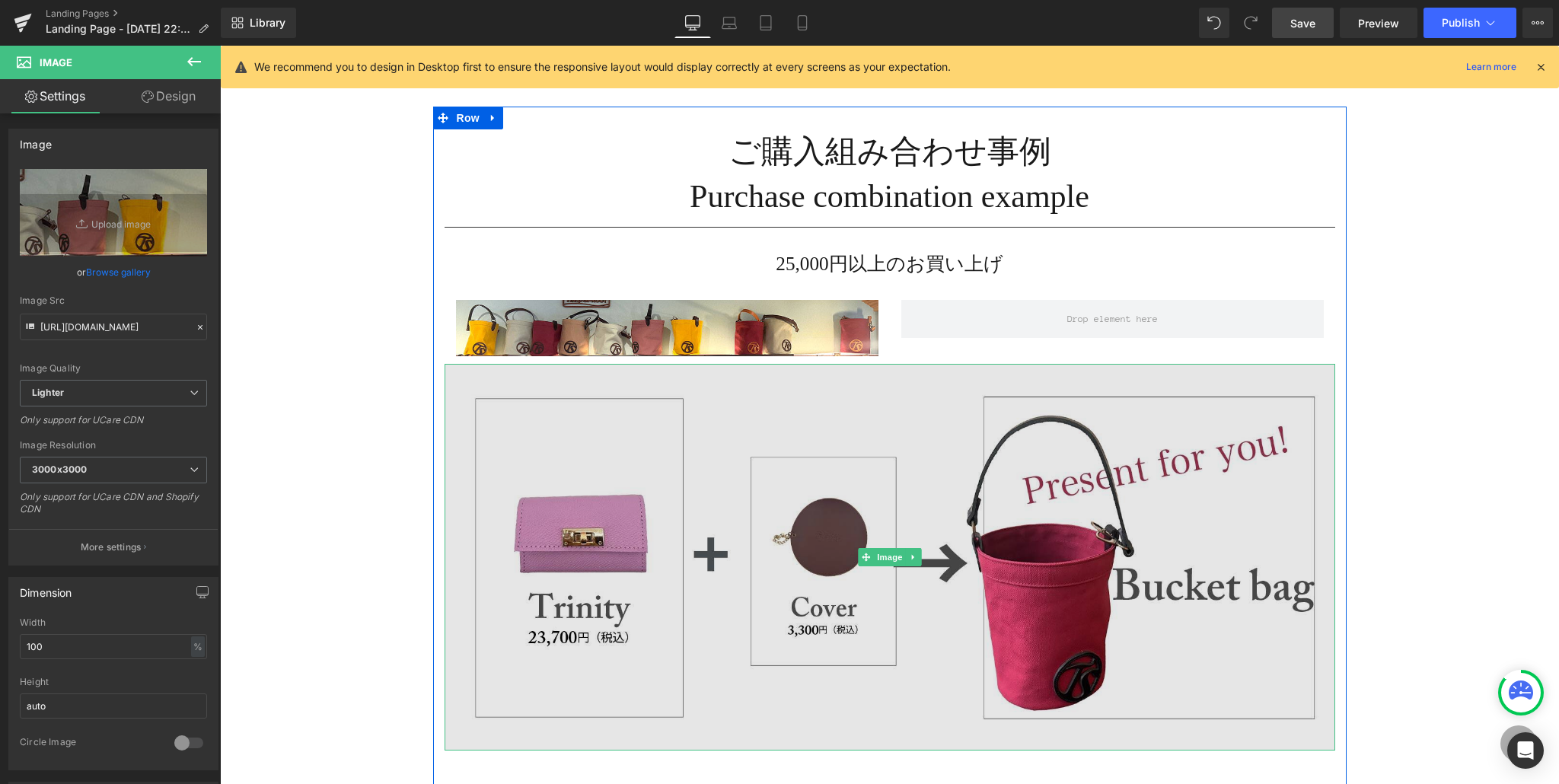
scroll to position [59, 0]
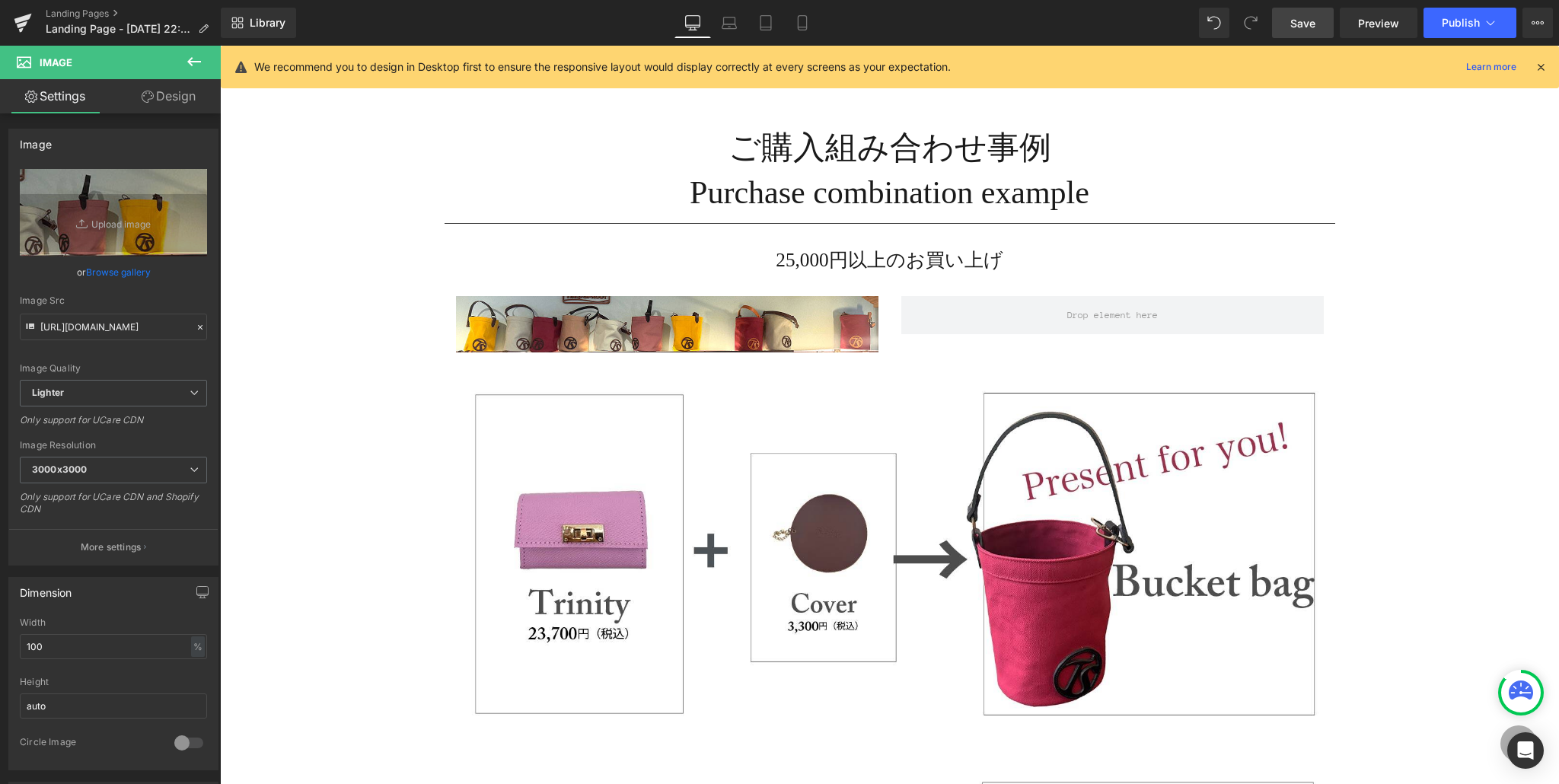
click at [194, 61] on icon at bounding box center [194, 61] width 14 height 9
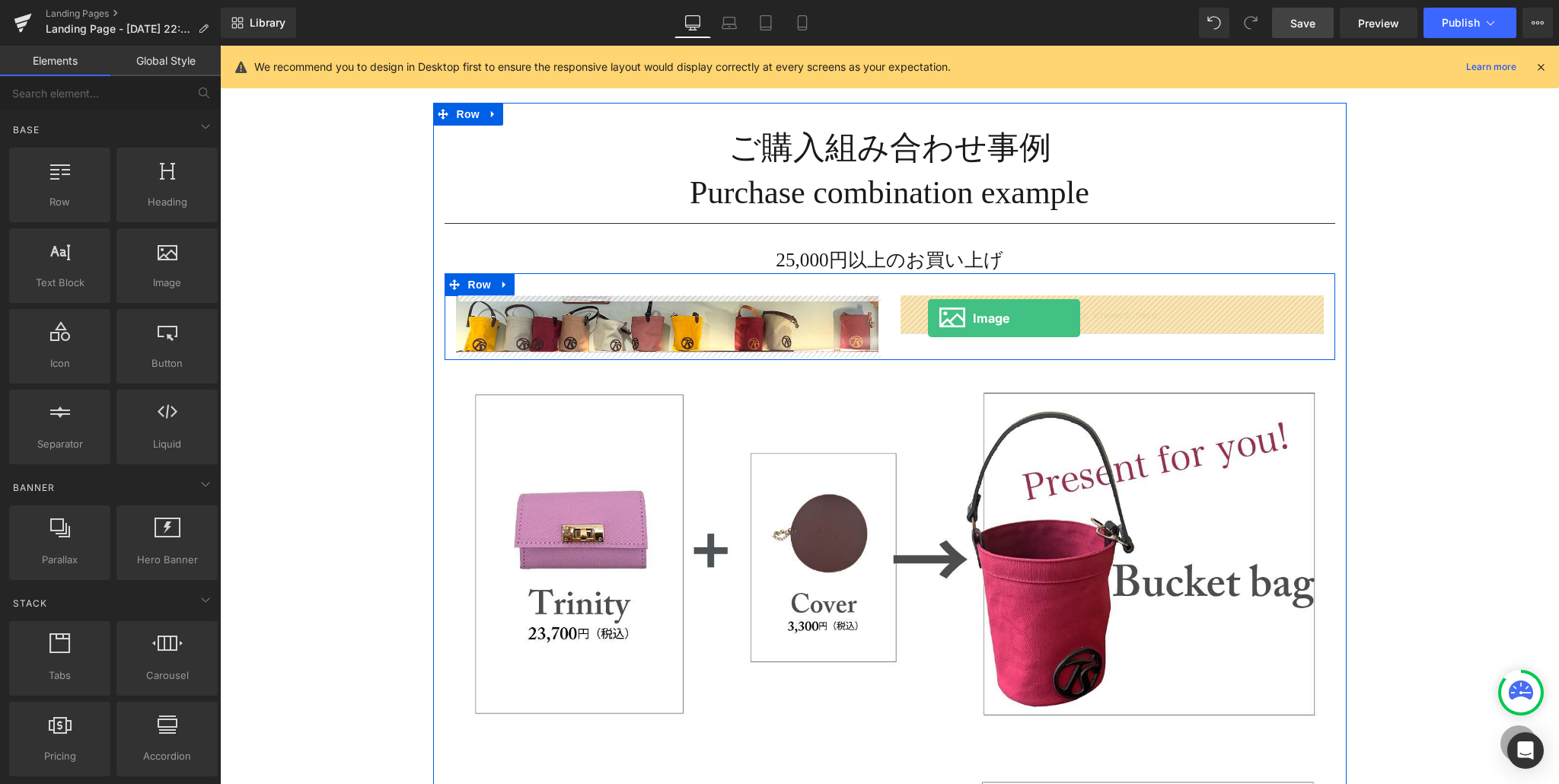
drag, startPoint x: 373, startPoint y: 307, endPoint x: 928, endPoint y: 318, distance: 555.1
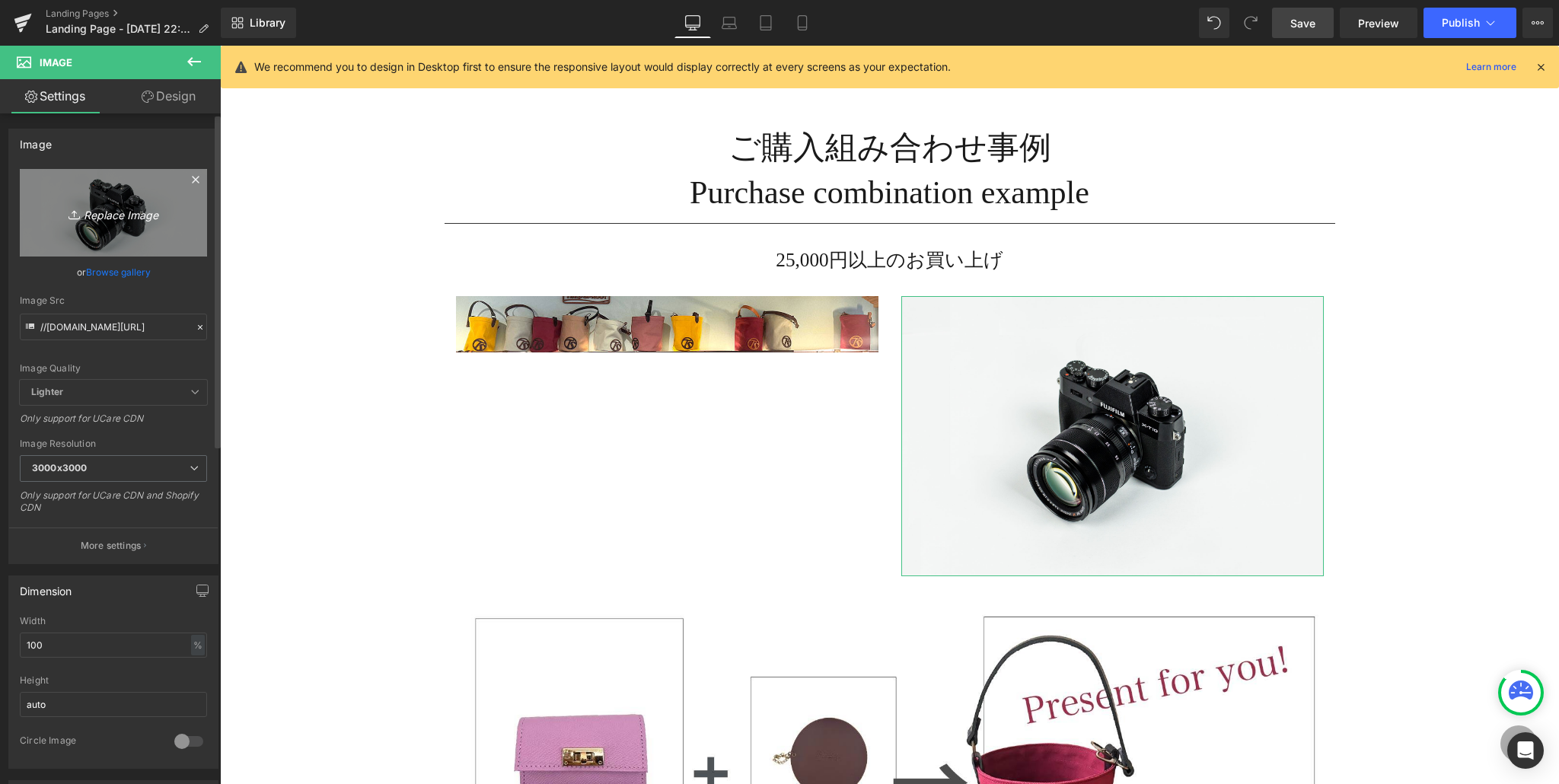
click at [156, 228] on link "Replace Image" at bounding box center [113, 213] width 188 height 88
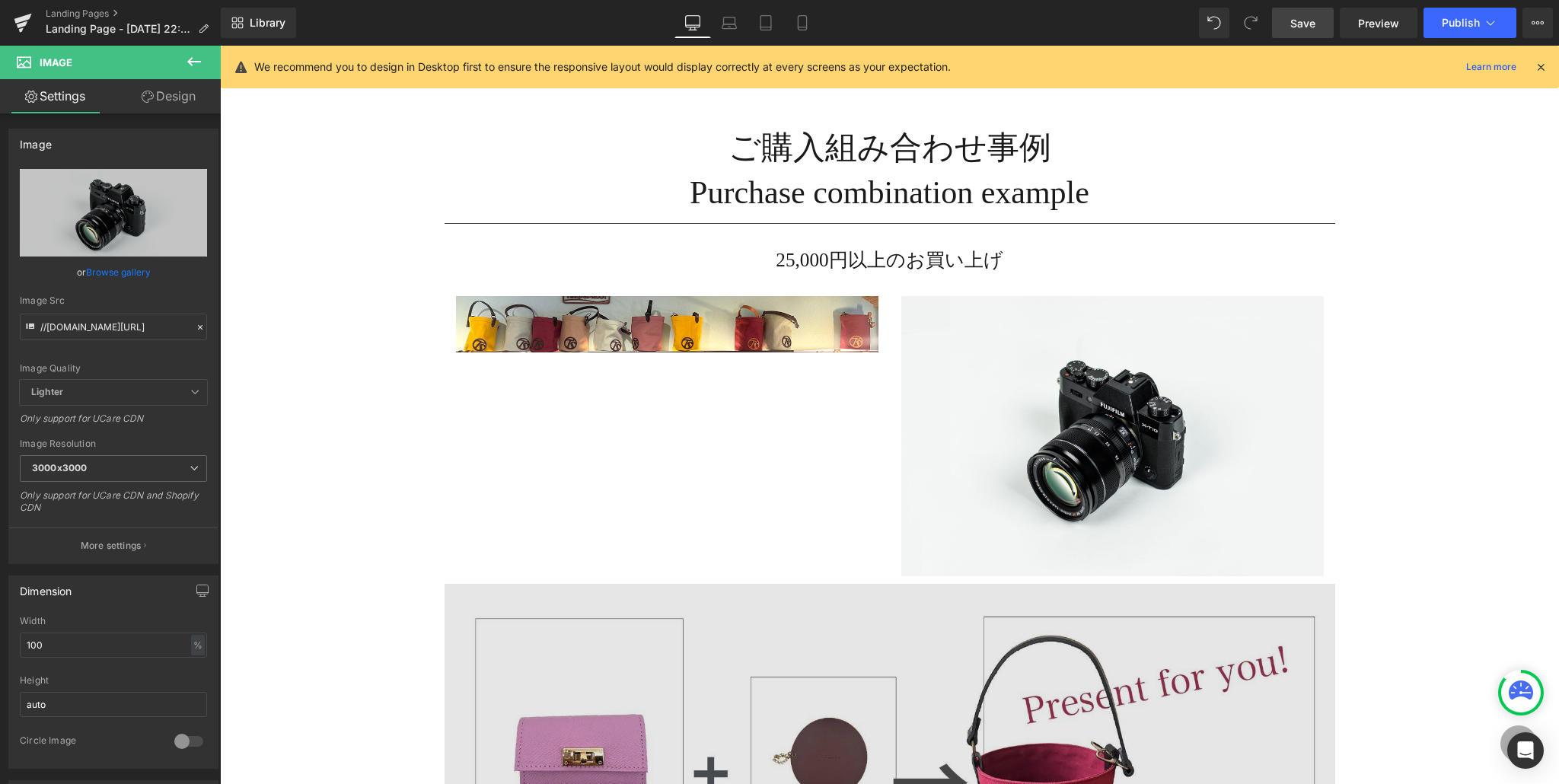
type input "C:\fakepath\12.jpg"
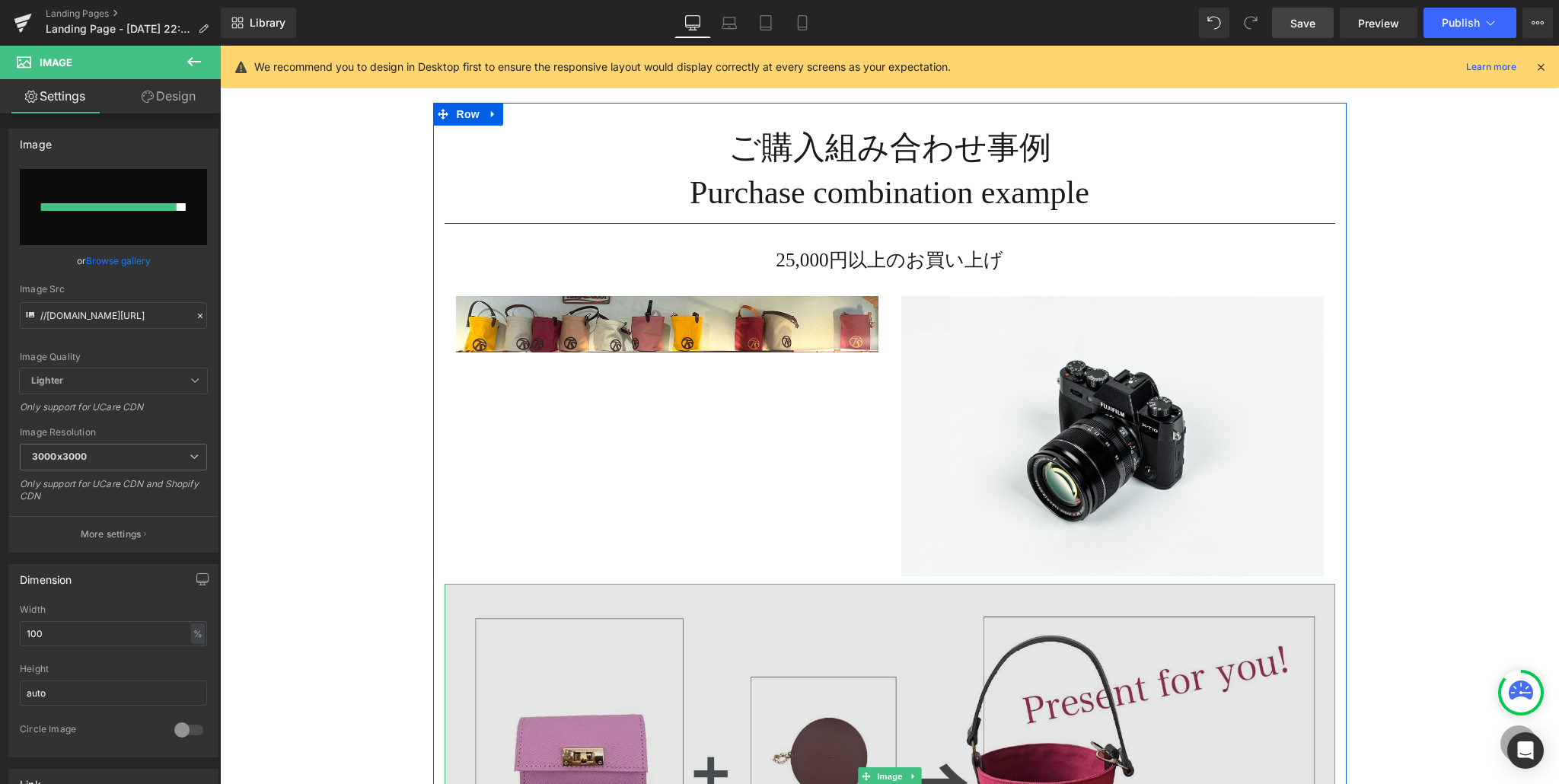
type input "[URL][DOMAIN_NAME]"
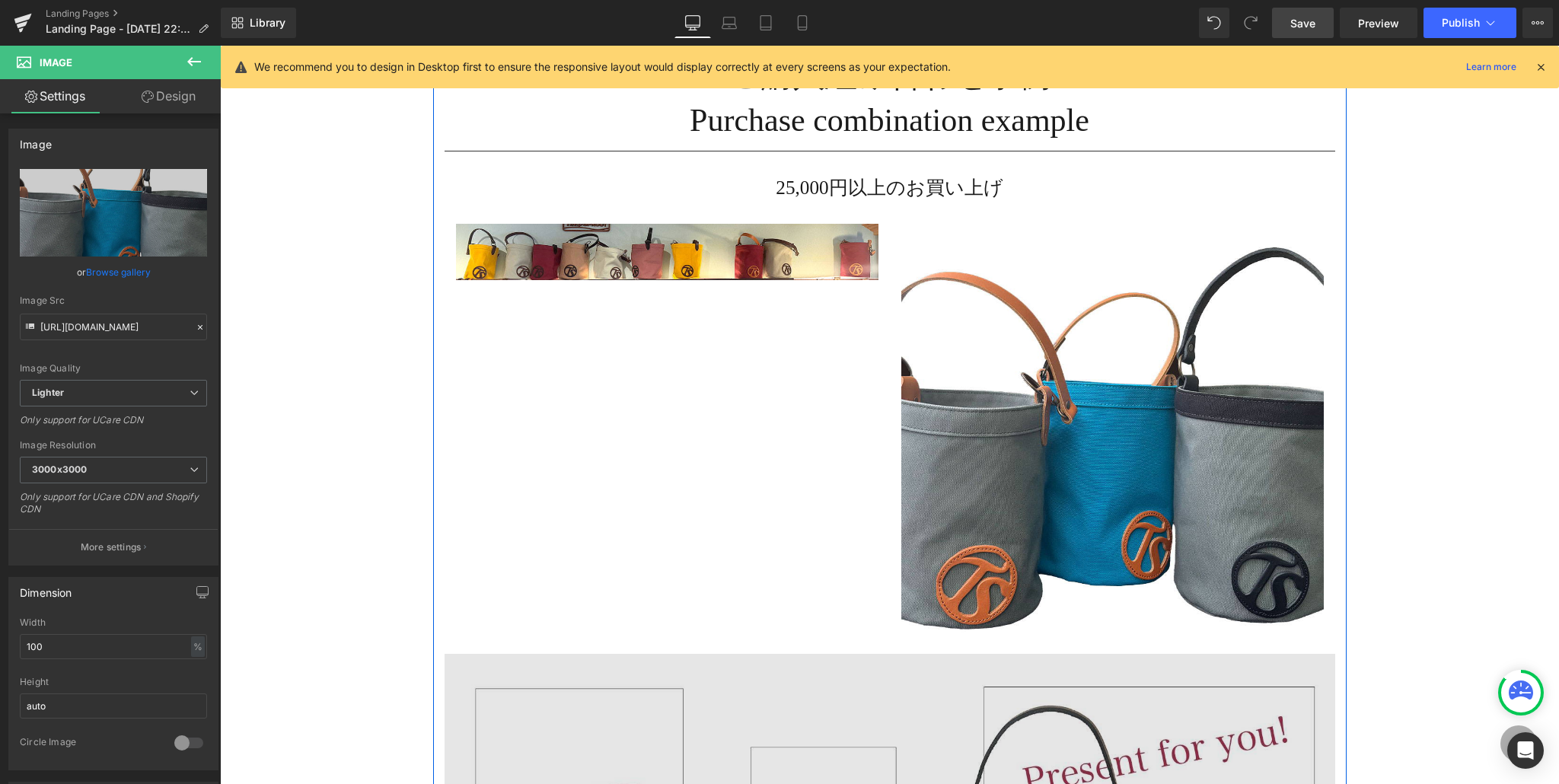
scroll to position [49, 0]
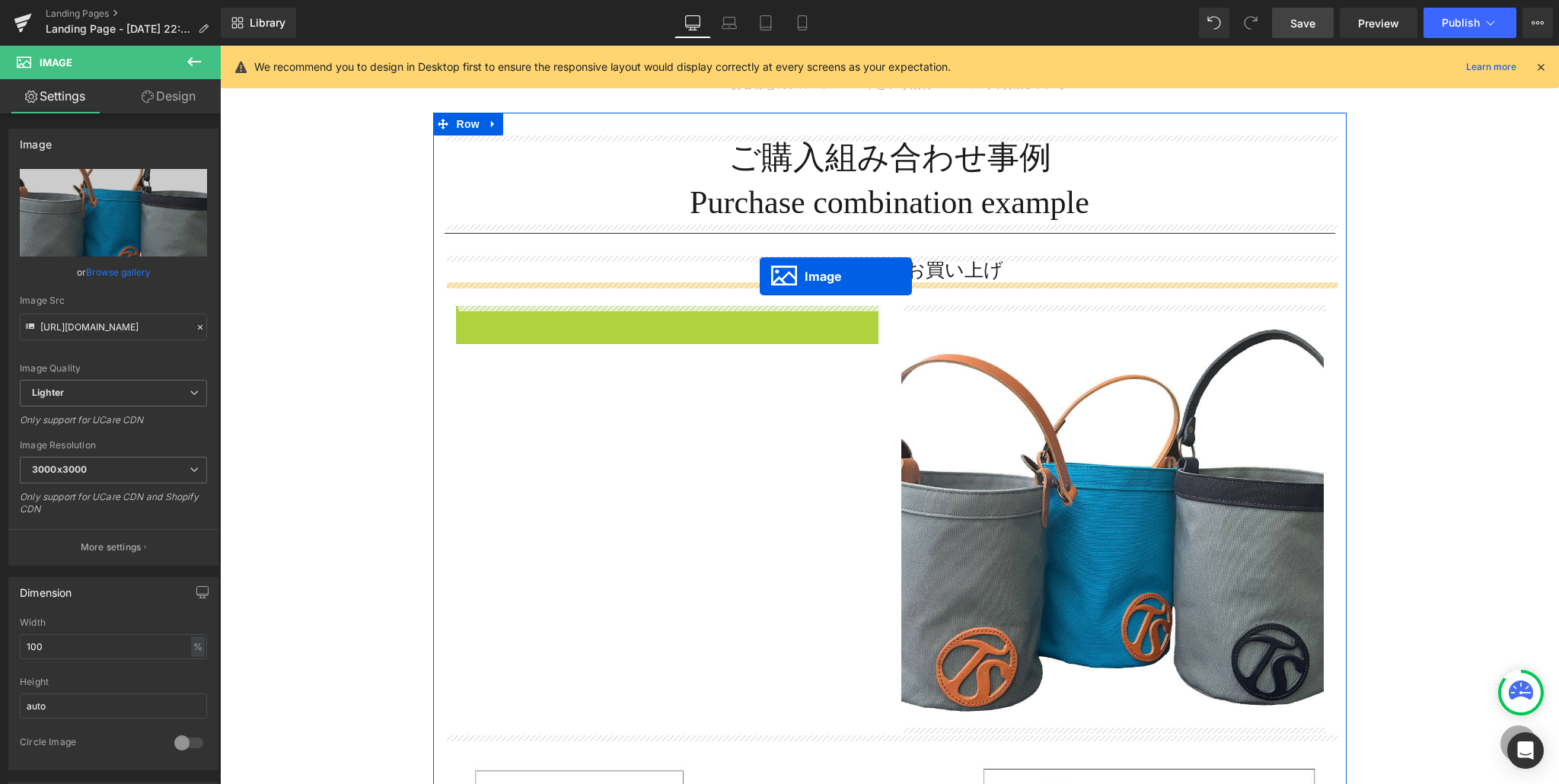
drag, startPoint x: 636, startPoint y: 331, endPoint x: 759, endPoint y: 276, distance: 134.7
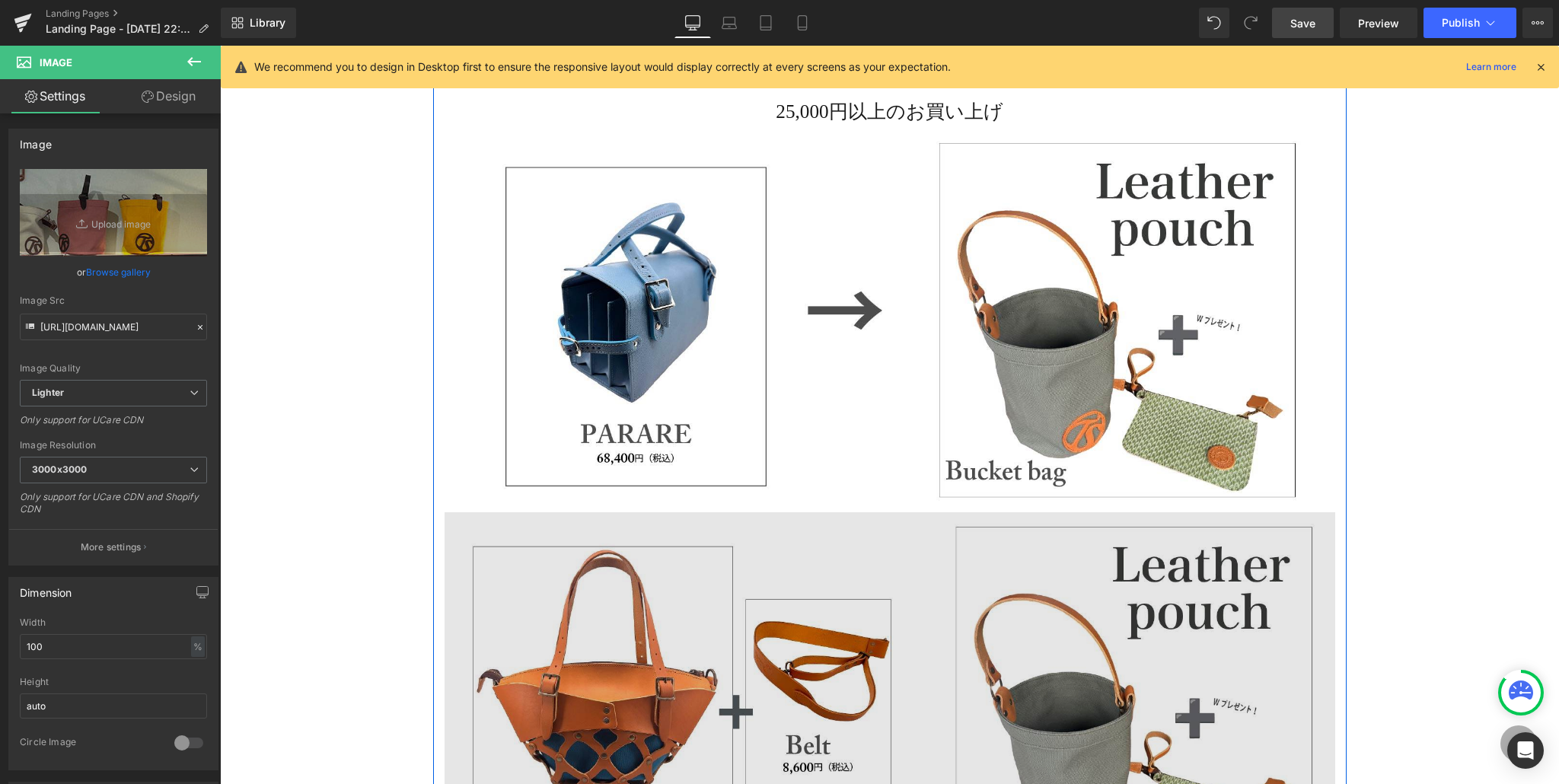
scroll to position [1618, 0]
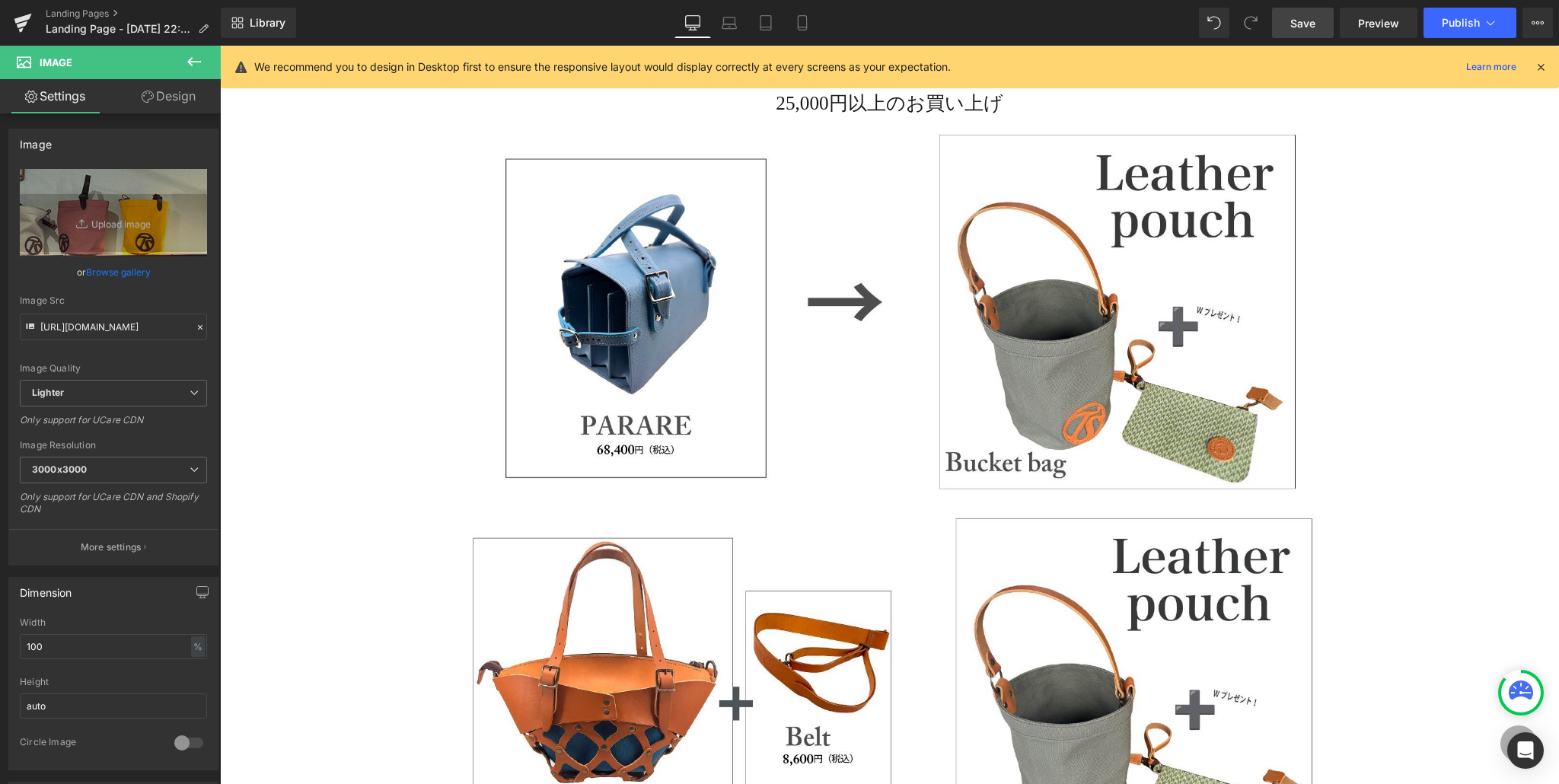
click at [188, 57] on icon at bounding box center [194, 61] width 18 height 18
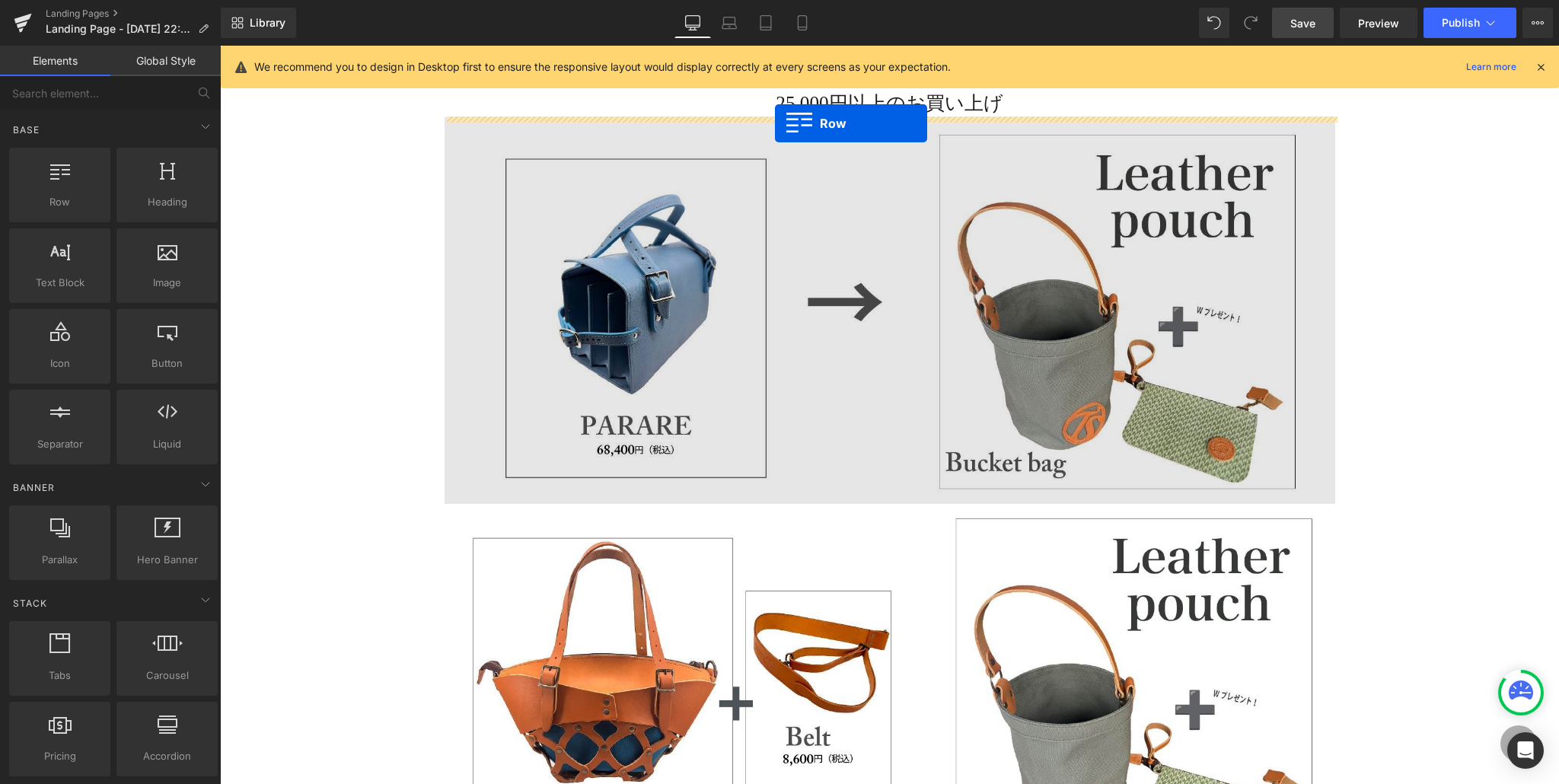
drag, startPoint x: 274, startPoint y: 233, endPoint x: 775, endPoint y: 124, distance: 512.7
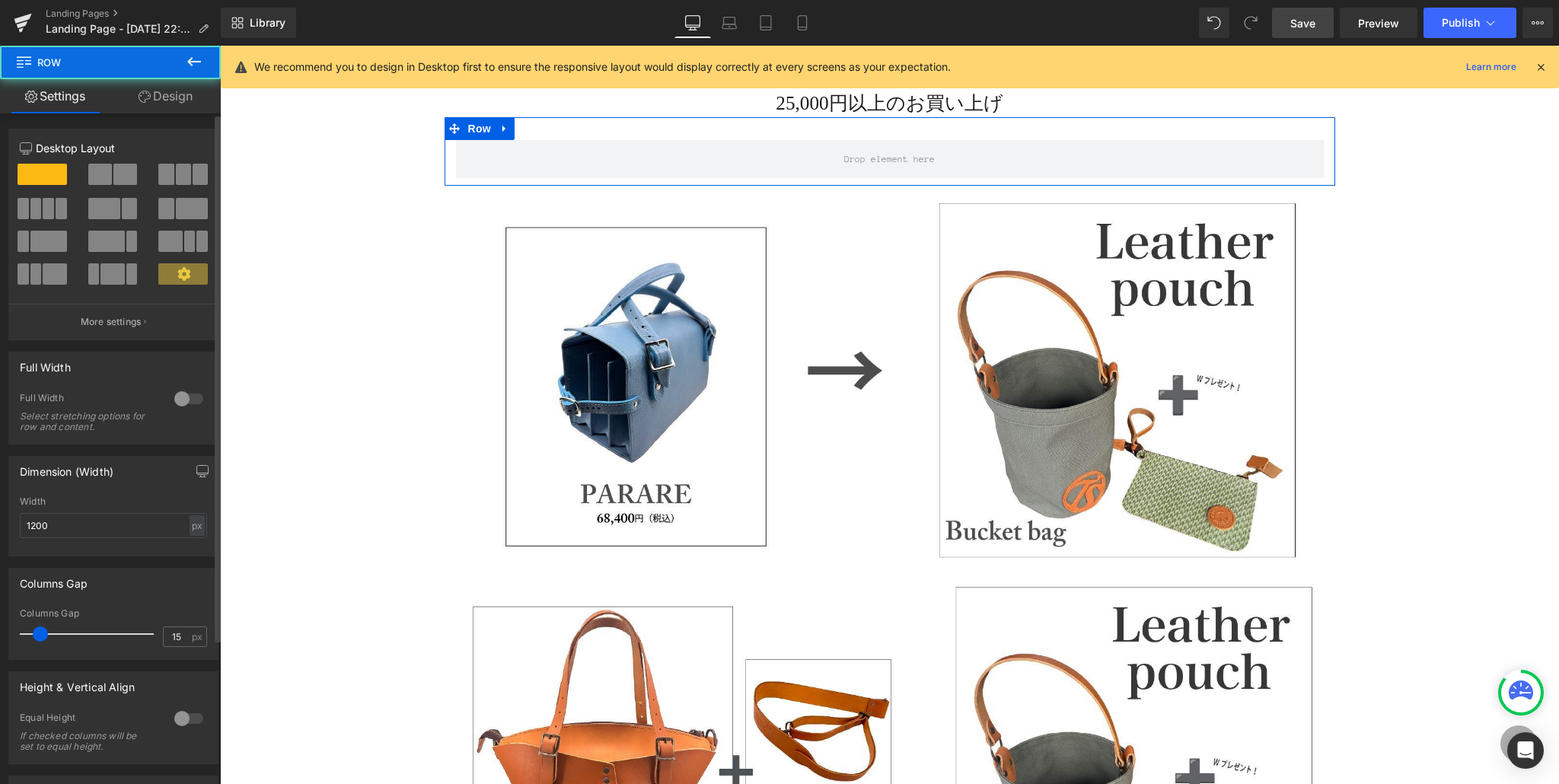
click at [119, 170] on span at bounding box center [125, 174] width 24 height 21
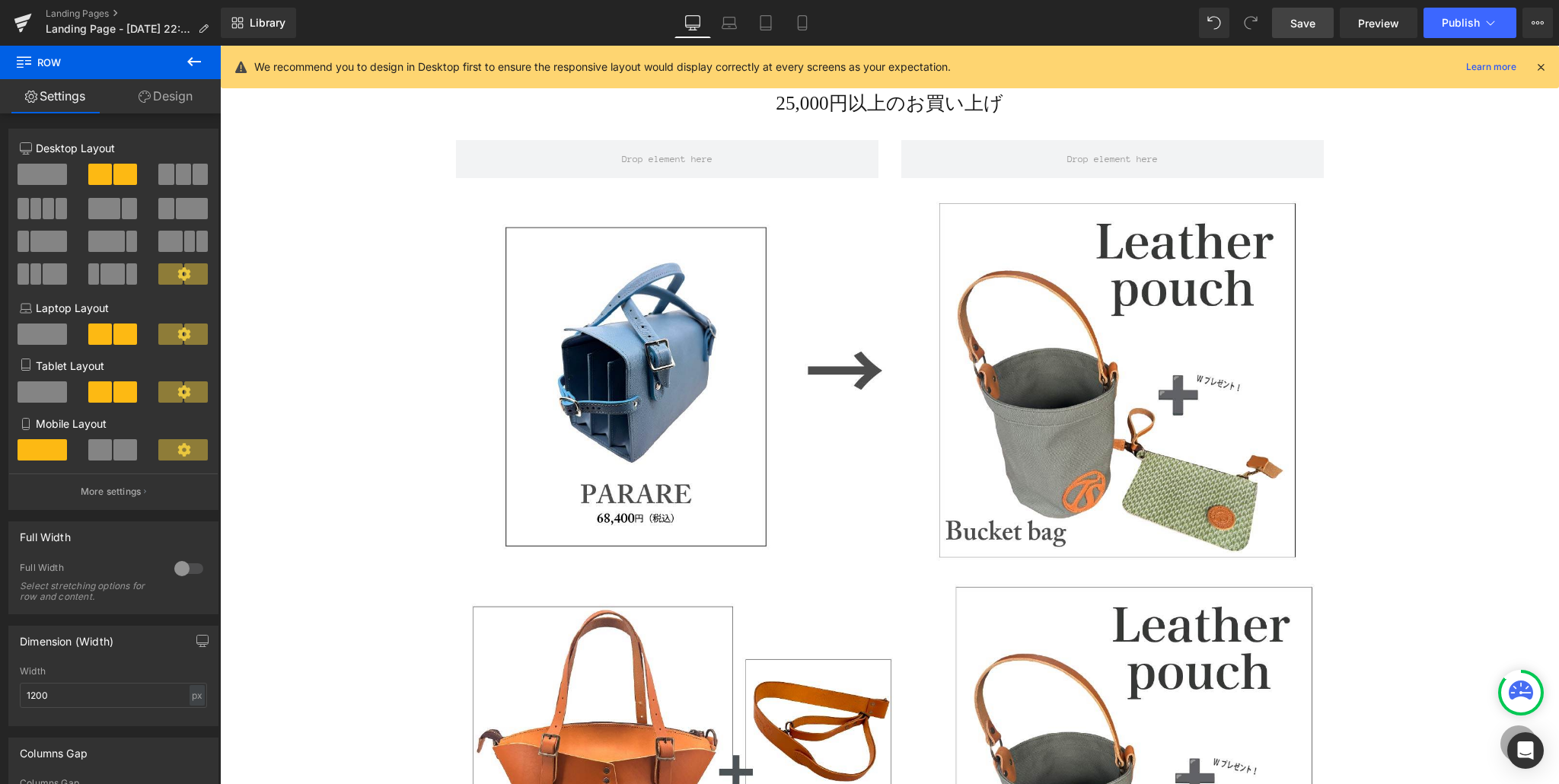
drag, startPoint x: 188, startPoint y: 58, endPoint x: 200, endPoint y: 83, distance: 27.7
click at [188, 58] on icon at bounding box center [194, 61] width 18 height 18
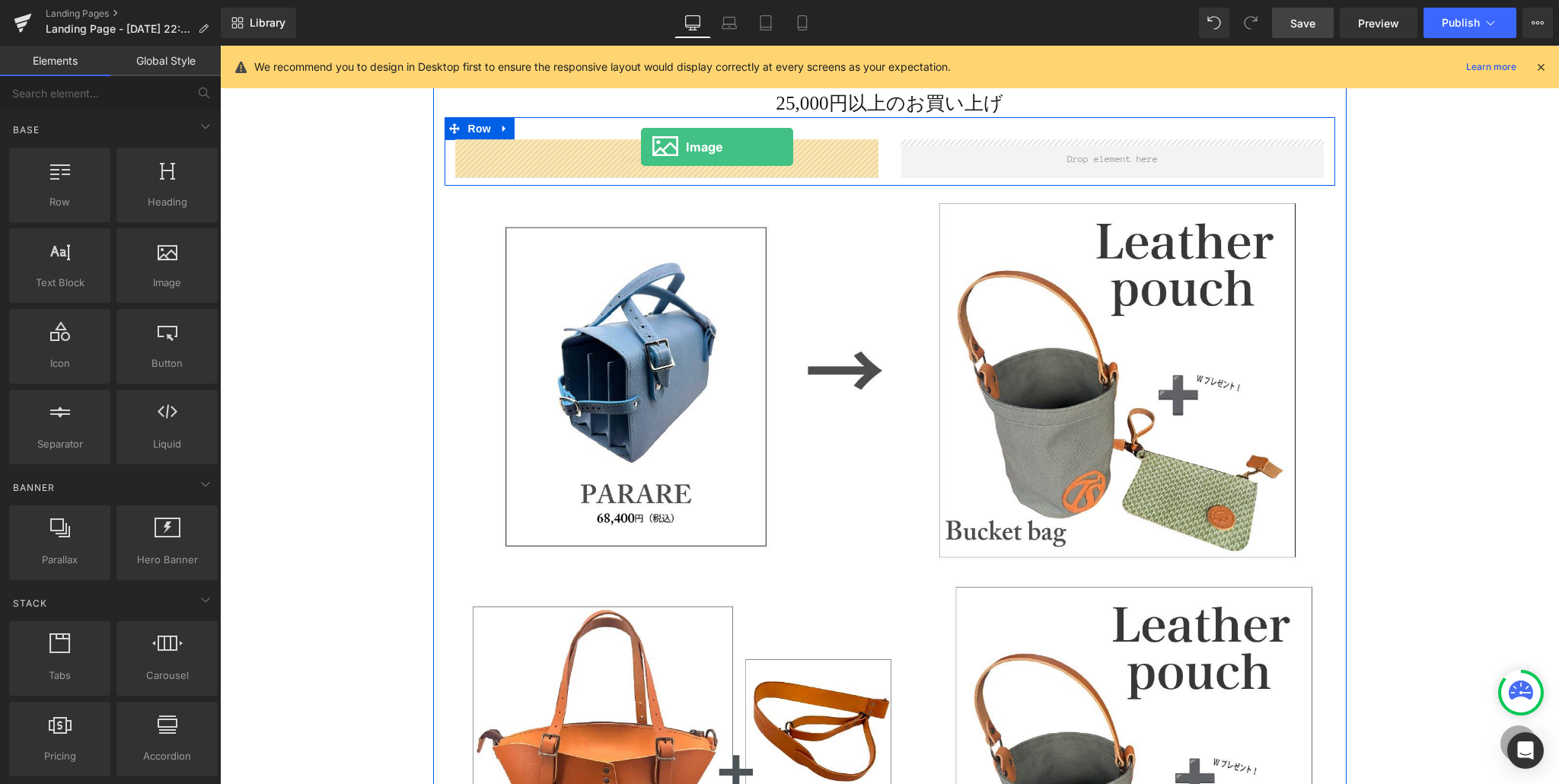
drag, startPoint x: 408, startPoint y: 302, endPoint x: 640, endPoint y: 147, distance: 279.0
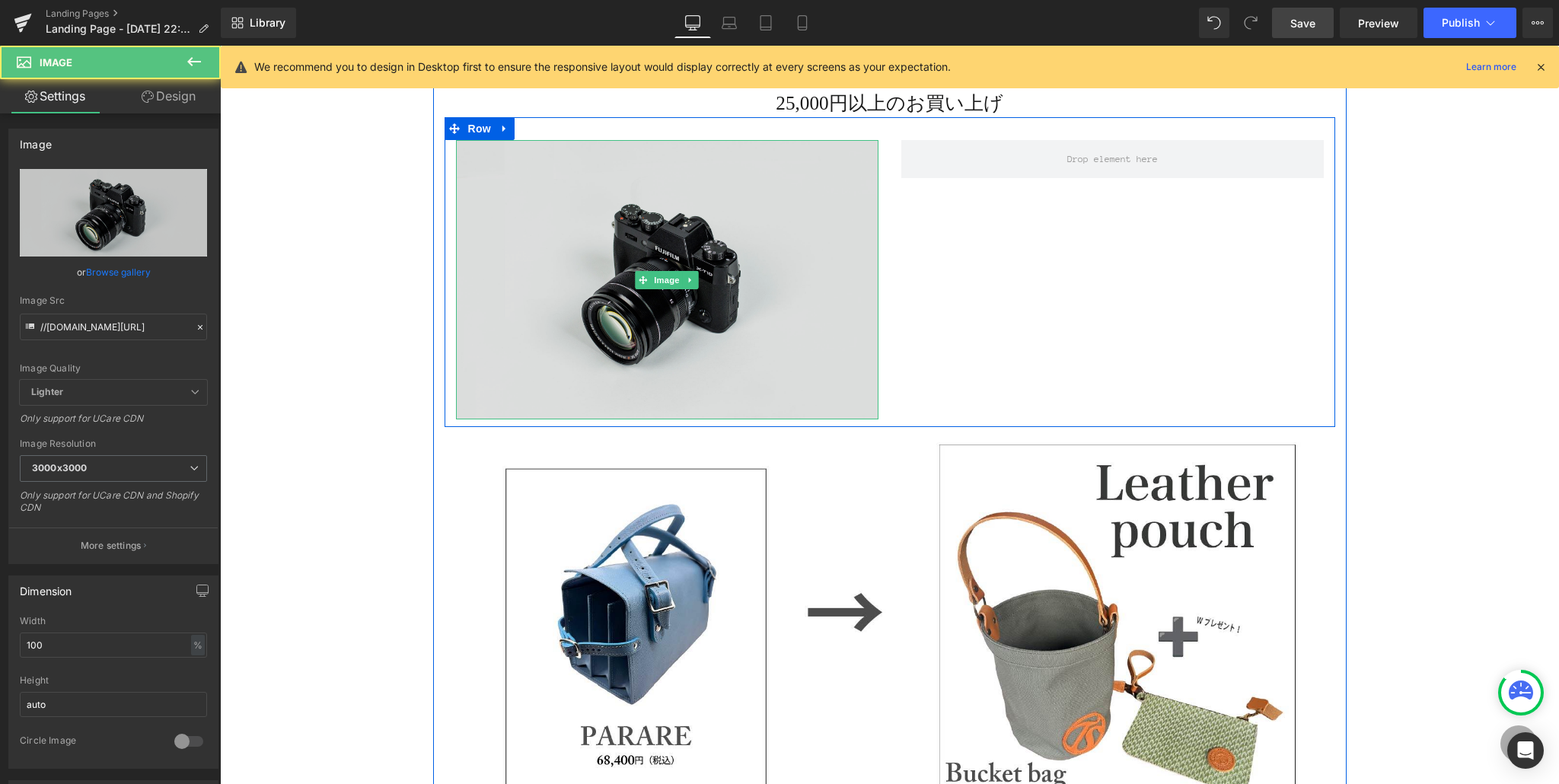
click at [599, 205] on img at bounding box center [667, 280] width 423 height 280
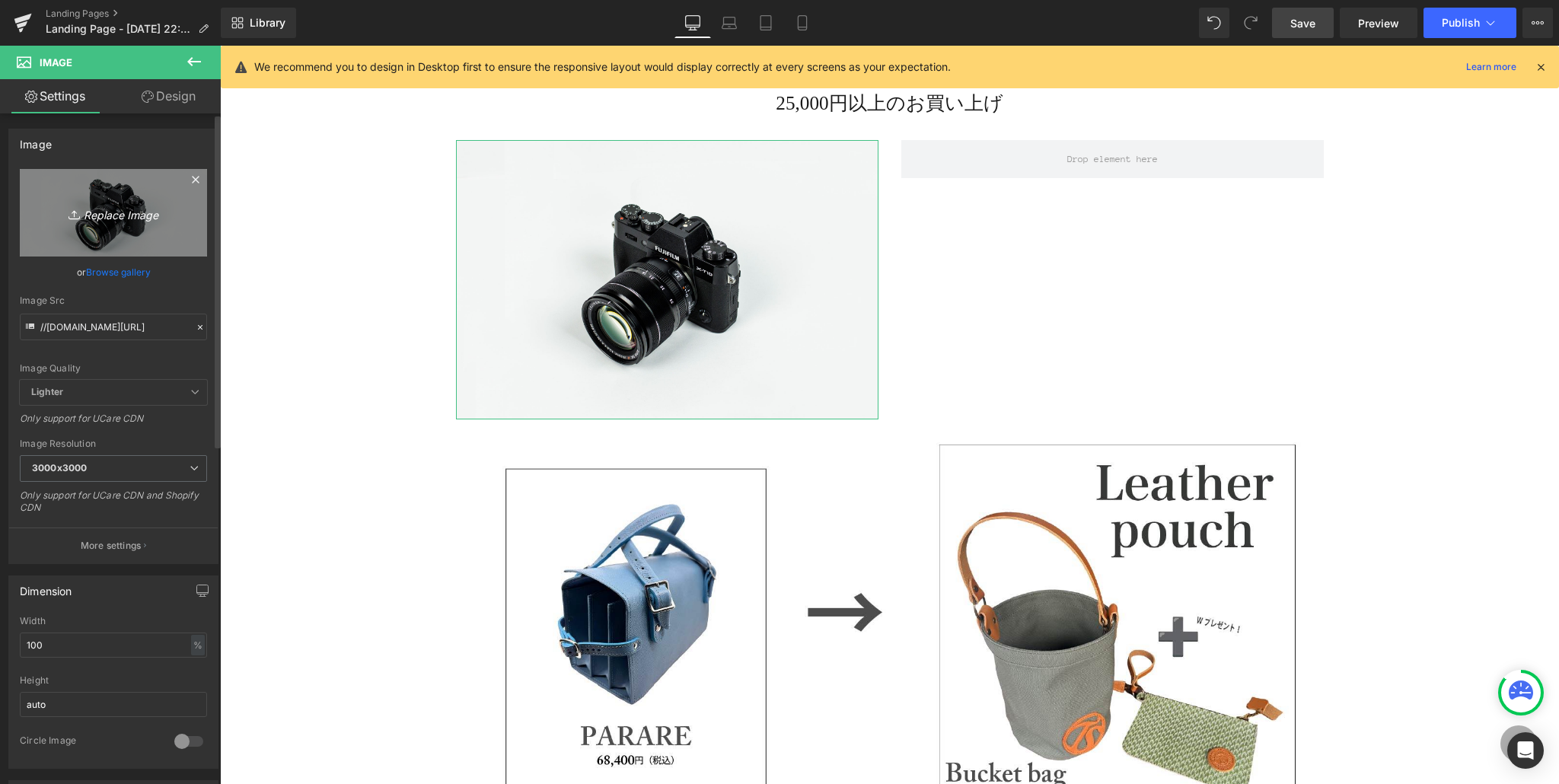
click at [89, 210] on icon "Replace Image" at bounding box center [113, 212] width 122 height 19
type input "C:\fakepath\ポーチ.jpg"
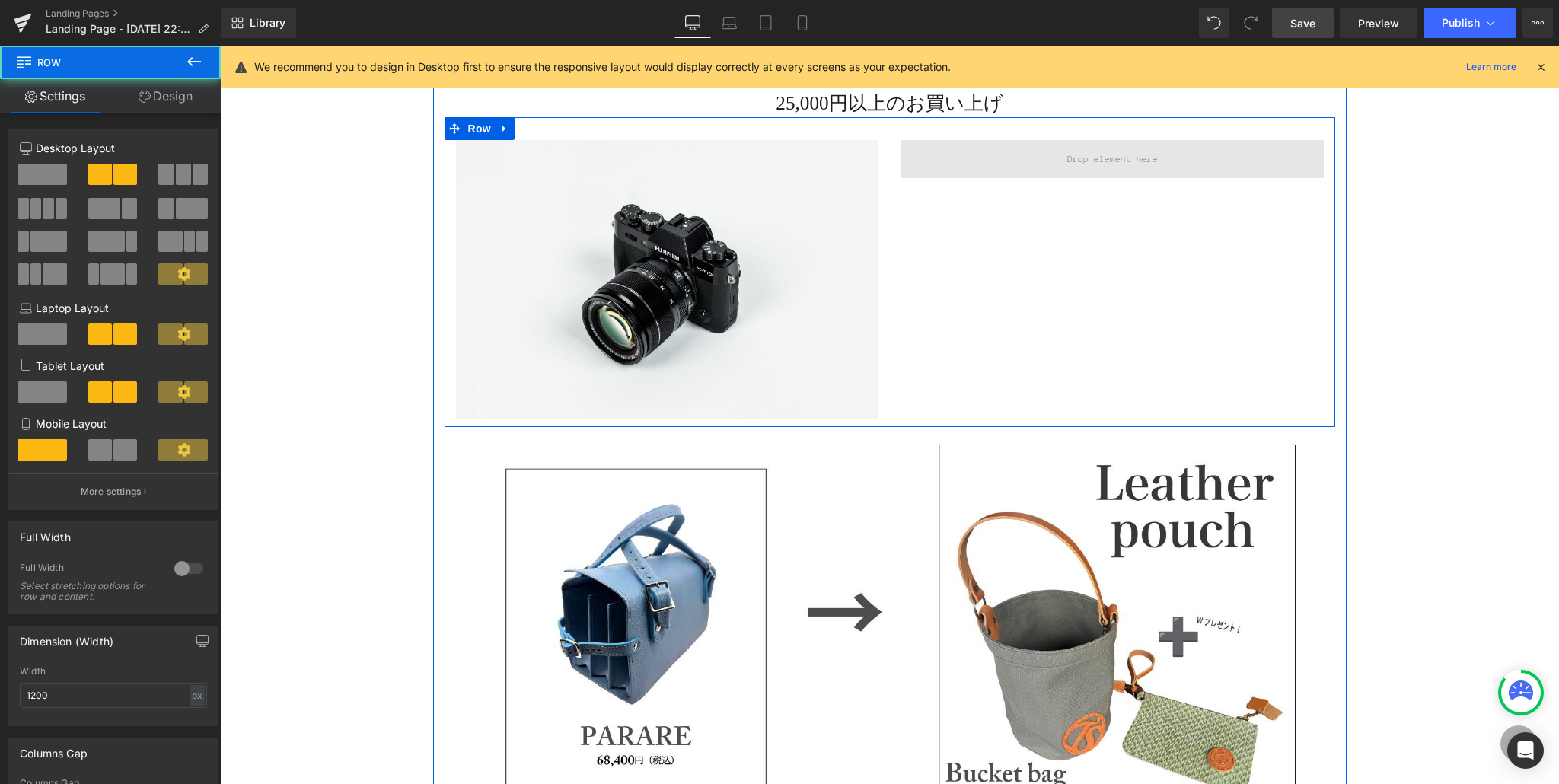
click at [1030, 168] on span at bounding box center [1113, 159] width 423 height 38
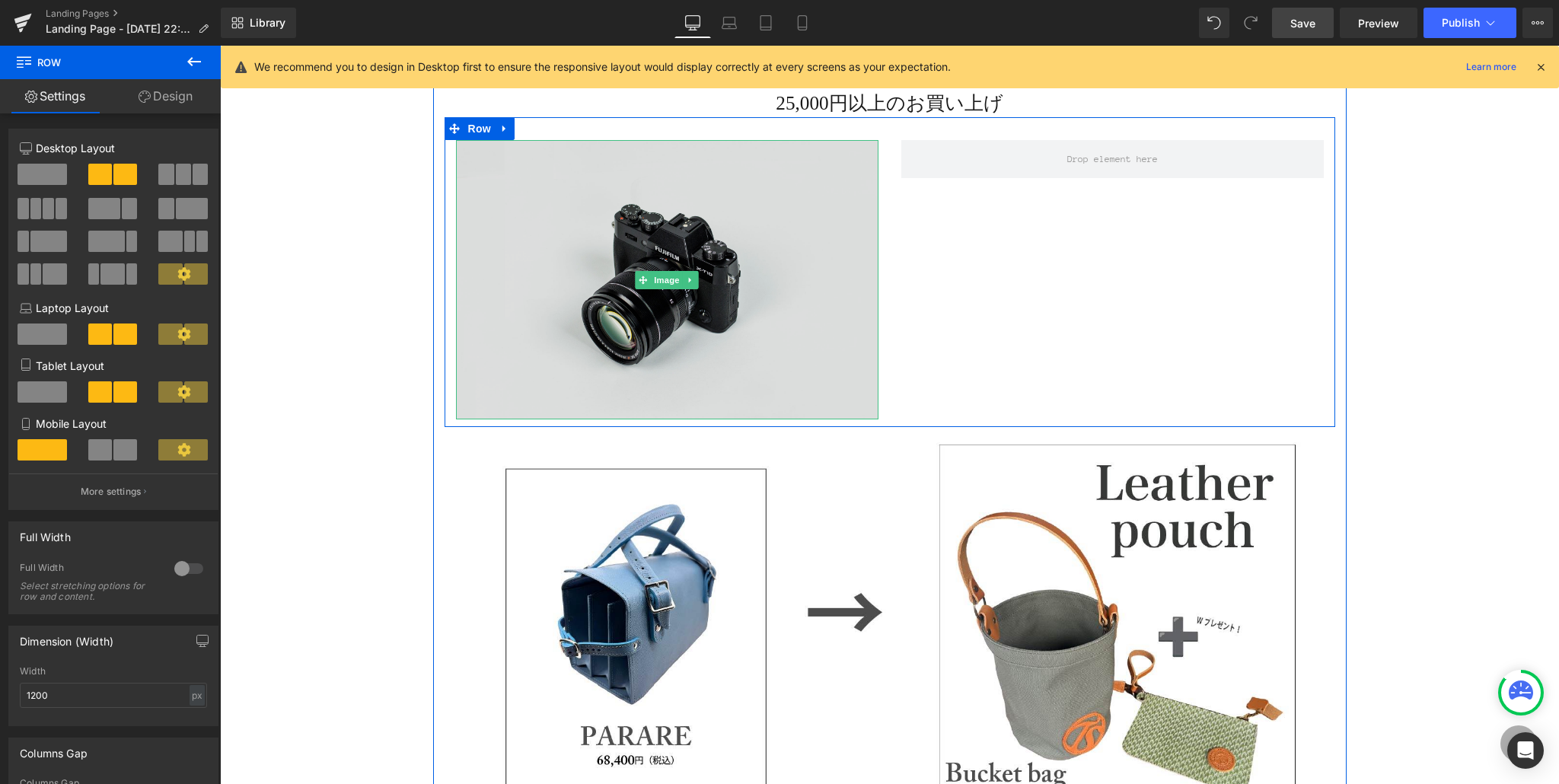
click at [661, 338] on img at bounding box center [667, 280] width 423 height 280
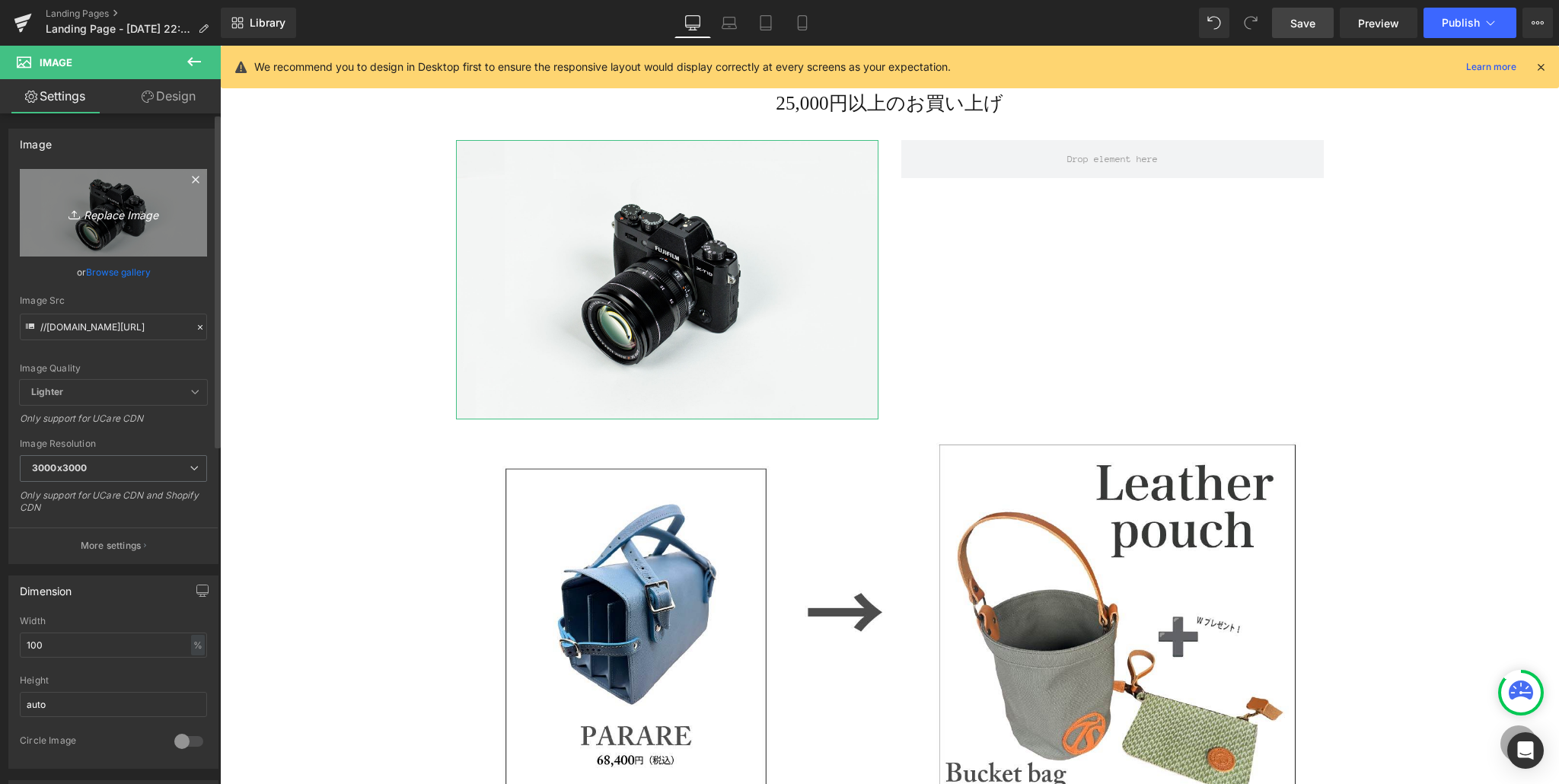
click at [176, 233] on link "Replace Image" at bounding box center [113, 213] width 188 height 88
type input "C:\fakepath\ポーチ.jpg"
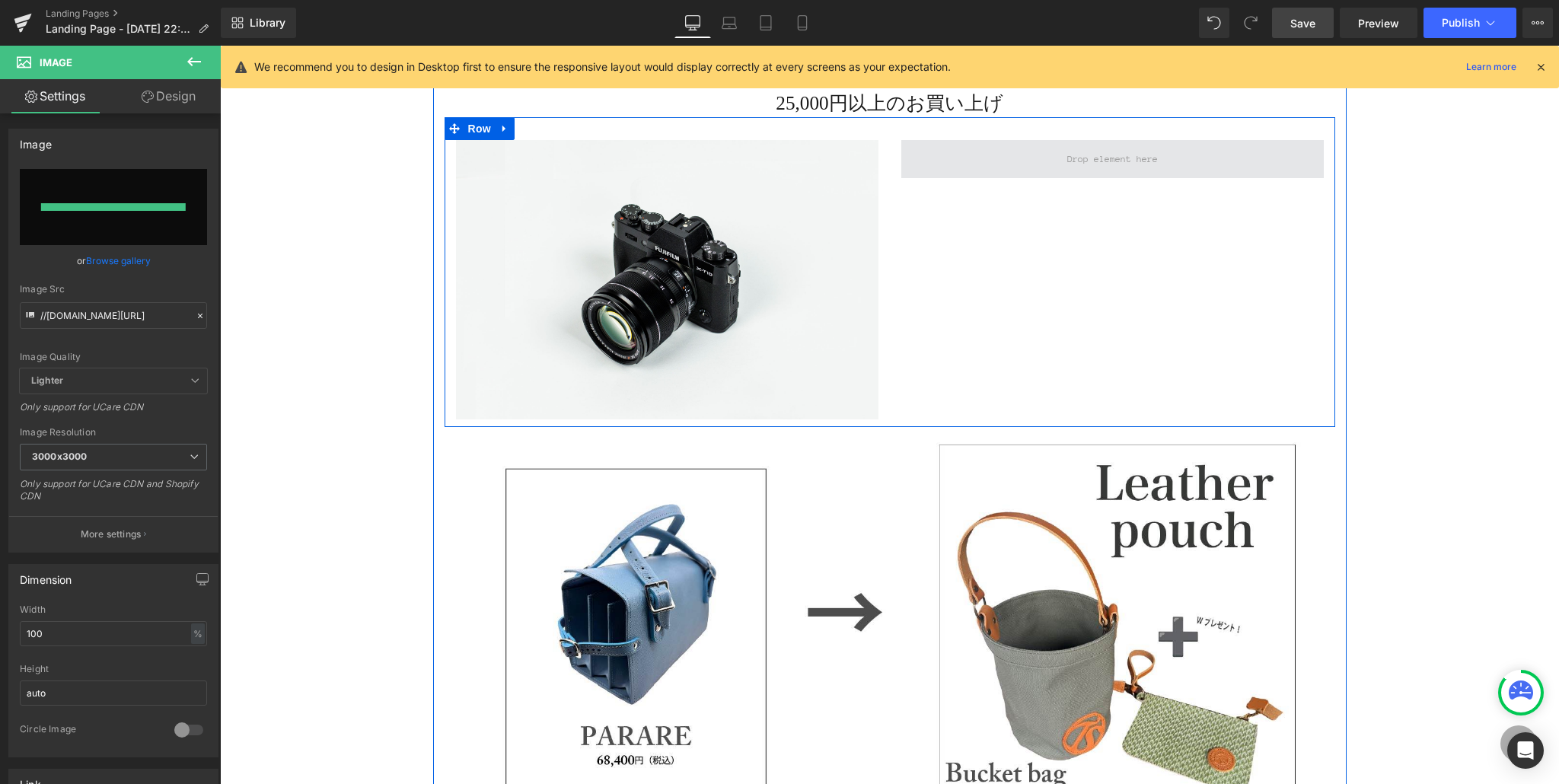
type input "[URL][DOMAIN_NAME]"
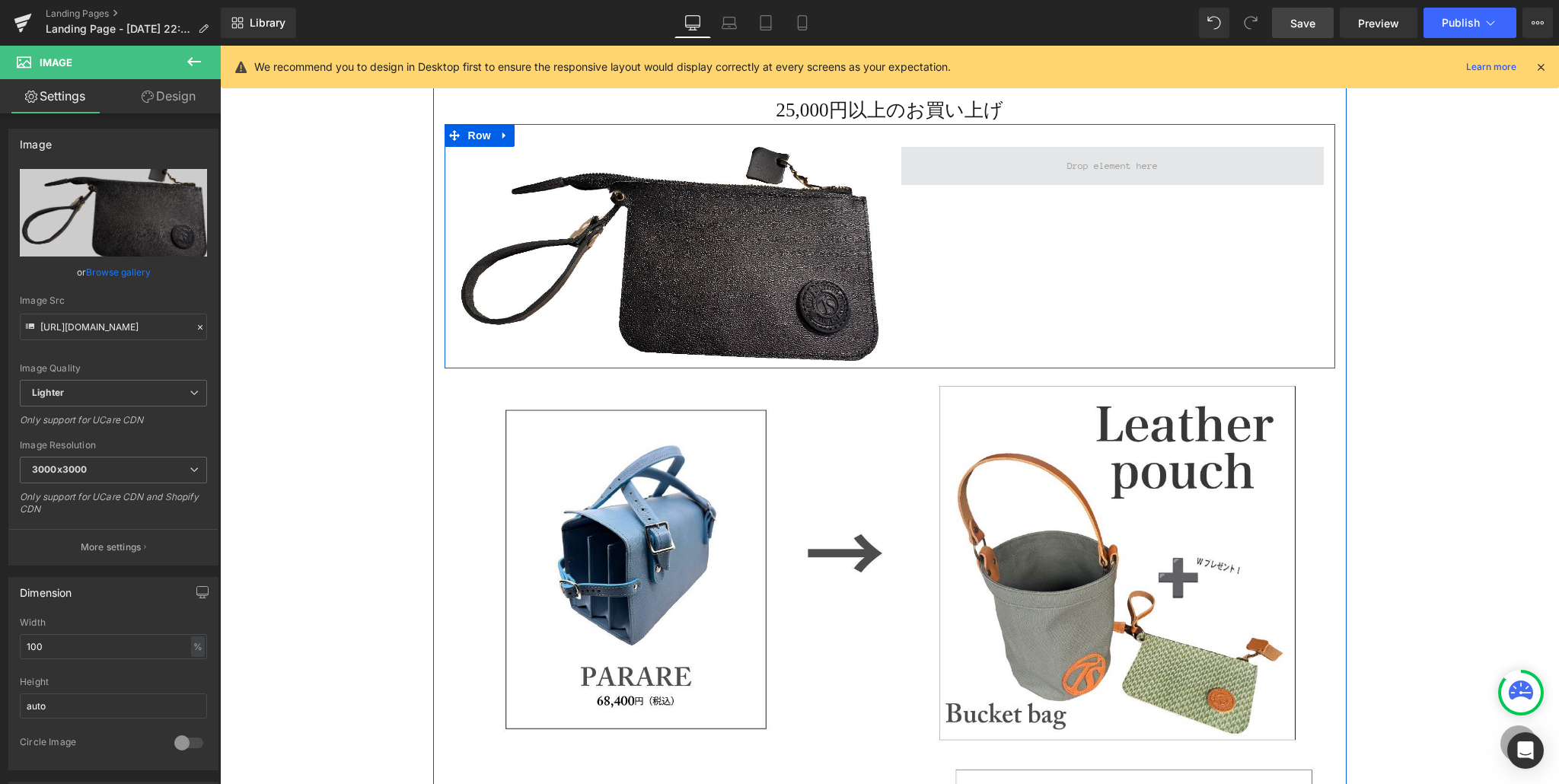
scroll to position [1610, 0]
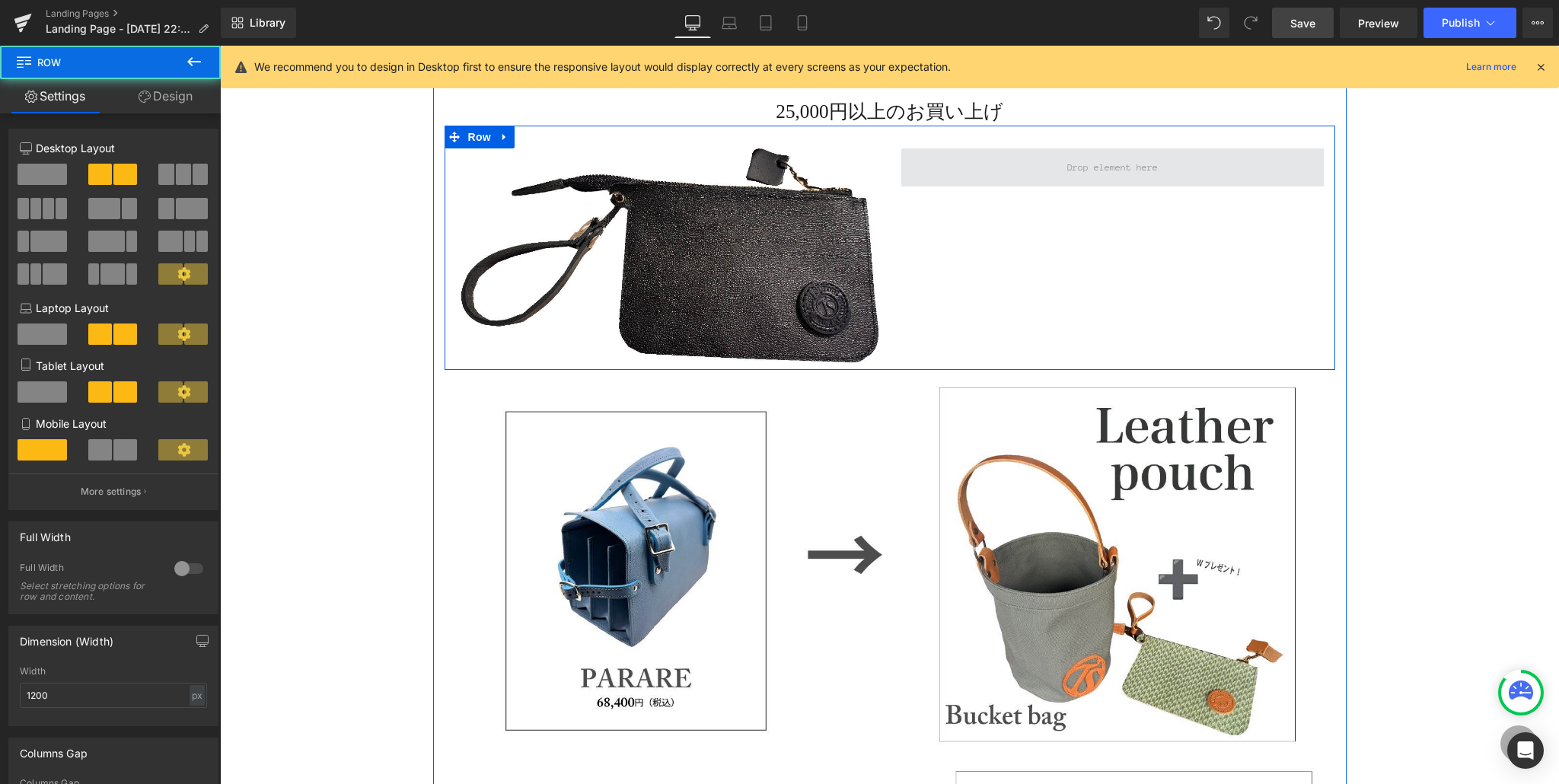
click at [1025, 162] on span at bounding box center [1113, 167] width 423 height 38
click at [1014, 172] on span at bounding box center [1113, 167] width 423 height 38
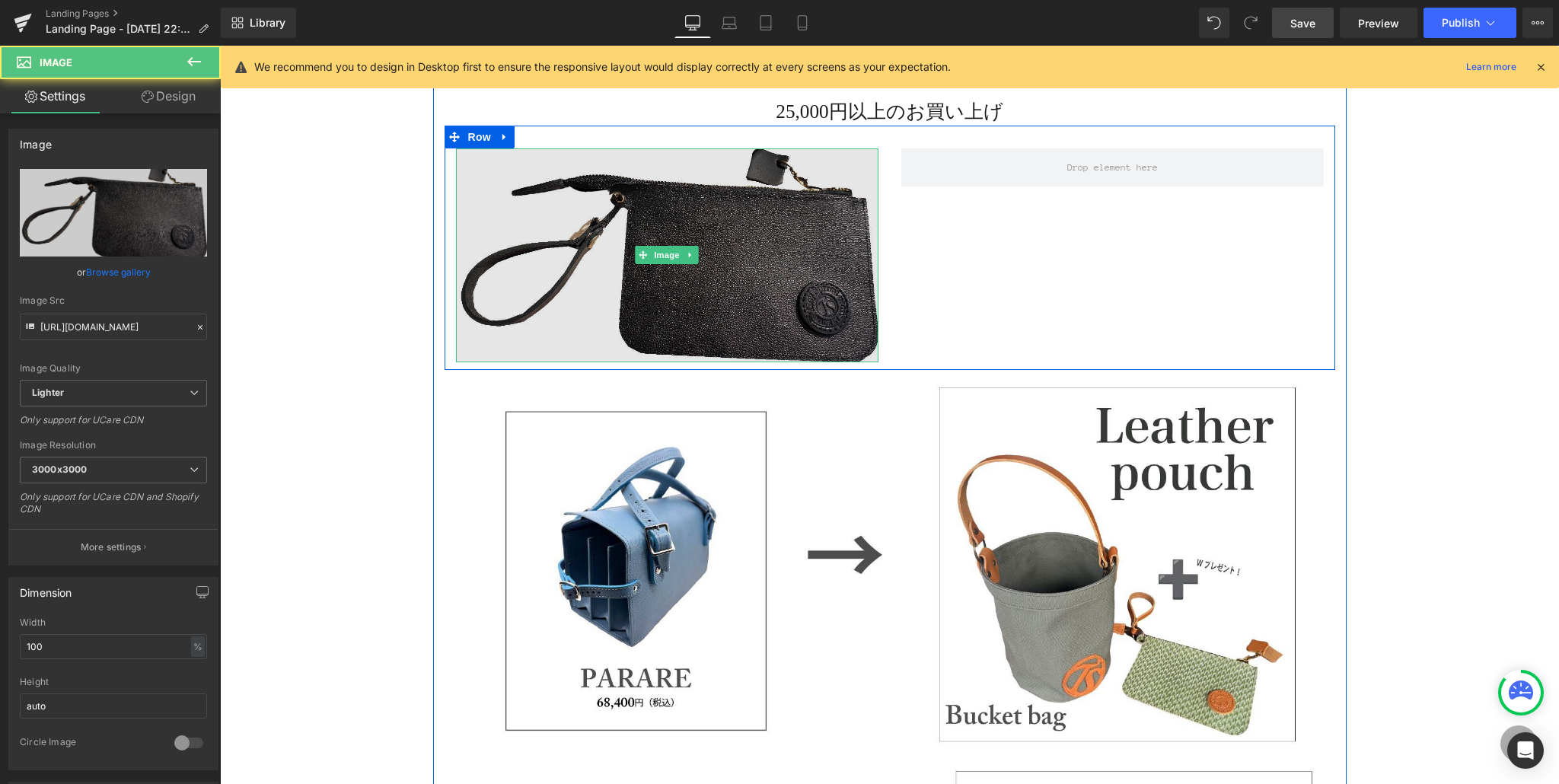
click at [687, 230] on img at bounding box center [667, 255] width 423 height 214
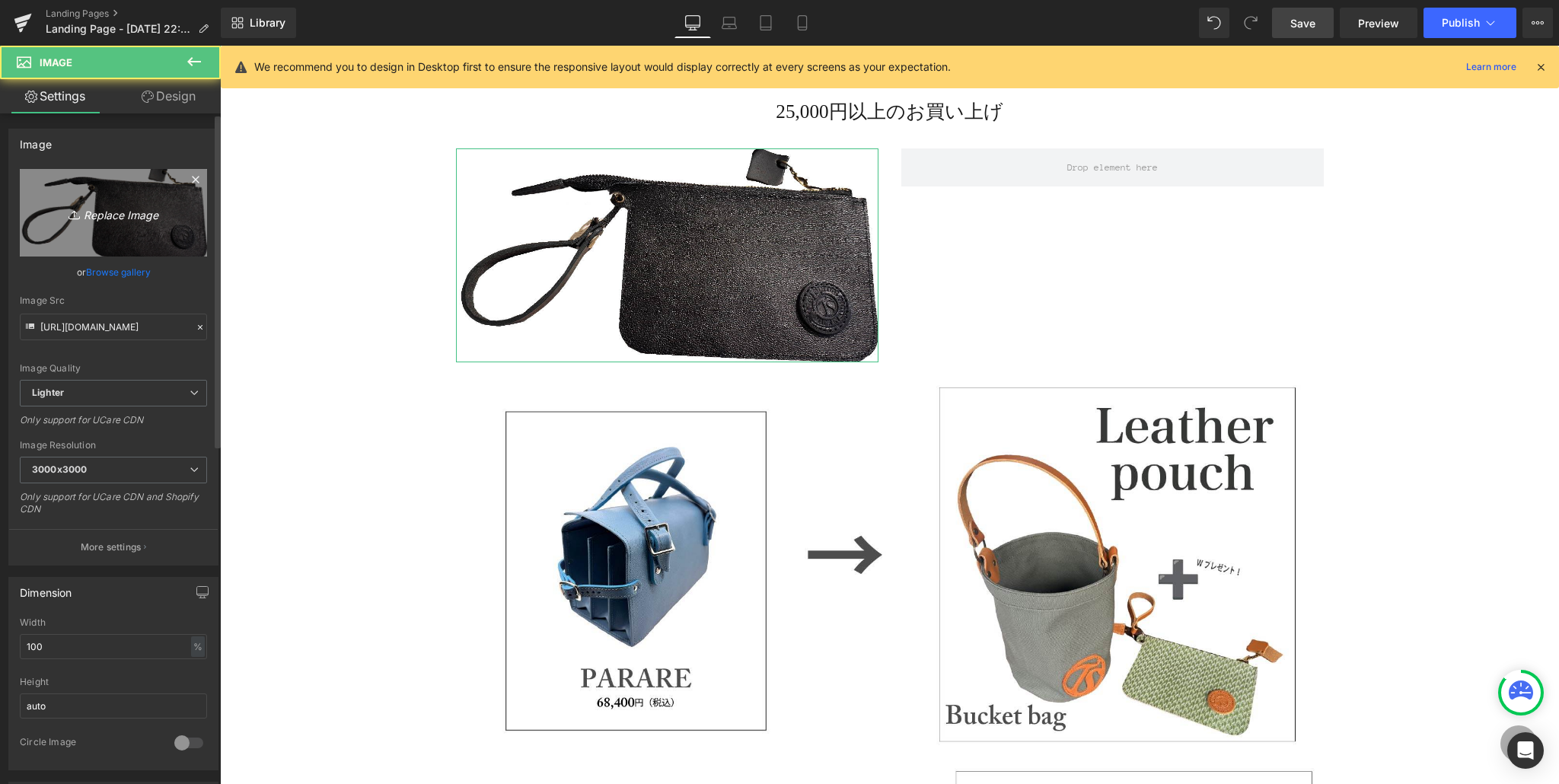
click at [129, 220] on icon "Replace Image" at bounding box center [113, 212] width 122 height 19
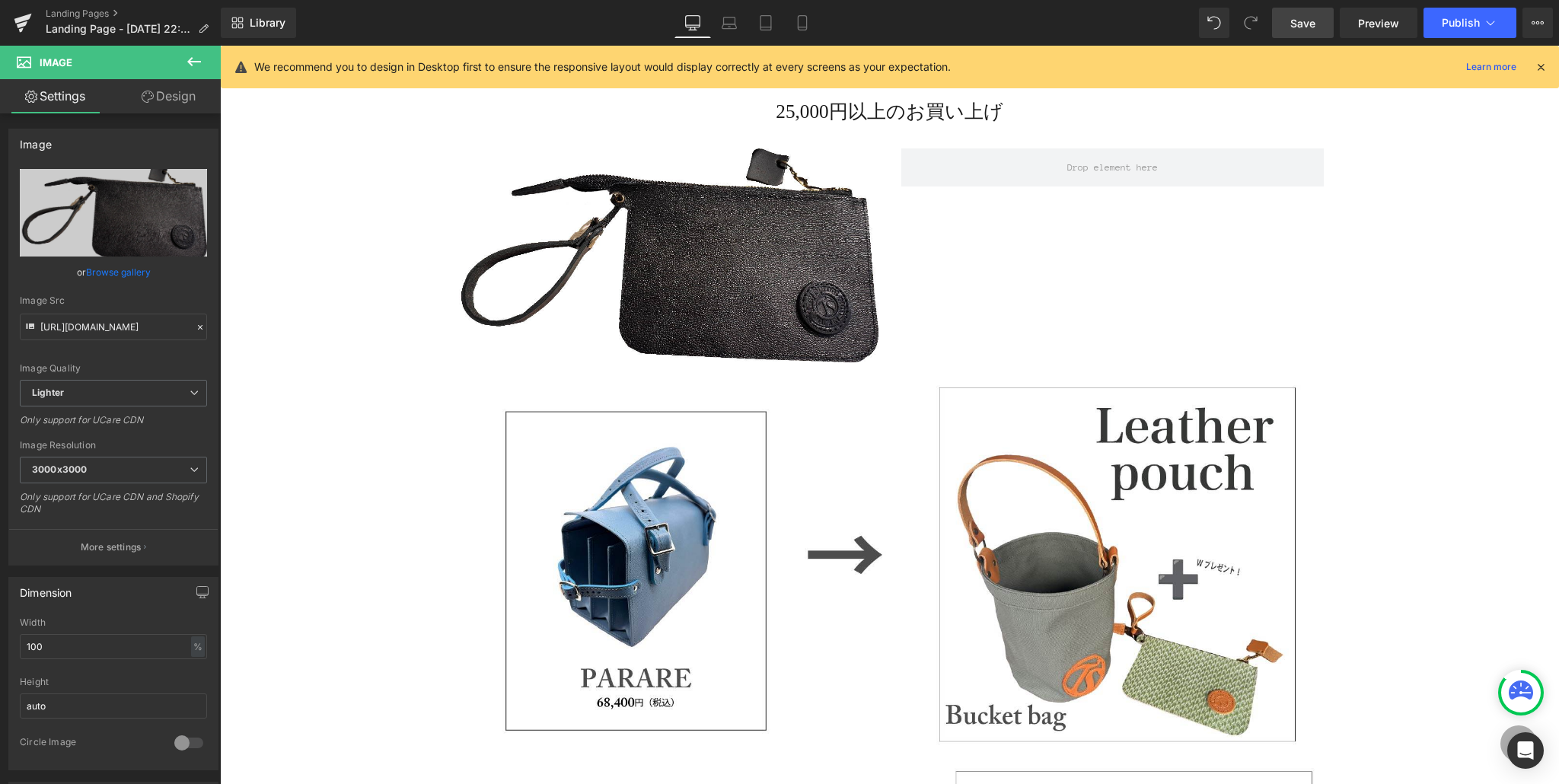
type input "C:\fakepath\2025-07-02_19-14-11_845-2.jpg"
